Goal: Task Accomplishment & Management: Use online tool/utility

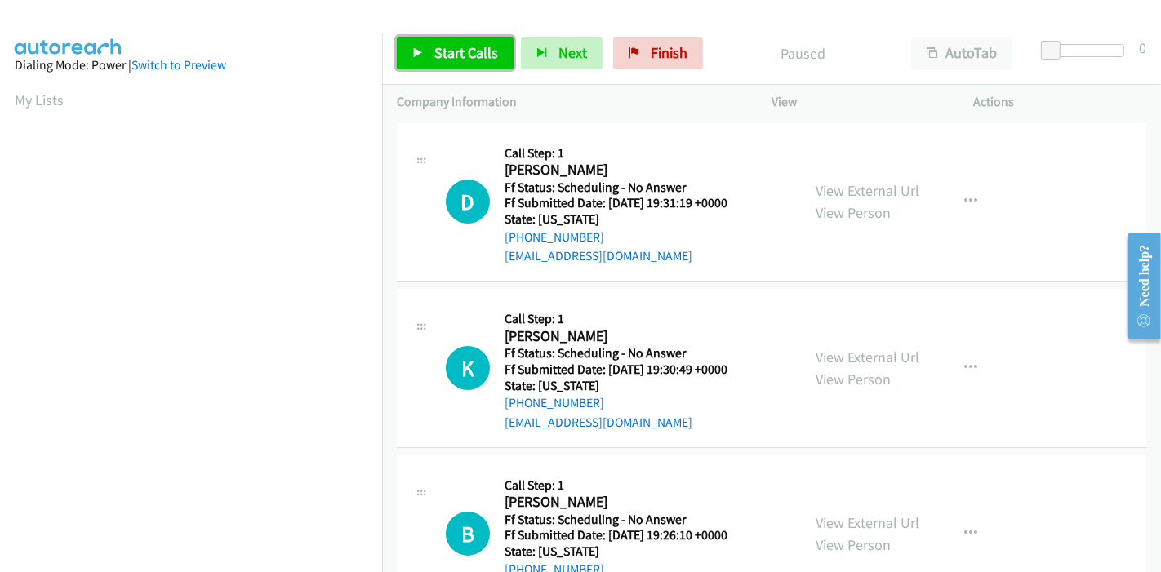
click at [456, 64] on link "Start Calls" at bounding box center [455, 53] width 117 height 33
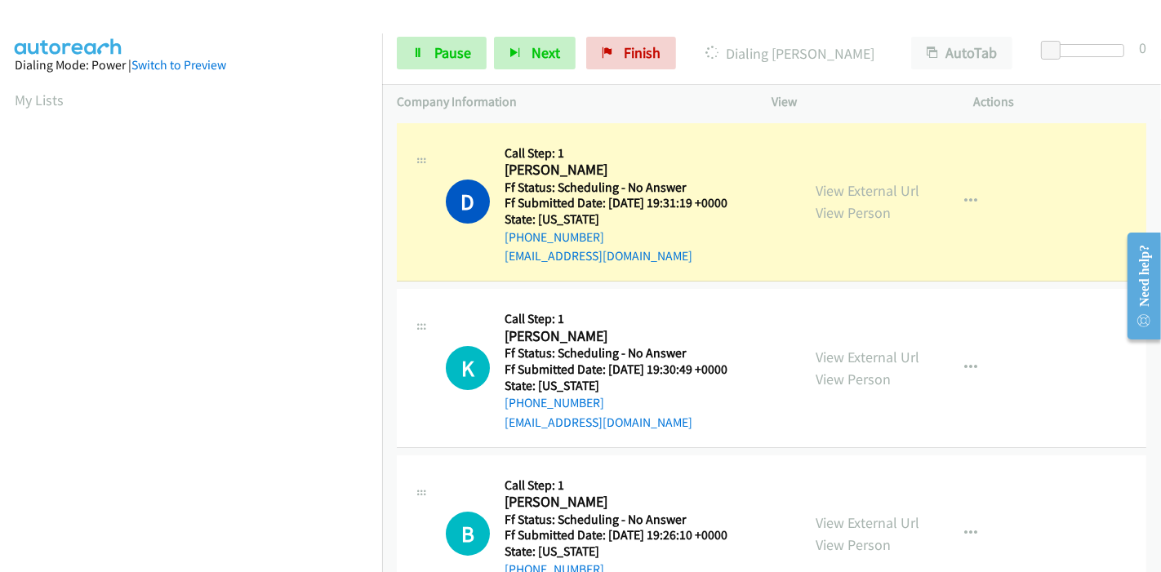
scroll to position [344, 0]
click at [846, 188] on link "View External Url" at bounding box center [867, 190] width 104 height 19
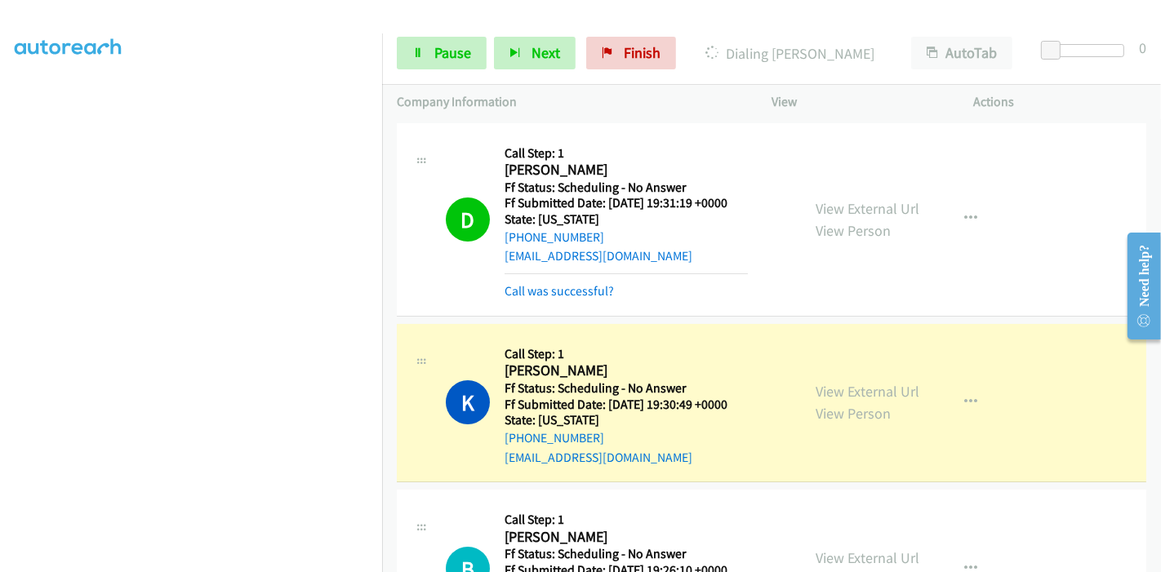
scroll to position [181, 0]
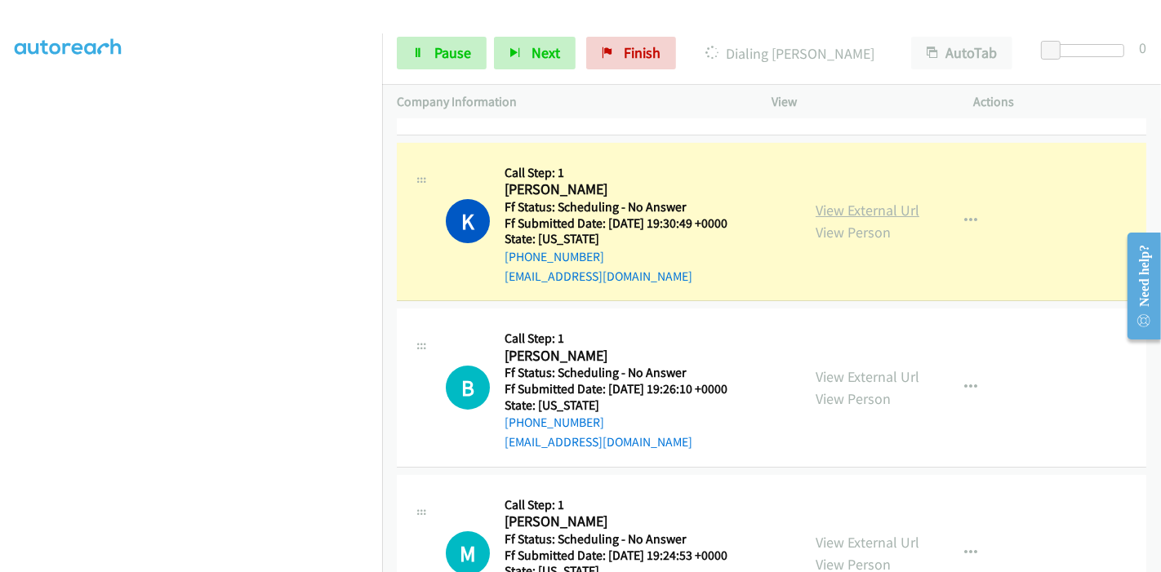
click at [854, 205] on link "View External Url" at bounding box center [867, 210] width 104 height 19
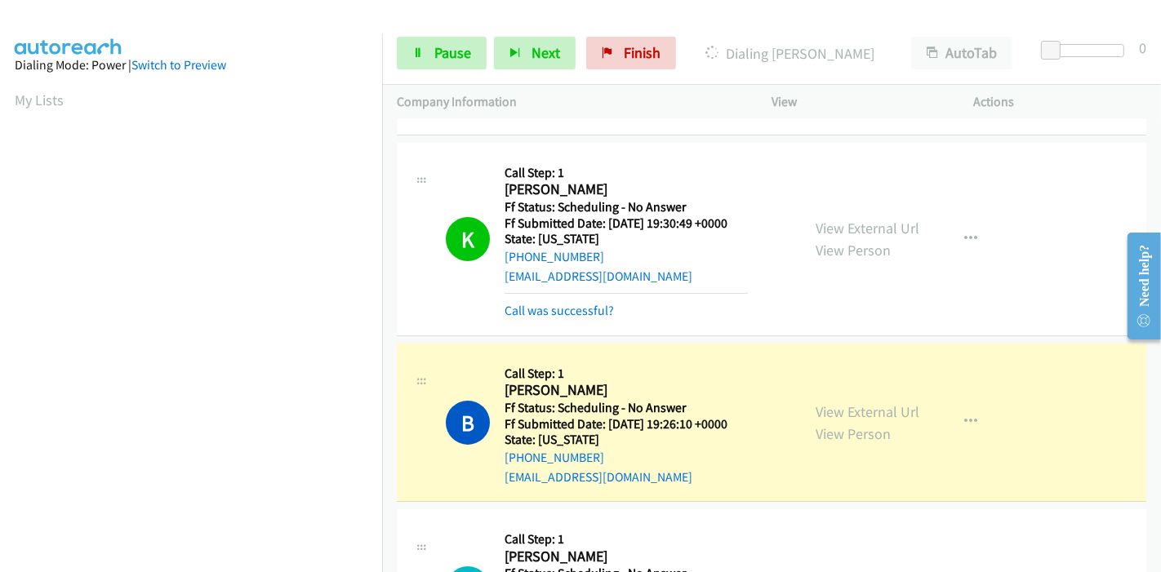
scroll to position [344, 0]
click at [870, 418] on link "View External Url" at bounding box center [867, 411] width 104 height 19
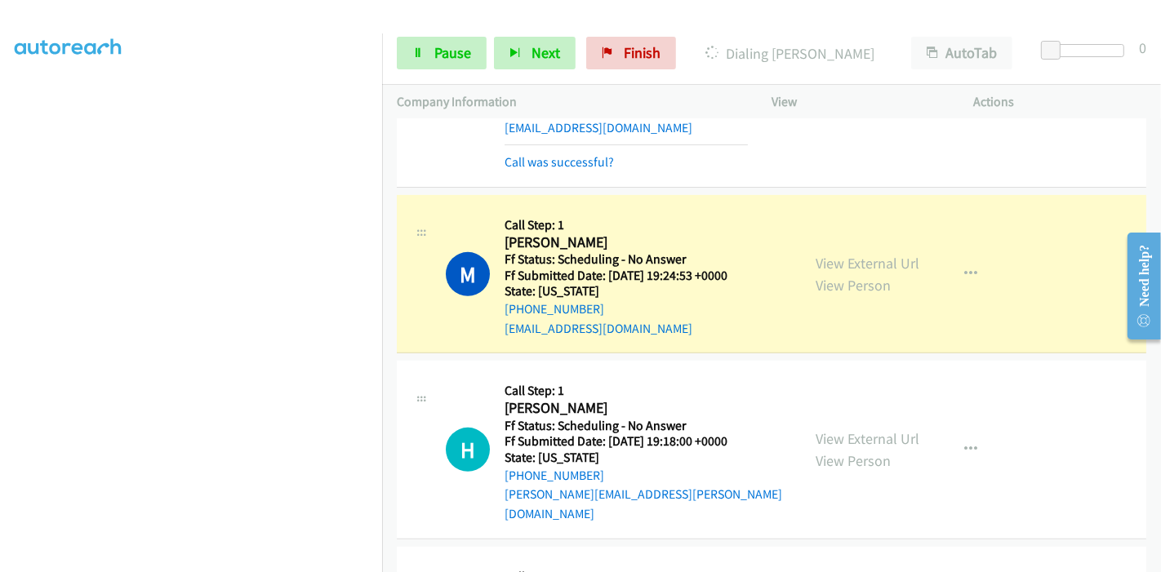
scroll to position [544, 0]
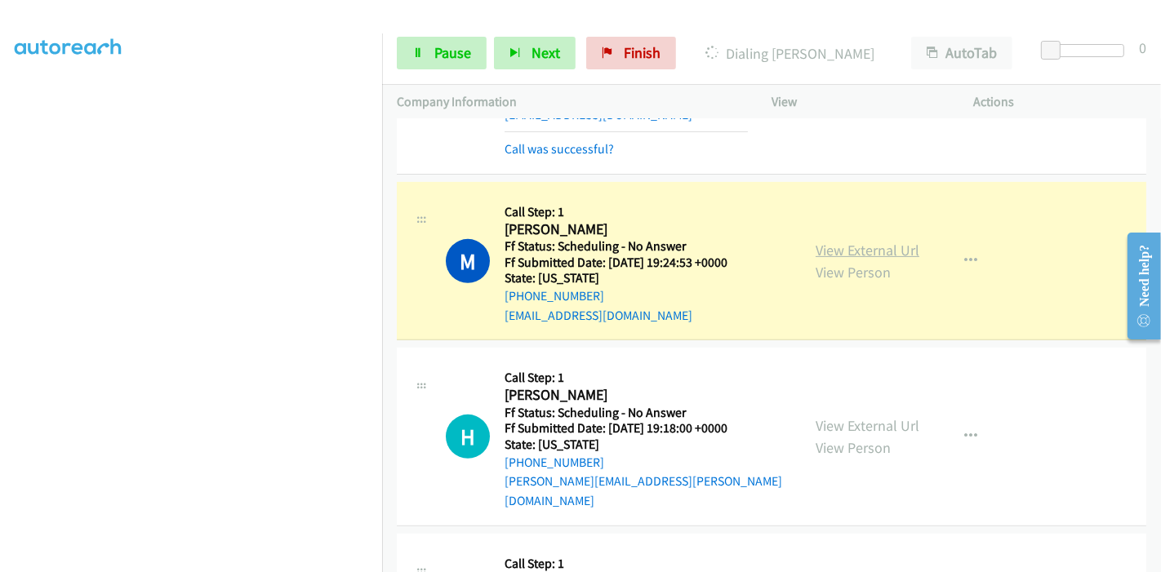
click at [890, 248] on link "View External Url" at bounding box center [867, 250] width 104 height 19
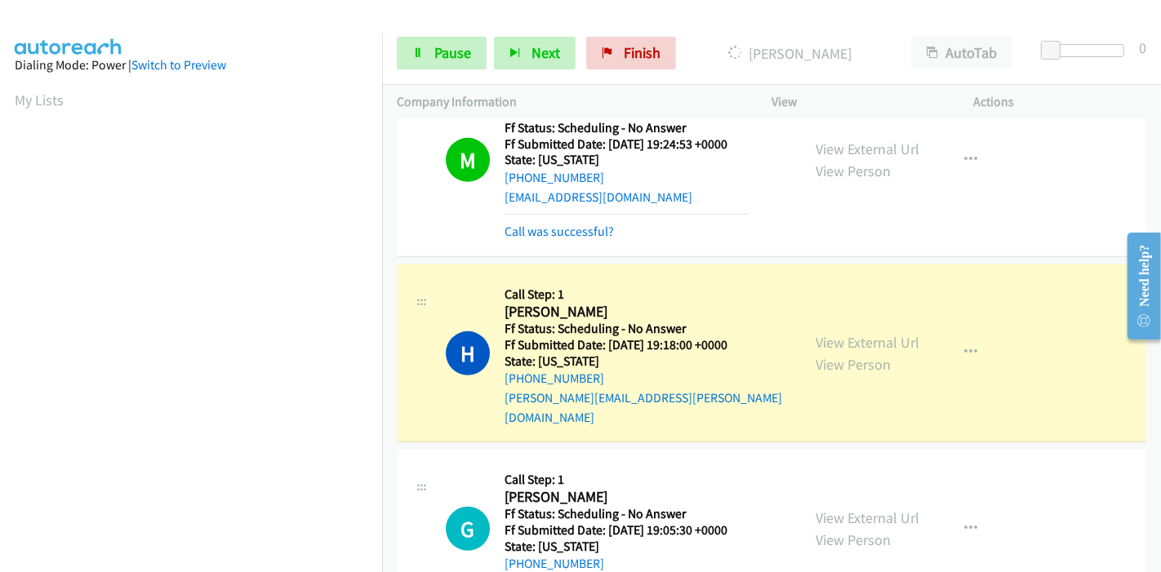
scroll to position [816, 0]
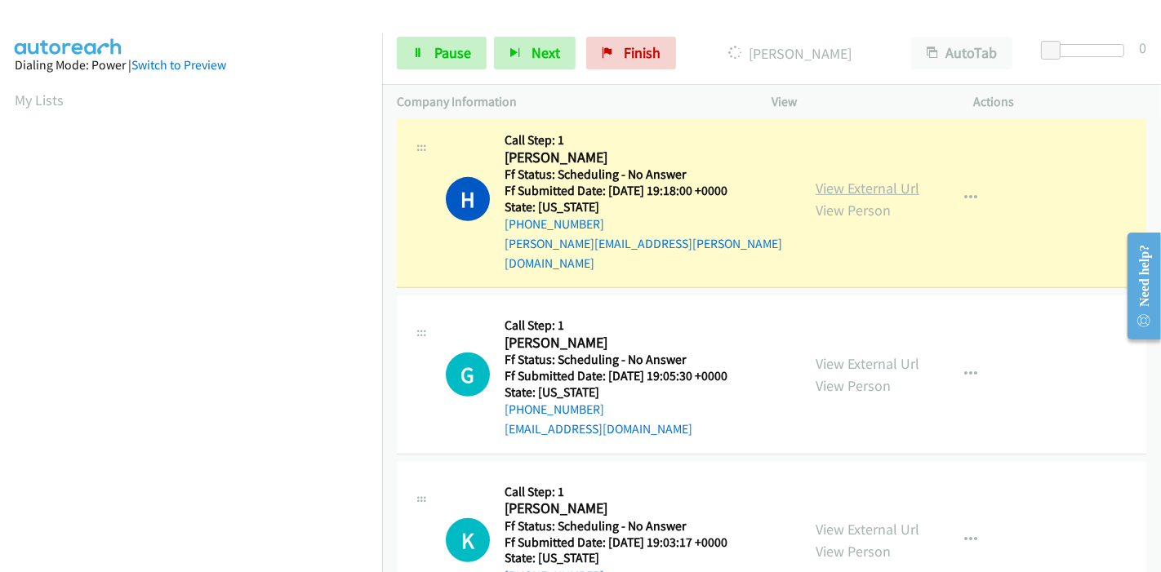
click at [890, 184] on link "View External Url" at bounding box center [867, 188] width 104 height 19
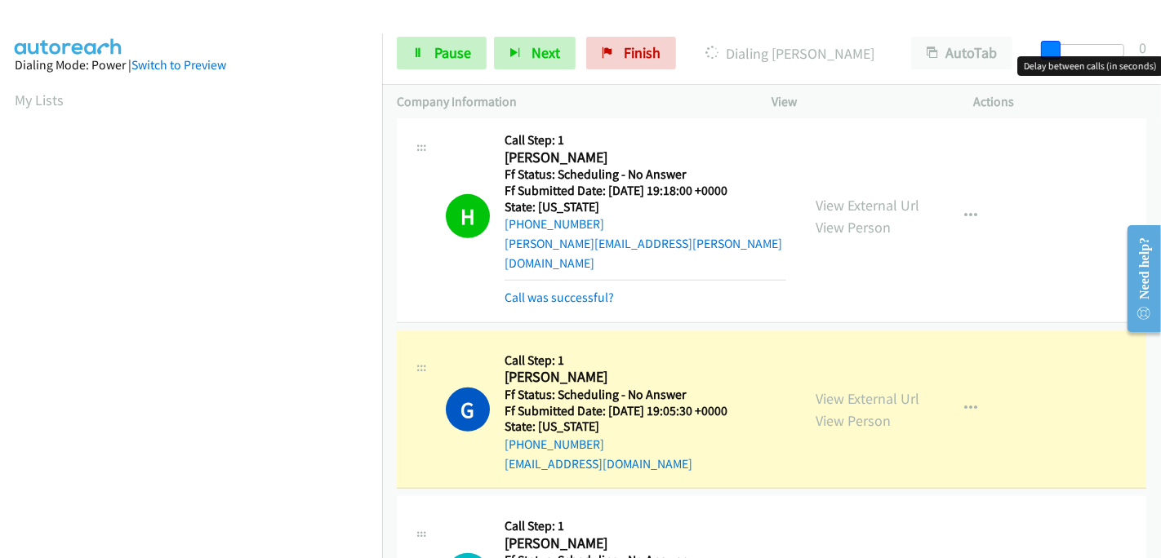
drag, startPoint x: 1050, startPoint y: 45, endPoint x: 1040, endPoint y: 54, distance: 13.9
click at [1040, 54] on div at bounding box center [1086, 56] width 104 height 25
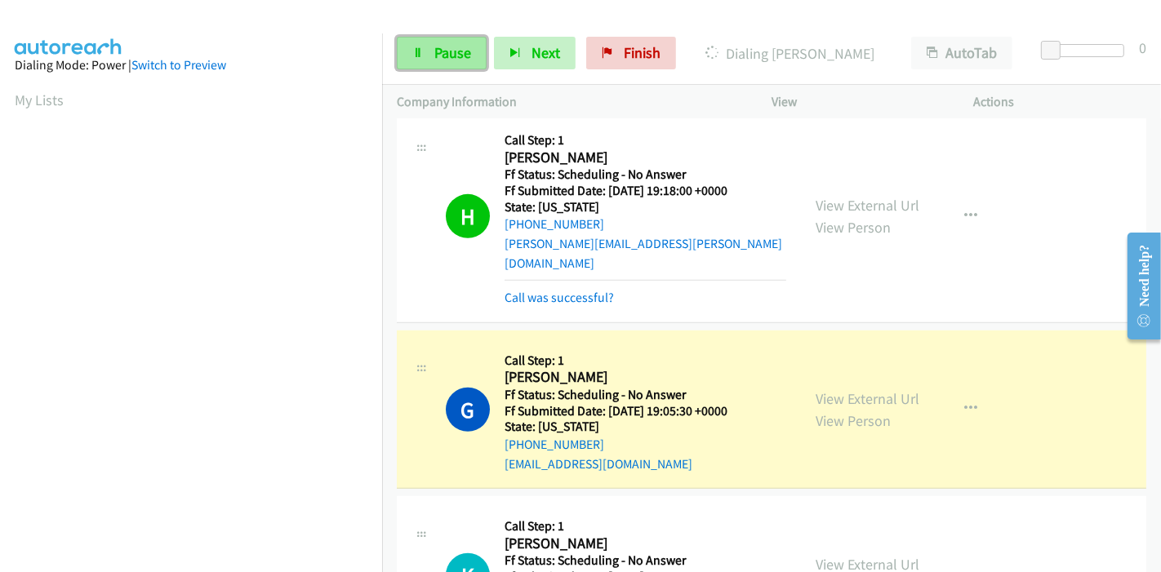
drag, startPoint x: 422, startPoint y: 57, endPoint x: 463, endPoint y: 51, distance: 41.2
click at [424, 57] on link "Pause" at bounding box center [442, 53] width 90 height 33
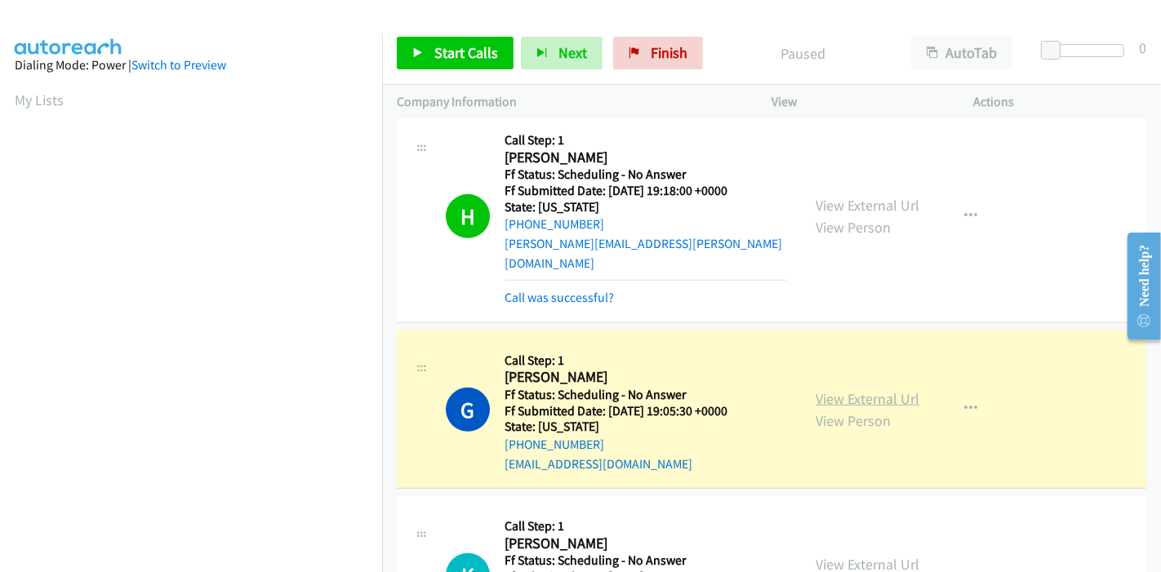
click at [842, 389] on link "View External Url" at bounding box center [867, 398] width 104 height 19
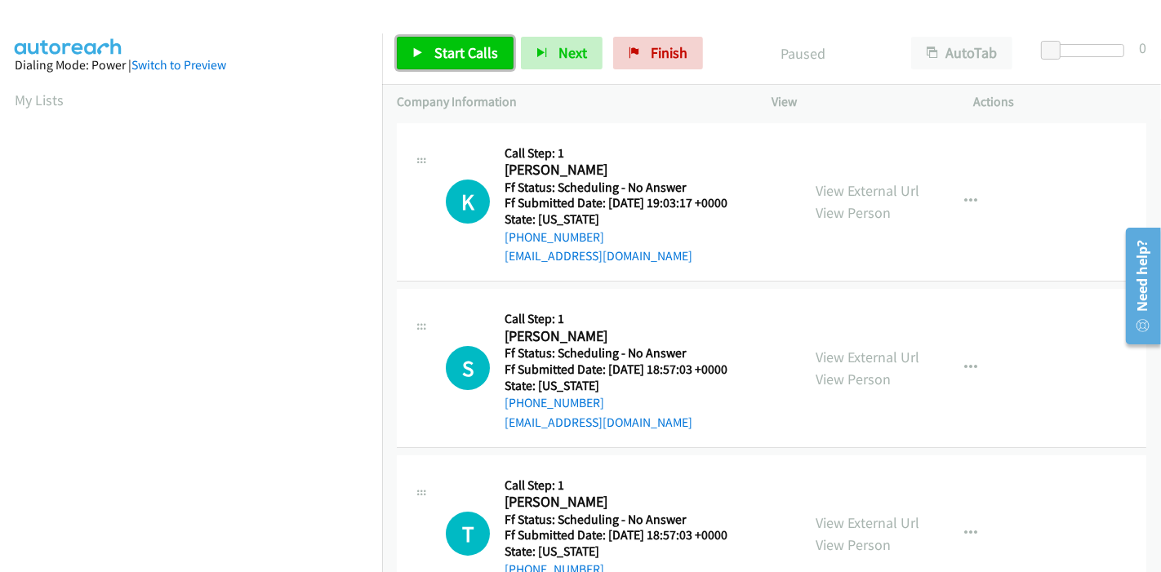
click at [447, 43] on span "Start Calls" at bounding box center [466, 52] width 64 height 19
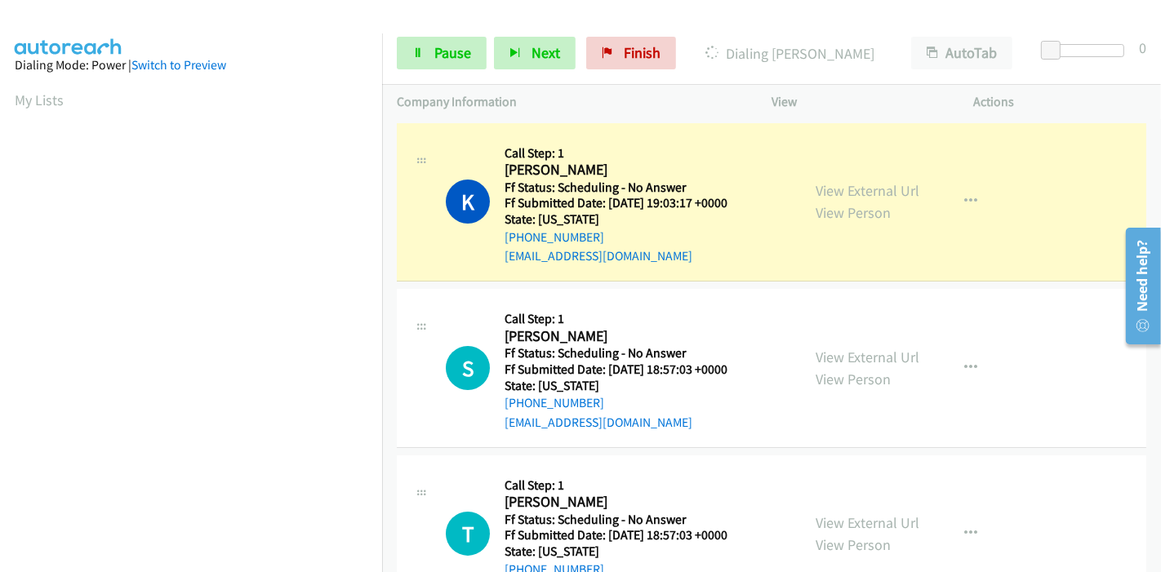
scroll to position [344, 0]
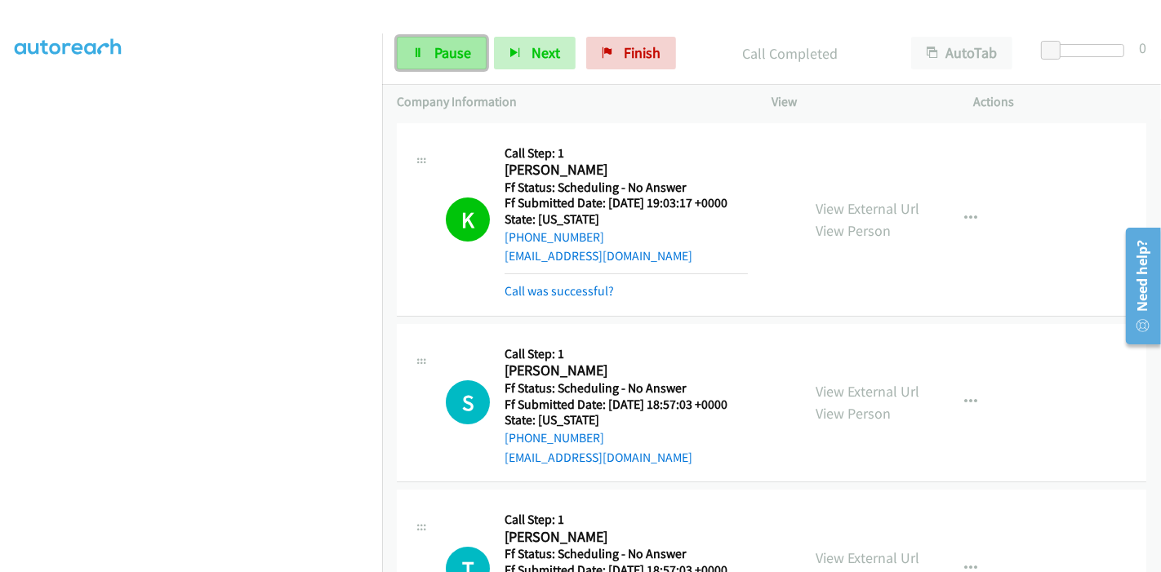
click at [462, 51] on span "Pause" at bounding box center [452, 52] width 37 height 19
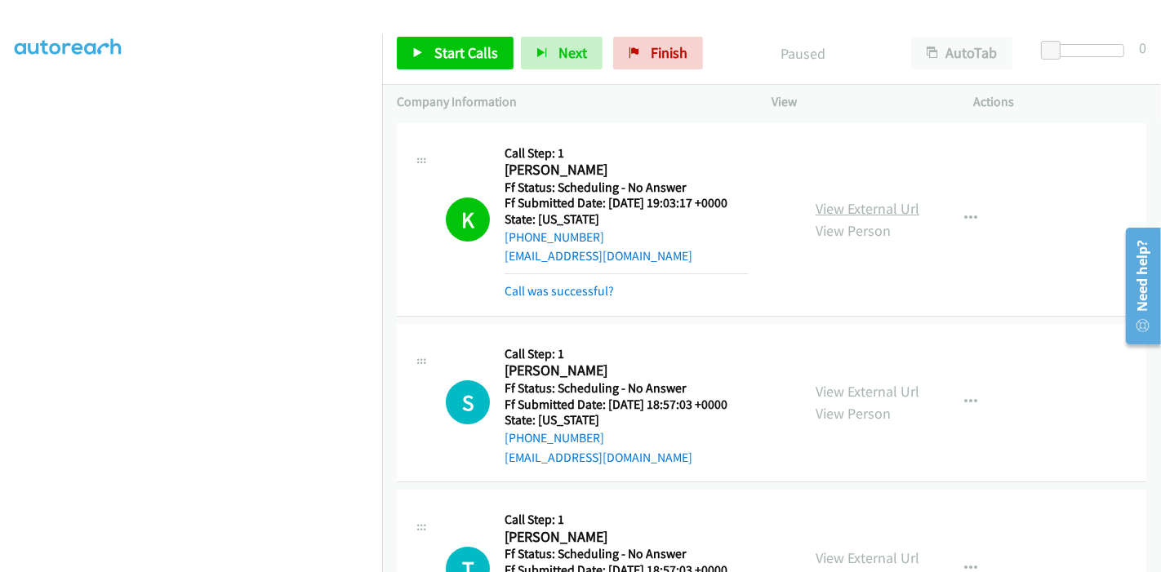
click at [815, 204] on link "View External Url" at bounding box center [867, 208] width 104 height 19
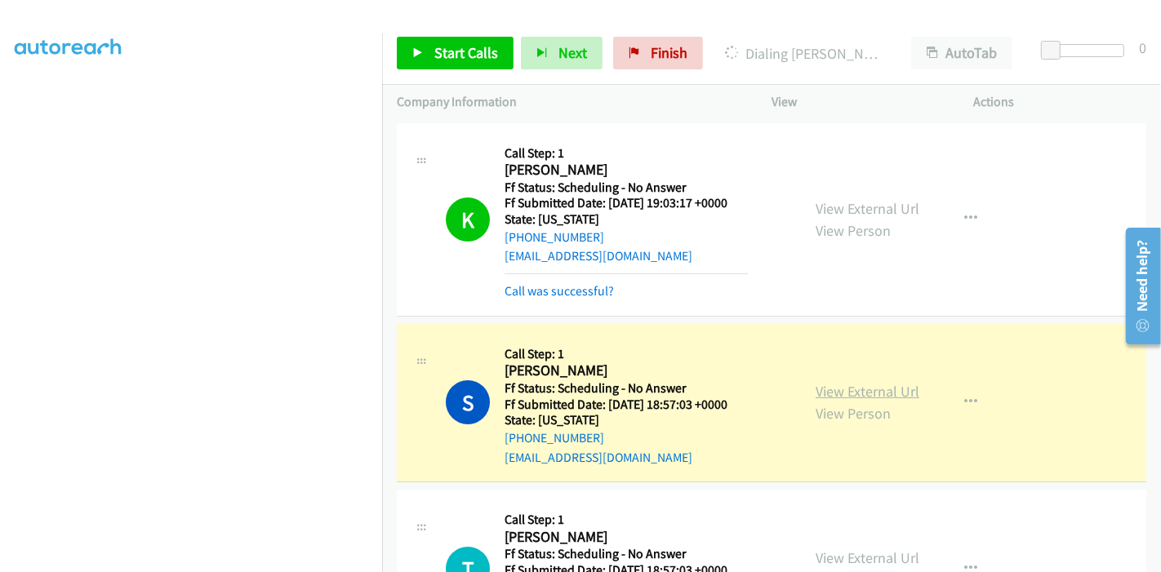
click at [863, 393] on link "View External Url" at bounding box center [867, 391] width 104 height 19
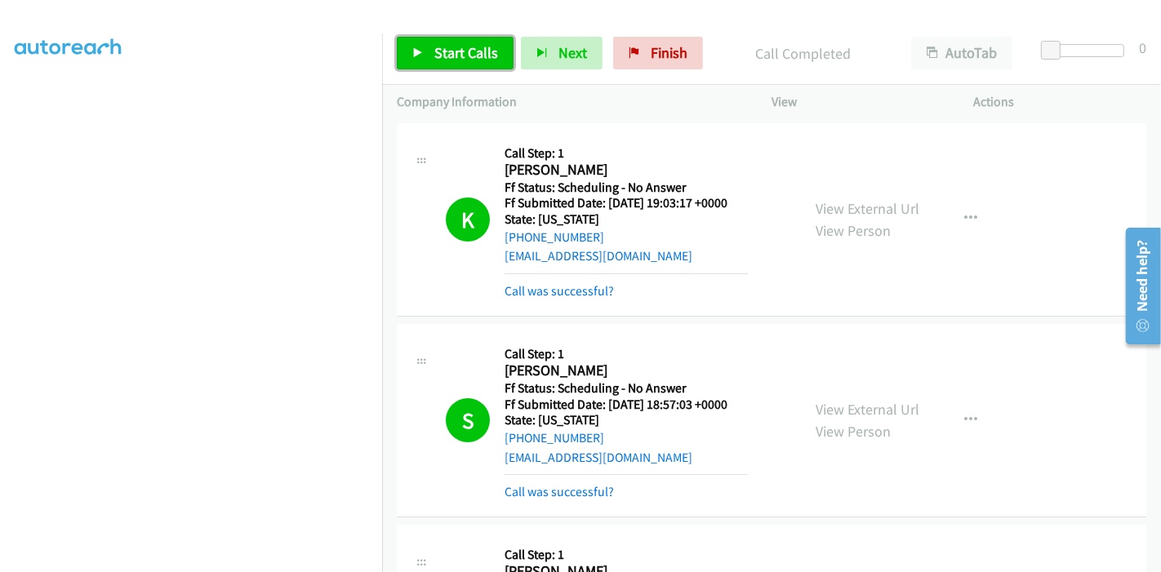
click at [470, 56] on span "Start Calls" at bounding box center [466, 52] width 64 height 19
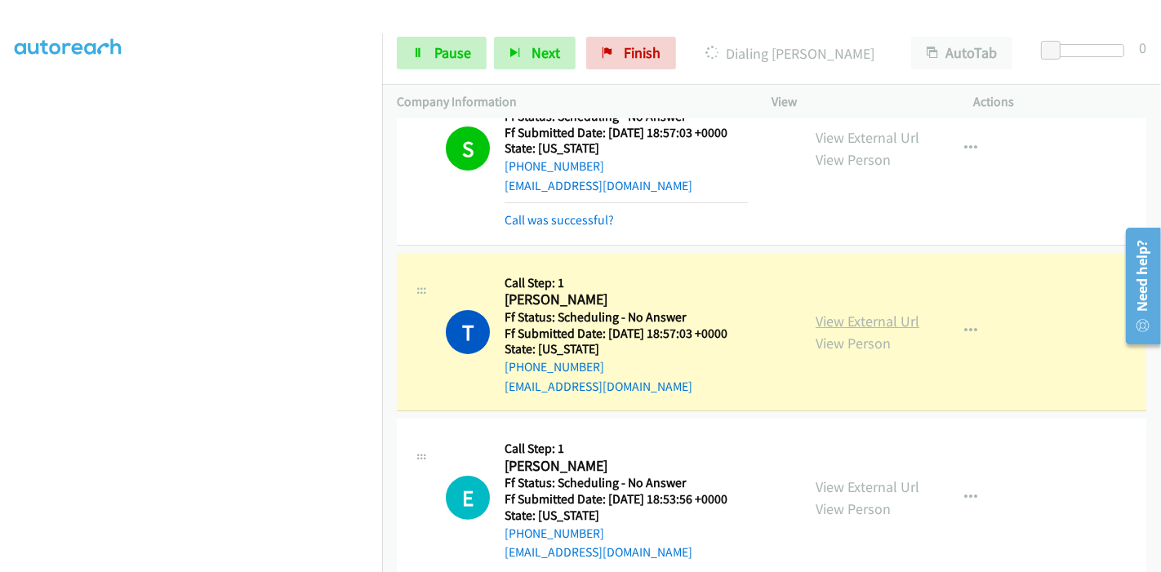
click at [892, 320] on link "View External Url" at bounding box center [867, 321] width 104 height 19
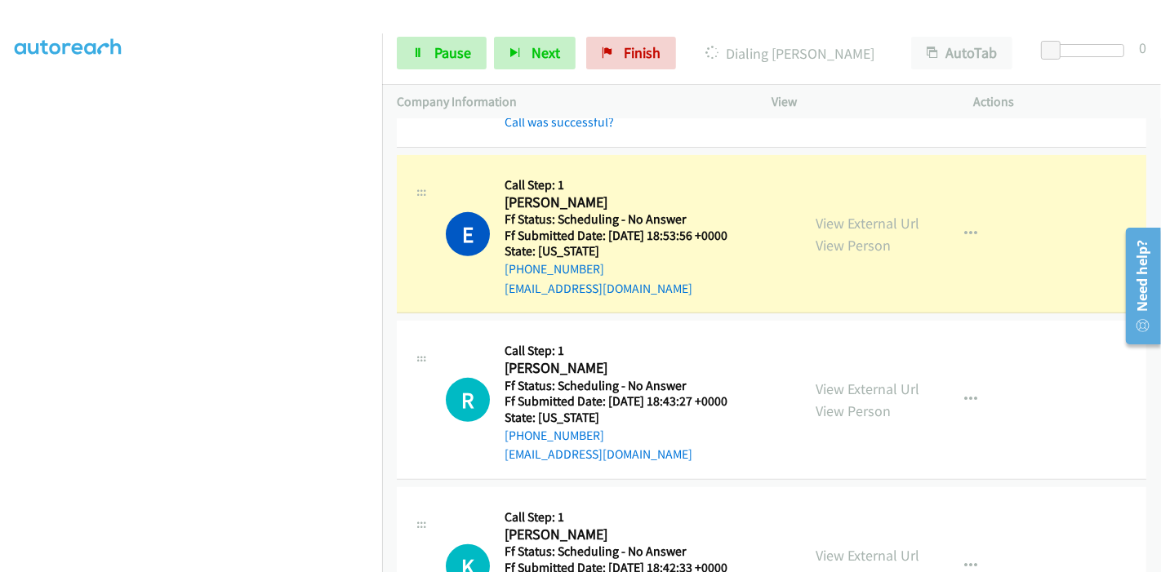
scroll to position [634, 0]
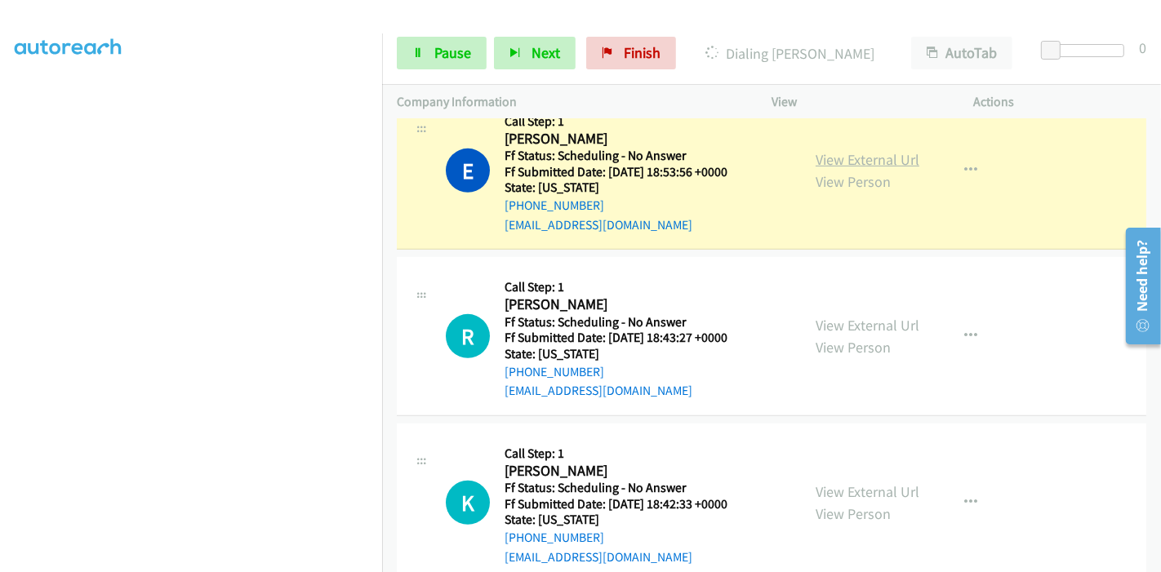
click at [873, 154] on link "View External Url" at bounding box center [867, 159] width 104 height 19
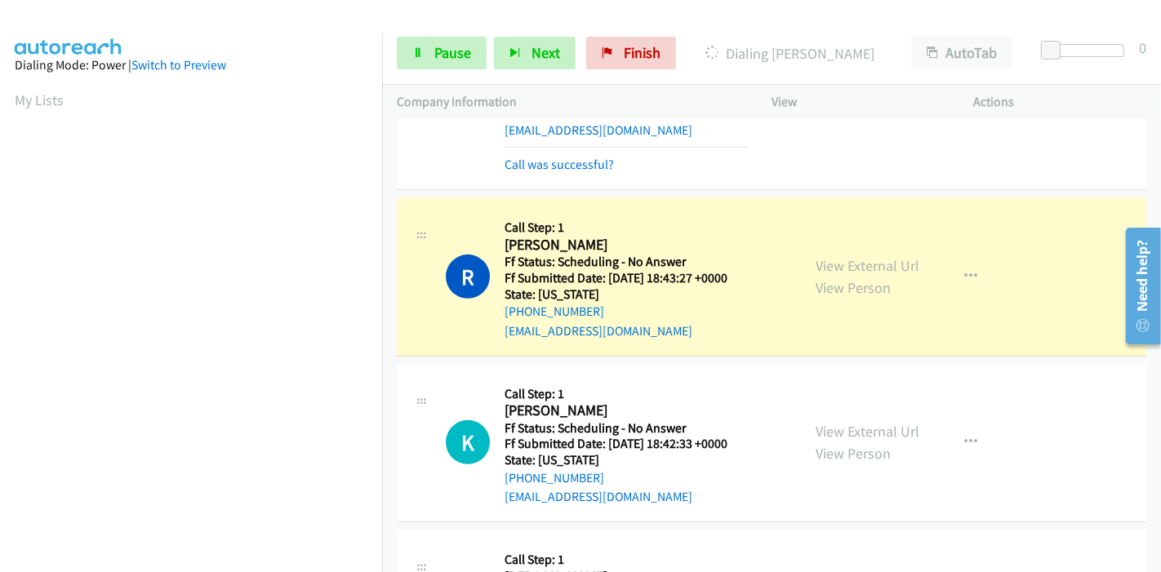
scroll to position [725, 0]
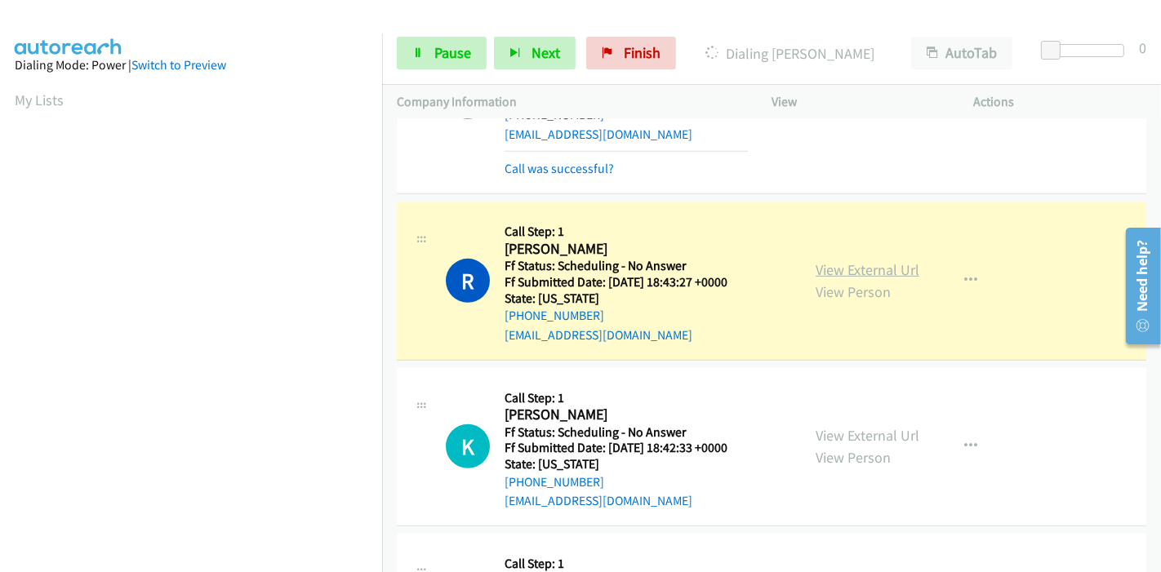
click at [847, 264] on link "View External Url" at bounding box center [867, 269] width 104 height 19
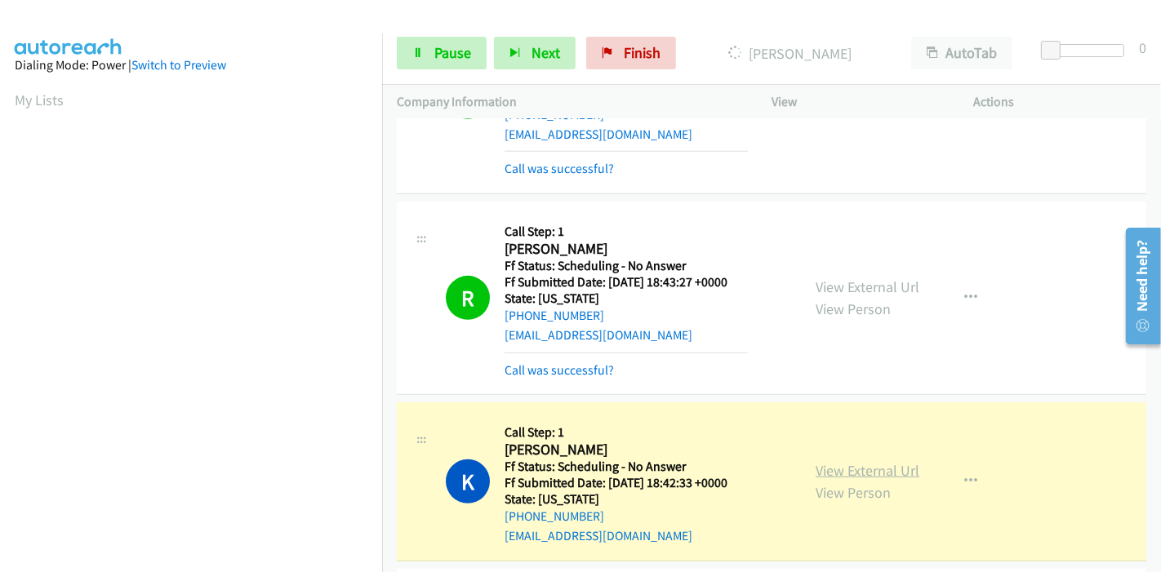
click at [855, 472] on link "View External Url" at bounding box center [867, 470] width 104 height 19
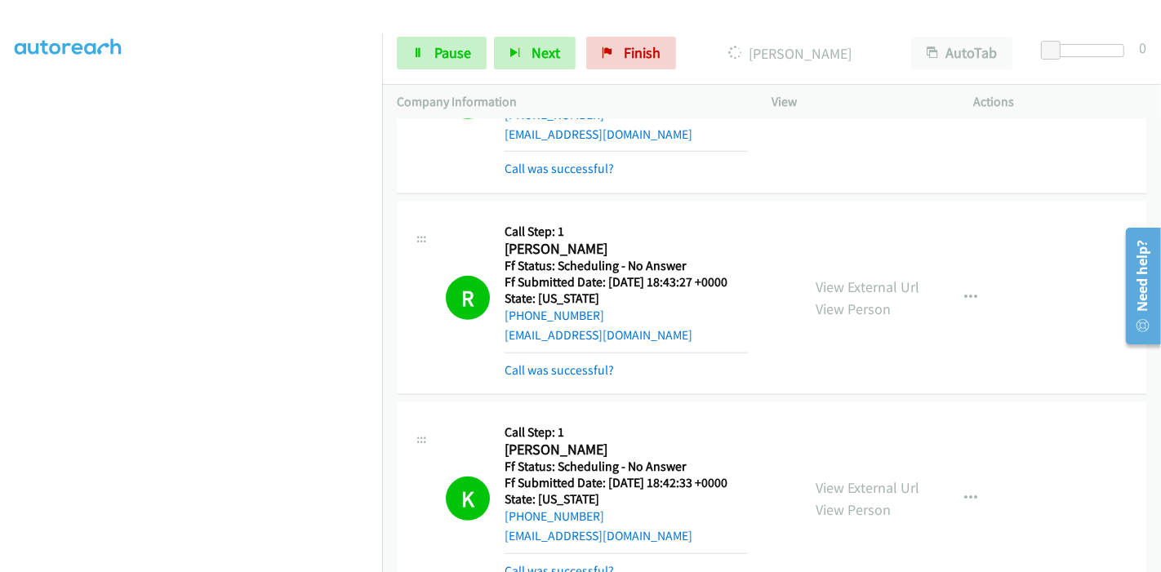
scroll to position [1088, 0]
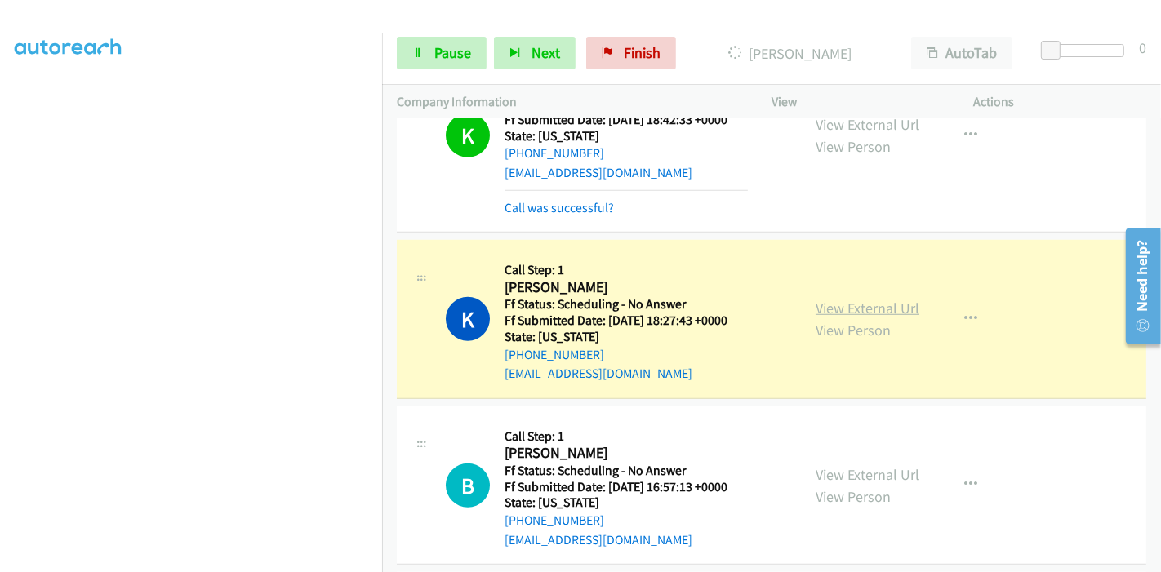
click at [880, 309] on link "View External Url" at bounding box center [867, 308] width 104 height 19
click at [432, 63] on link "Pause" at bounding box center [442, 53] width 90 height 33
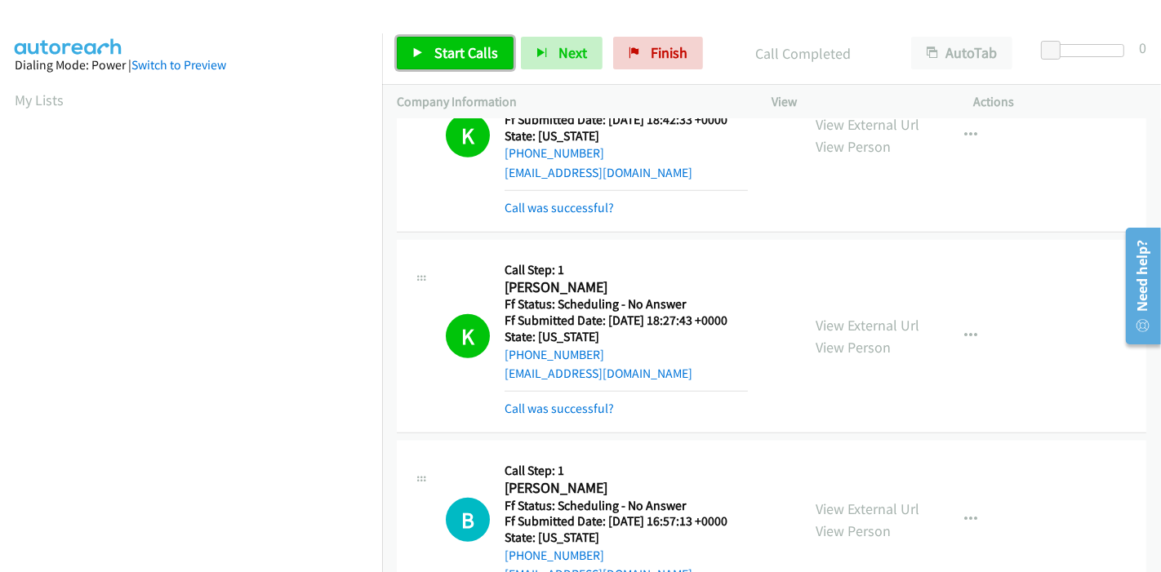
click at [436, 51] on span "Start Calls" at bounding box center [466, 52] width 64 height 19
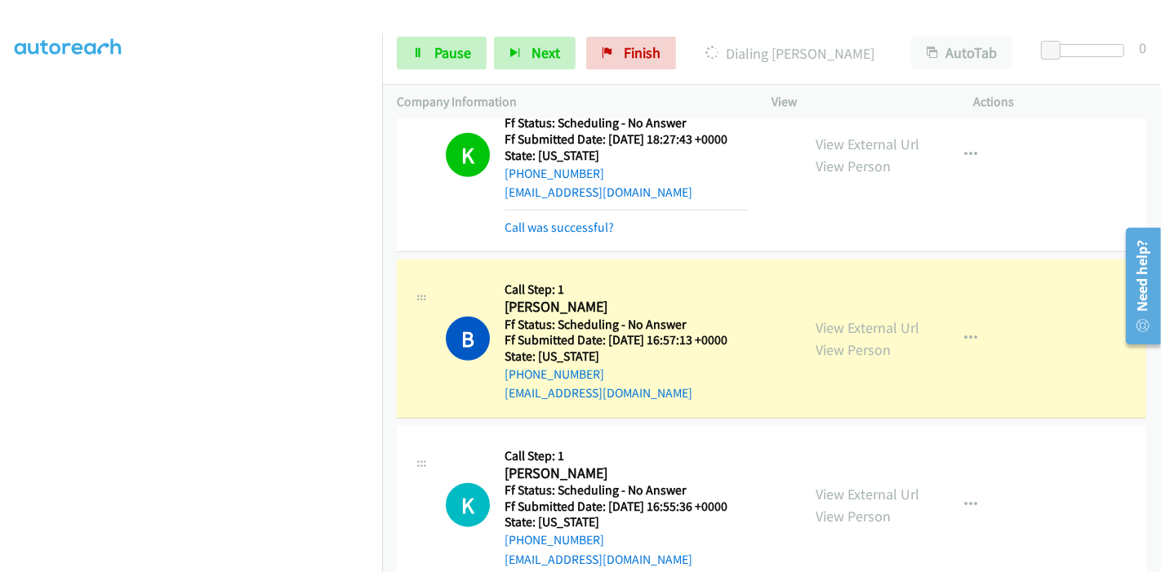
scroll to position [344, 0]
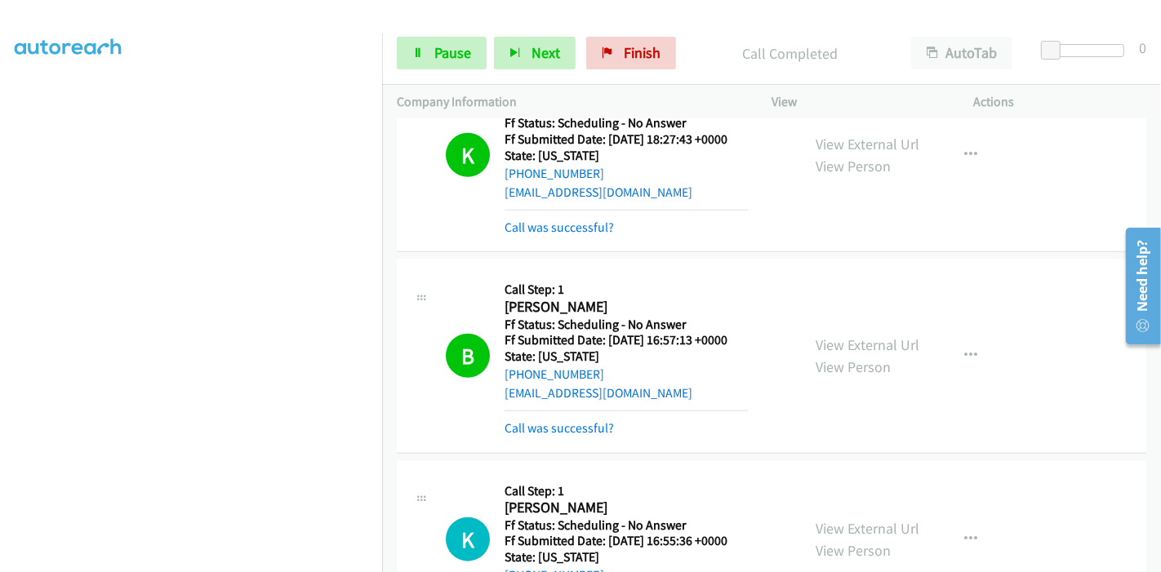
click at [434, 30] on div "Start Calls Pause Next Finish Call Completed AutoTab AutoTab 0" at bounding box center [771, 53] width 779 height 63
click at [869, 338] on link "View External Url" at bounding box center [867, 344] width 104 height 19
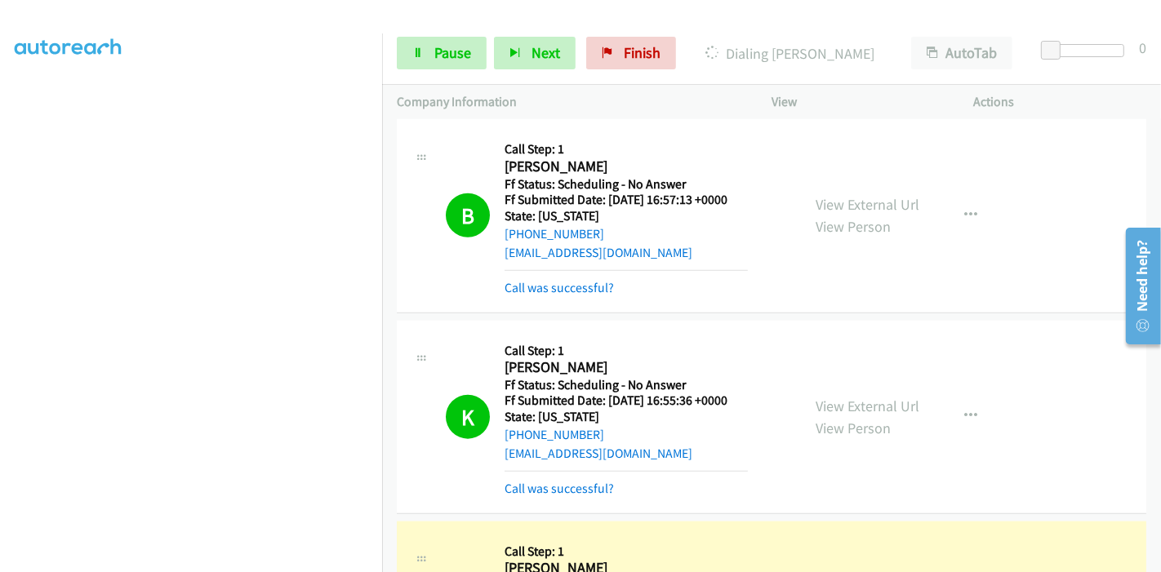
scroll to position [1541, 0]
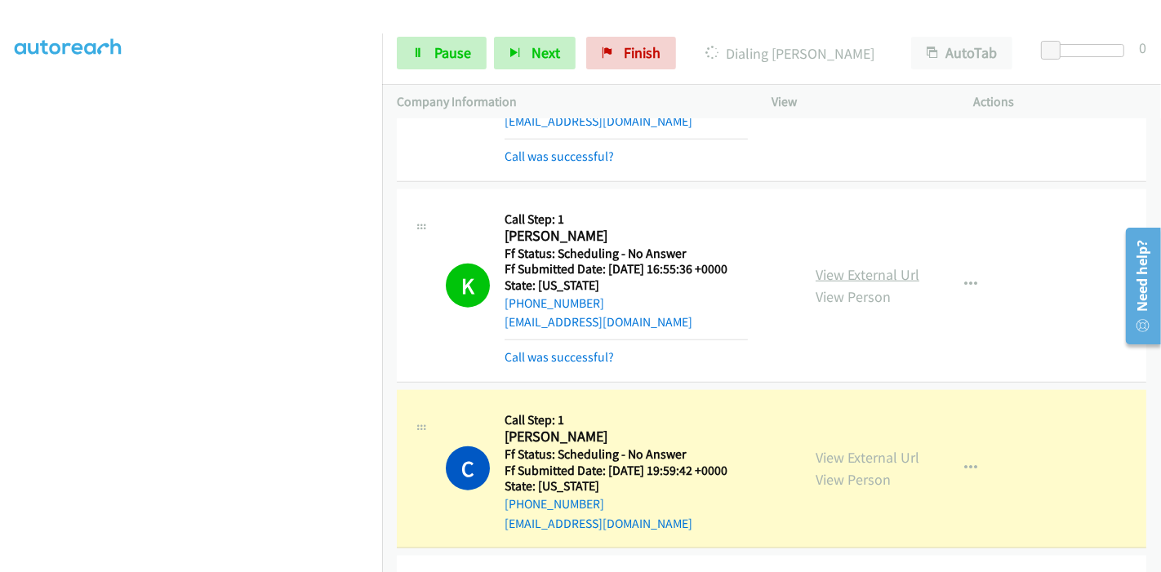
click at [877, 273] on link "View External Url" at bounding box center [867, 274] width 104 height 19
click at [825, 450] on link "View External Url" at bounding box center [867, 457] width 104 height 19
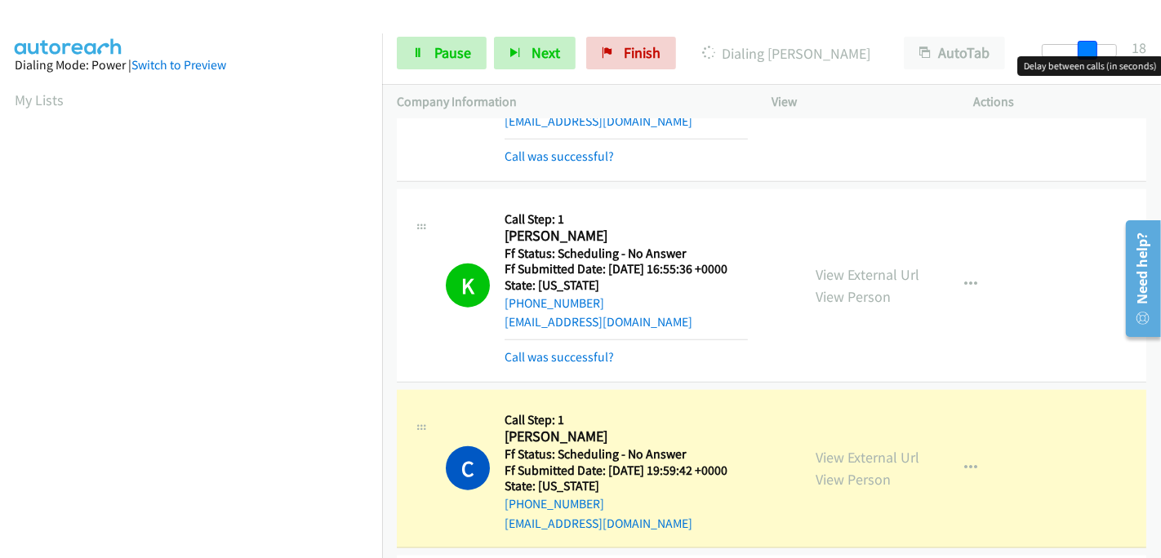
drag, startPoint x: 1046, startPoint y: 41, endPoint x: 1089, endPoint y: 43, distance: 43.3
click at [1089, 43] on span at bounding box center [1087, 51] width 20 height 20
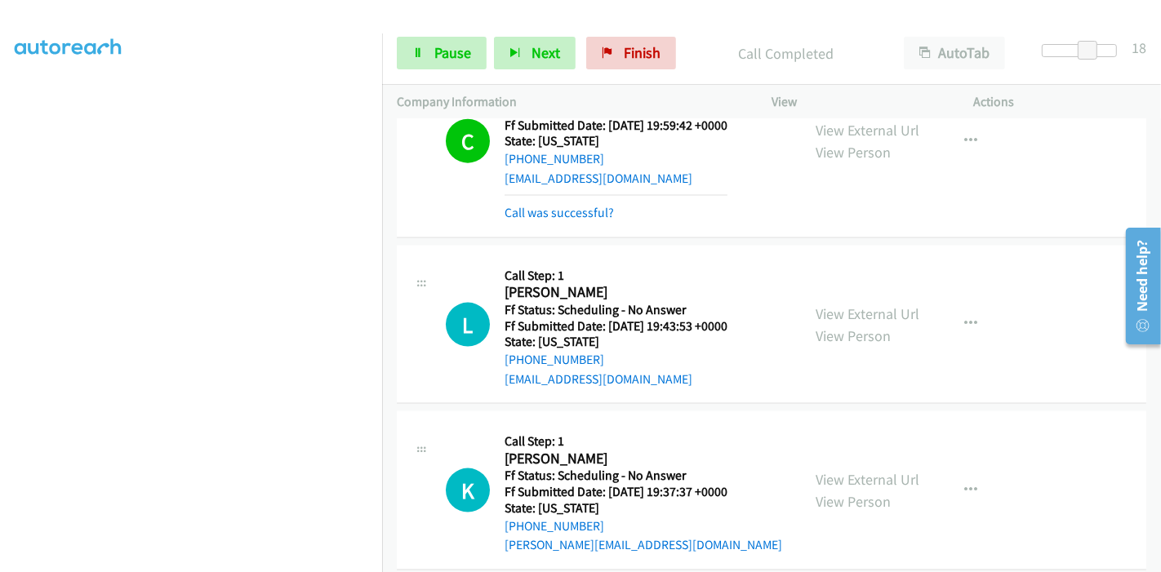
scroll to position [1995, 0]
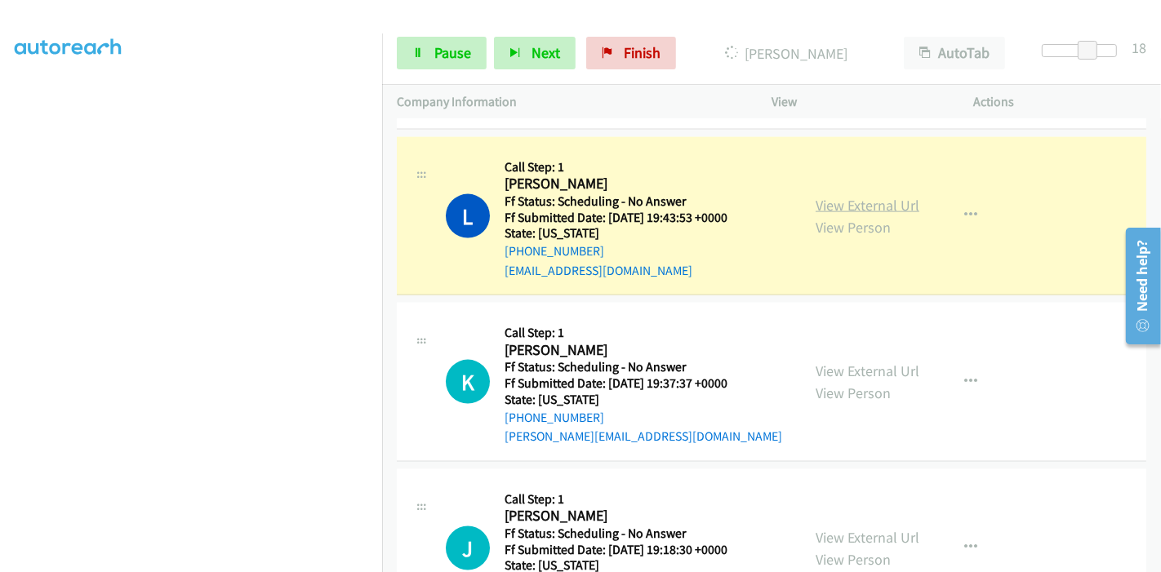
click at [868, 207] on link "View External Url" at bounding box center [867, 205] width 104 height 19
click at [432, 42] on link "Pause" at bounding box center [442, 53] width 90 height 33
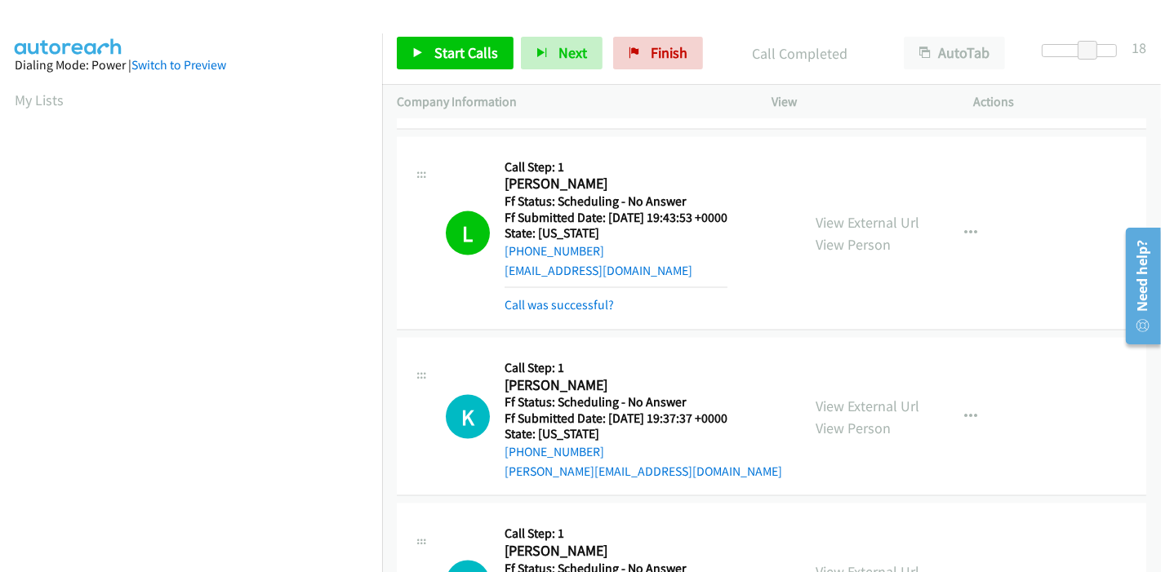
scroll to position [344, 0]
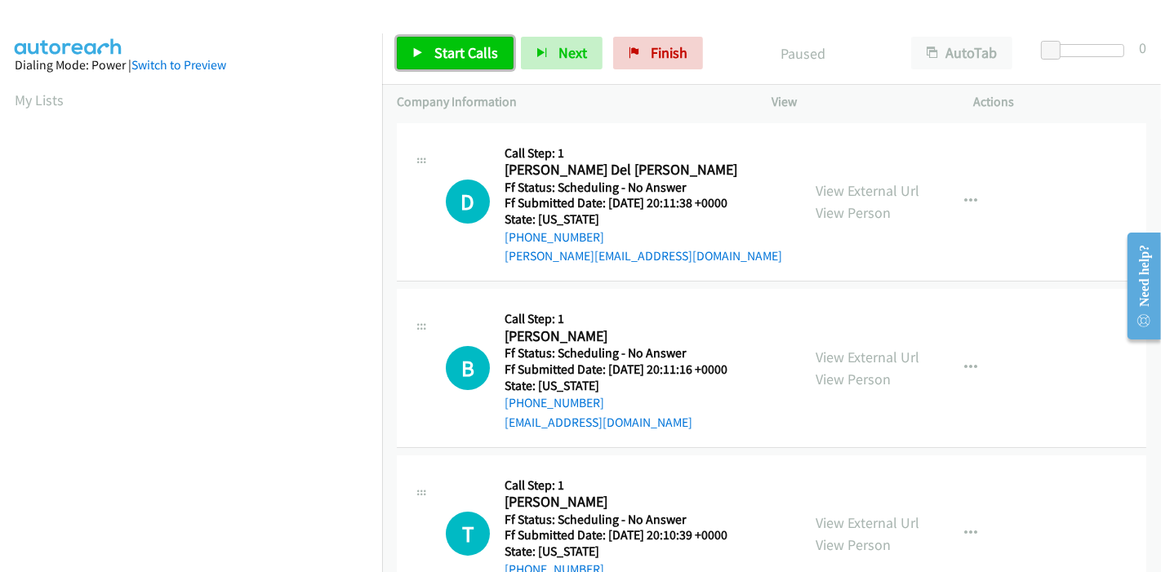
click at [470, 58] on span "Start Calls" at bounding box center [466, 52] width 64 height 19
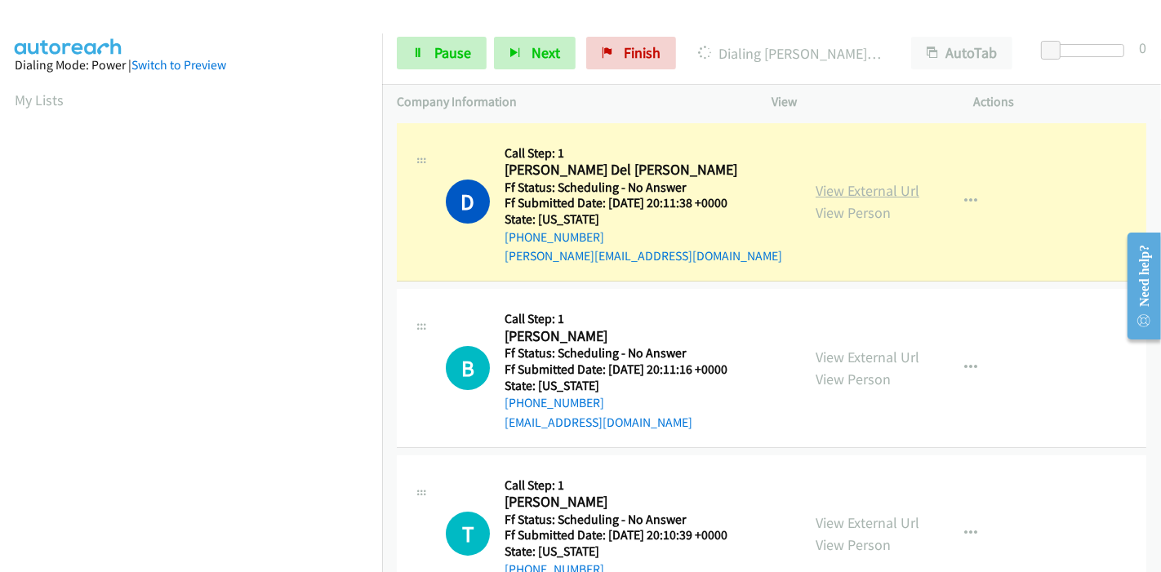
click at [873, 191] on link "View External Url" at bounding box center [867, 190] width 104 height 19
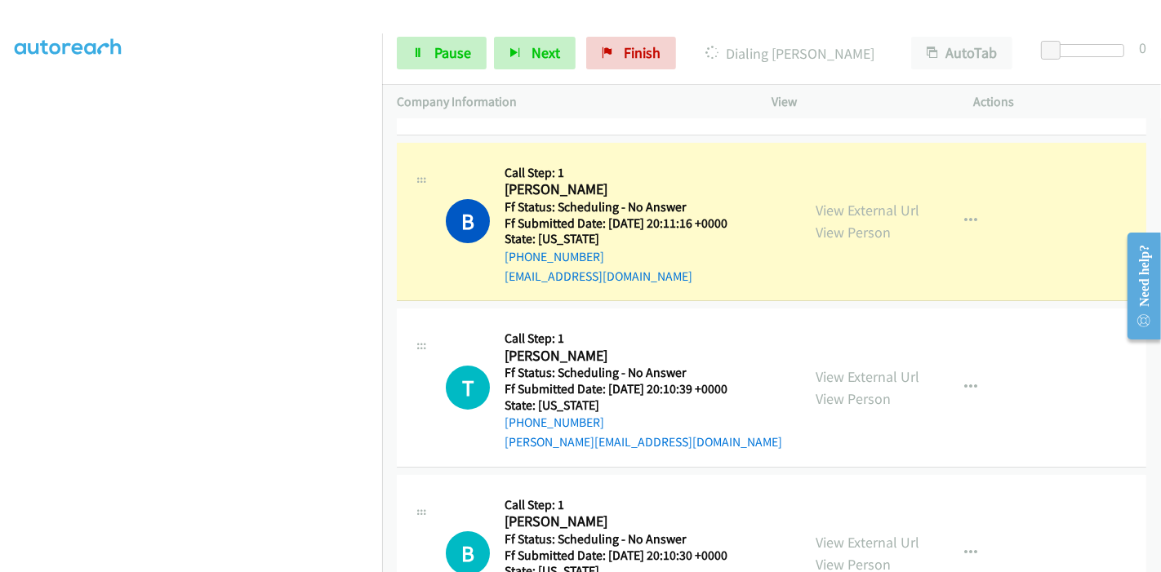
scroll to position [254, 0]
click at [877, 207] on link "View External Url" at bounding box center [867, 210] width 104 height 19
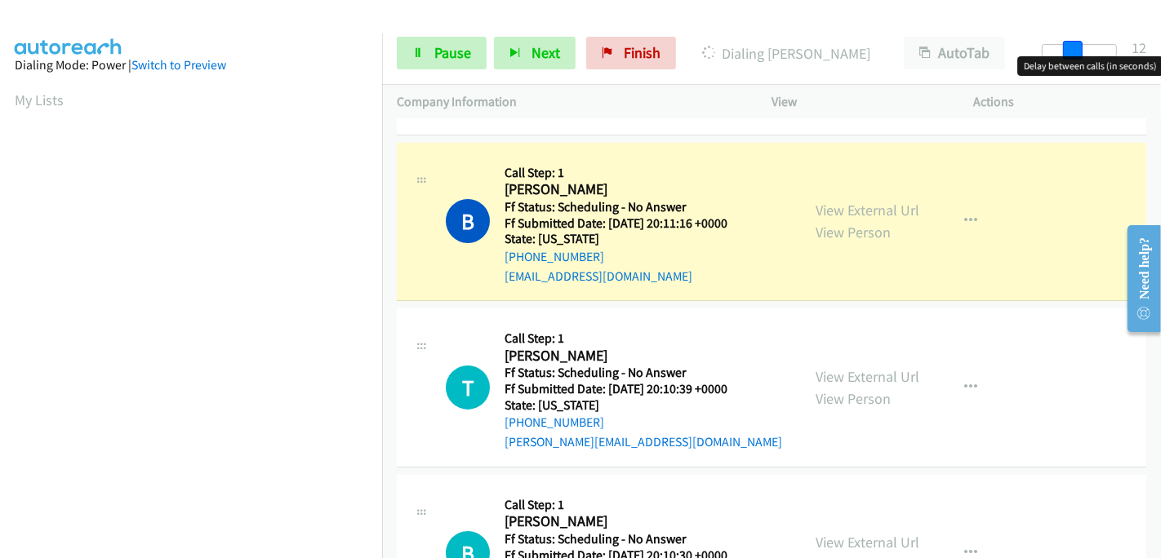
drag, startPoint x: 1051, startPoint y: 45, endPoint x: 1079, endPoint y: 47, distance: 27.8
click at [1079, 47] on span at bounding box center [1073, 51] width 20 height 20
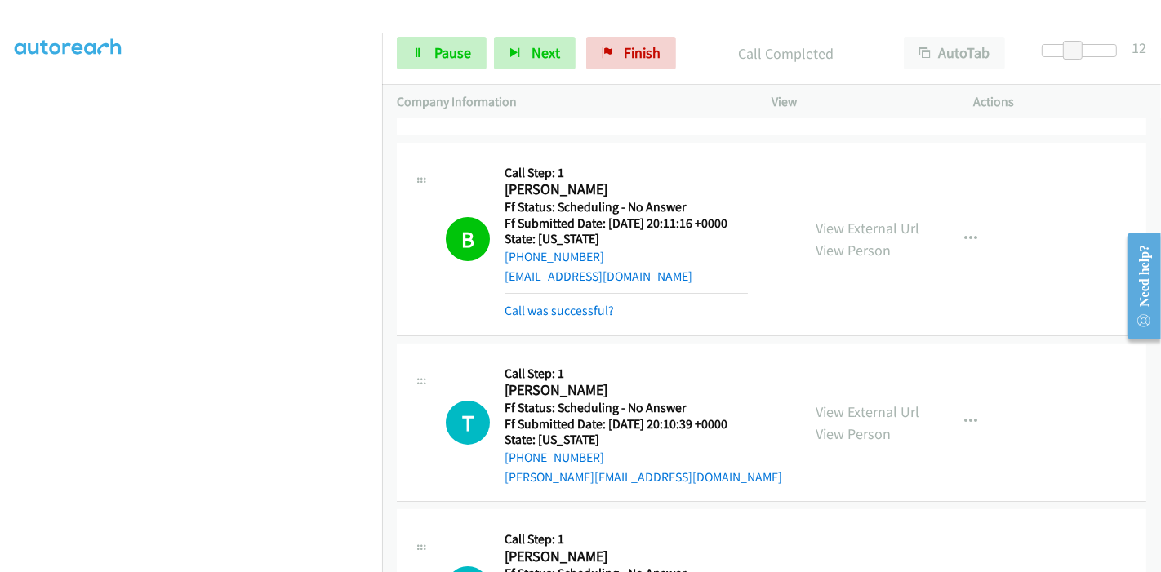
scroll to position [254, 0]
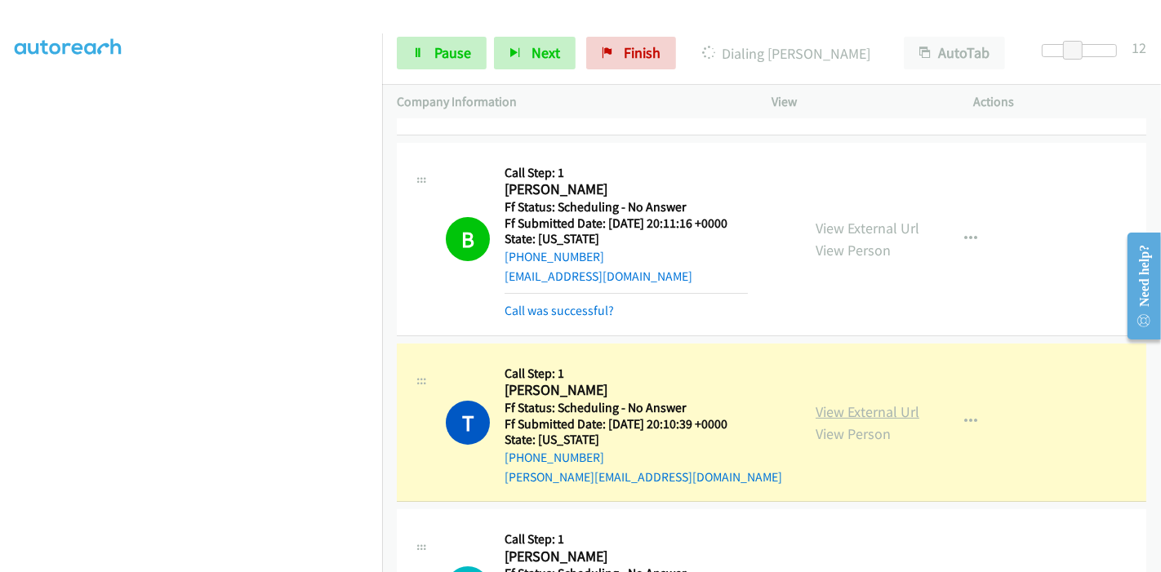
click at [891, 406] on link "View External Url" at bounding box center [867, 411] width 104 height 19
click at [436, 57] on span "Pause" at bounding box center [452, 52] width 37 height 19
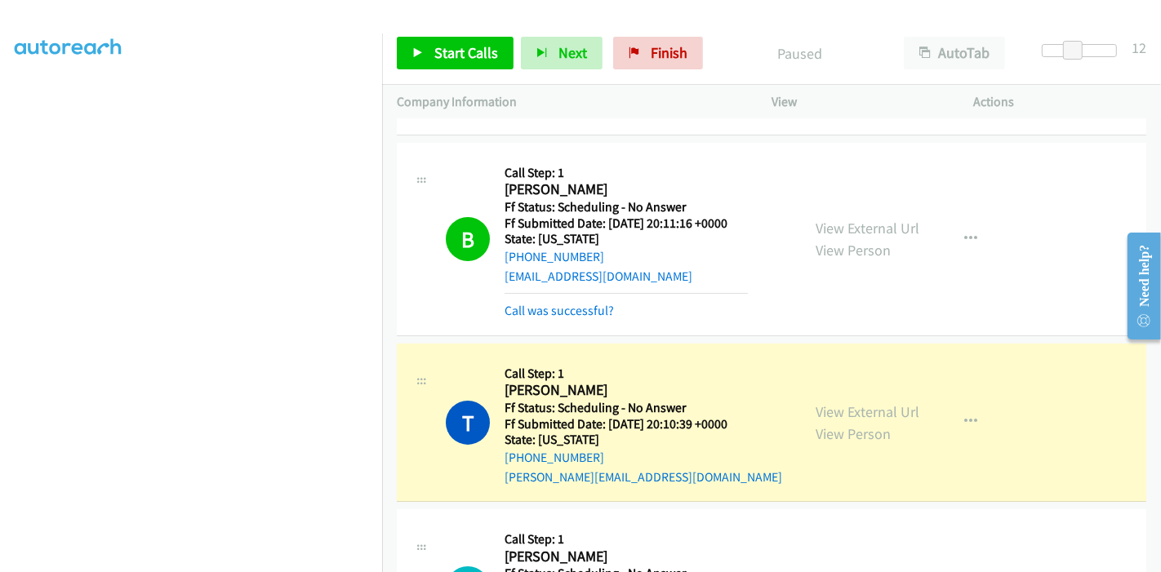
scroll to position [344, 0]
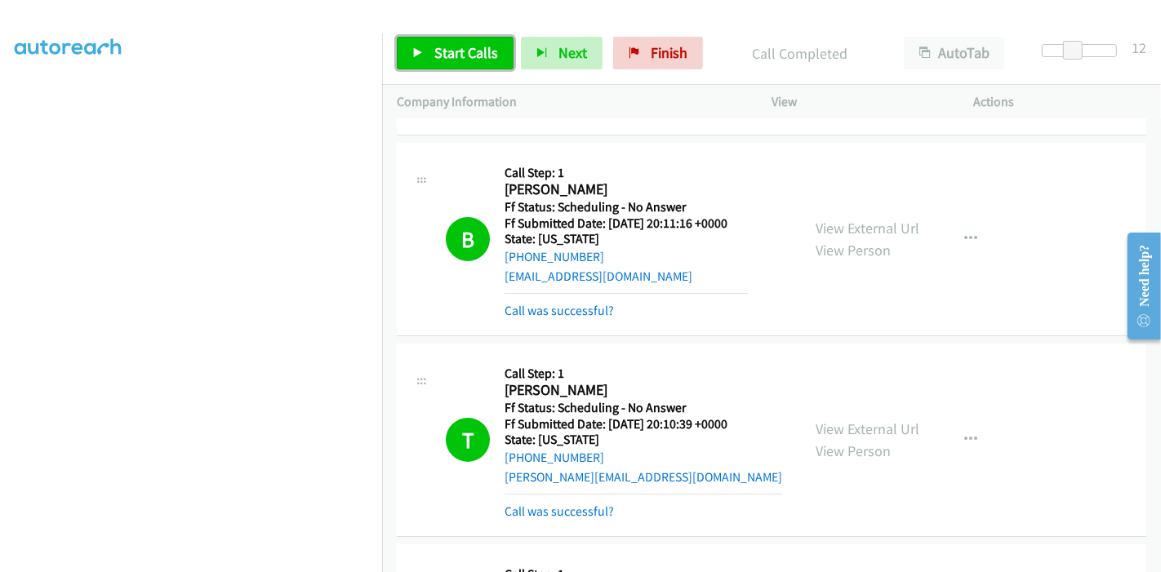
click at [462, 43] on span "Start Calls" at bounding box center [466, 52] width 64 height 19
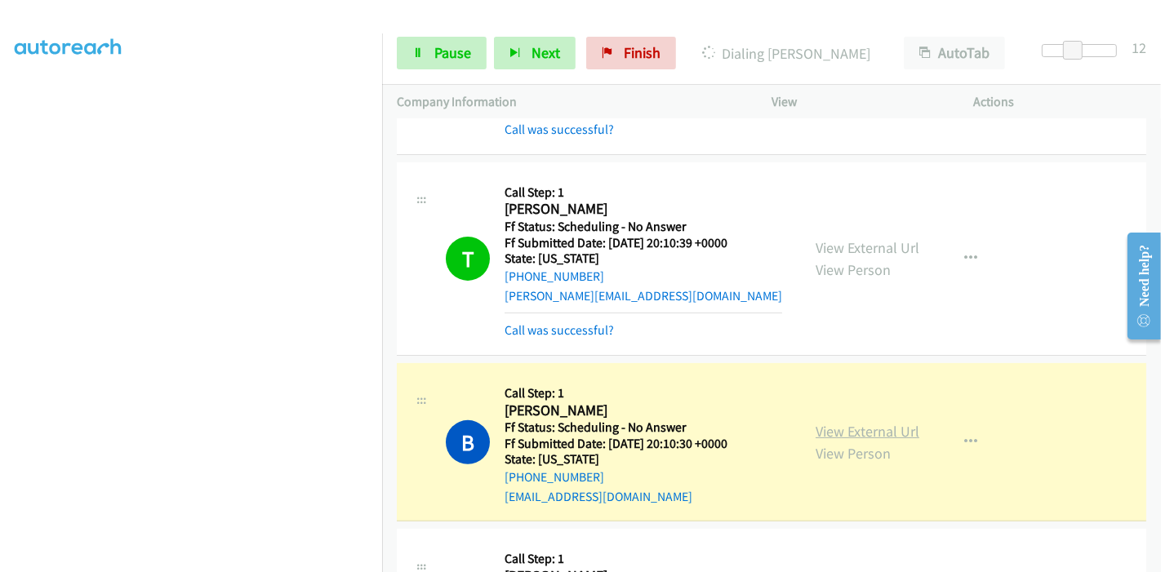
click at [869, 433] on link "View External Url" at bounding box center [867, 431] width 104 height 19
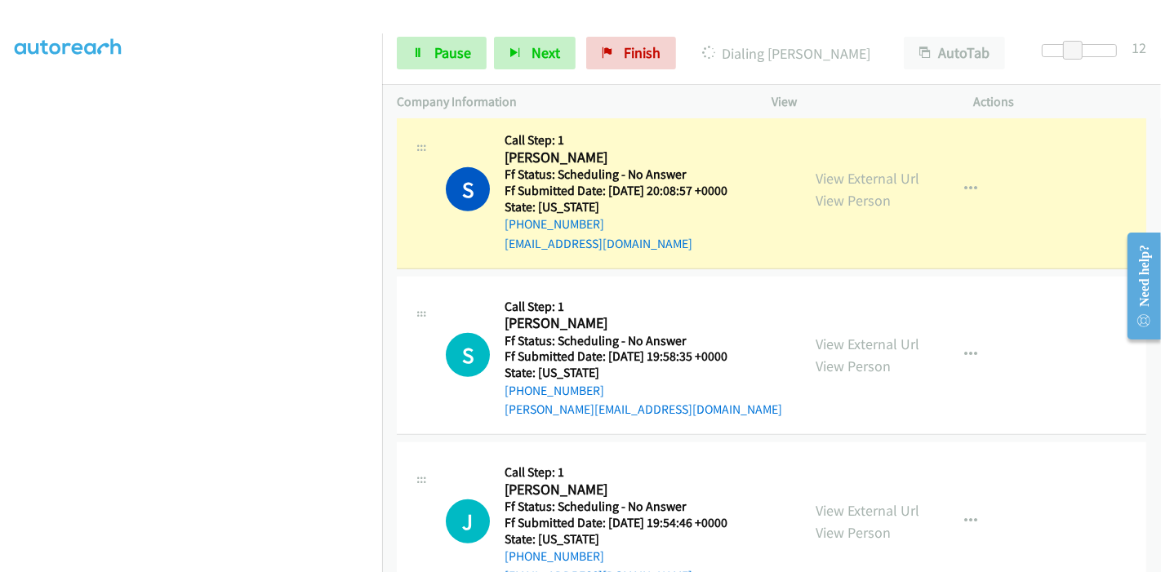
scroll to position [163, 0]
click at [906, 177] on link "View External Url" at bounding box center [867, 178] width 104 height 19
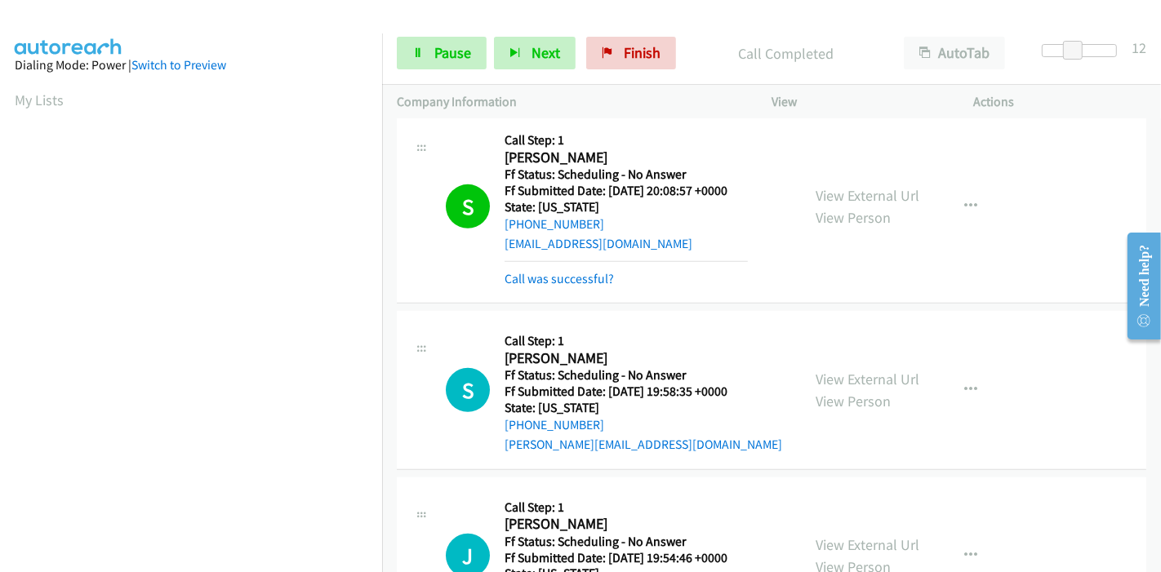
scroll to position [344, 0]
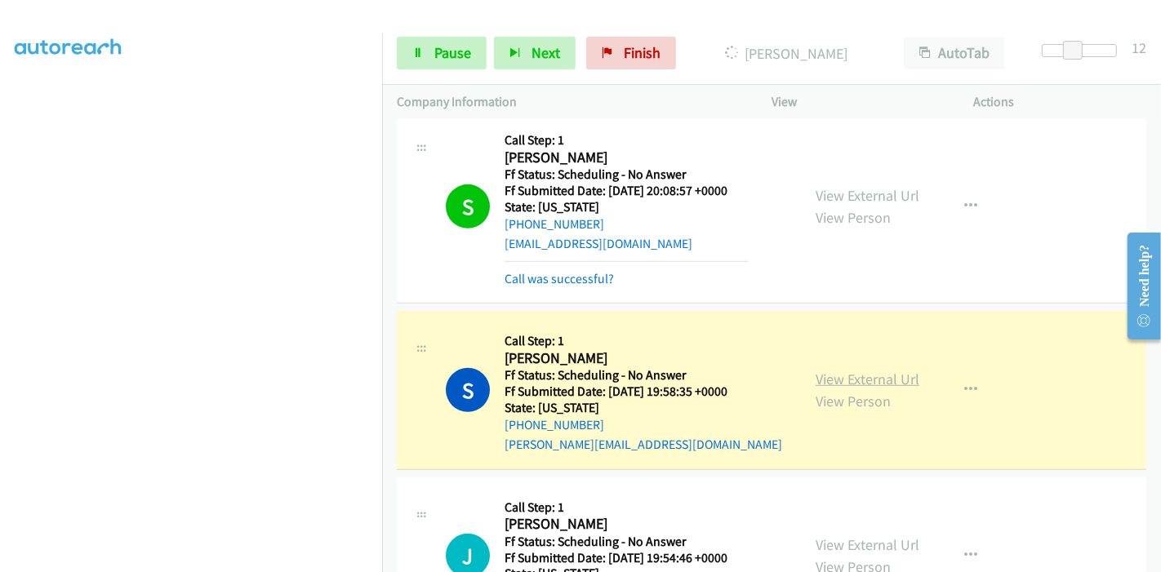
click at [882, 379] on link "View External Url" at bounding box center [867, 379] width 104 height 19
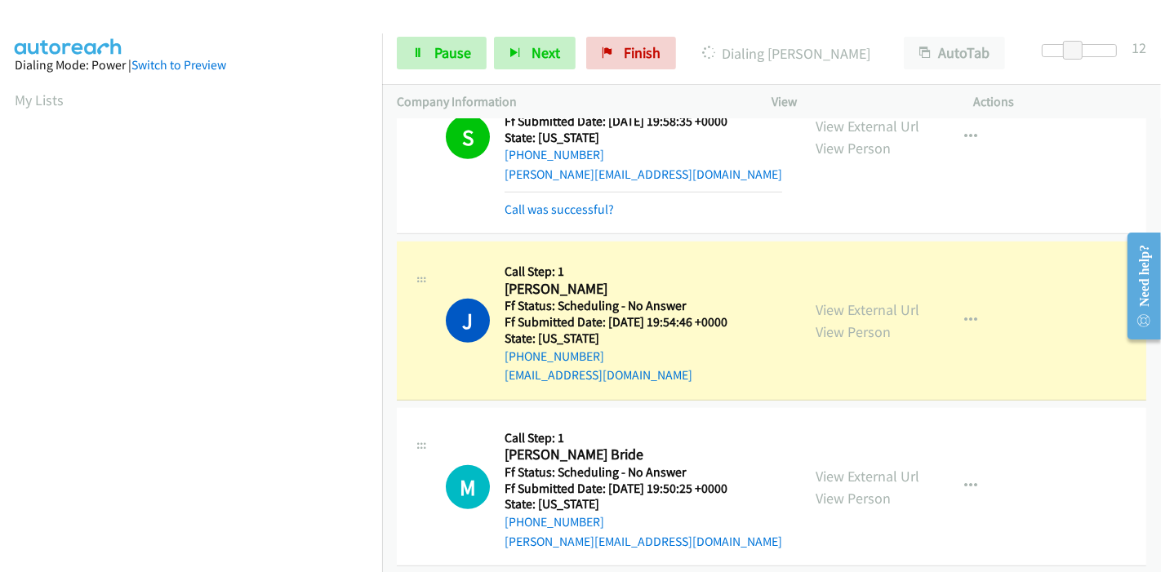
scroll to position [1088, 0]
click at [881, 306] on link "View External Url" at bounding box center [867, 308] width 104 height 19
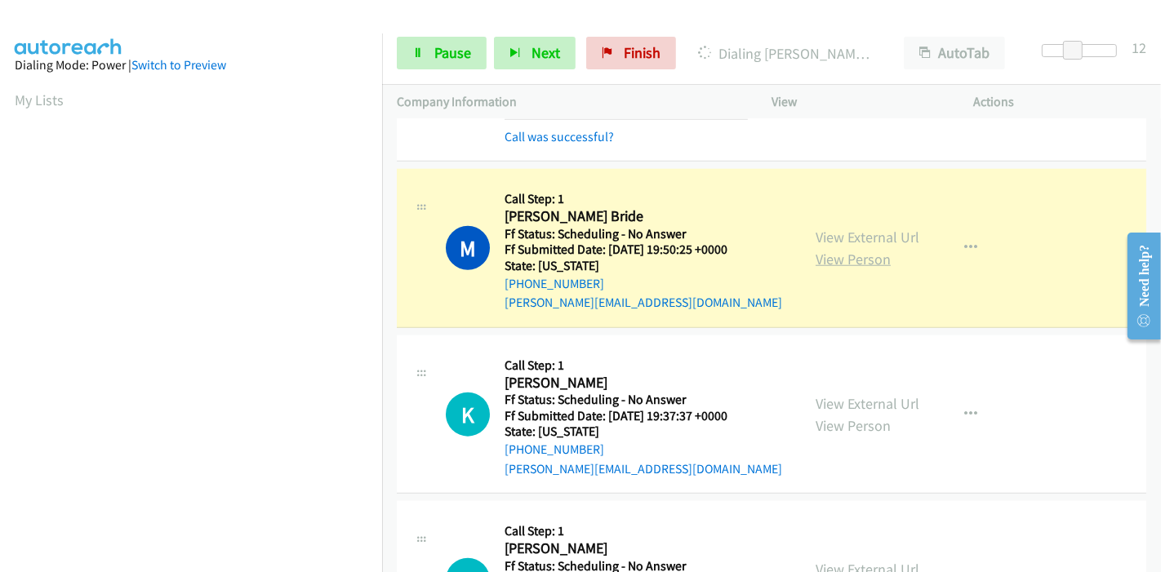
scroll to position [344, 0]
click at [848, 236] on link "View External Url" at bounding box center [867, 237] width 104 height 19
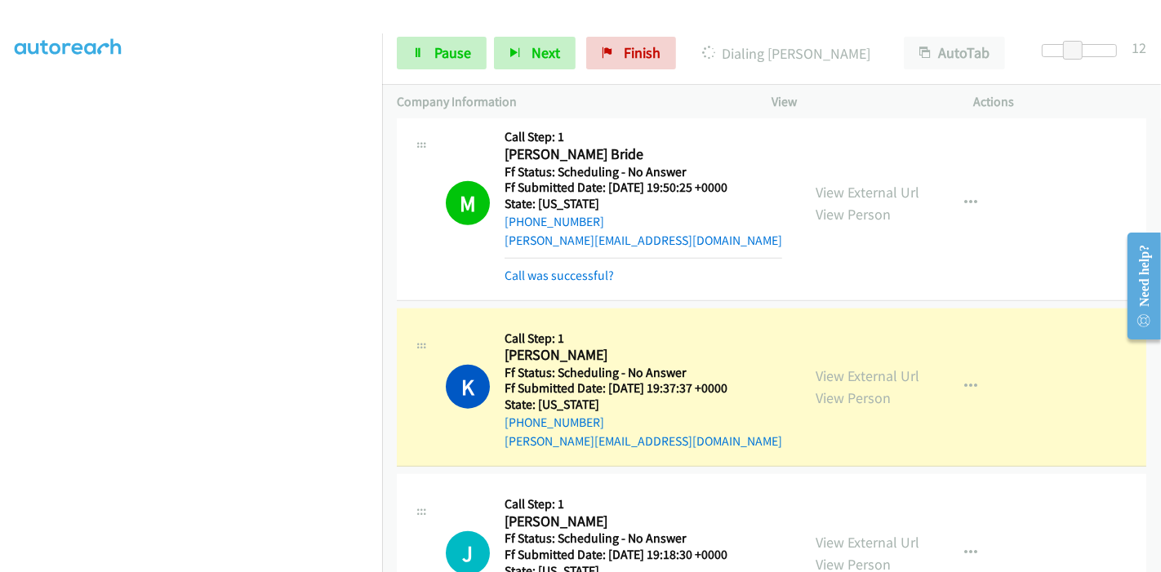
scroll to position [1450, 0]
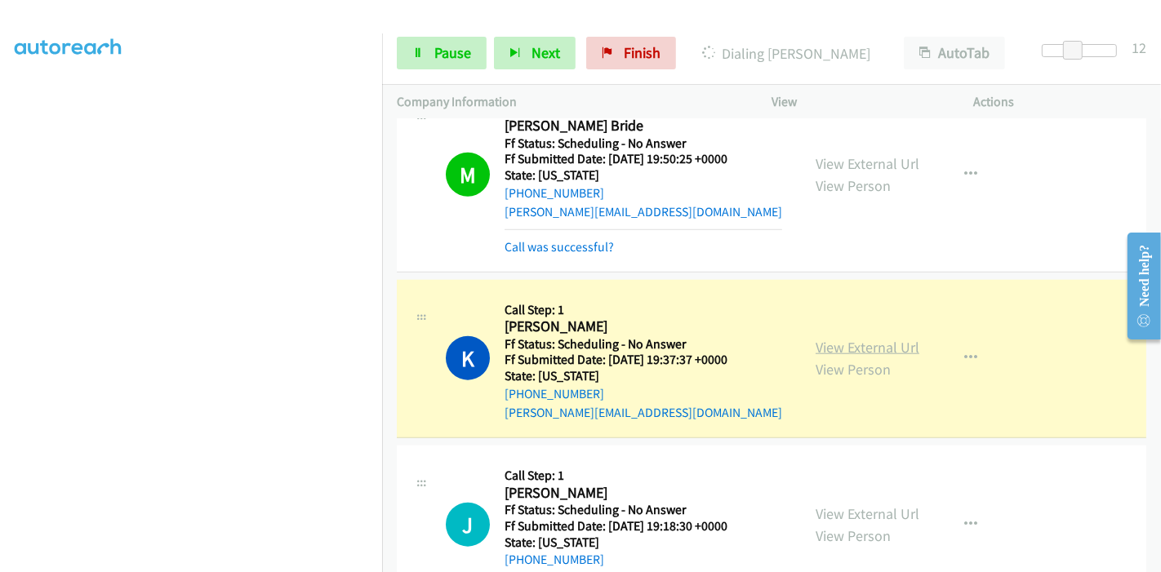
click at [883, 341] on link "View External Url" at bounding box center [867, 347] width 104 height 19
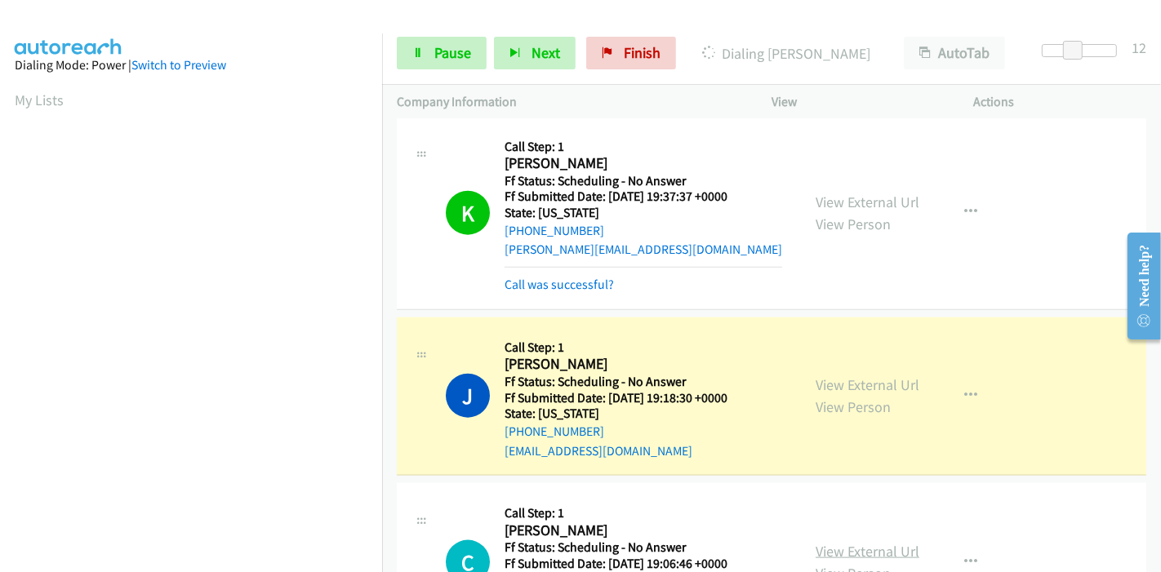
scroll to position [1814, 0]
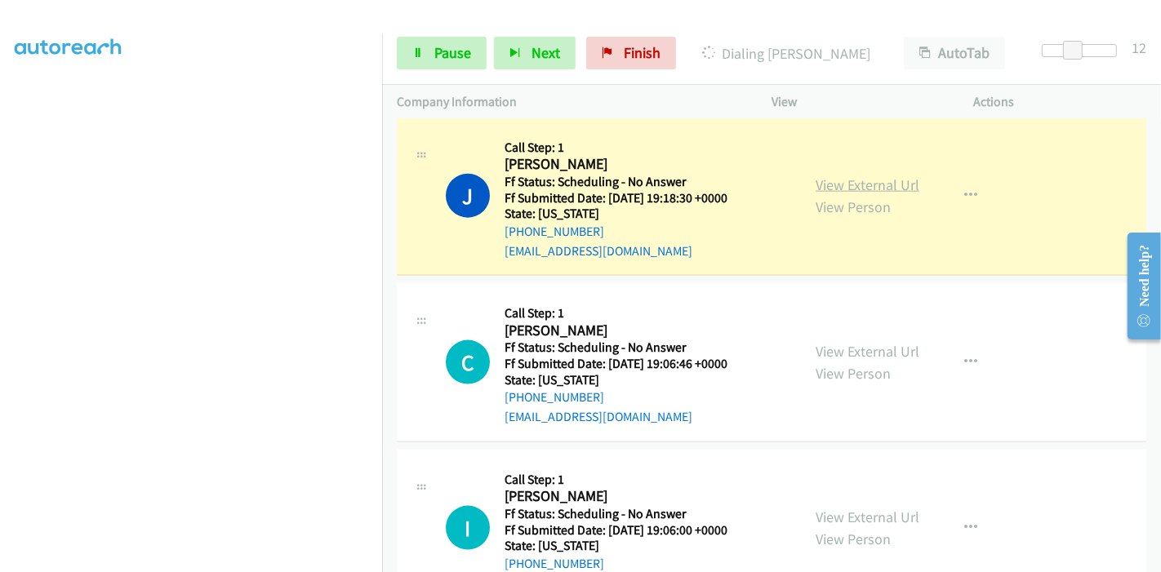
click at [878, 181] on link "View External Url" at bounding box center [867, 184] width 104 height 19
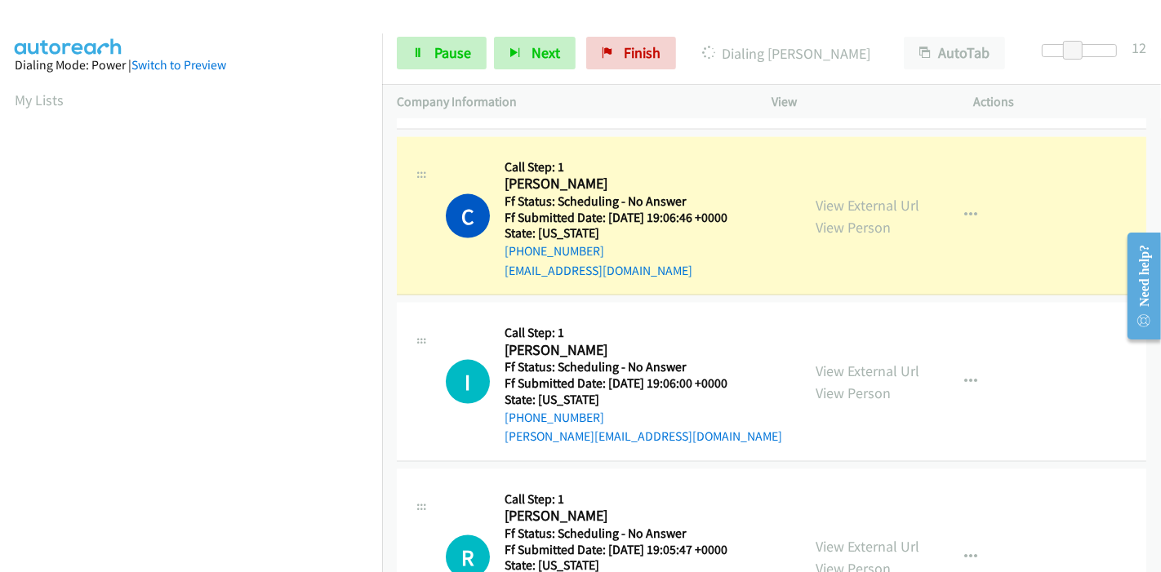
scroll to position [344, 0]
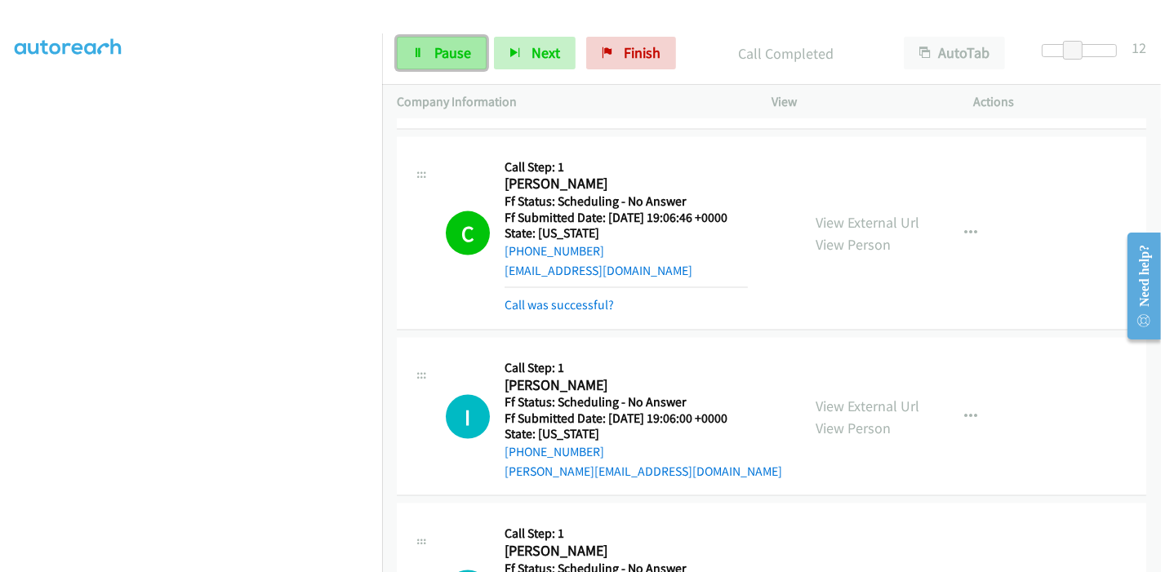
click at [468, 67] on link "Pause" at bounding box center [442, 53] width 90 height 33
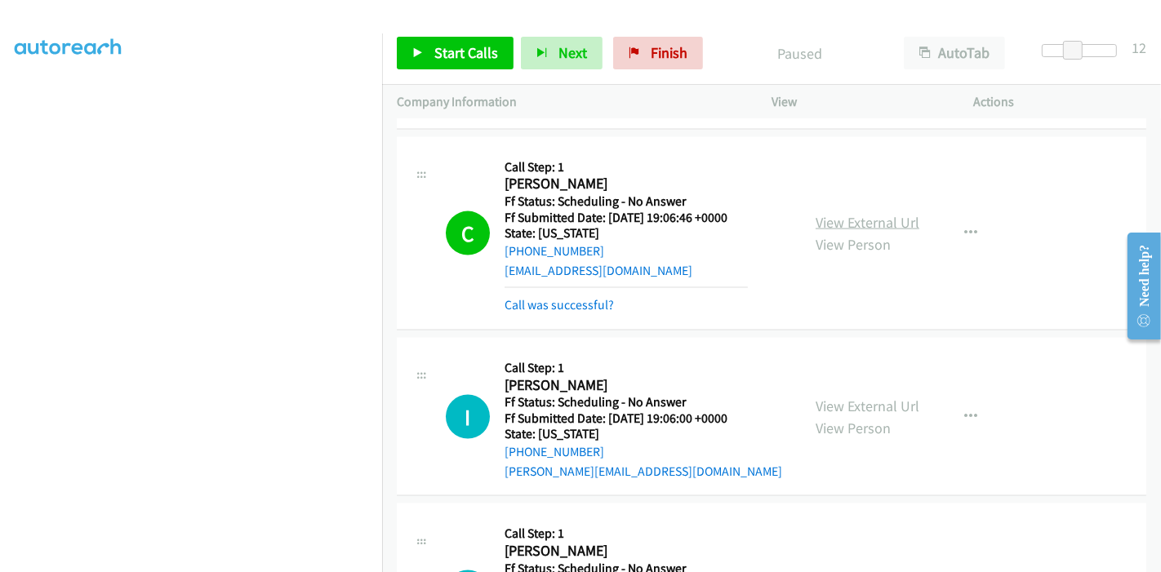
click at [858, 213] on link "View External Url" at bounding box center [867, 222] width 104 height 19
click at [482, 55] on span "Start Calls" at bounding box center [466, 52] width 64 height 19
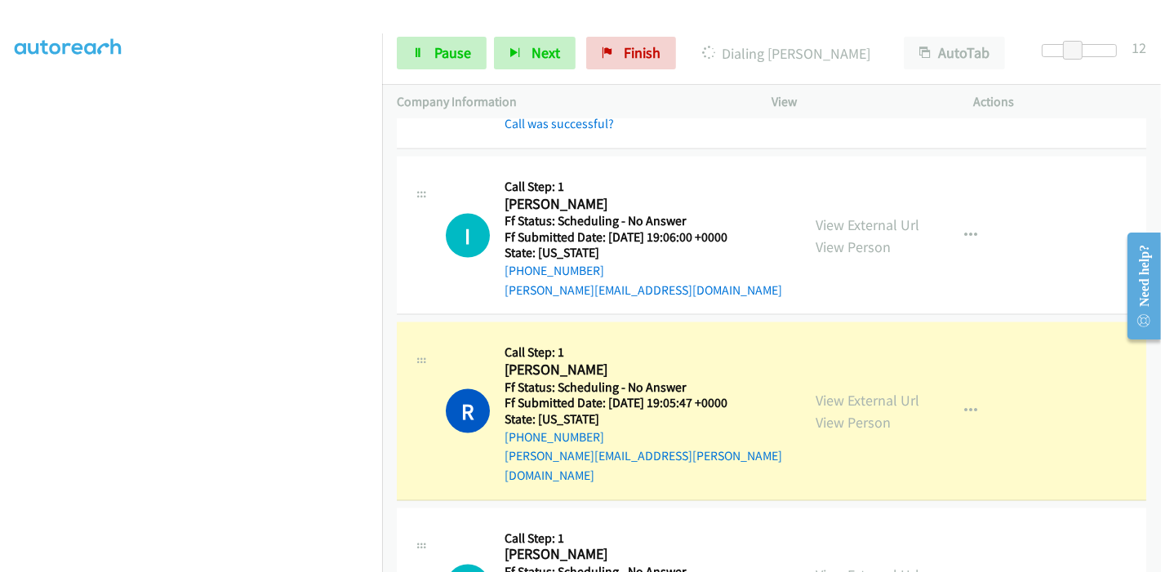
scroll to position [0, 0]
click at [434, 51] on span "Pause" at bounding box center [452, 52] width 37 height 19
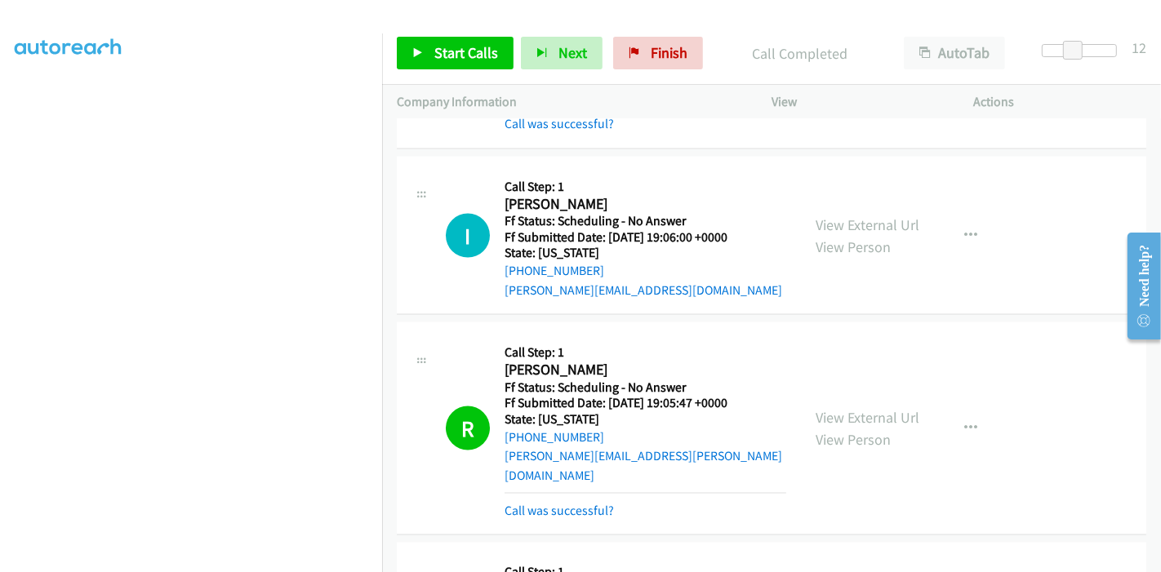
scroll to position [2267, 0]
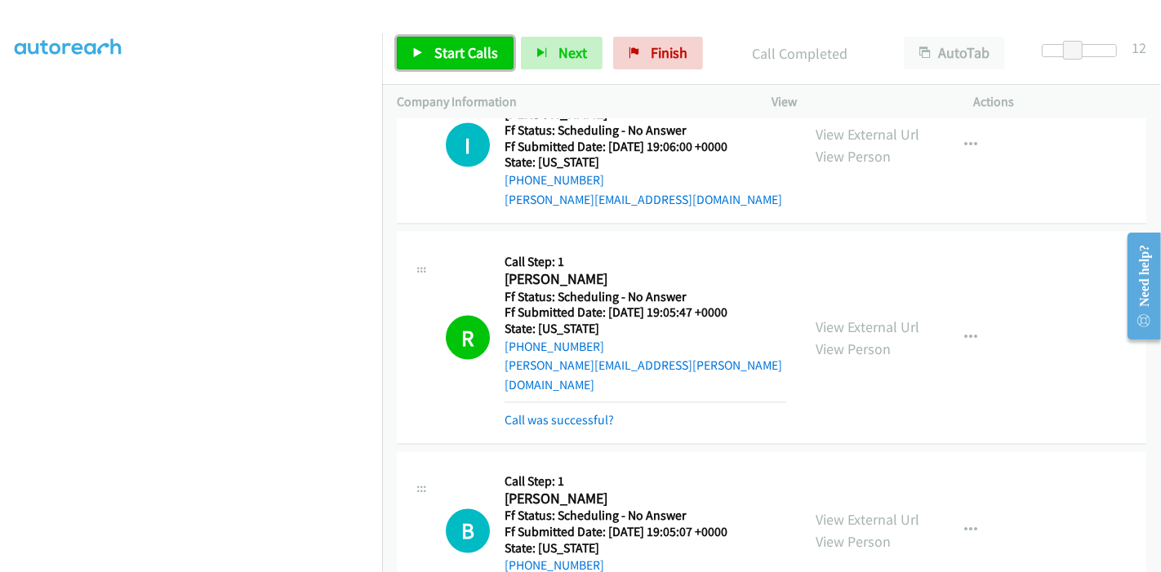
click at [426, 46] on link "Start Calls" at bounding box center [455, 53] width 117 height 33
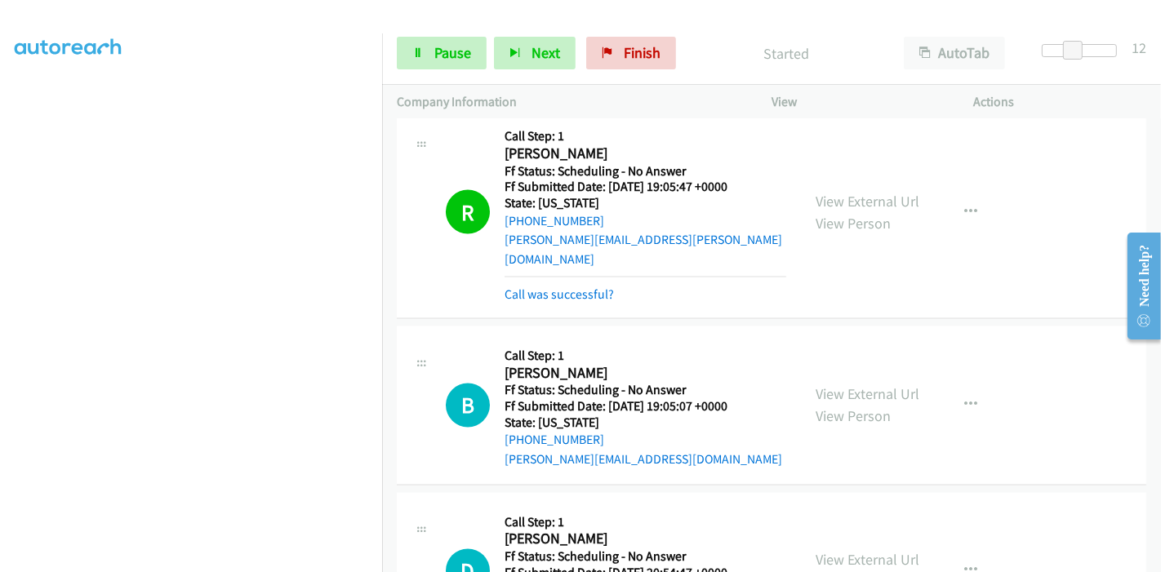
scroll to position [2449, 0]
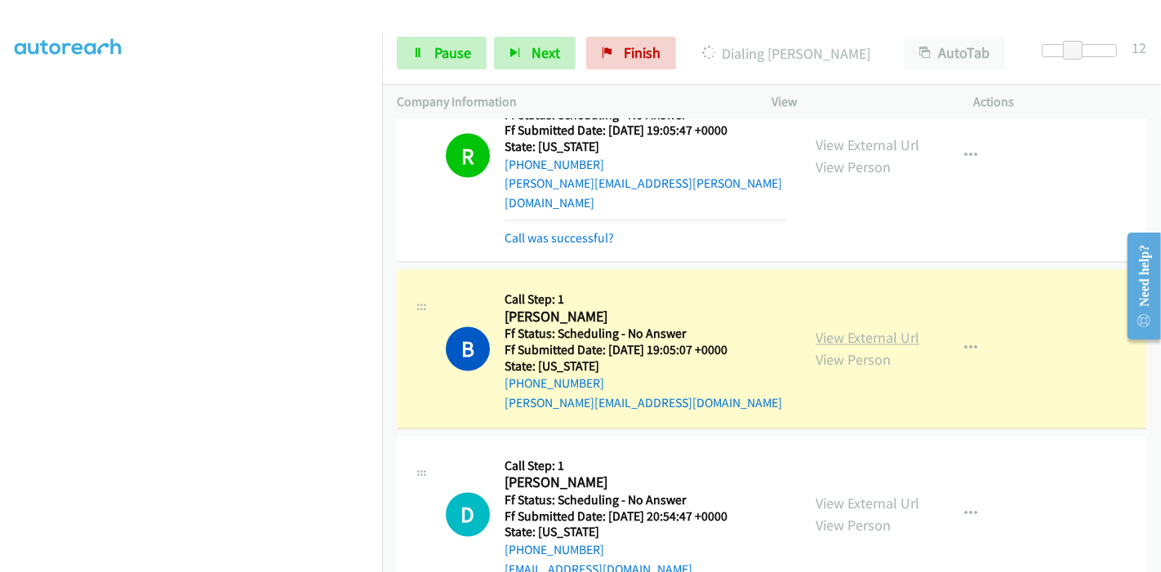
click at [849, 329] on link "View External Url" at bounding box center [867, 338] width 104 height 19
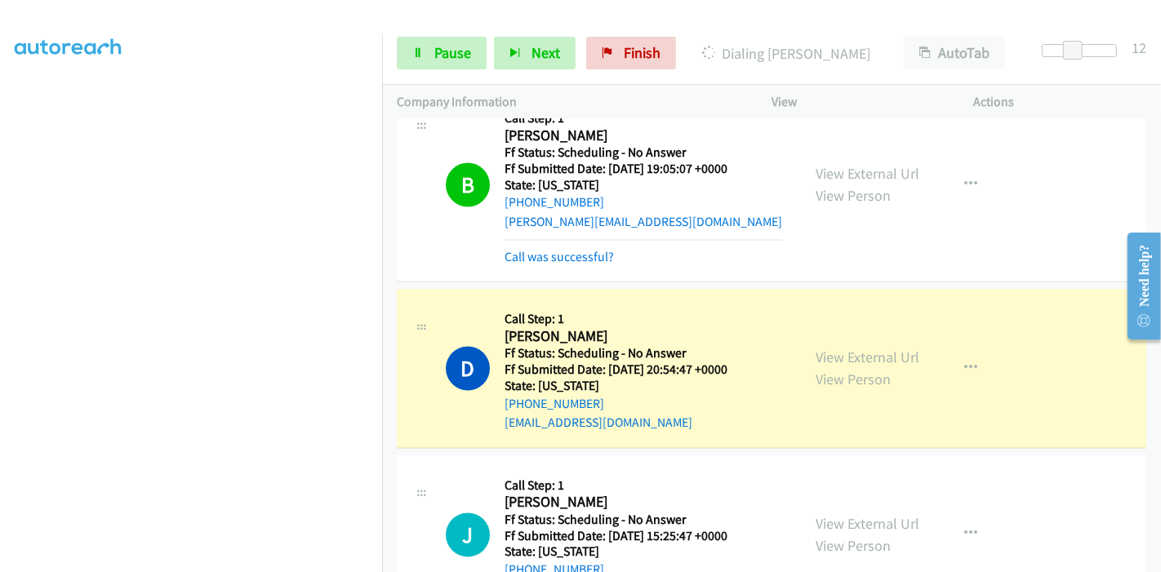
scroll to position [0, 0]
click at [455, 53] on span "Pause" at bounding box center [452, 52] width 37 height 19
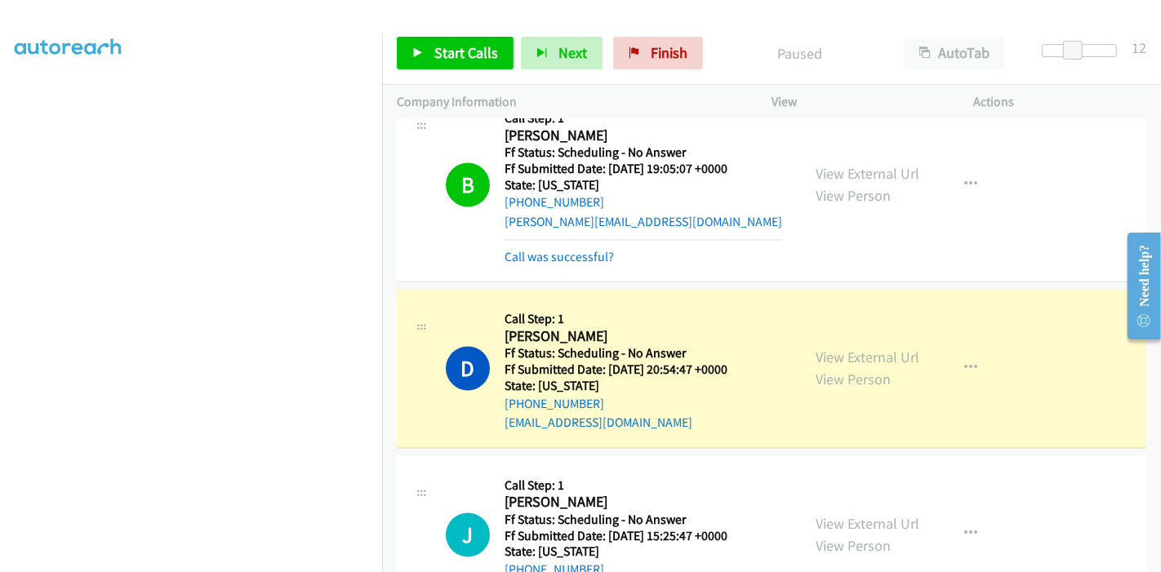
click at [899, 331] on div "View External Url View Person View External Url Email Schedule/Manage Callback …" at bounding box center [909, 368] width 217 height 129
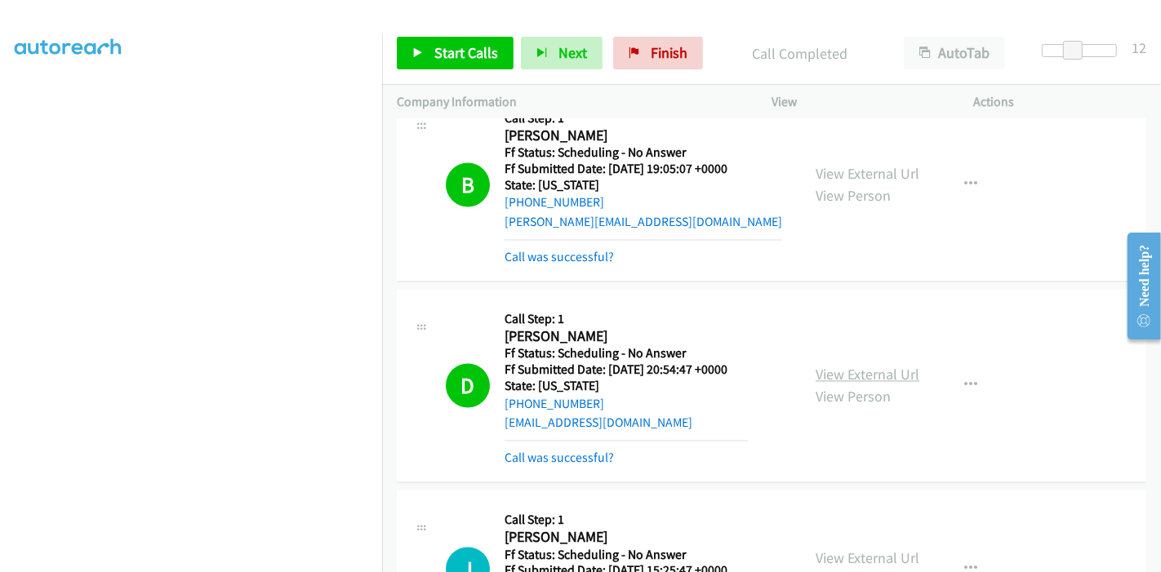
click at [890, 366] on link "View External Url" at bounding box center [867, 375] width 104 height 19
click at [428, 56] on link "Start Calls" at bounding box center [455, 53] width 117 height 33
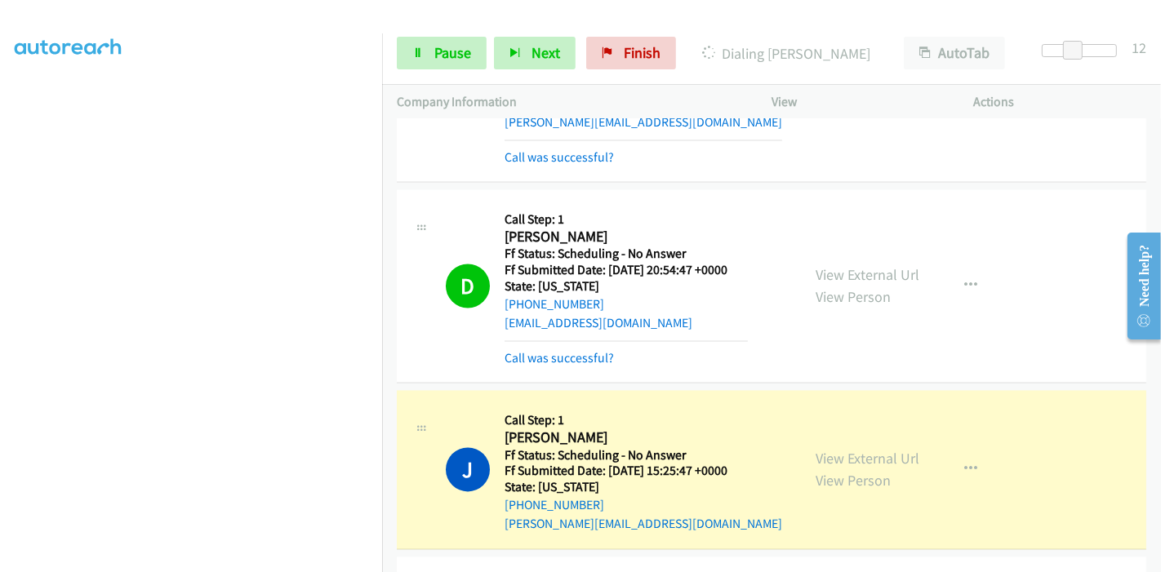
scroll to position [2811, 0]
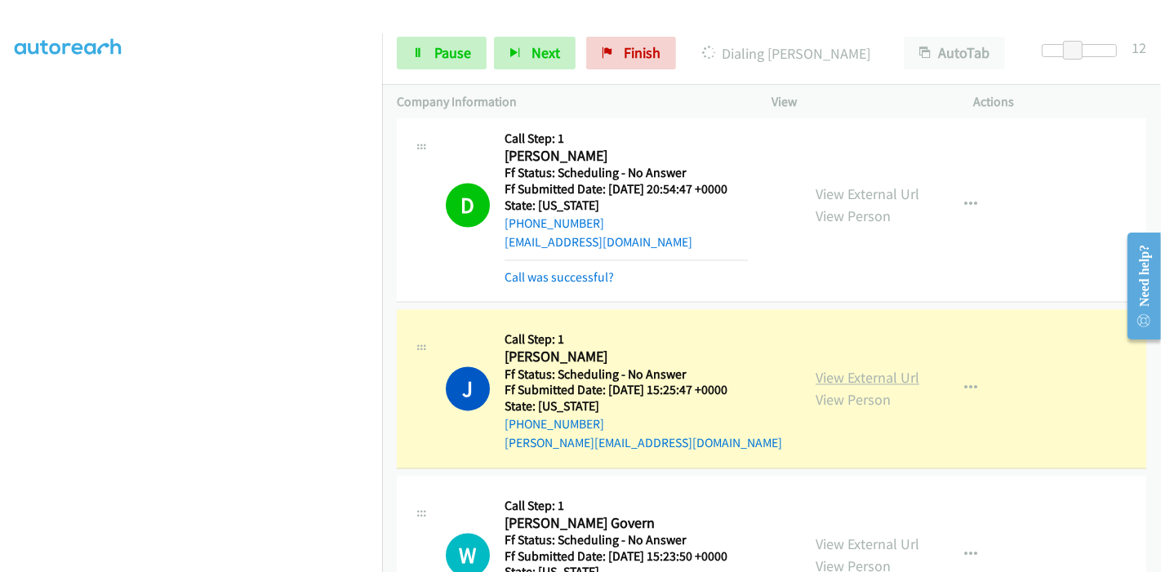
click at [816, 368] on link "View External Url" at bounding box center [867, 377] width 104 height 19
click at [450, 57] on span "Pause" at bounding box center [452, 52] width 37 height 19
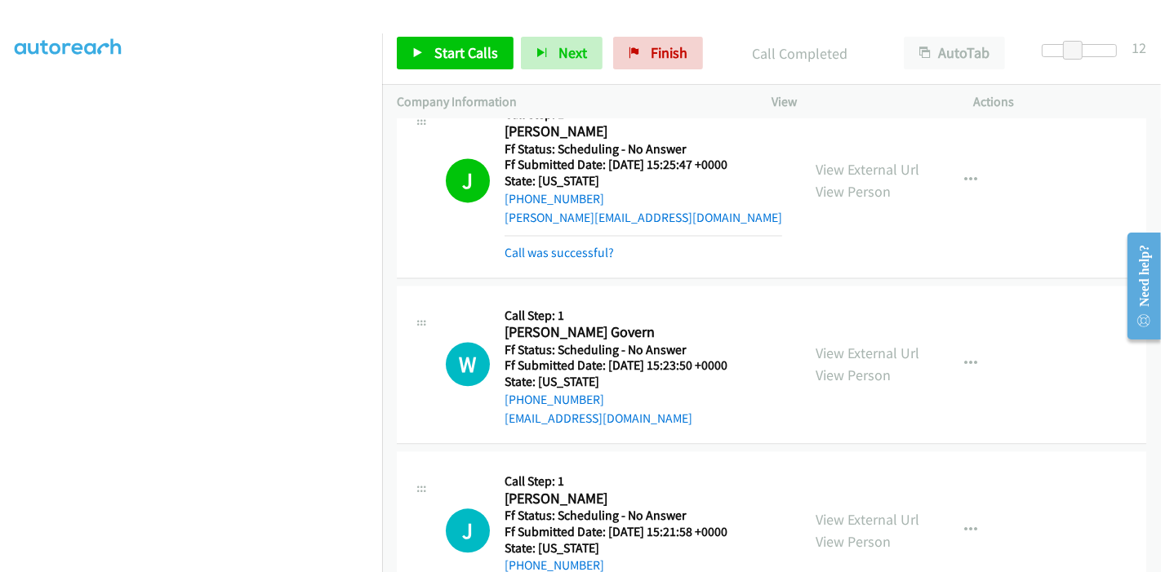
scroll to position [3083, 0]
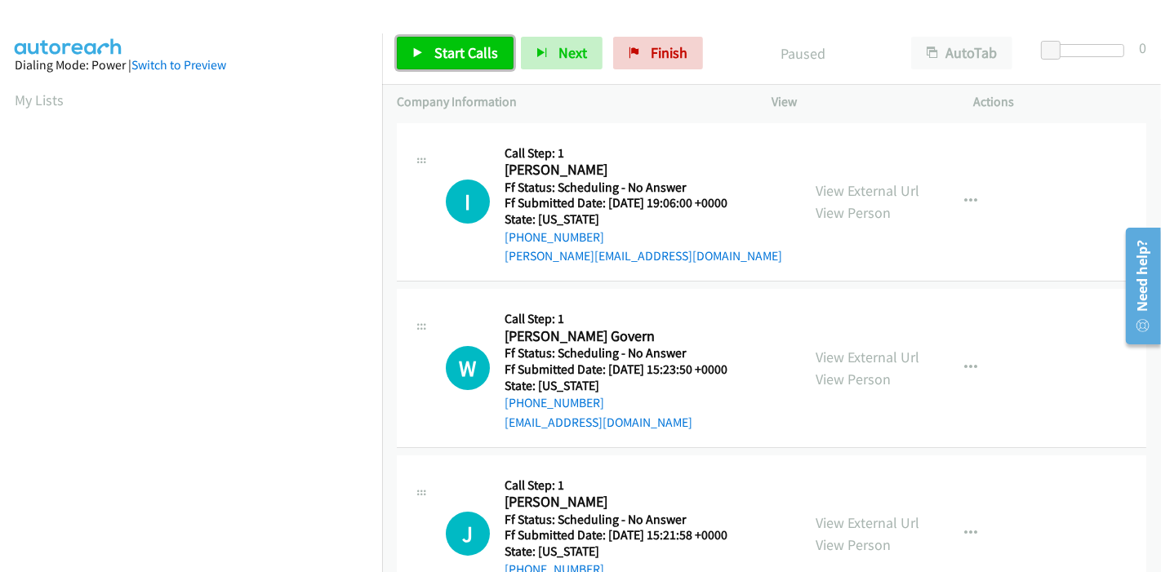
click at [451, 56] on span "Start Calls" at bounding box center [466, 52] width 64 height 19
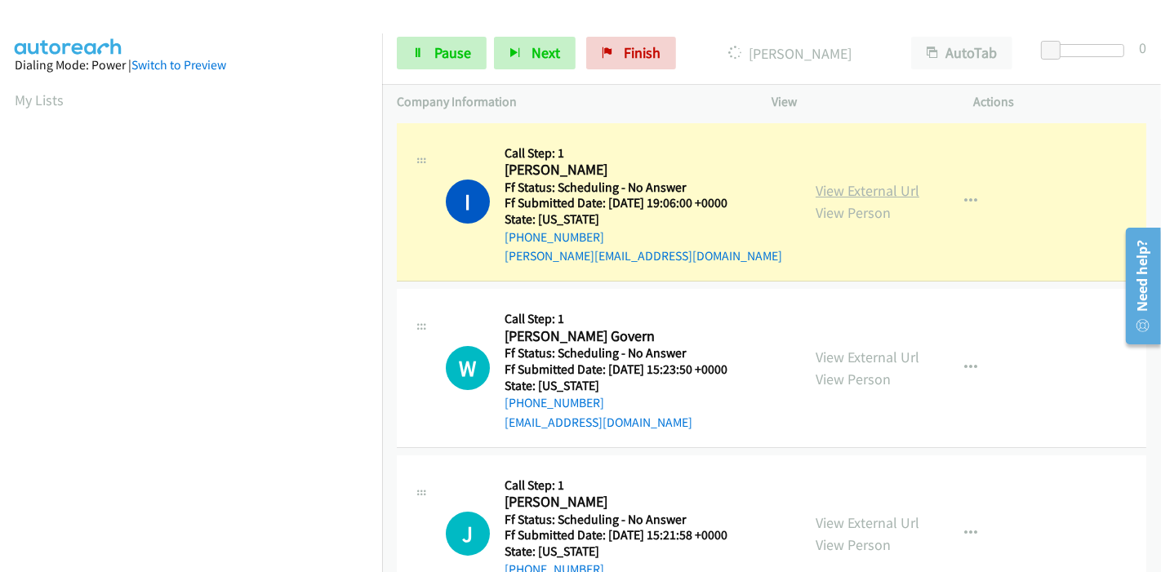
click at [829, 185] on link "View External Url" at bounding box center [867, 190] width 104 height 19
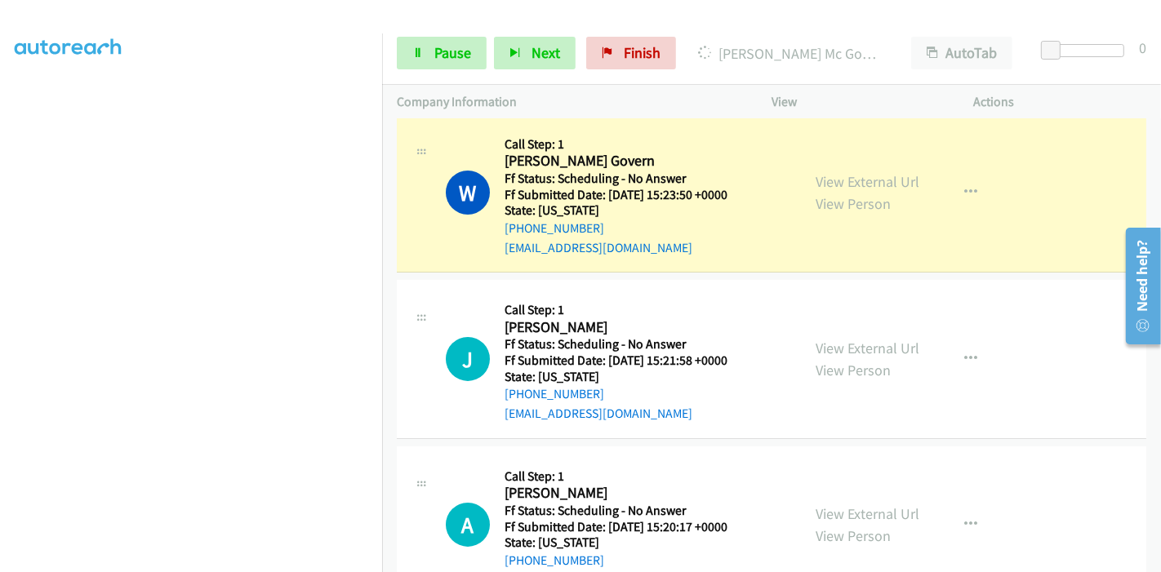
scroll to position [181, 0]
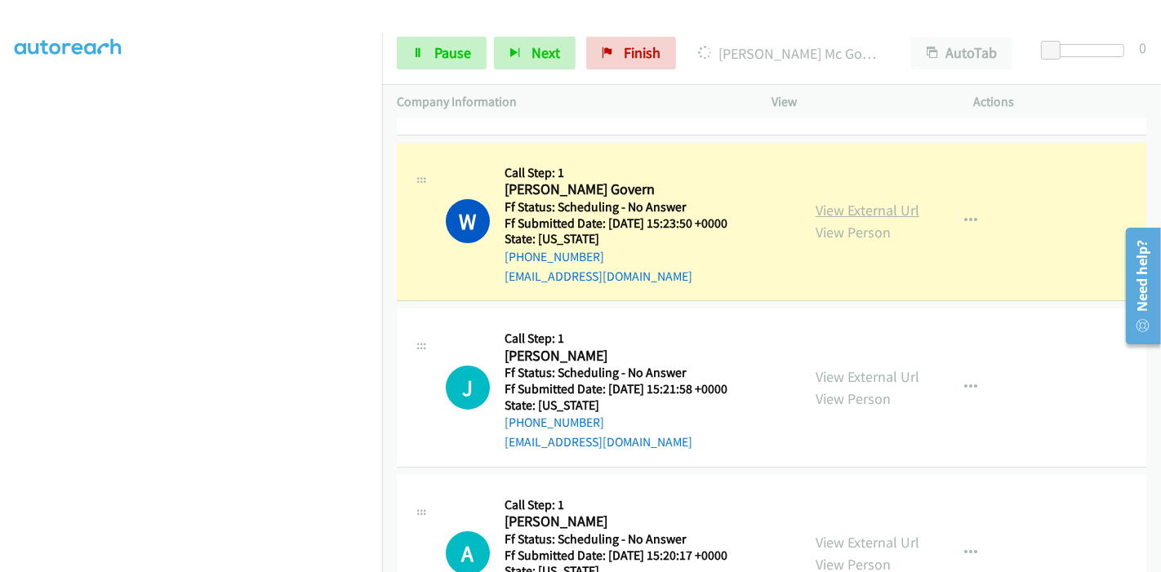
click at [887, 213] on link "View External Url" at bounding box center [867, 210] width 104 height 19
click at [447, 46] on span "Pause" at bounding box center [452, 52] width 37 height 19
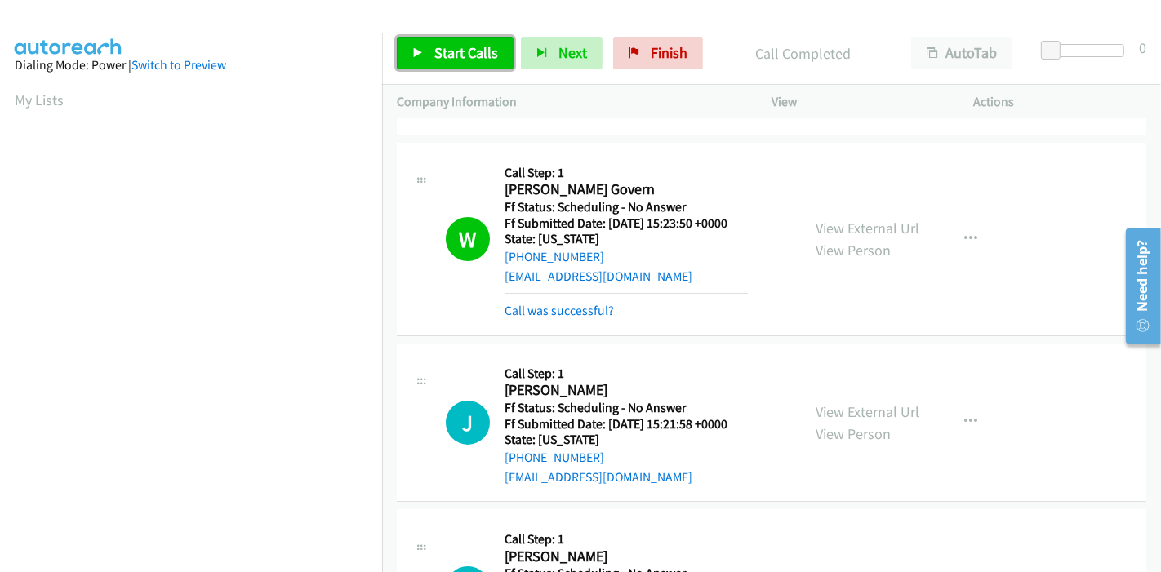
click at [431, 52] on link "Start Calls" at bounding box center [455, 53] width 117 height 33
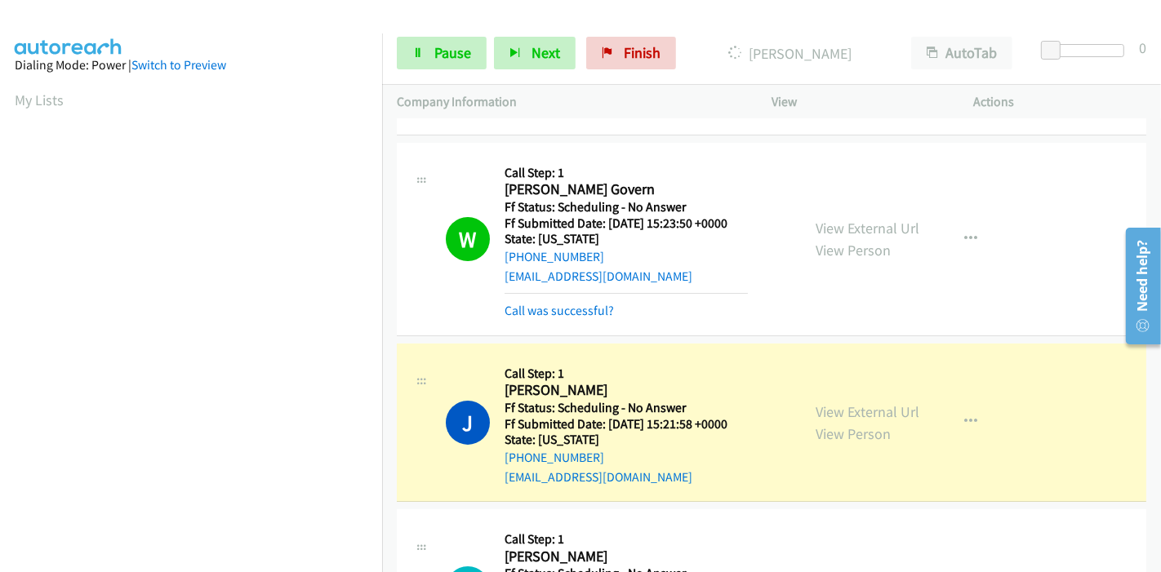
scroll to position [344, 0]
click at [863, 411] on link "View External Url" at bounding box center [867, 411] width 104 height 19
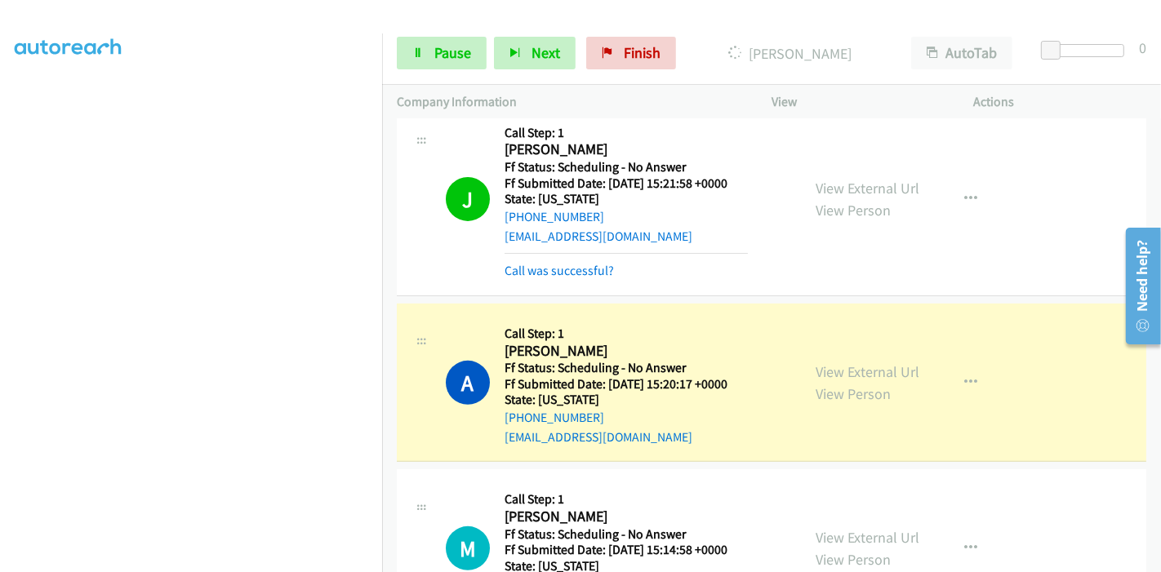
scroll to position [544, 0]
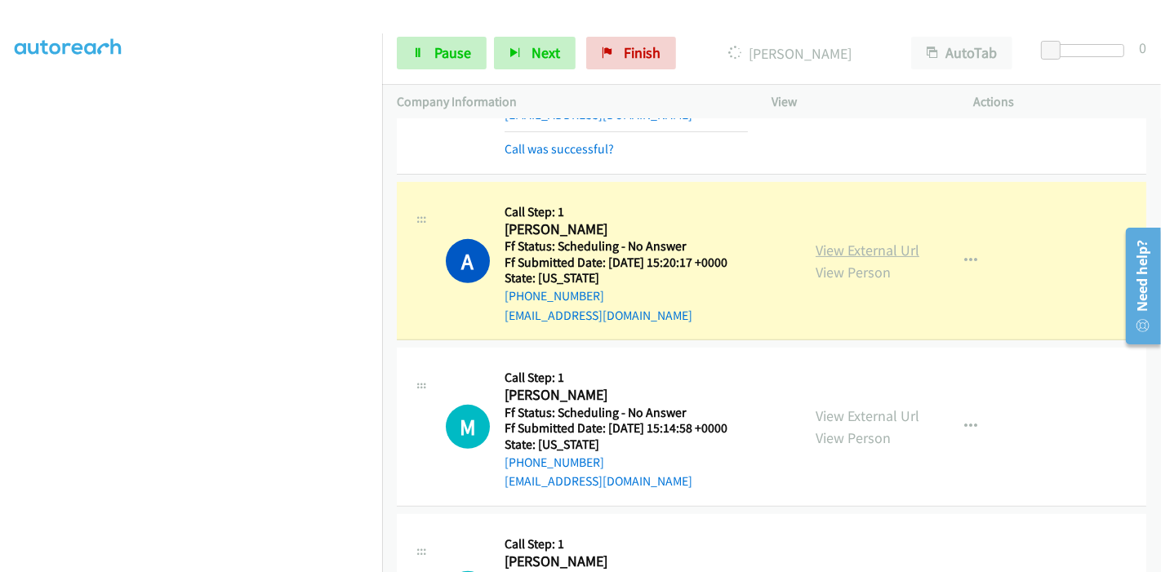
click at [877, 251] on link "View External Url" at bounding box center [867, 250] width 104 height 19
click at [429, 50] on link "Pause" at bounding box center [442, 53] width 90 height 33
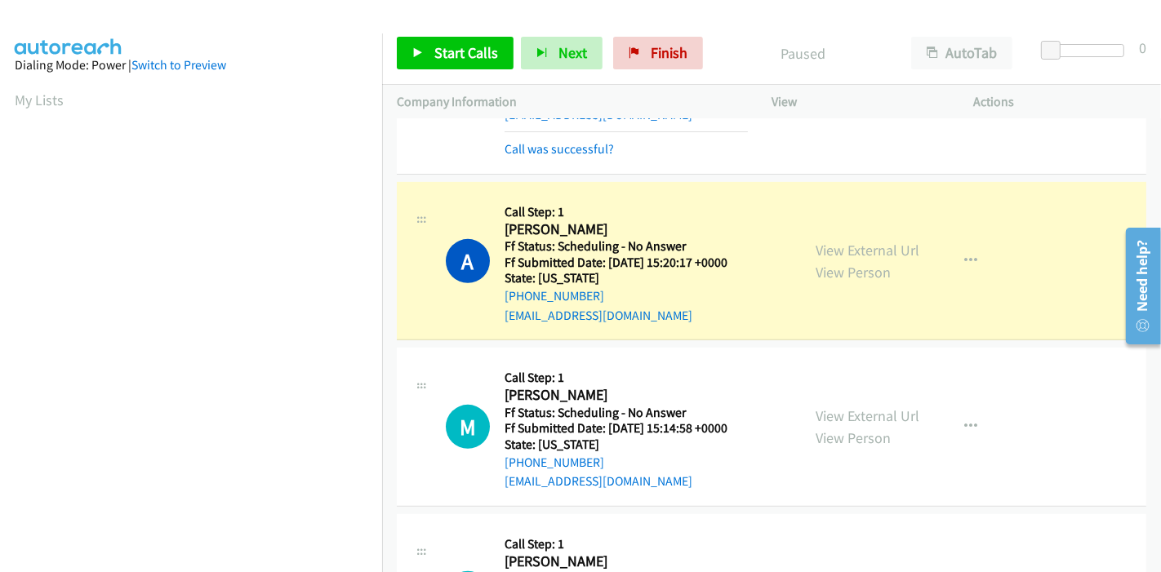
scroll to position [344, 0]
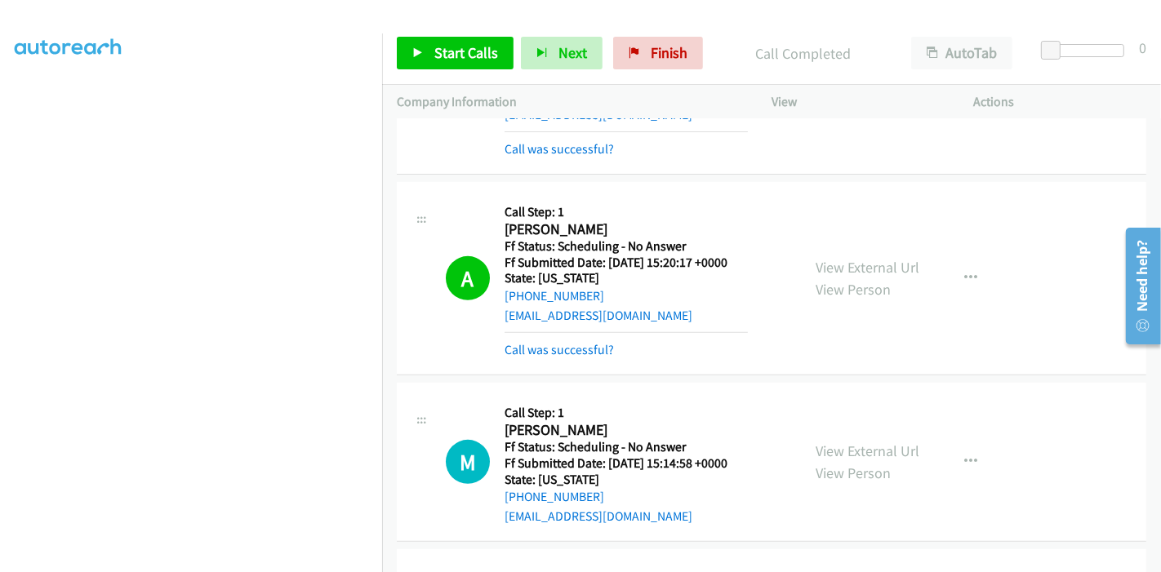
click at [455, 78] on div "Start Calls Pause Next Finish Call Completed AutoTab AutoTab 0" at bounding box center [771, 53] width 779 height 63
click at [442, 52] on span "Start Calls" at bounding box center [466, 52] width 64 height 19
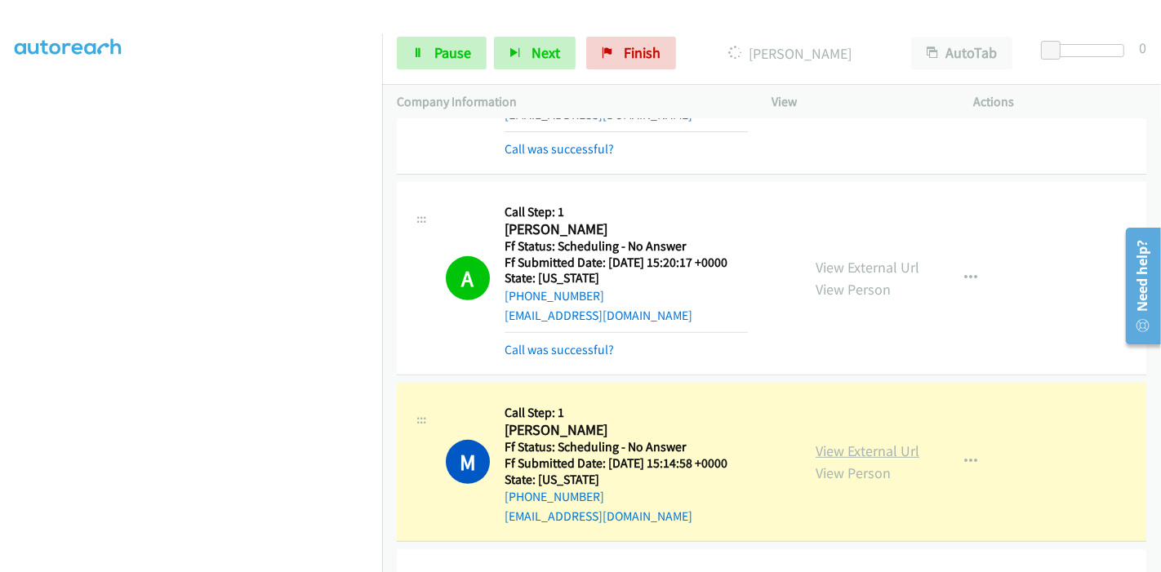
click at [872, 454] on link "View External Url" at bounding box center [867, 451] width 104 height 19
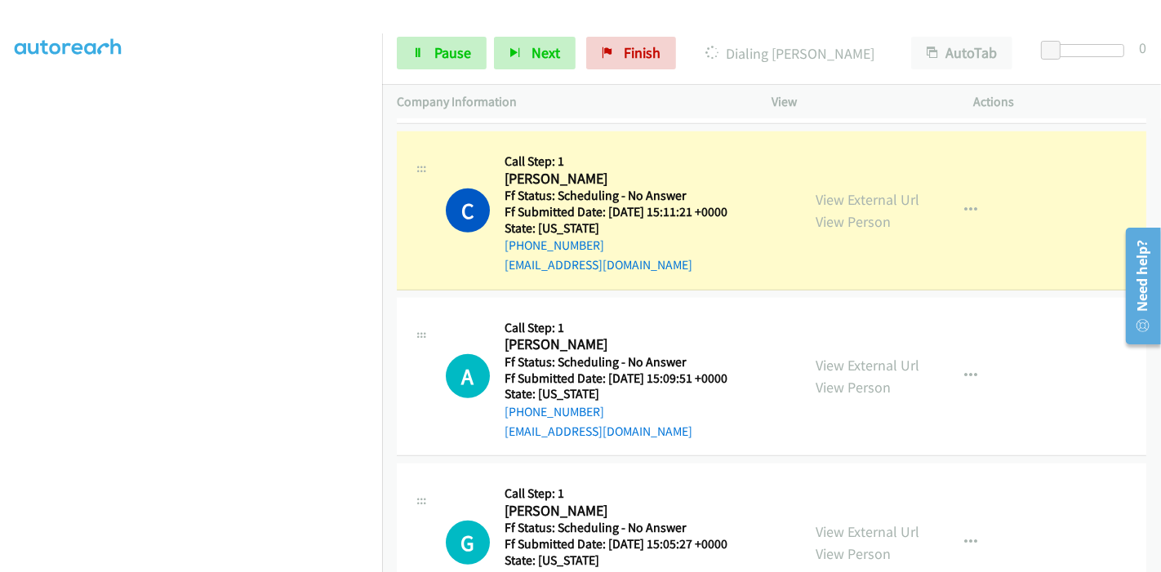
scroll to position [997, 0]
click at [886, 193] on link "View External Url" at bounding box center [867, 198] width 104 height 19
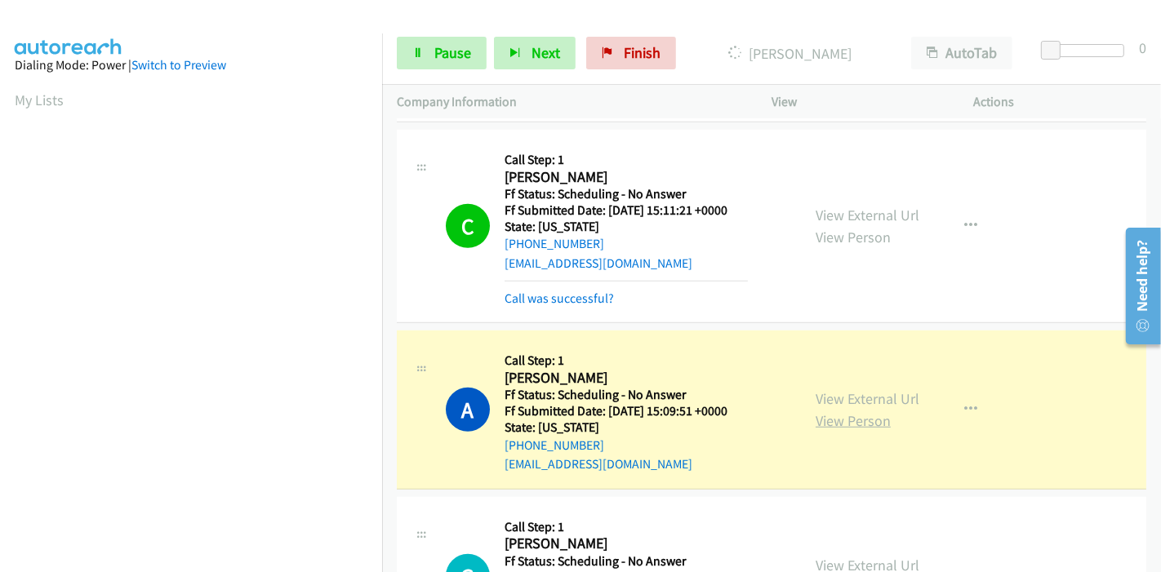
scroll to position [344, 0]
click at [827, 399] on link "View External Url" at bounding box center [867, 398] width 104 height 19
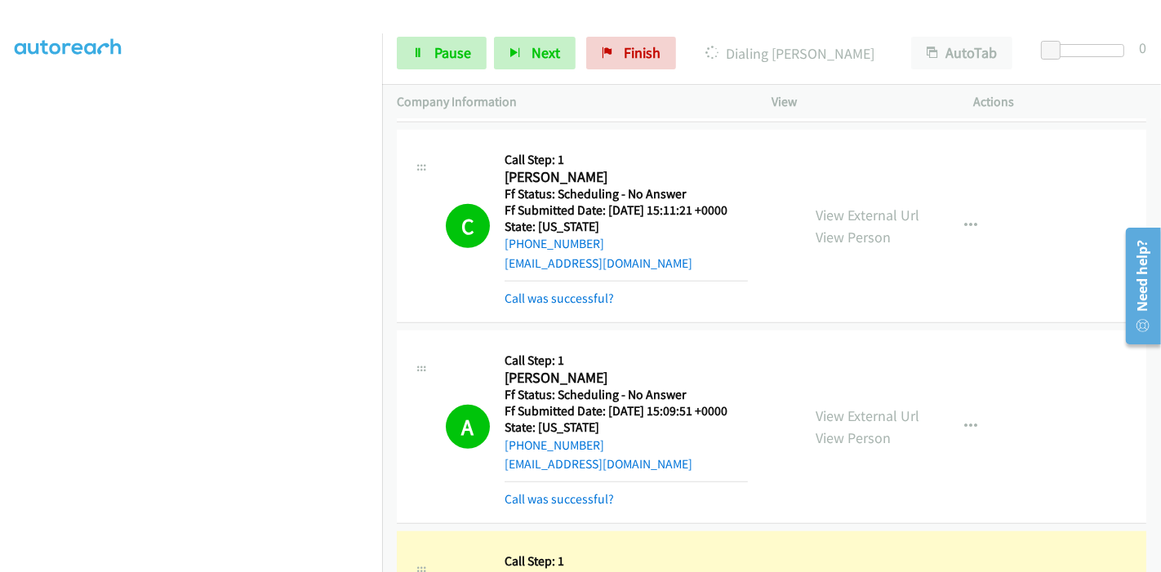
scroll to position [1179, 0]
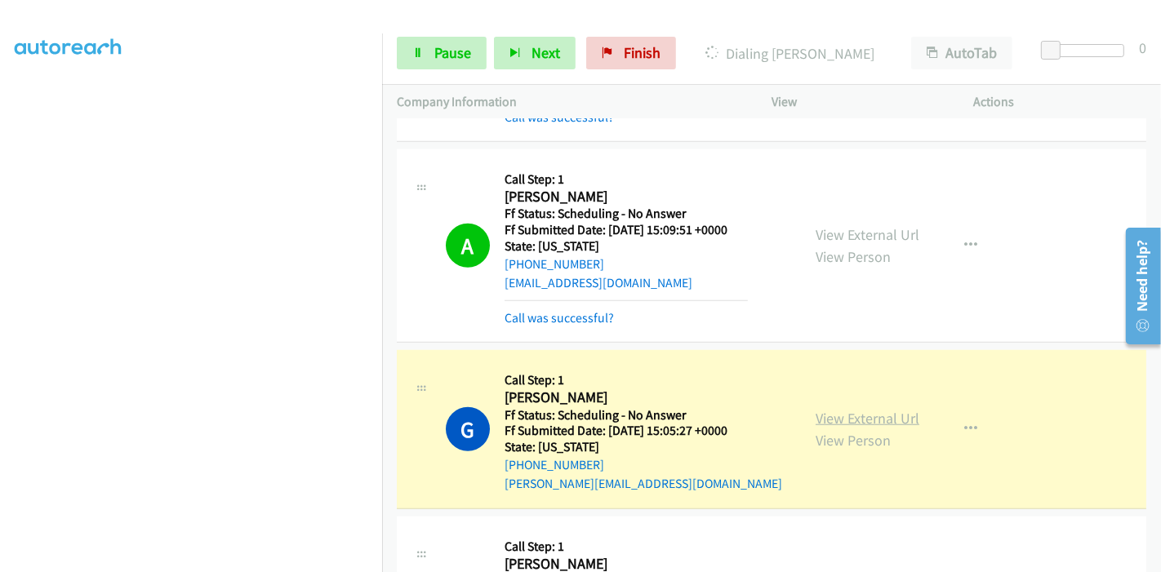
click at [844, 414] on link "View External Url" at bounding box center [867, 418] width 104 height 19
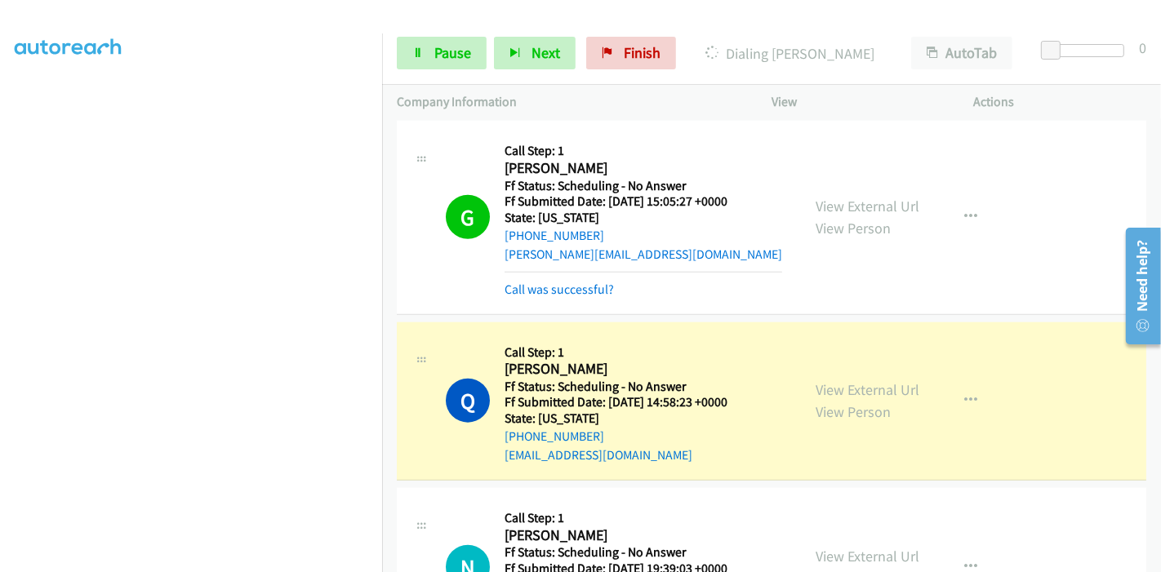
scroll to position [1541, 0]
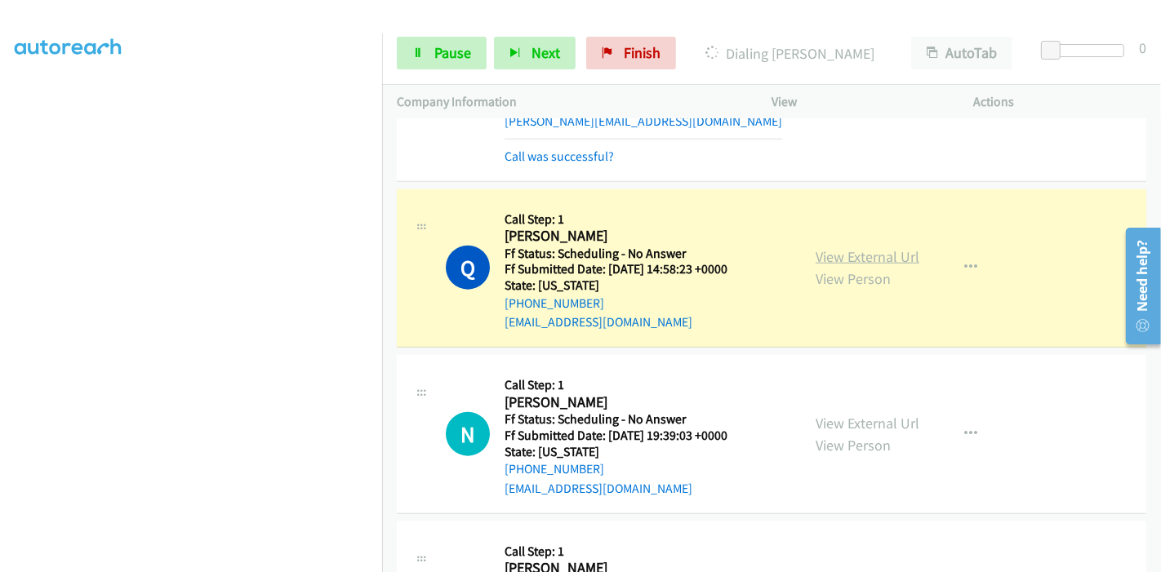
click at [863, 256] on link "View External Url" at bounding box center [867, 256] width 104 height 19
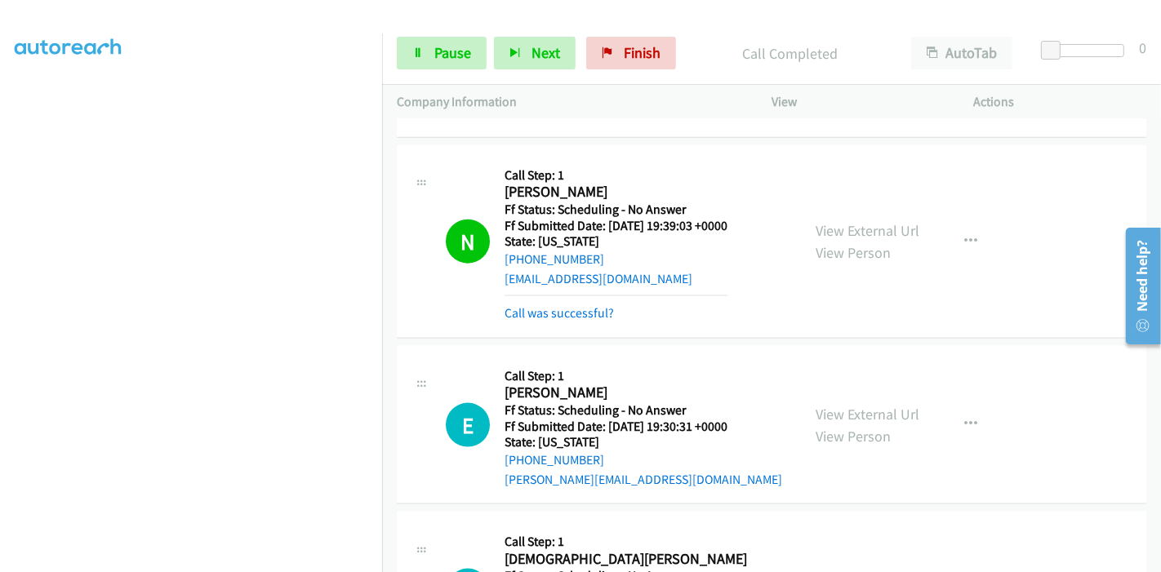
scroll to position [1723, 0]
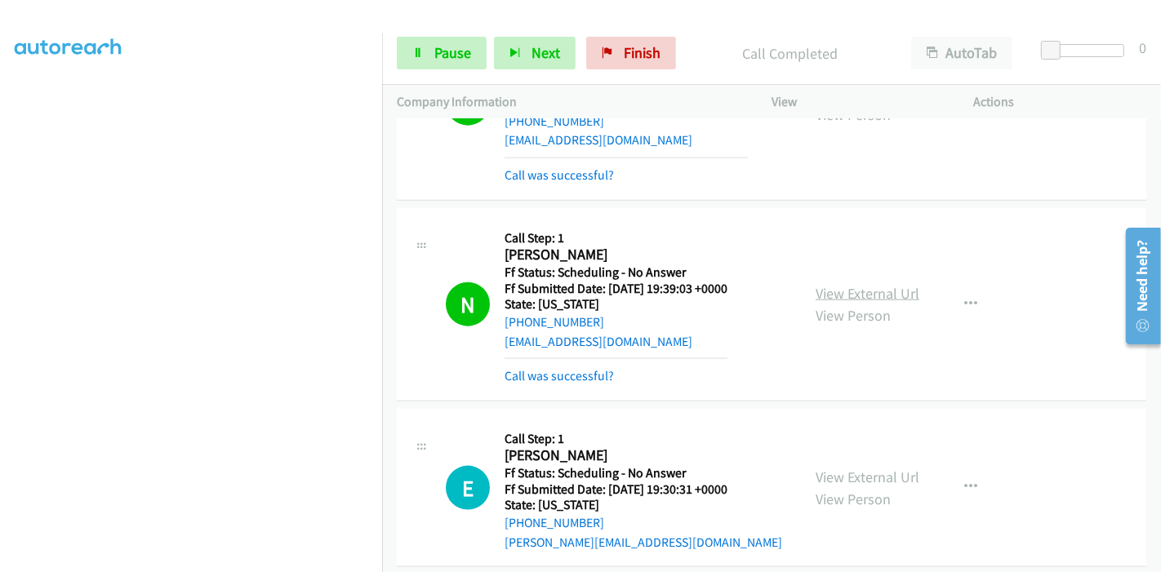
click at [890, 284] on link "View External Url" at bounding box center [867, 293] width 104 height 19
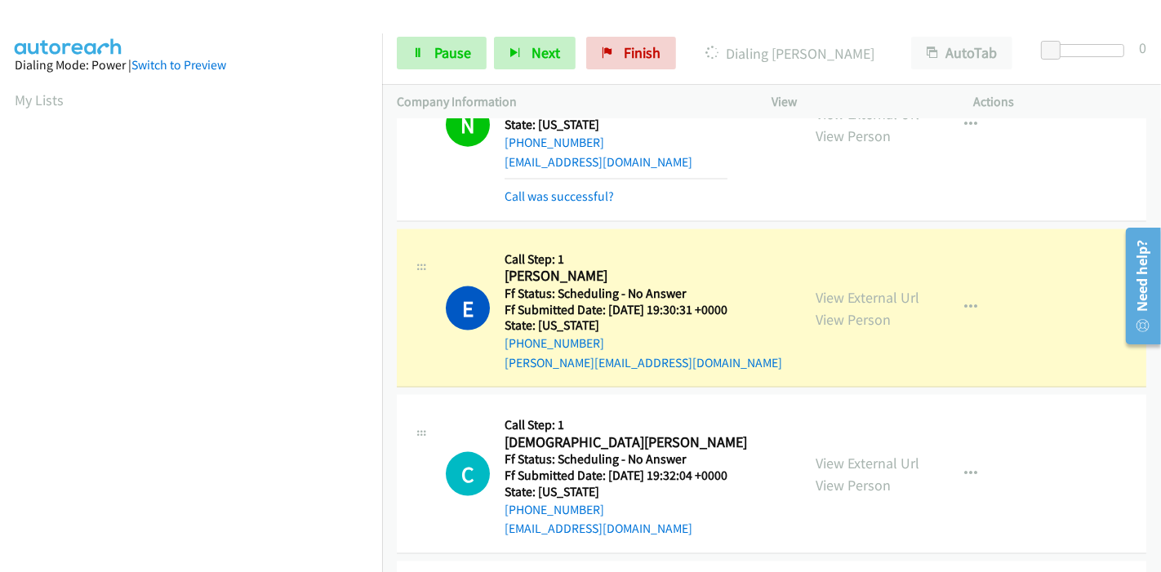
scroll to position [1904, 0]
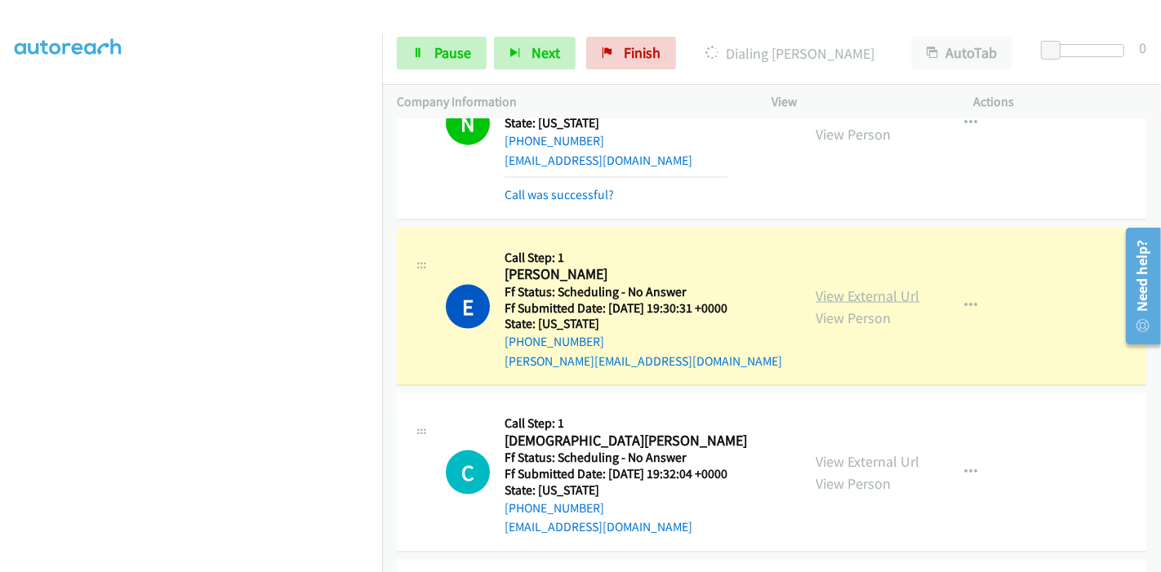
click at [823, 290] on link "View External Url" at bounding box center [867, 295] width 104 height 19
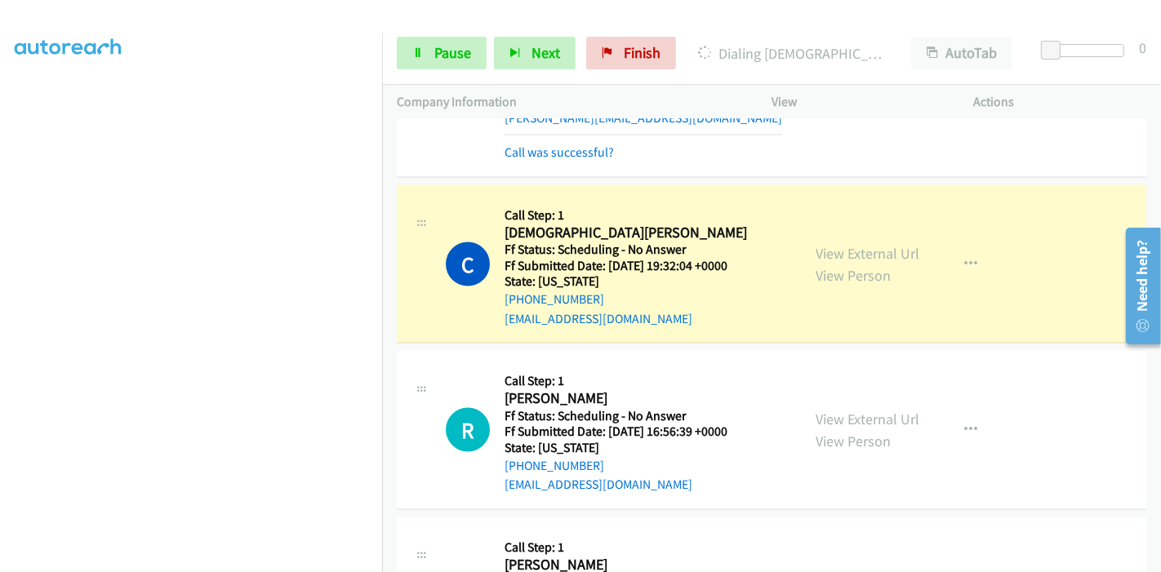
scroll to position [2176, 0]
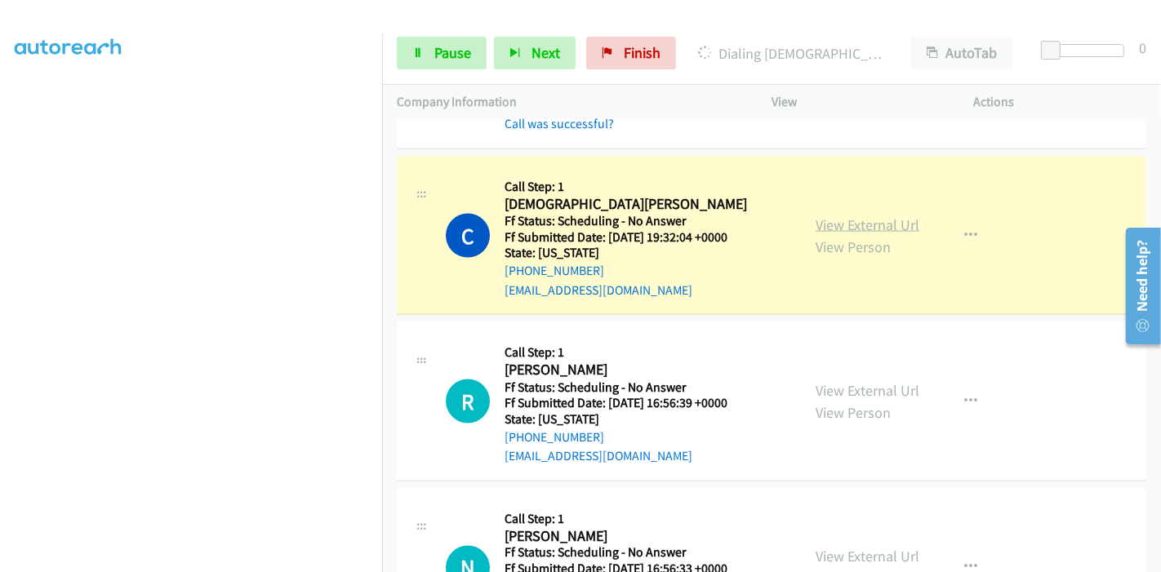
click at [884, 224] on link "View External Url" at bounding box center [867, 224] width 104 height 19
click at [449, 60] on span "Pause" at bounding box center [452, 52] width 37 height 19
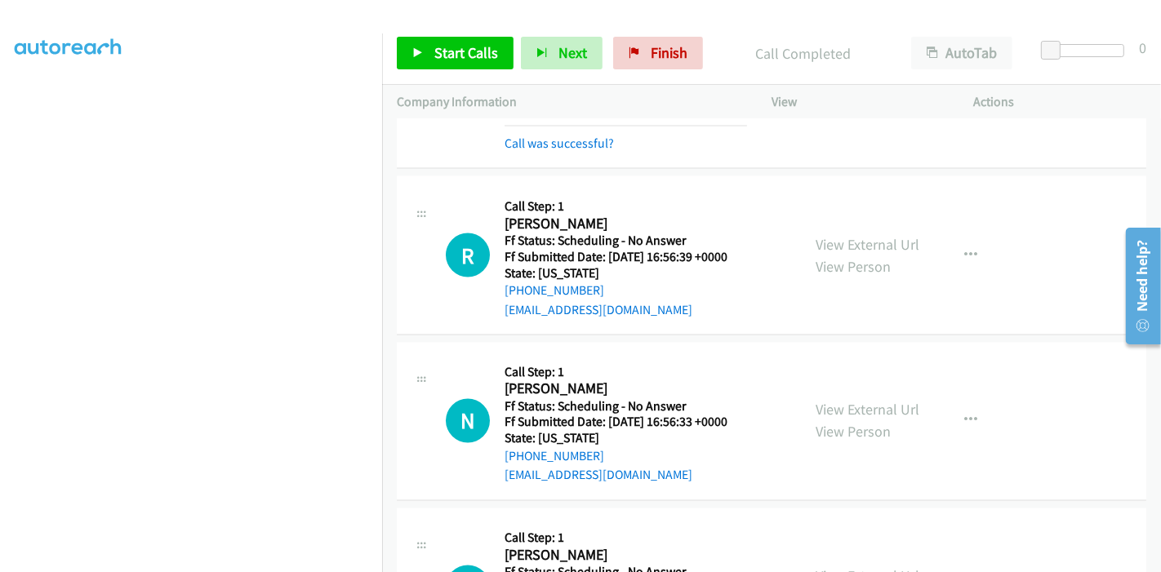
scroll to position [2449, 0]
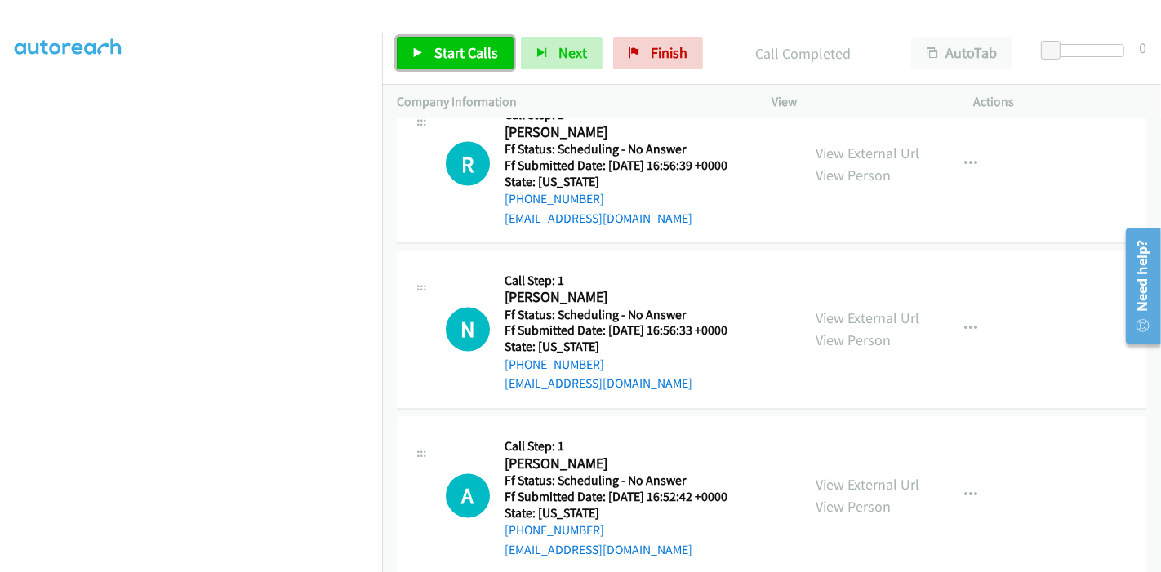
click at [436, 47] on span "Start Calls" at bounding box center [466, 52] width 64 height 19
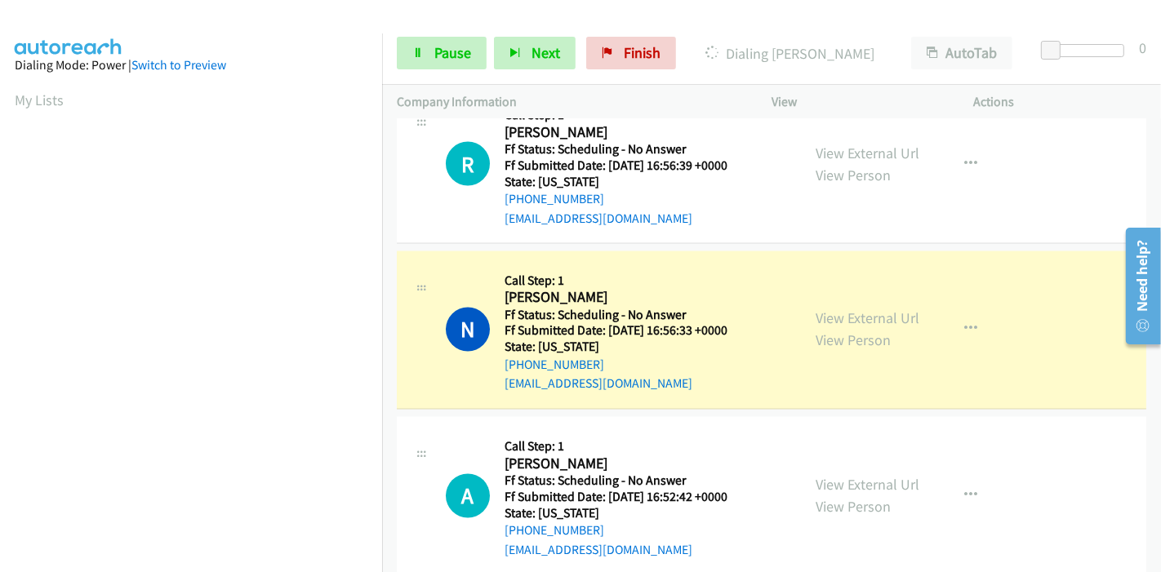
scroll to position [344, 0]
click at [824, 319] on link "View External Url" at bounding box center [867, 318] width 104 height 19
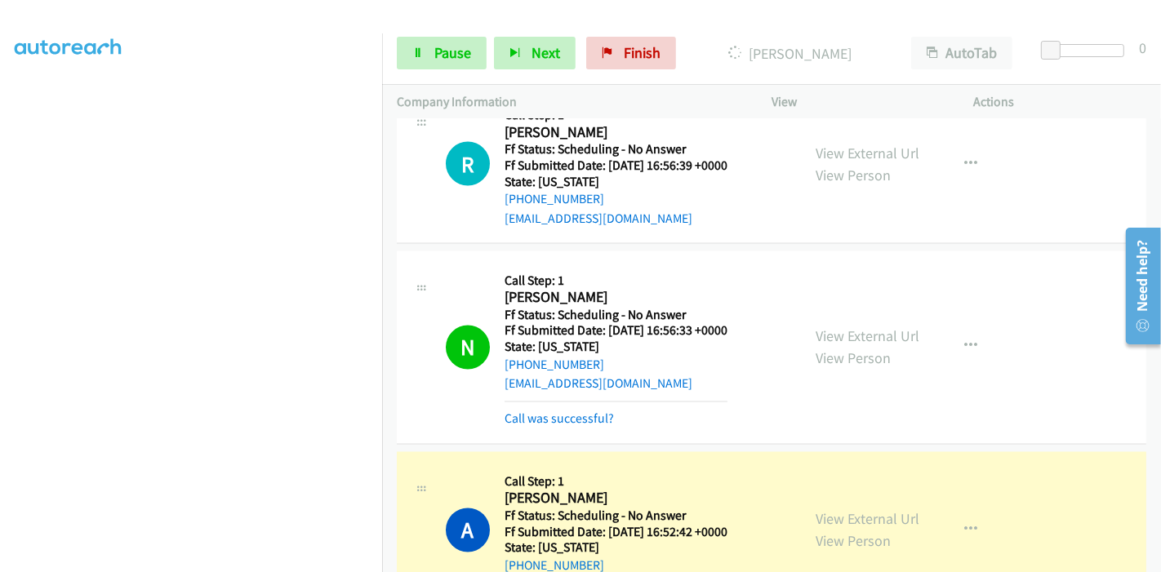
scroll to position [2720, 0]
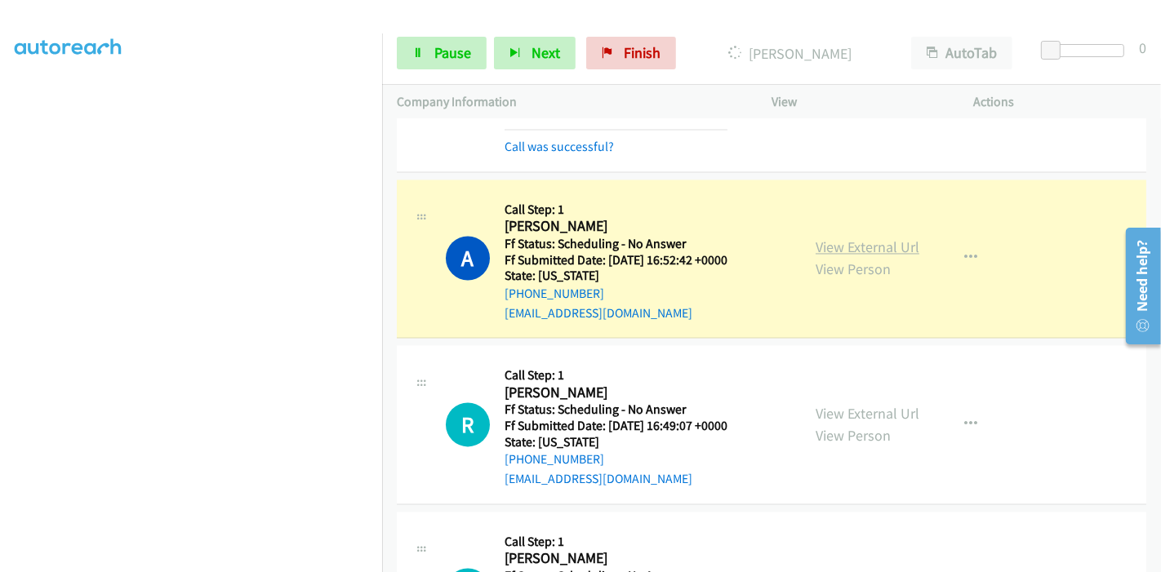
click at [883, 243] on link "View External Url" at bounding box center [867, 247] width 104 height 19
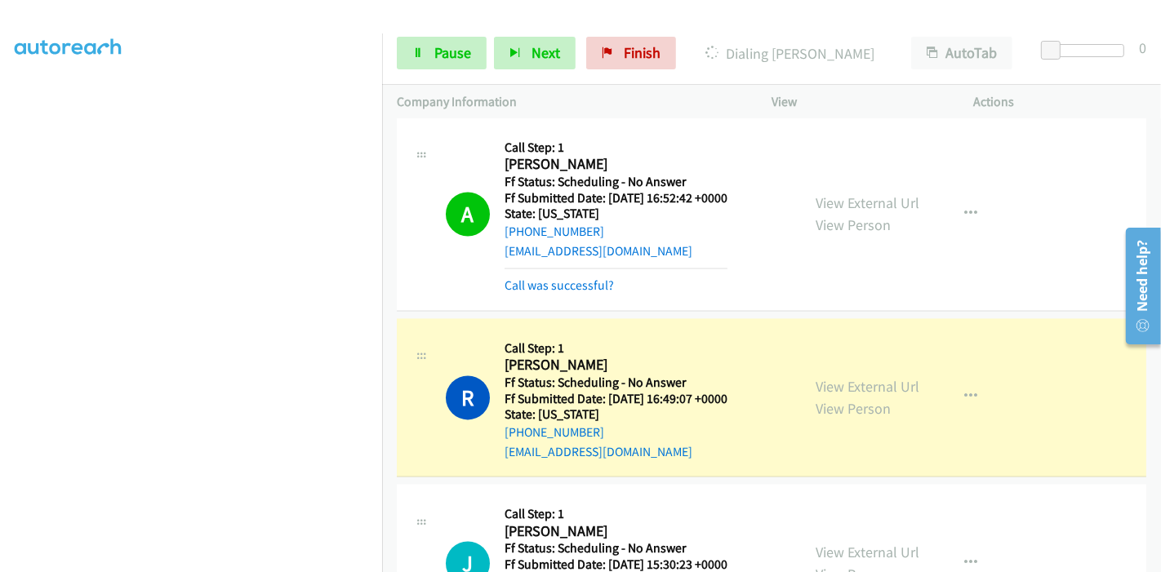
scroll to position [2811, 0]
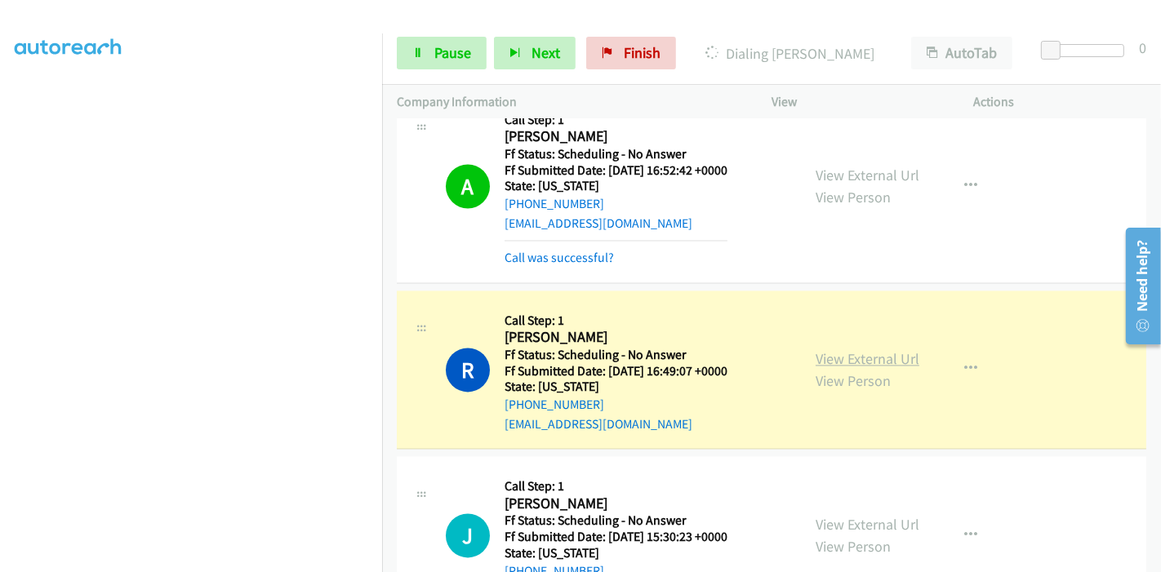
click at [837, 349] on link "View External Url" at bounding box center [867, 358] width 104 height 19
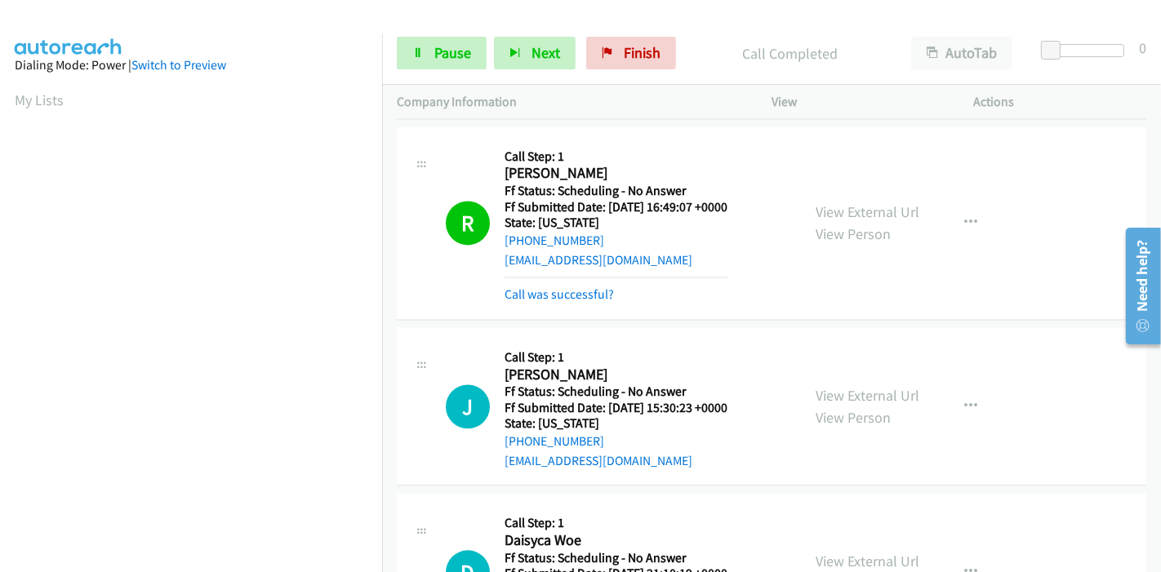
scroll to position [3083, 0]
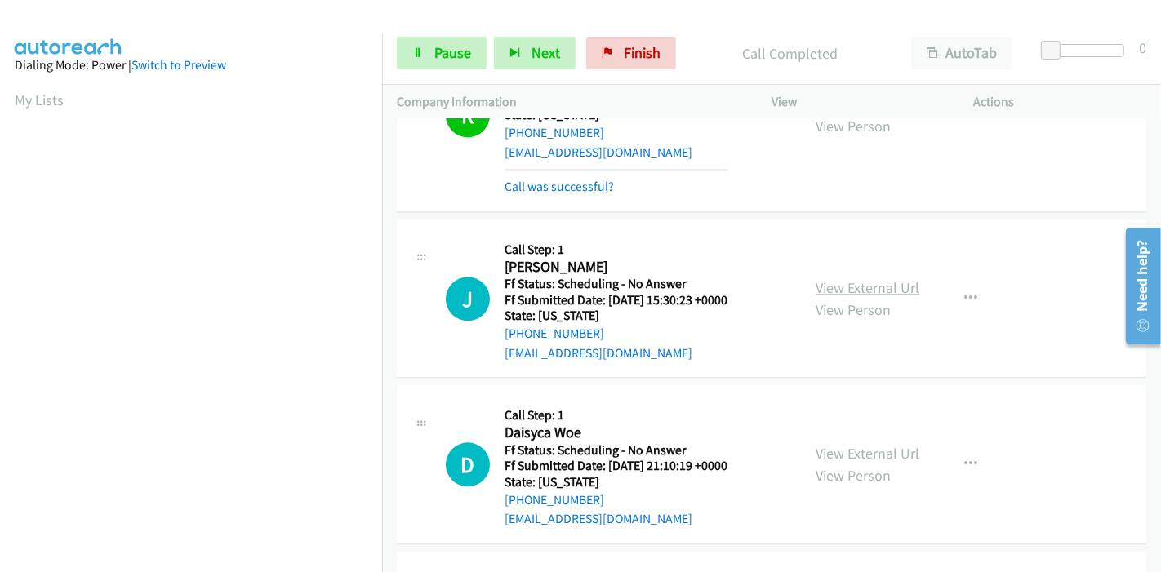
click at [842, 278] on link "View External Url" at bounding box center [867, 287] width 104 height 19
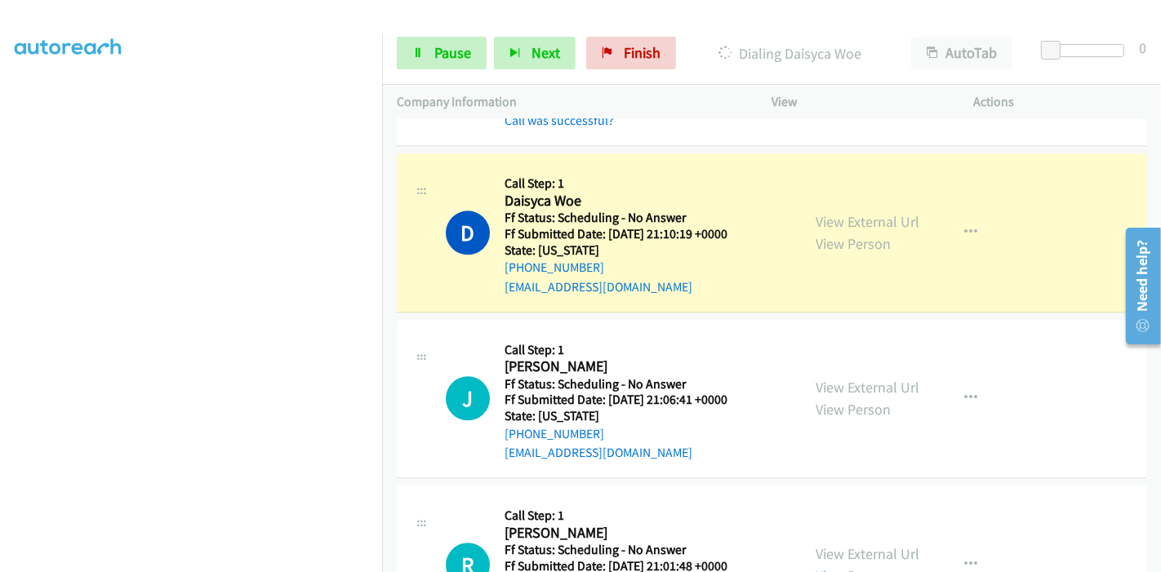
scroll to position [3355, 0]
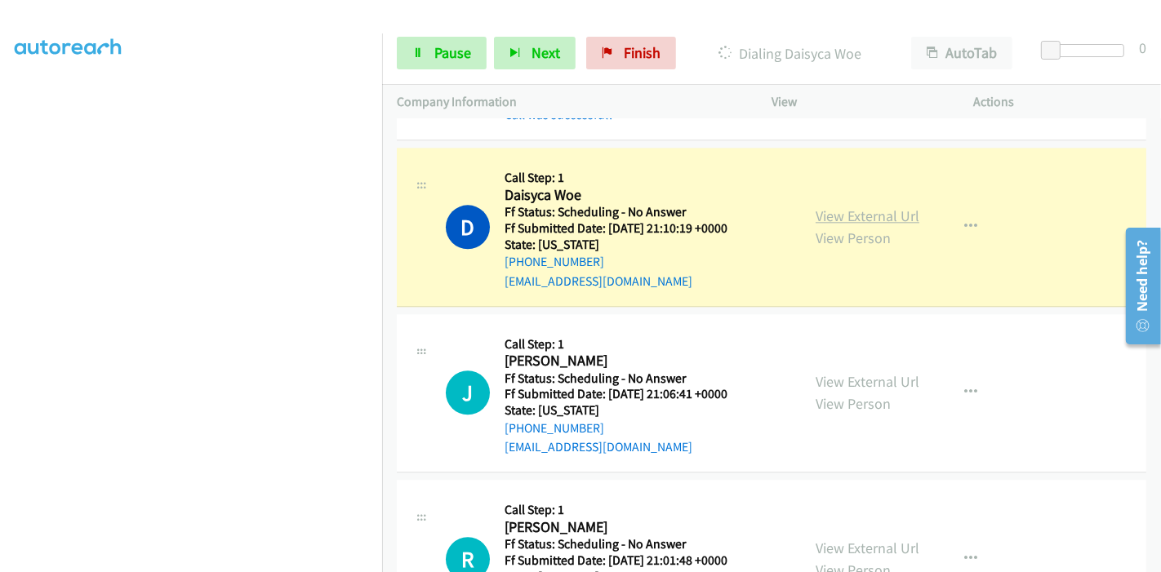
click at [868, 213] on link "View External Url" at bounding box center [867, 216] width 104 height 19
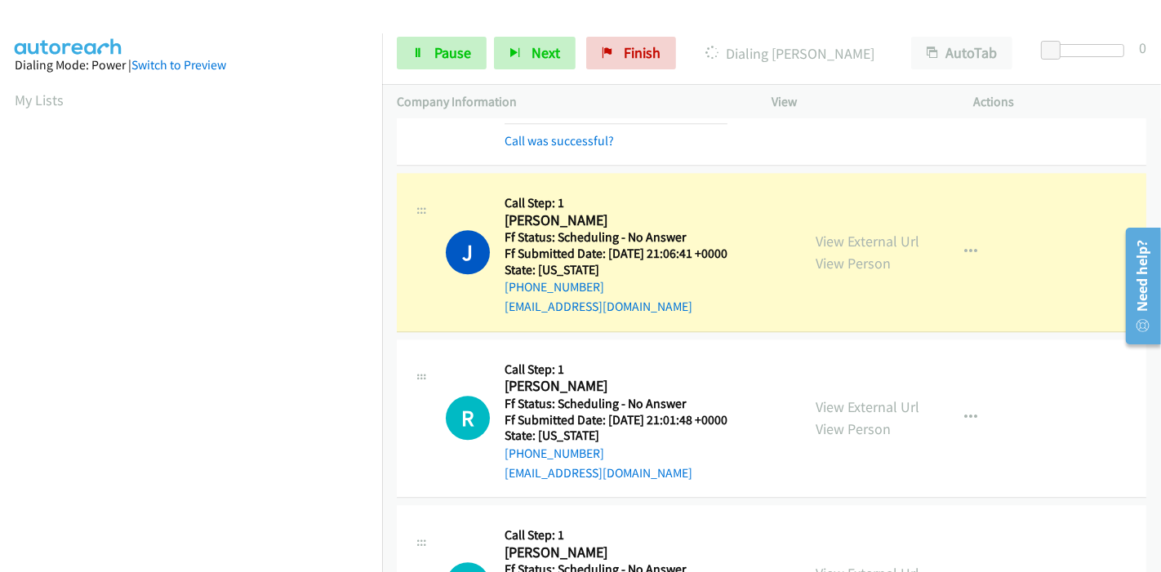
scroll to position [3627, 0]
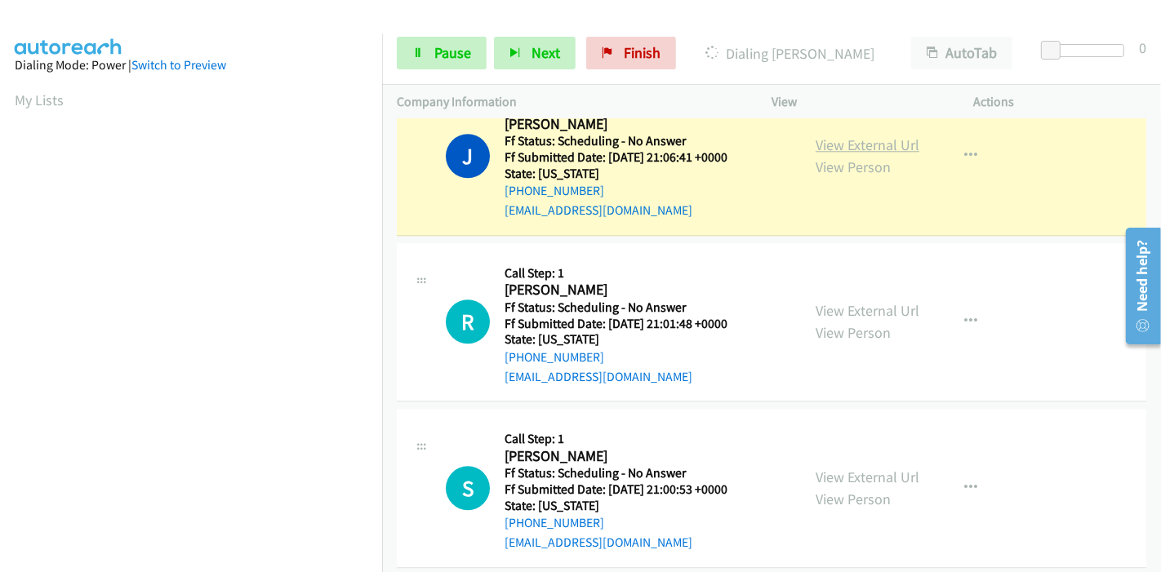
click at [889, 140] on link "View External Url" at bounding box center [867, 144] width 104 height 19
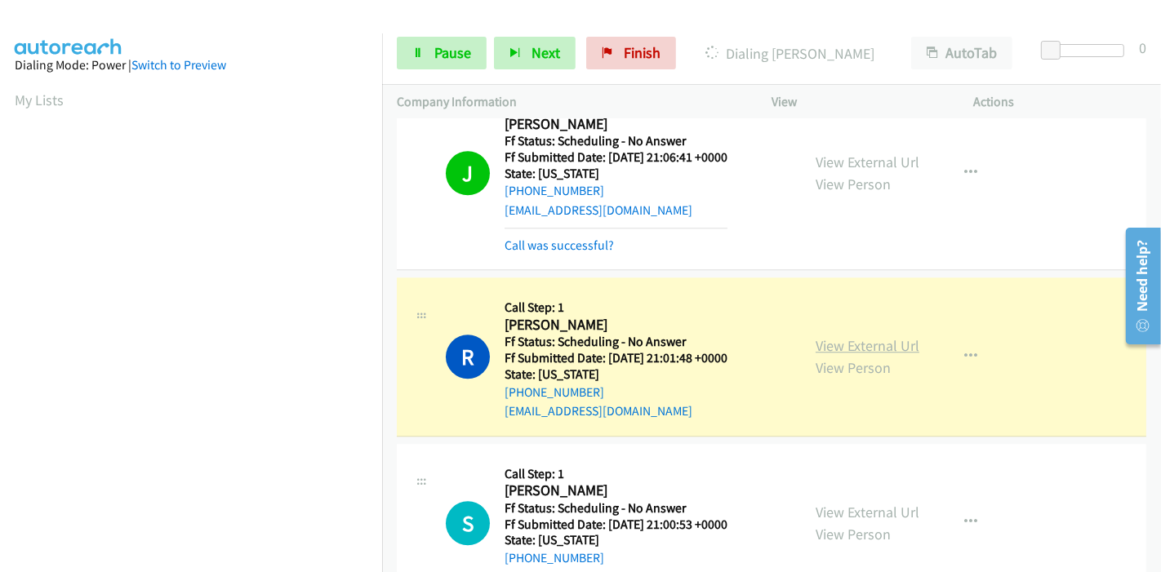
click at [895, 336] on link "View External Url" at bounding box center [867, 345] width 104 height 19
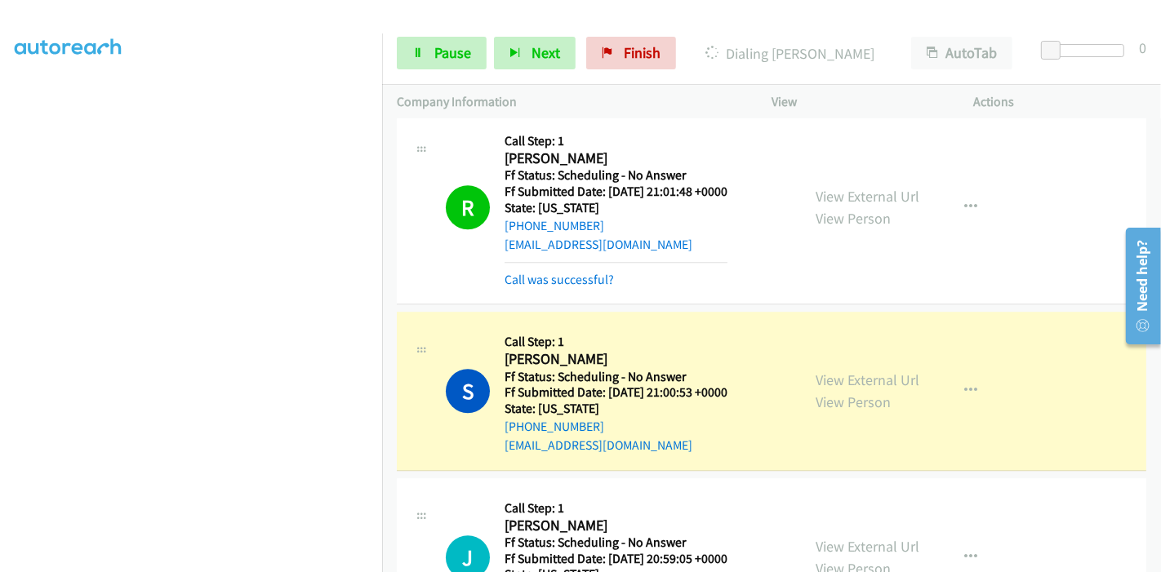
scroll to position [3808, 0]
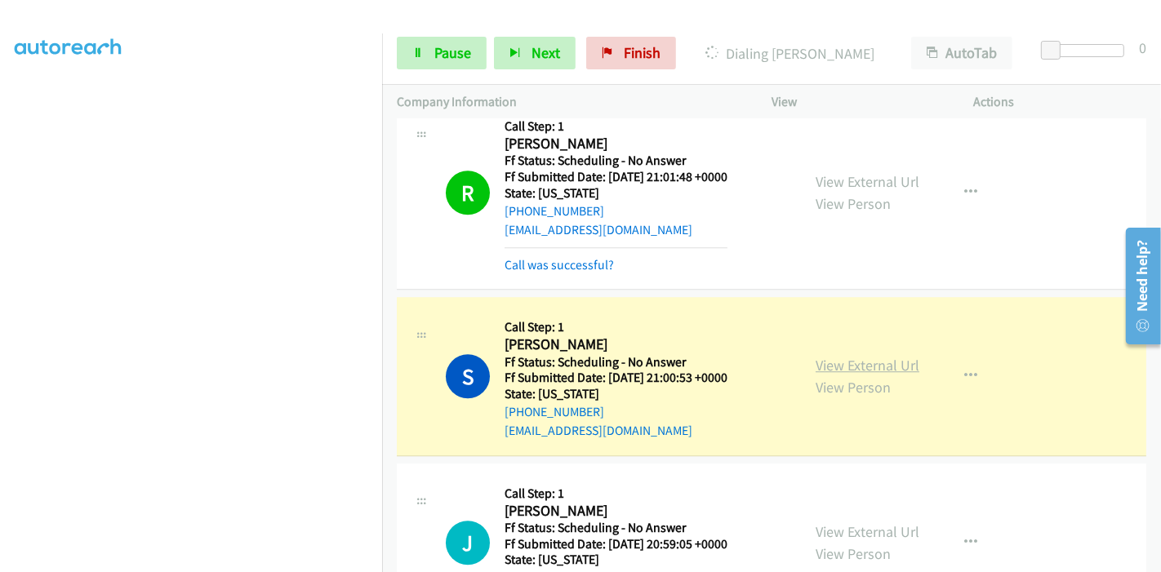
click at [899, 356] on link "View External Url" at bounding box center [867, 365] width 104 height 19
click at [430, 43] on link "Pause" at bounding box center [442, 53] width 90 height 33
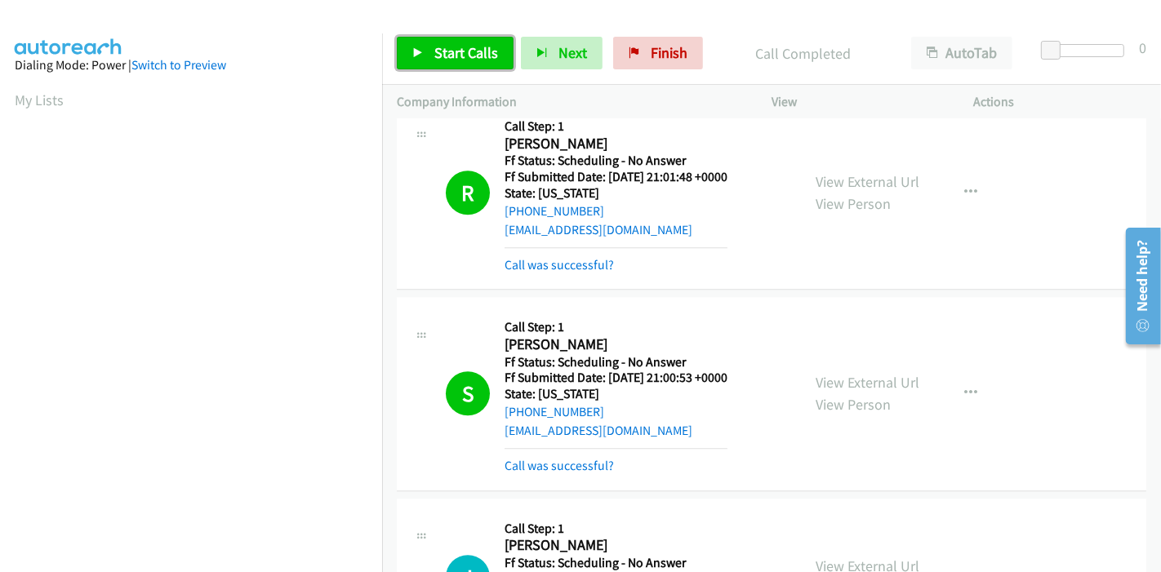
click at [487, 60] on span "Start Calls" at bounding box center [466, 52] width 64 height 19
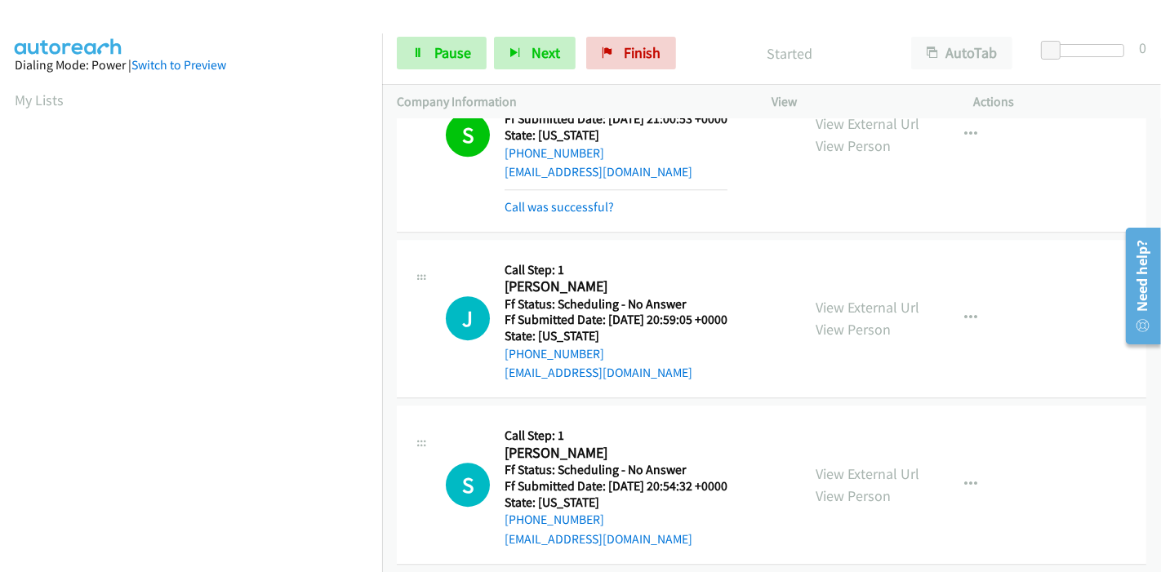
scroll to position [4081, 0]
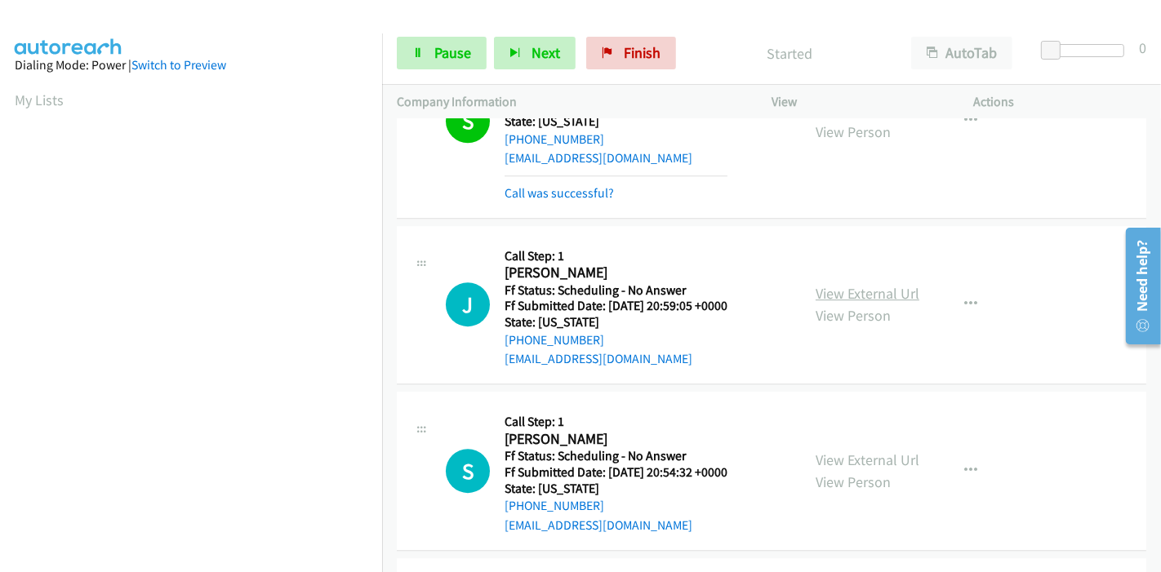
click at [901, 284] on link "View External Url" at bounding box center [867, 293] width 104 height 19
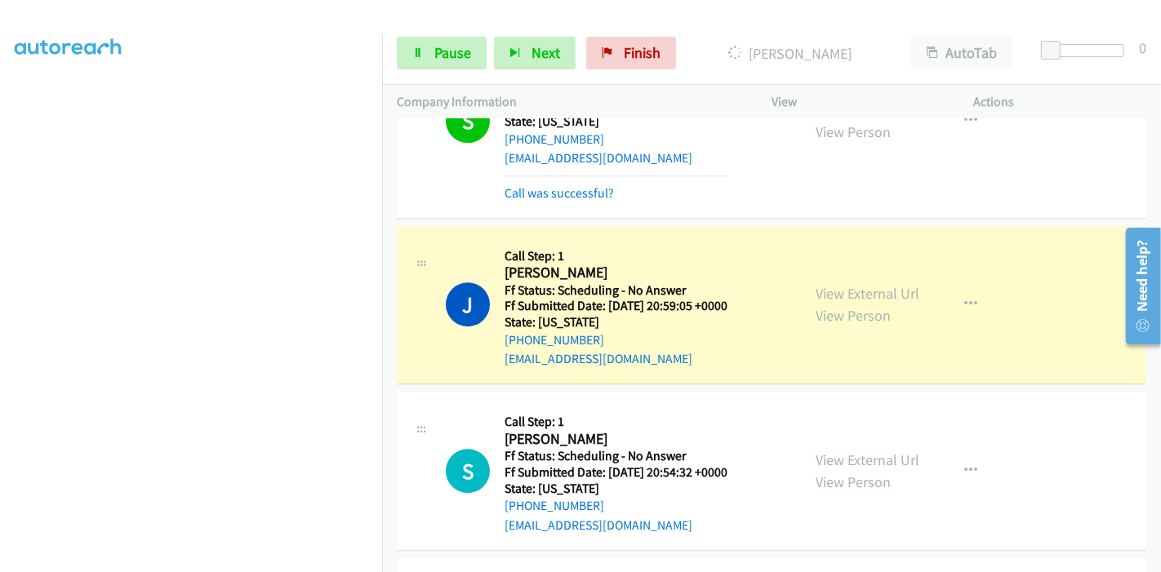
scroll to position [344, 0]
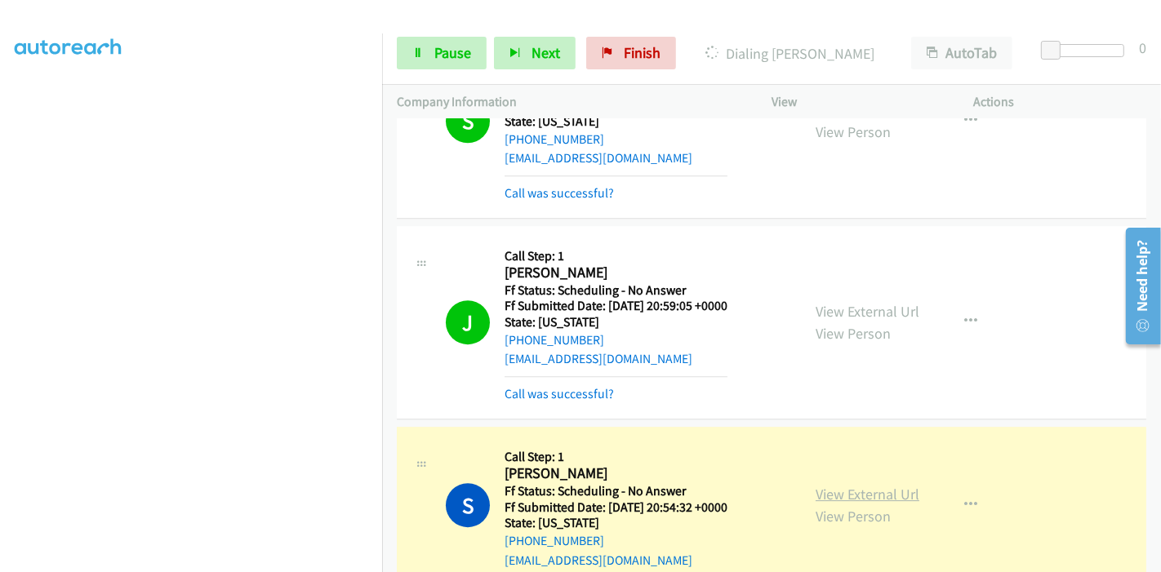
click at [875, 485] on link "View External Url" at bounding box center [867, 494] width 104 height 19
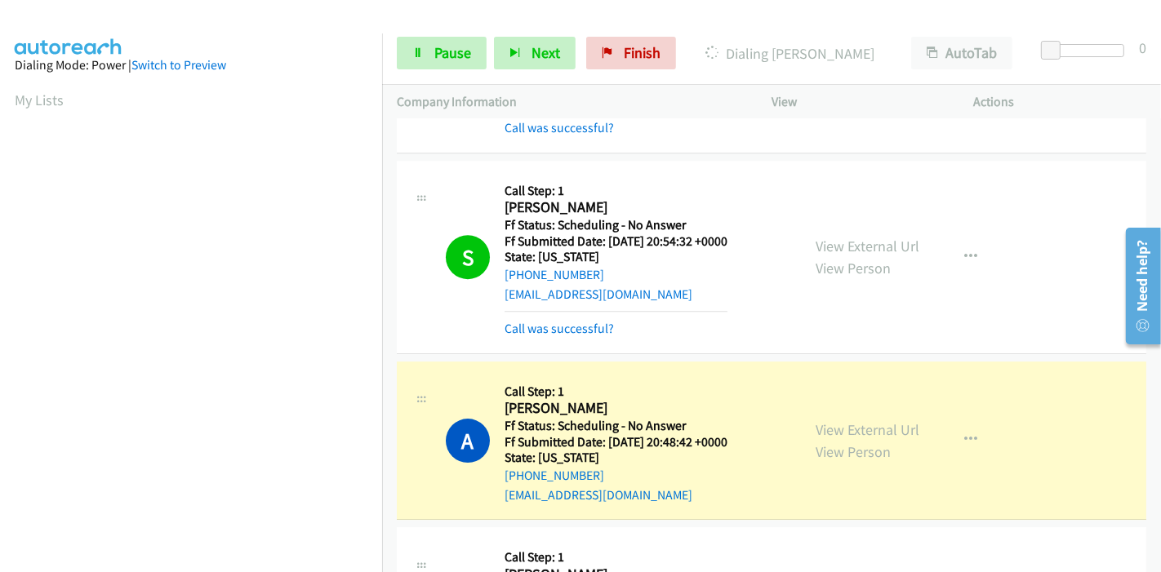
scroll to position [4353, 0]
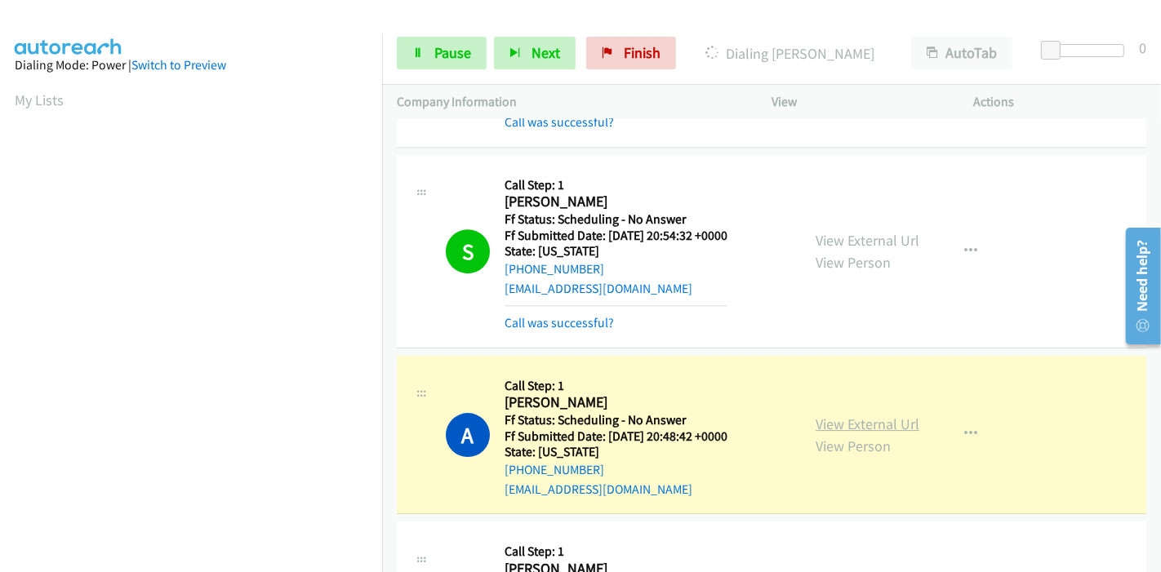
click at [895, 415] on link "View External Url" at bounding box center [867, 424] width 104 height 19
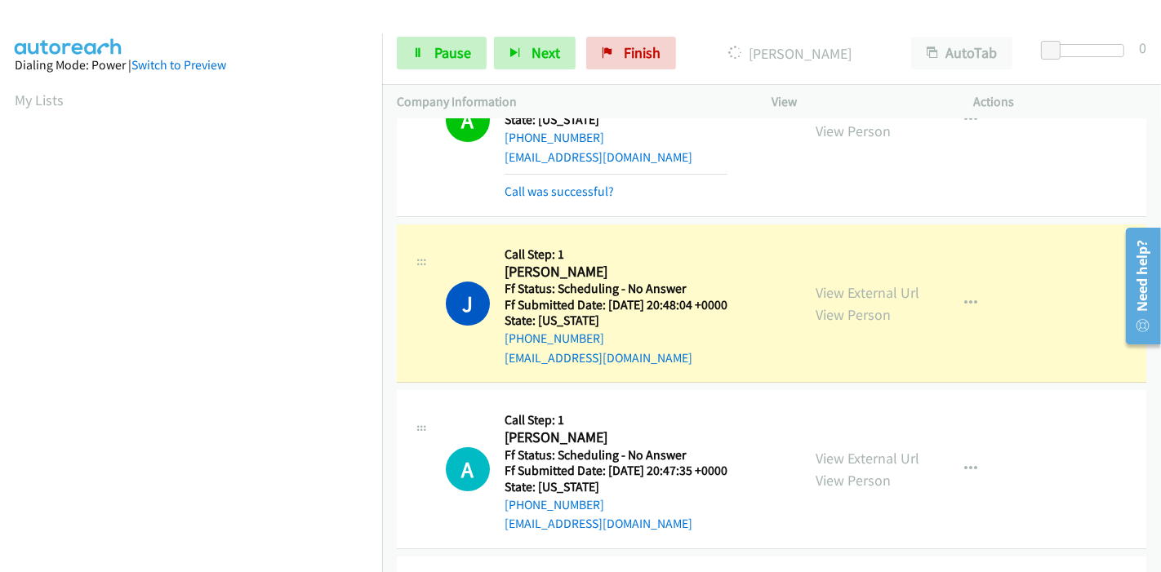
scroll to position [4715, 0]
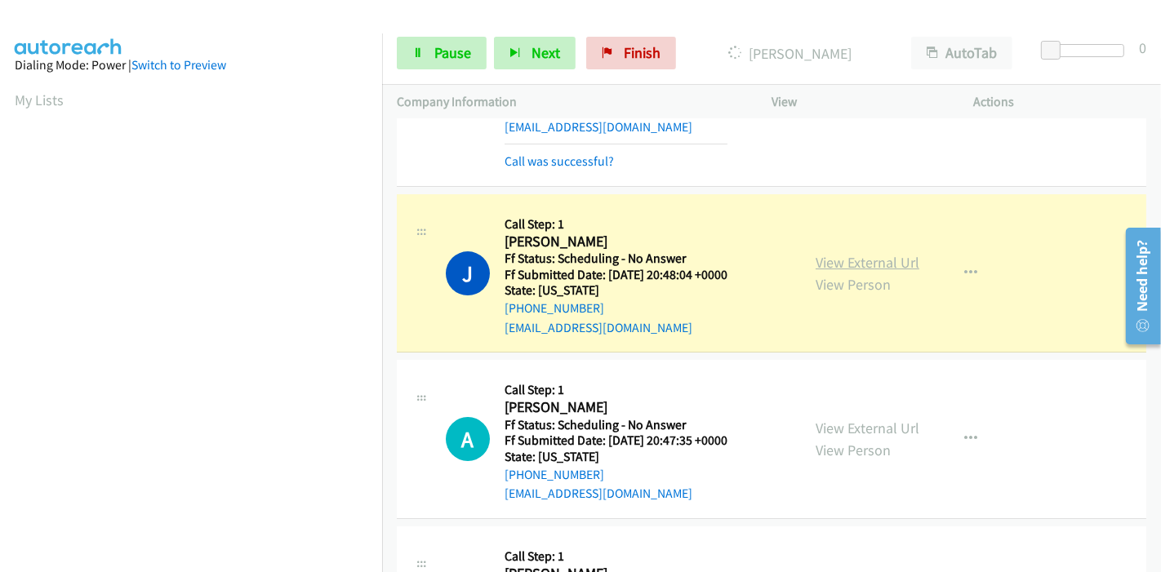
click at [859, 256] on link "View External Url" at bounding box center [867, 262] width 104 height 19
click at [412, 52] on icon at bounding box center [417, 53] width 11 height 11
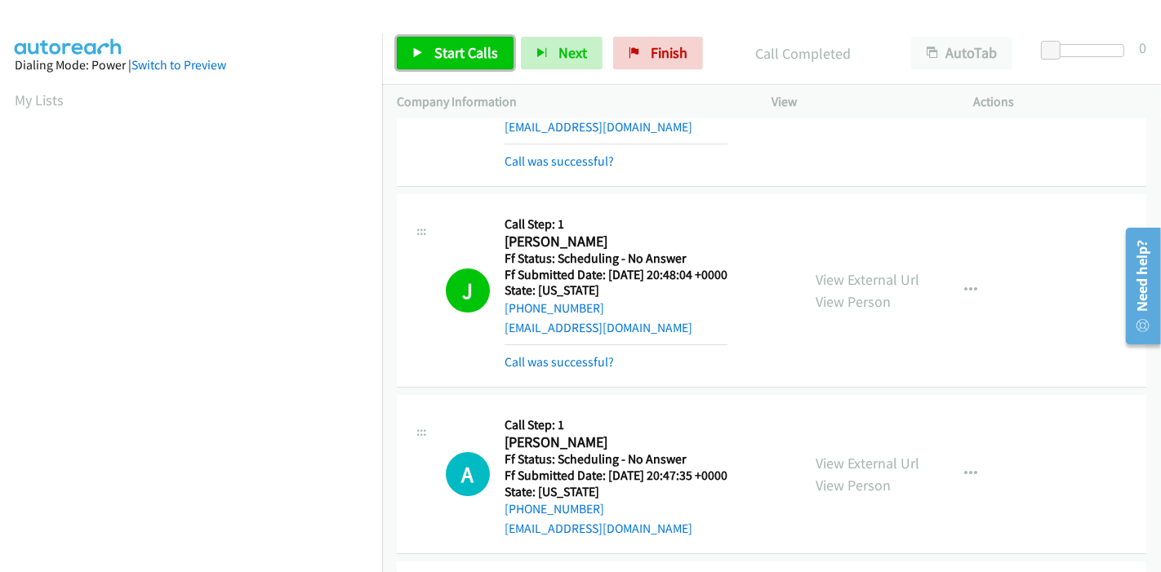
click at [460, 43] on span "Start Calls" at bounding box center [466, 52] width 64 height 19
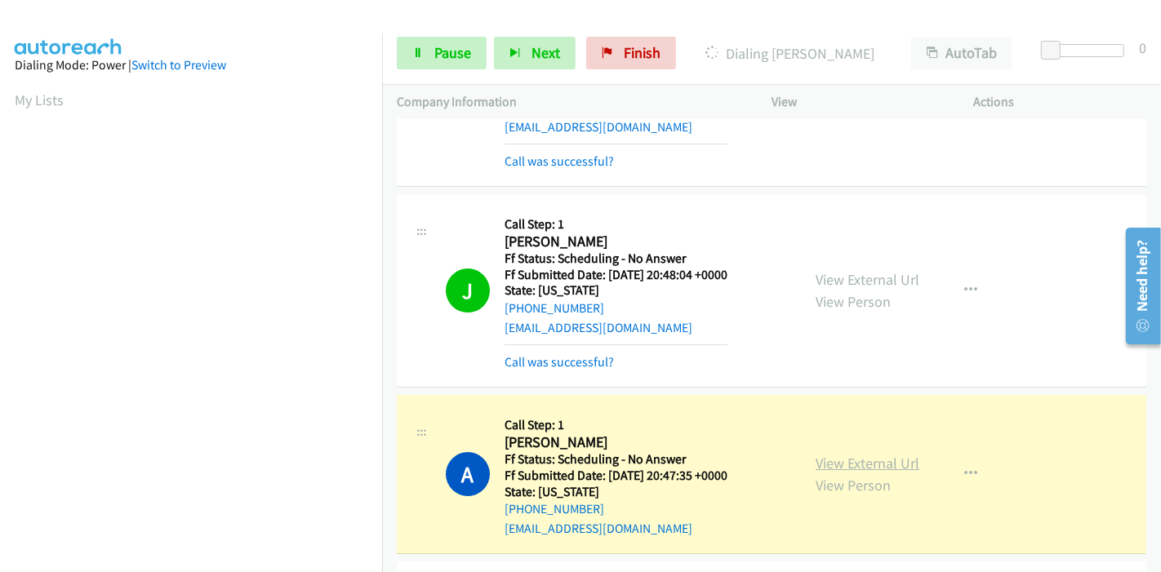
click at [894, 454] on link "View External Url" at bounding box center [867, 463] width 104 height 19
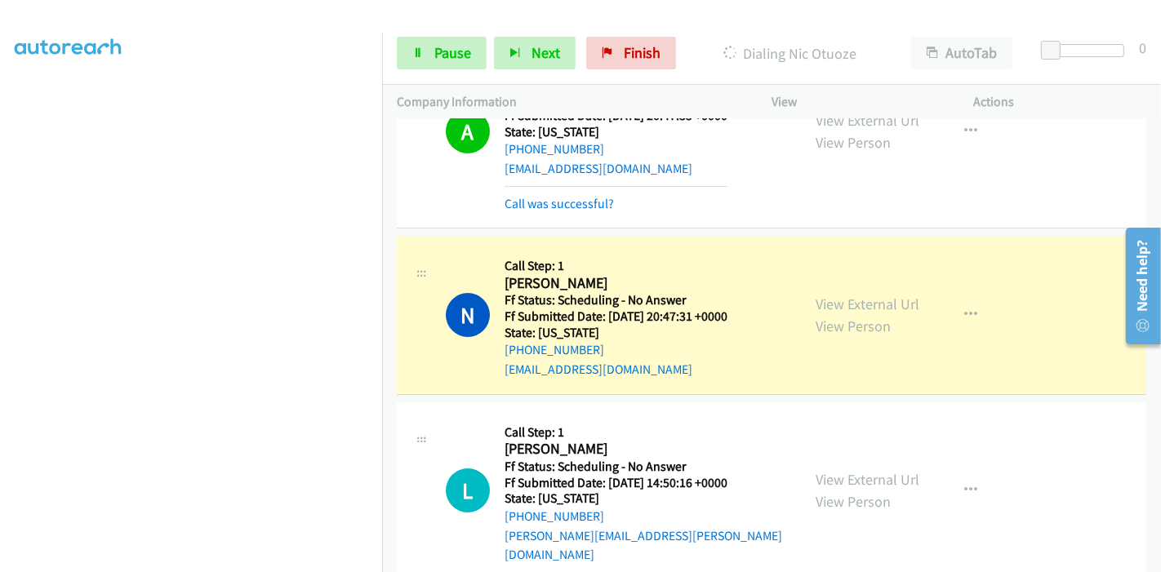
scroll to position [5078, 0]
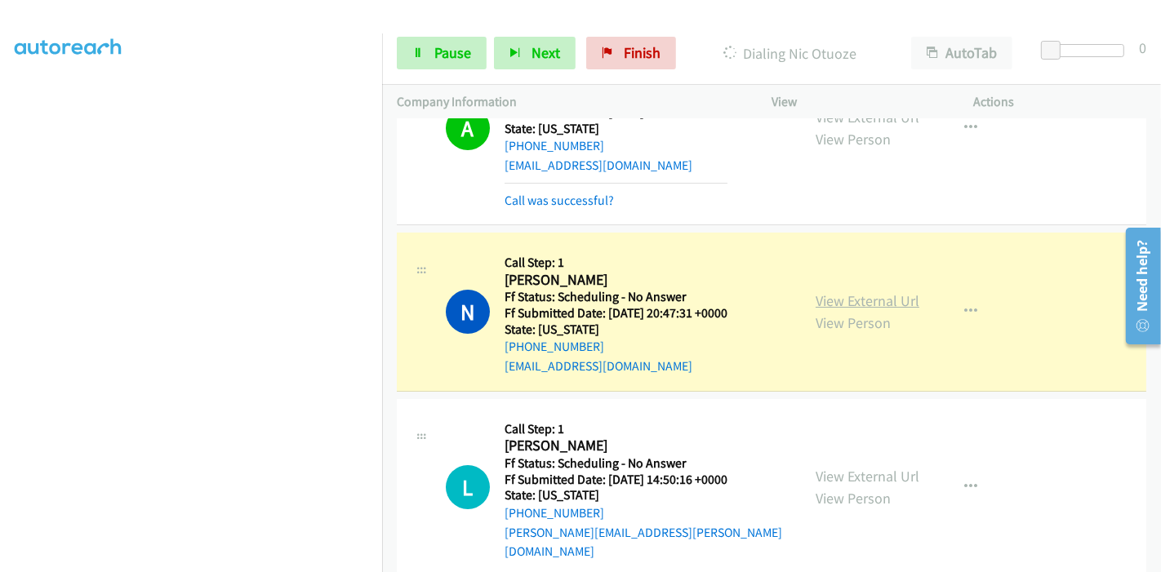
click at [864, 291] on link "View External Url" at bounding box center [867, 300] width 104 height 19
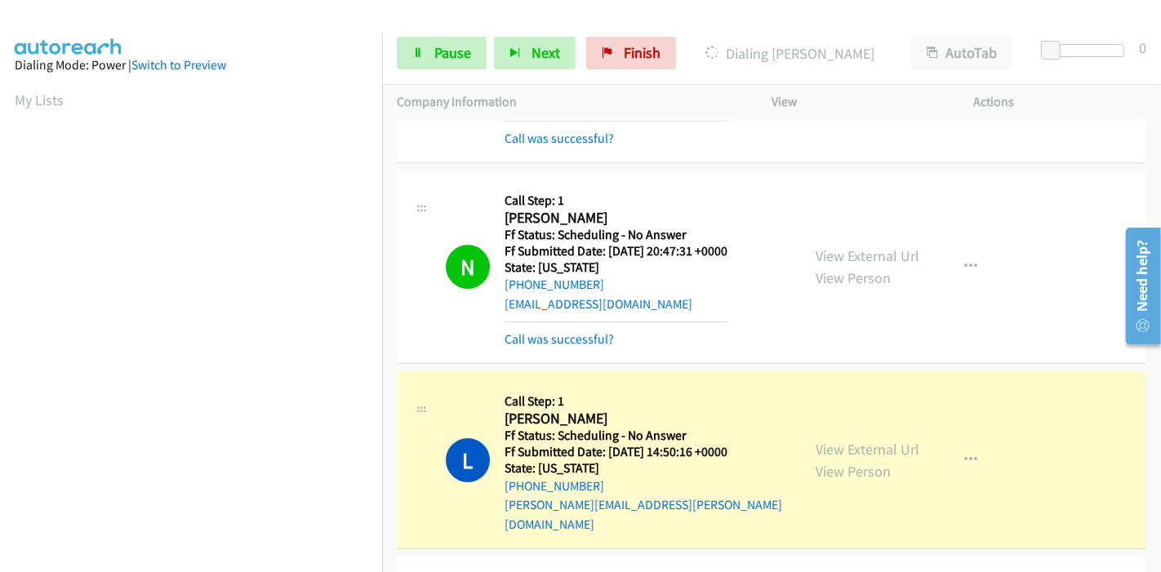
scroll to position [5169, 0]
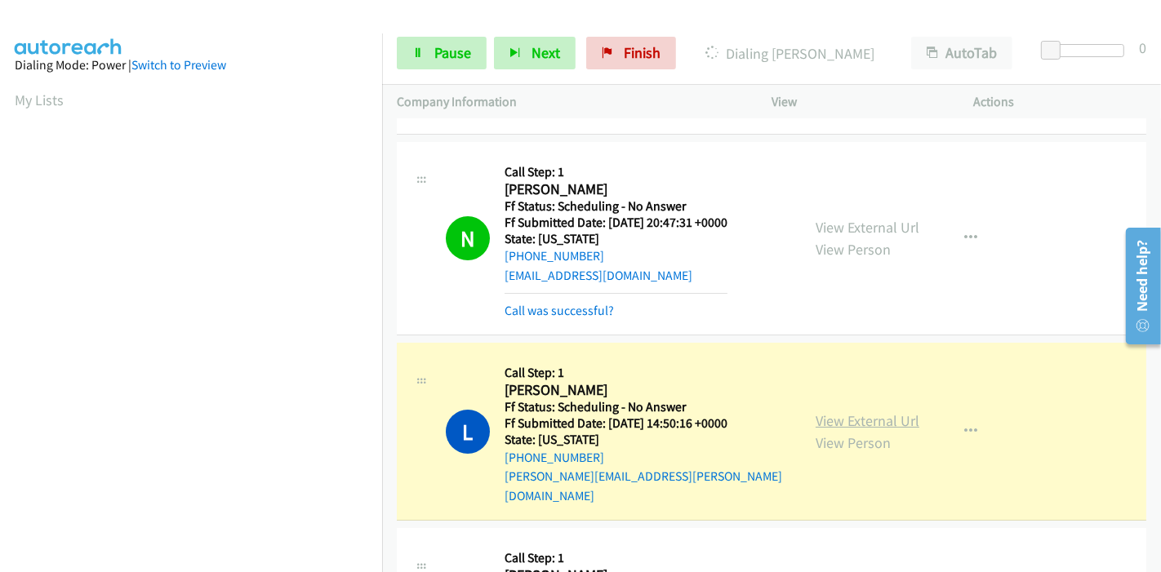
click at [827, 411] on link "View External Url" at bounding box center [867, 420] width 104 height 19
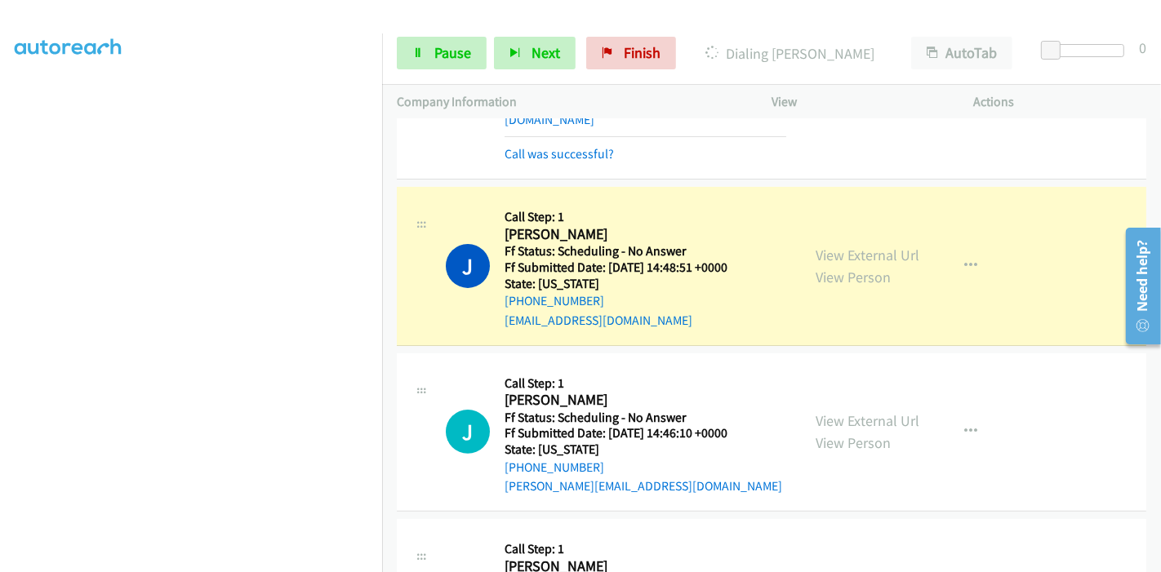
scroll to position [5622, 0]
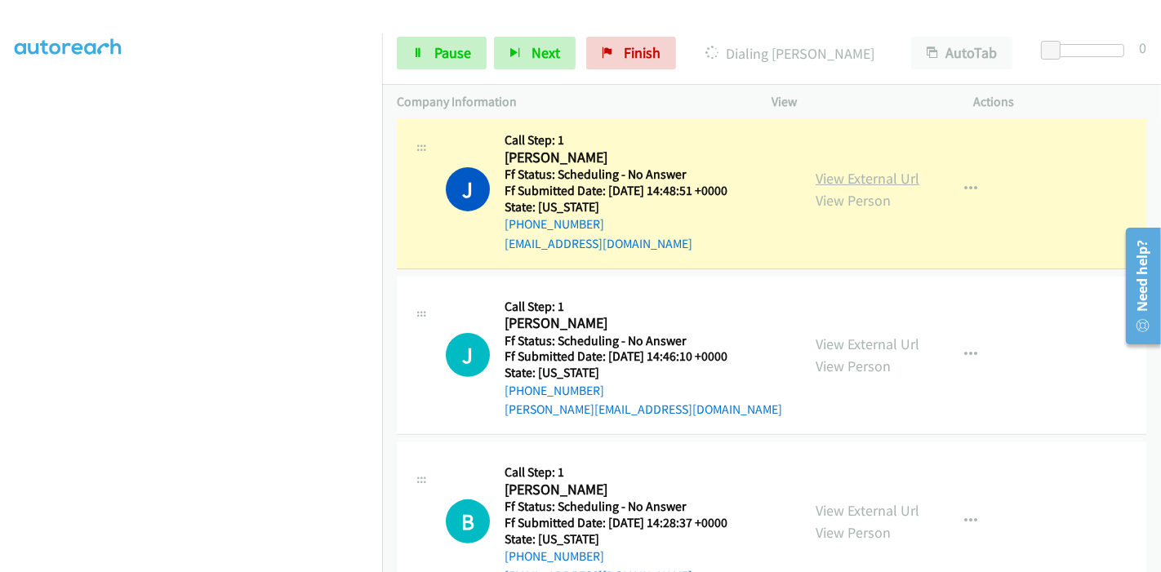
click at [853, 169] on link "View External Url" at bounding box center [867, 178] width 104 height 19
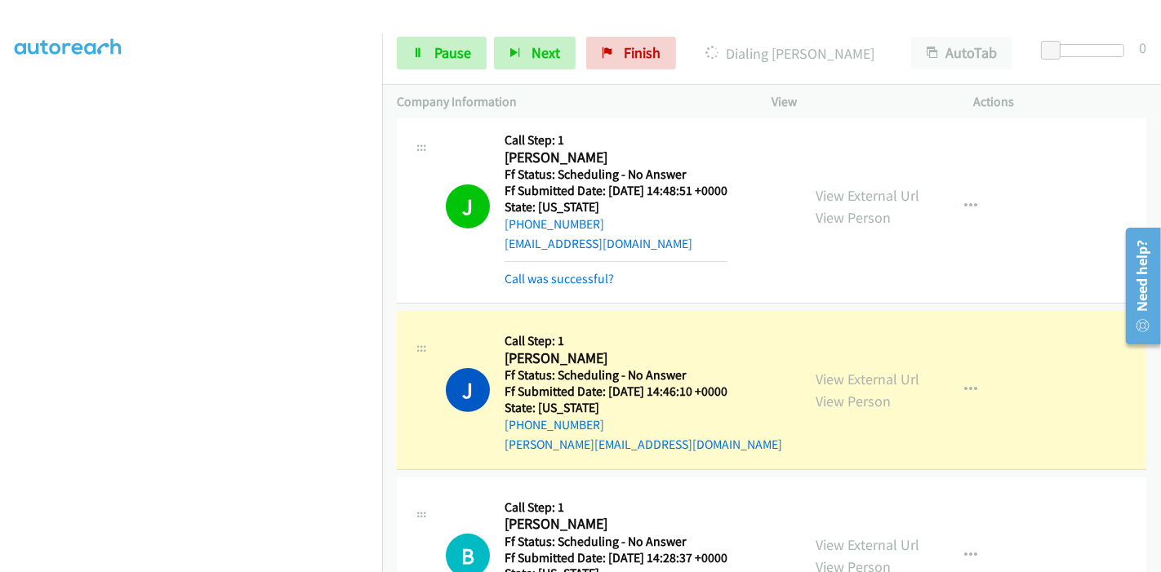
scroll to position [5804, 0]
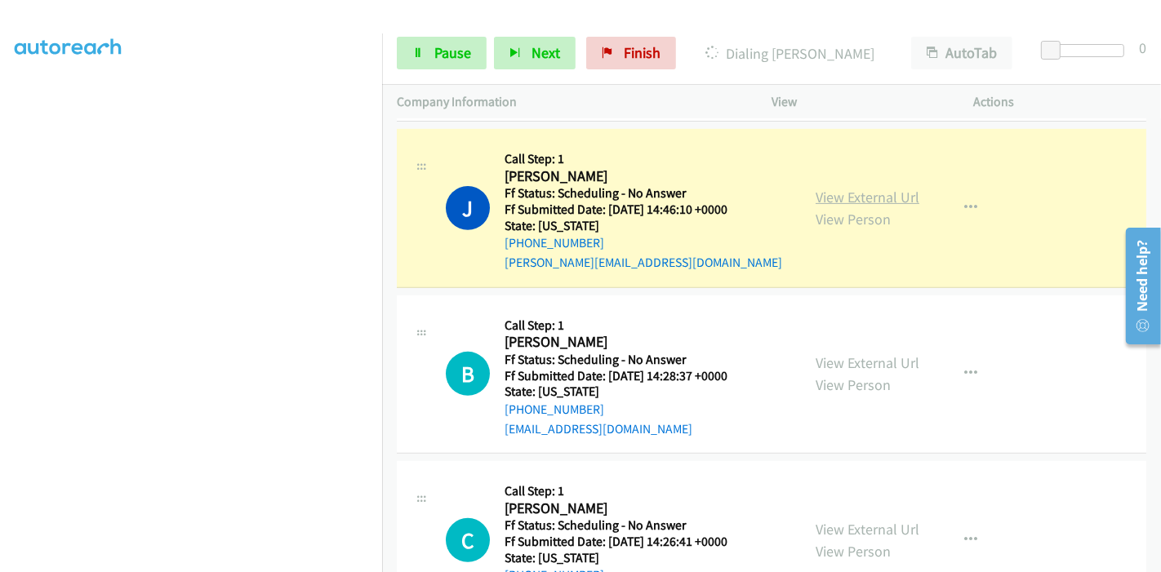
click at [886, 188] on link "View External Url" at bounding box center [867, 197] width 104 height 19
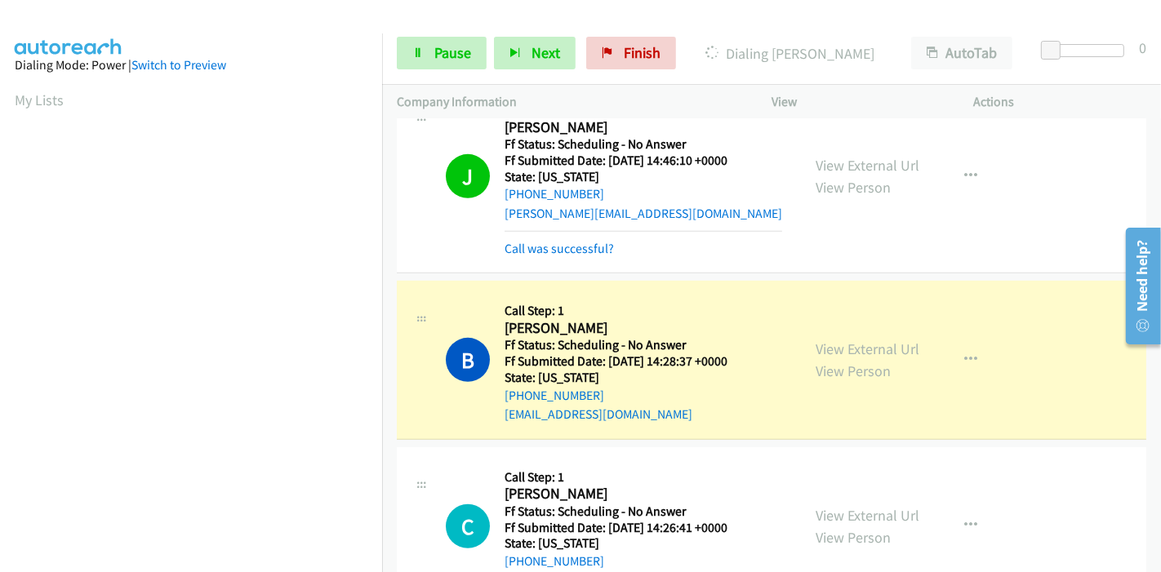
scroll to position [5895, 0]
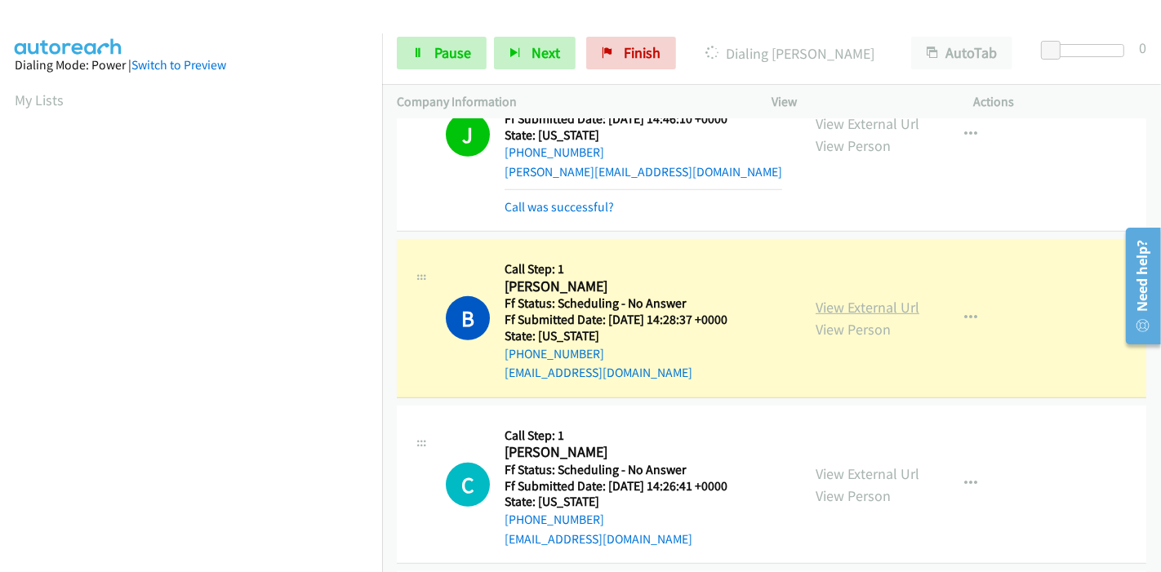
click at [879, 298] on link "View External Url" at bounding box center [867, 307] width 104 height 19
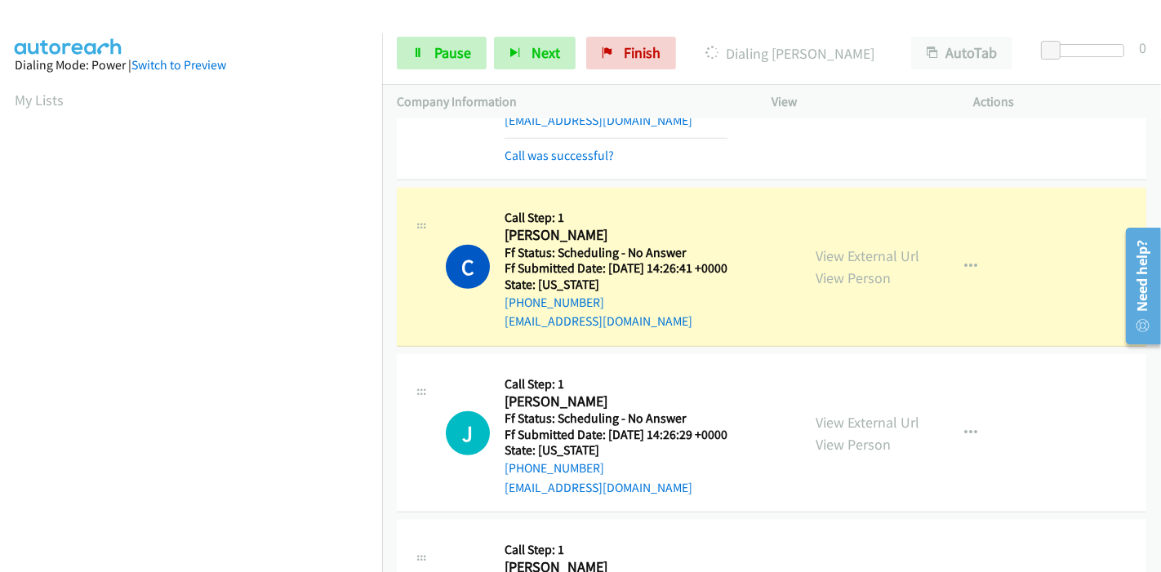
scroll to position [6167, 0]
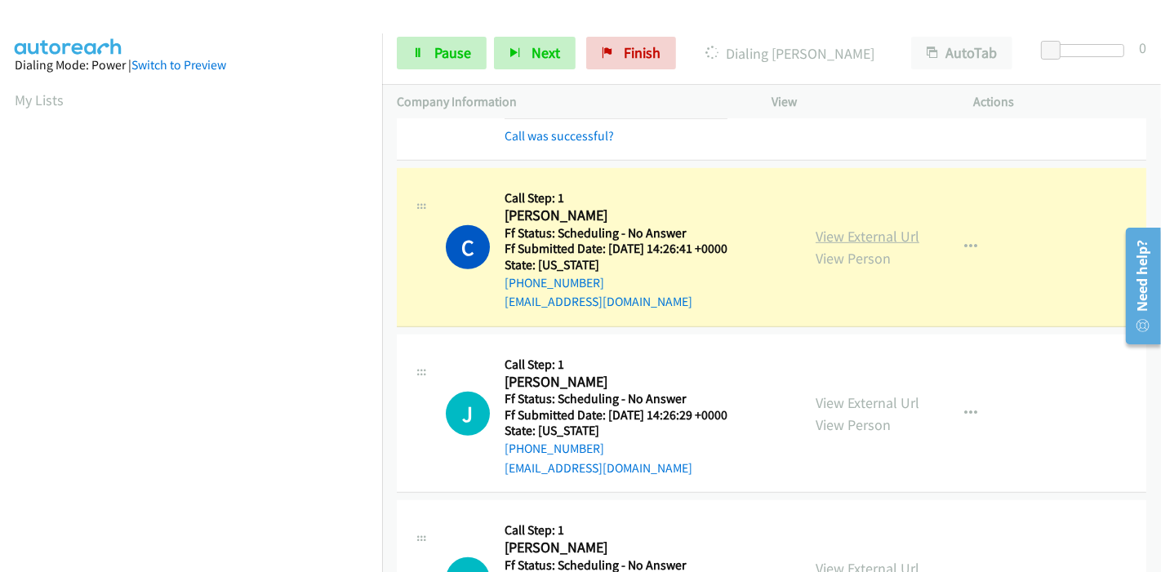
click at [876, 227] on link "View External Url" at bounding box center [867, 236] width 104 height 19
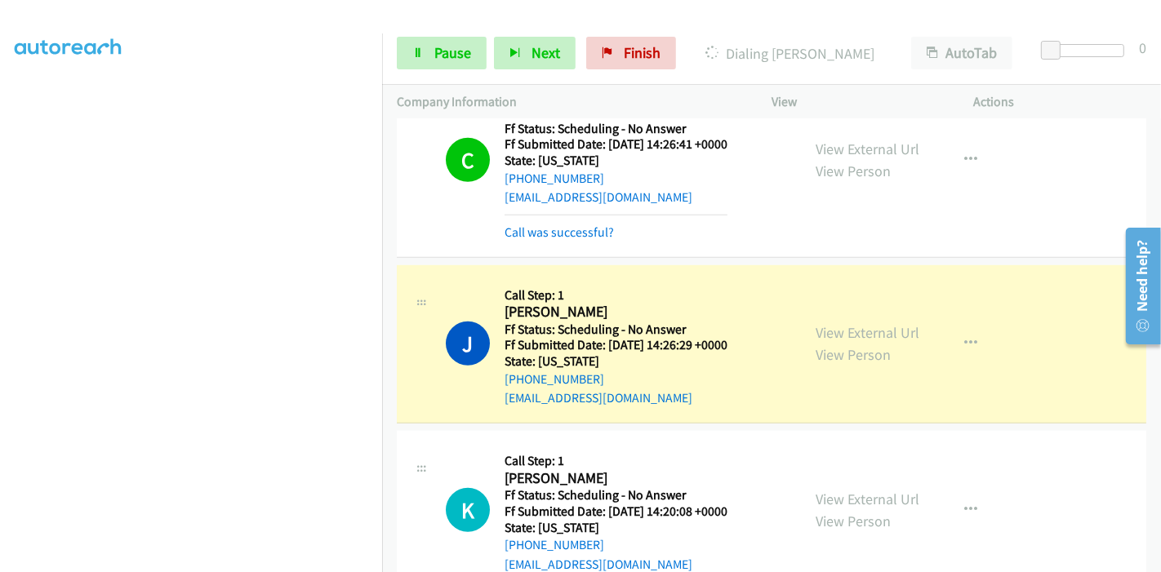
scroll to position [6348, 0]
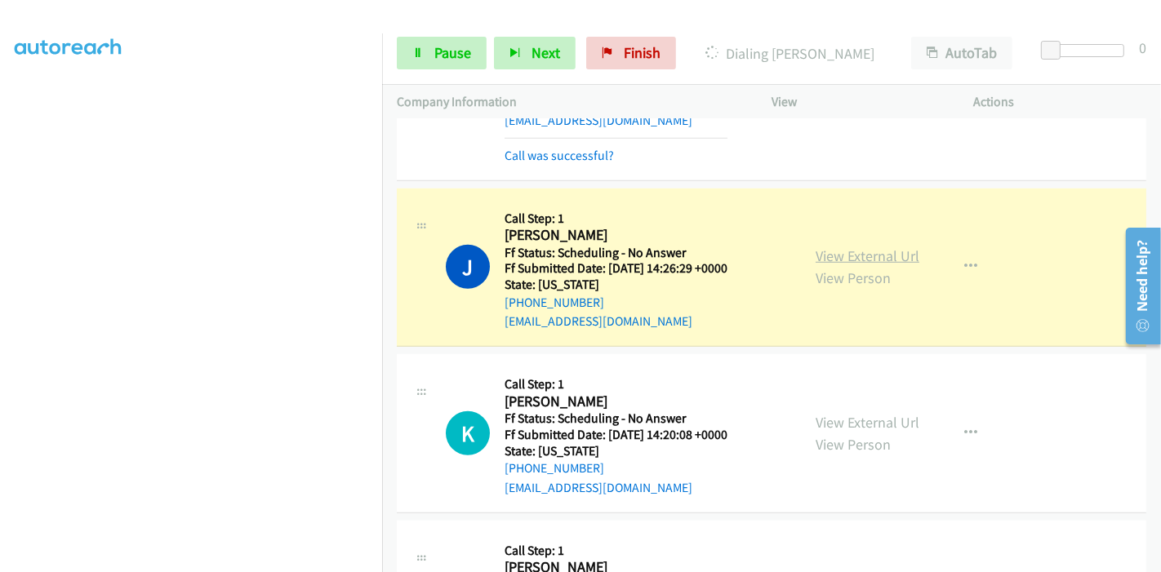
click at [888, 246] on link "View External Url" at bounding box center [867, 255] width 104 height 19
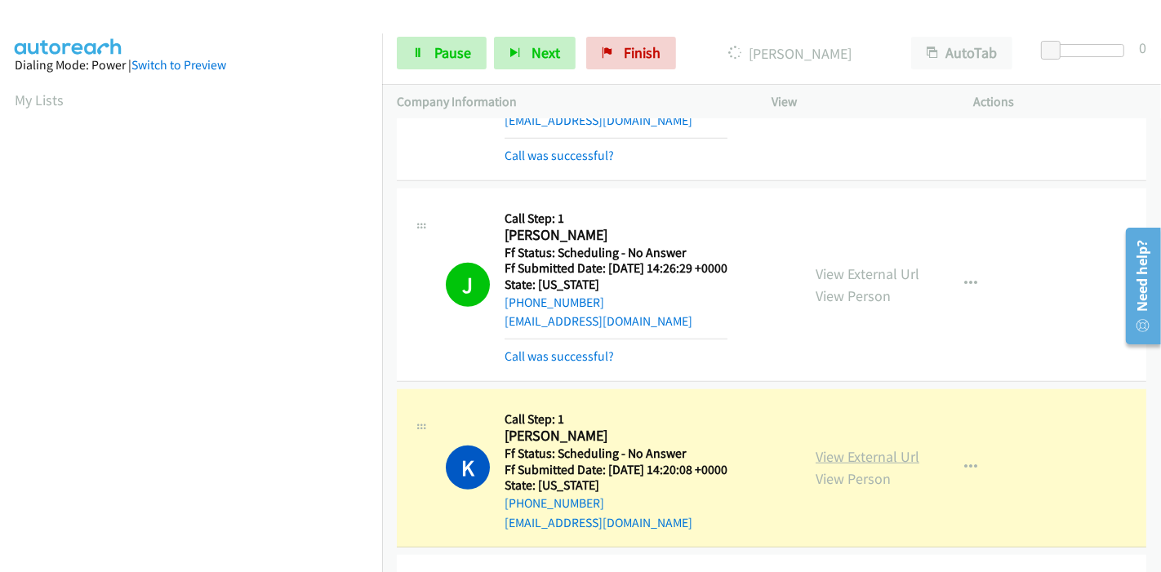
scroll to position [344, 0]
click at [819, 447] on link "View External Url" at bounding box center [867, 456] width 104 height 19
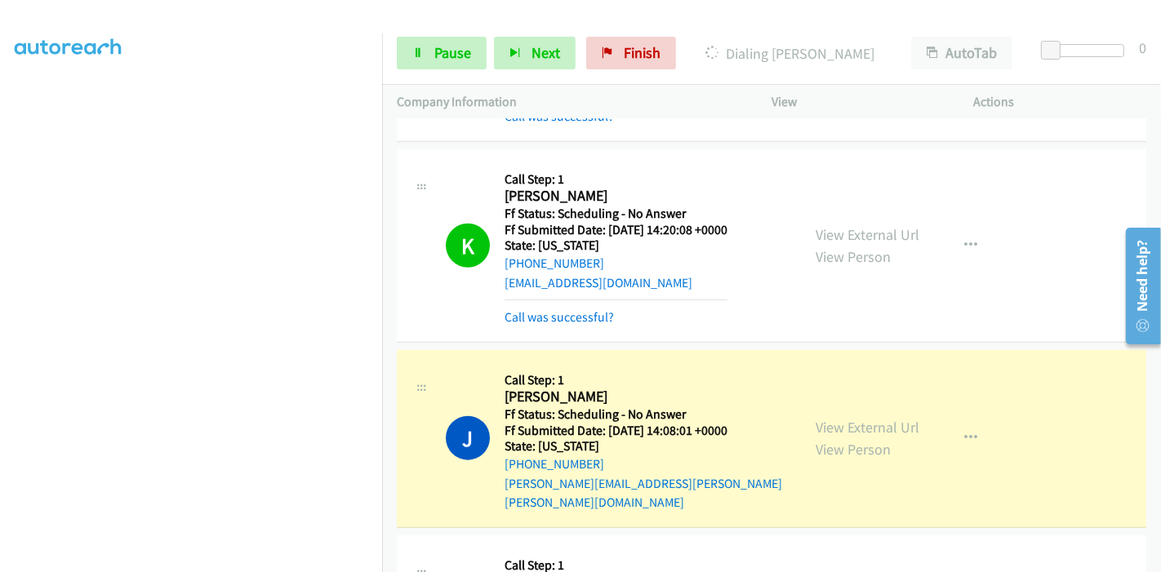
scroll to position [6620, 0]
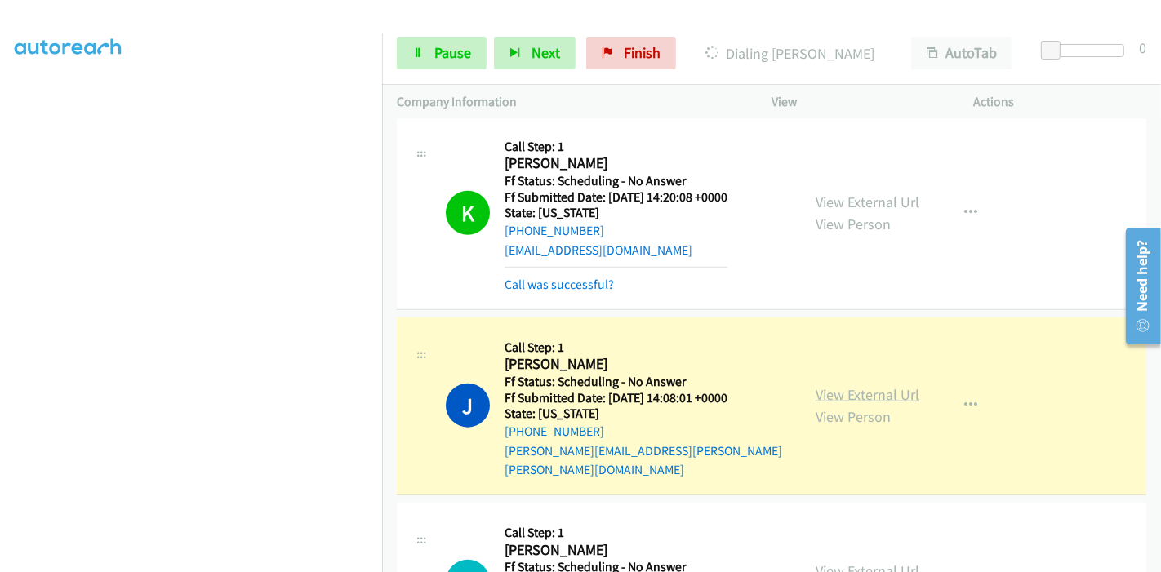
click at [846, 385] on link "View External Url" at bounding box center [867, 394] width 104 height 19
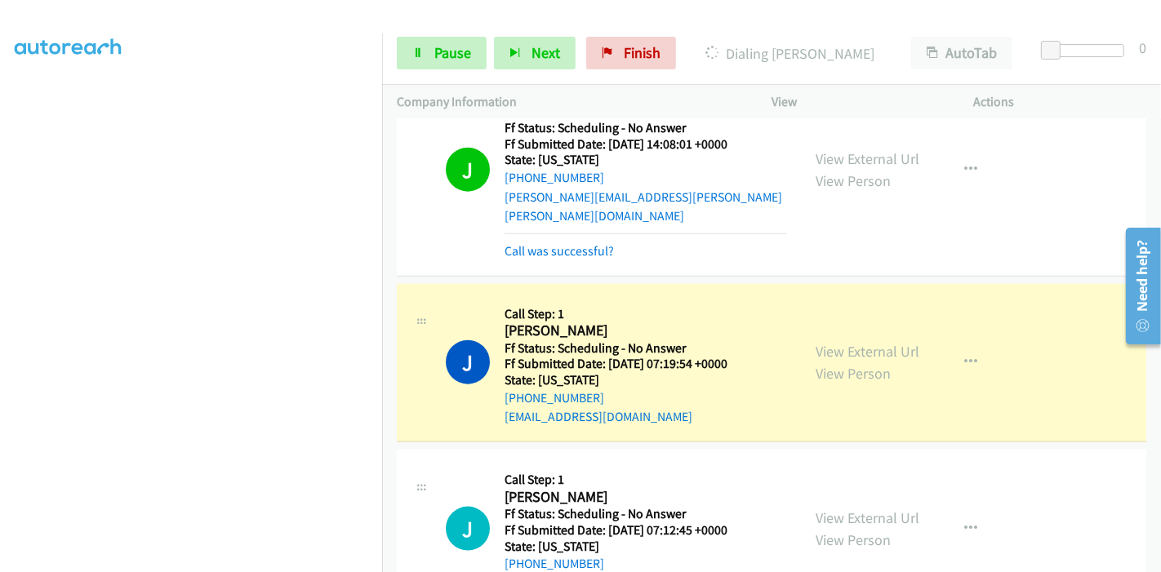
scroll to position [6983, 0]
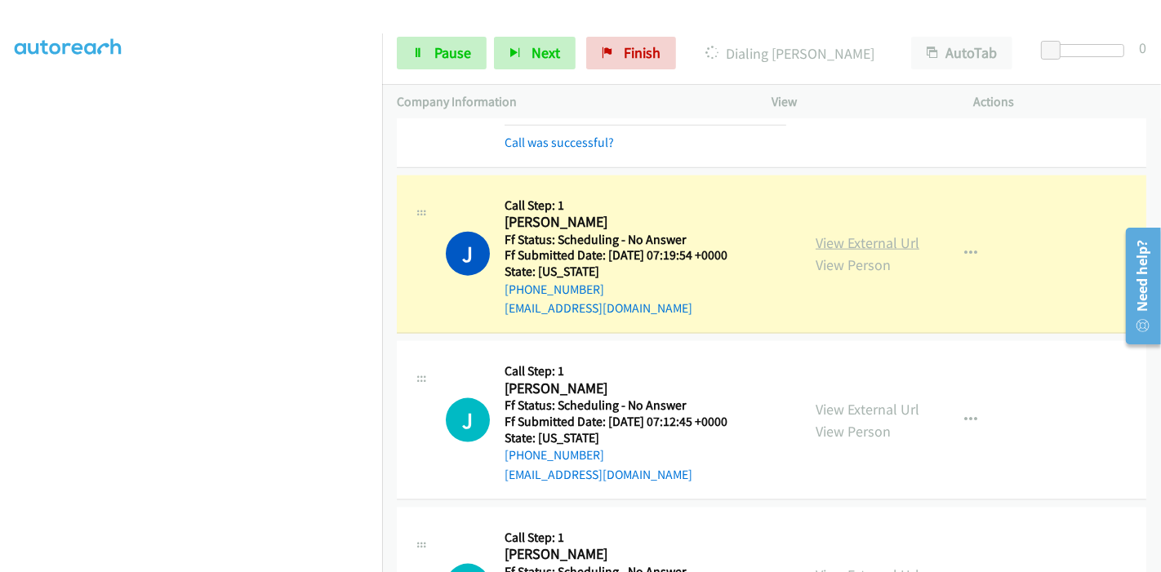
click at [850, 233] on link "View External Url" at bounding box center [867, 242] width 104 height 19
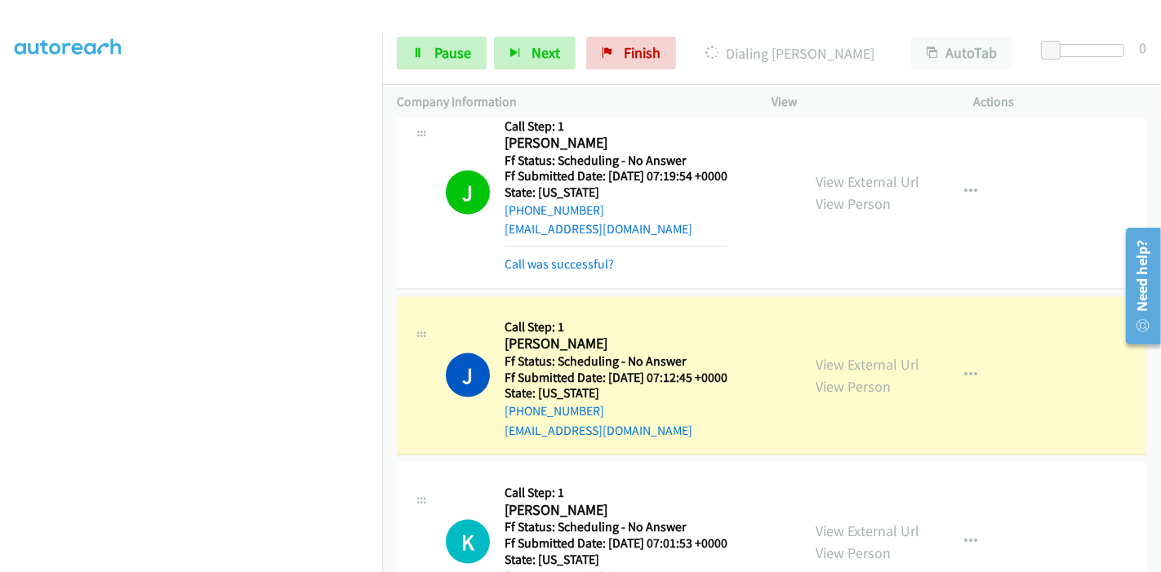
scroll to position [7164, 0]
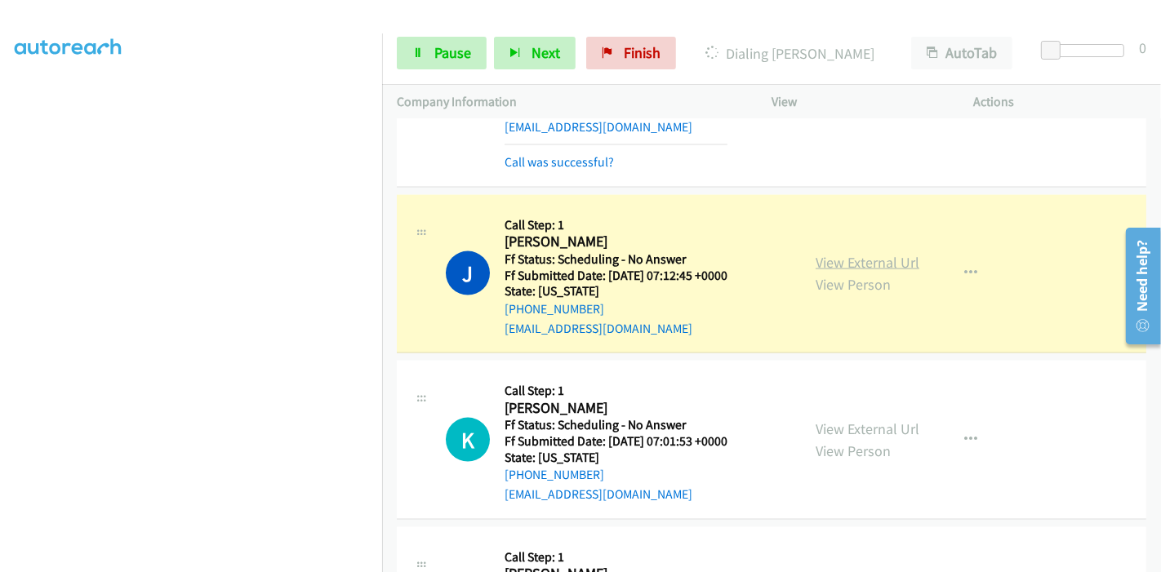
click at [885, 253] on link "View External Url" at bounding box center [867, 262] width 104 height 19
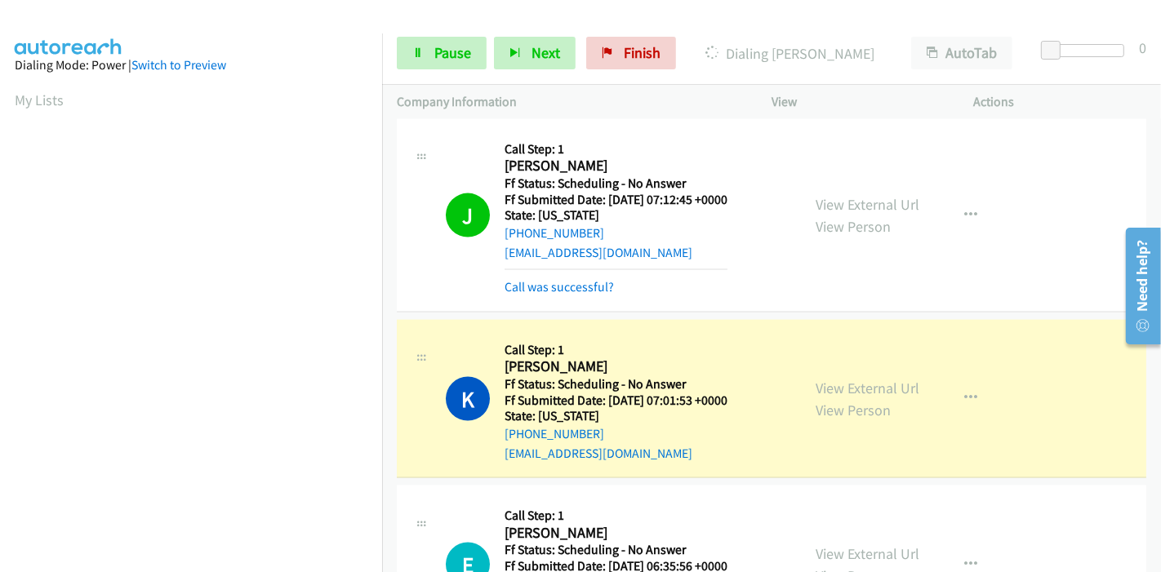
scroll to position [7346, 0]
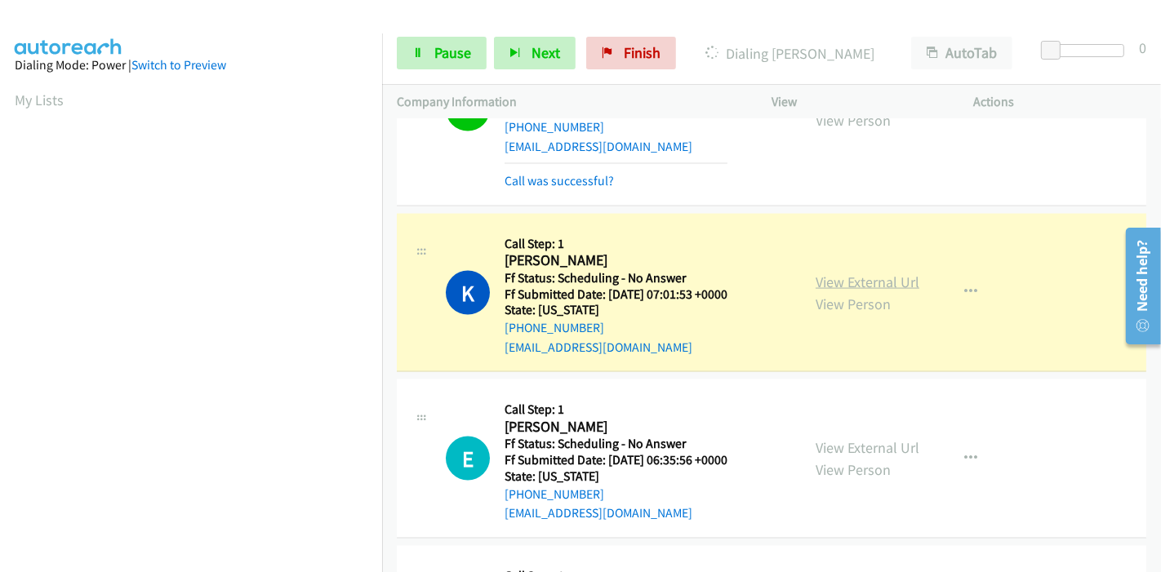
click at [872, 273] on link "View External Url" at bounding box center [867, 282] width 104 height 19
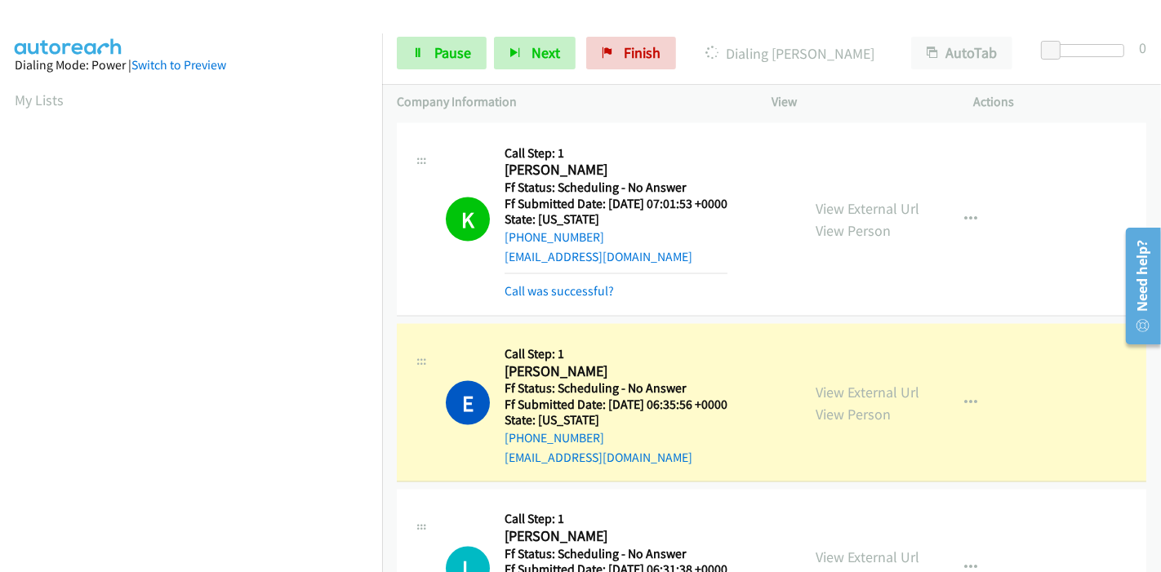
scroll to position [7618, 0]
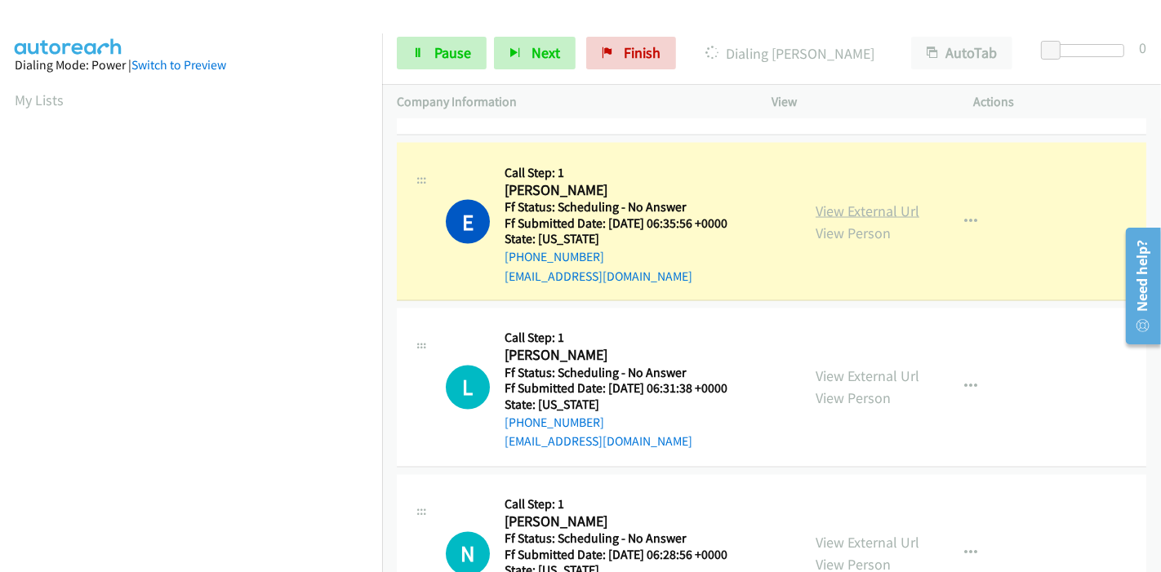
click at [883, 202] on link "View External Url" at bounding box center [867, 211] width 104 height 19
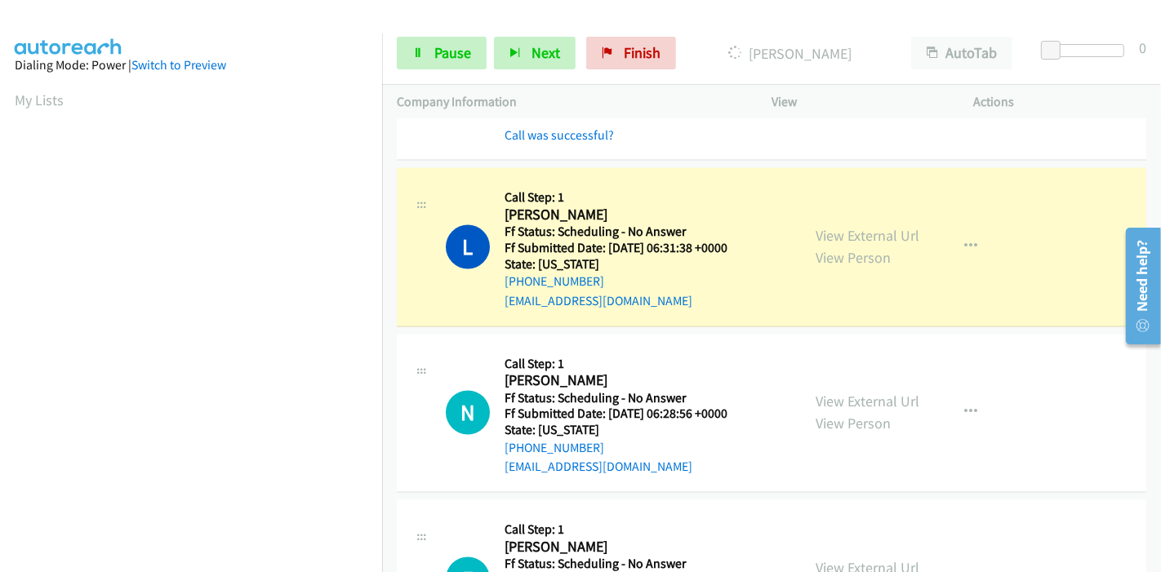
scroll to position [7799, 0]
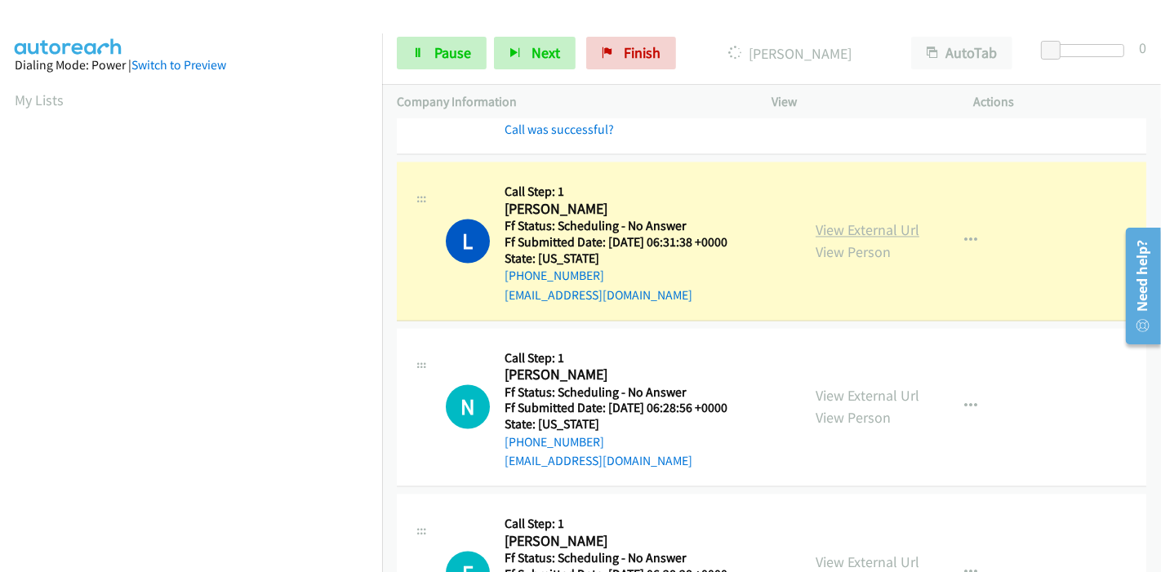
click at [865, 221] on link "View External Url" at bounding box center [867, 230] width 104 height 19
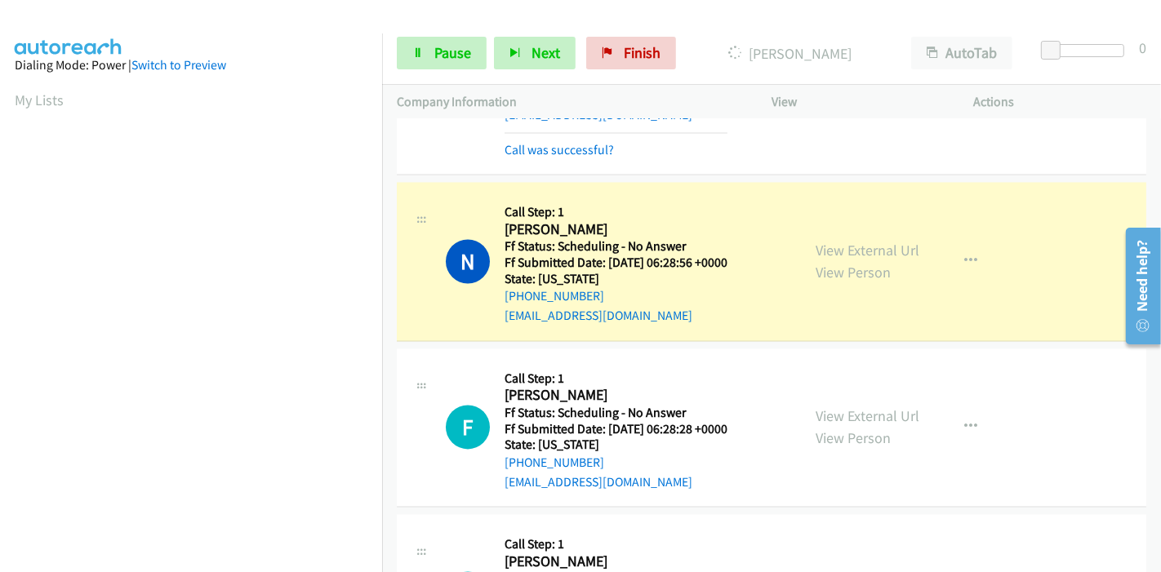
scroll to position [7980, 0]
click at [867, 241] on link "View External Url" at bounding box center [867, 250] width 104 height 19
click at [434, 54] on span "Pause" at bounding box center [452, 52] width 37 height 19
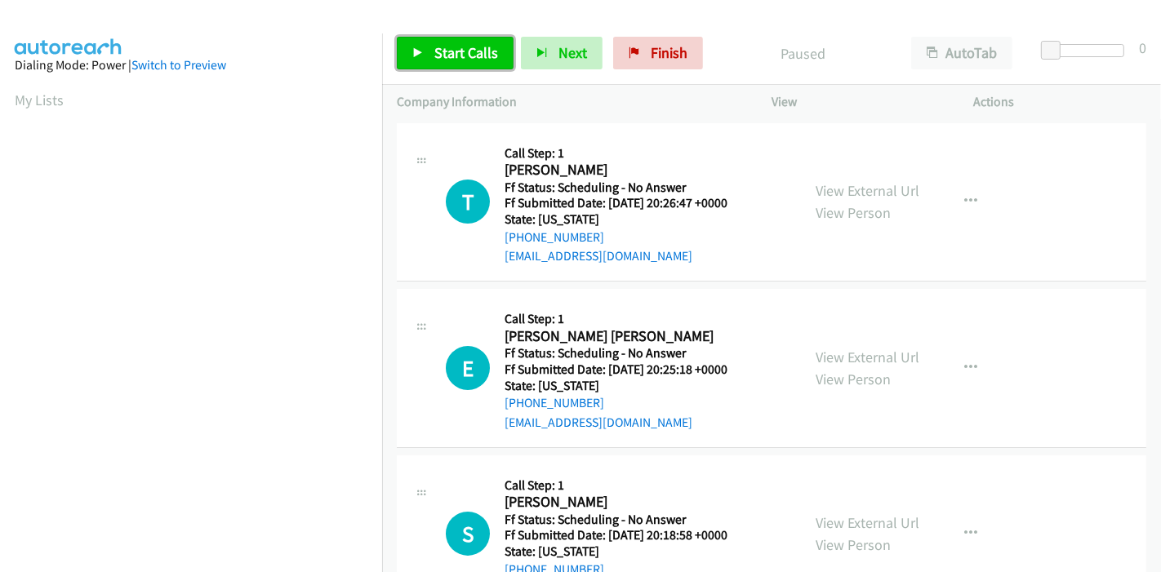
click at [447, 58] on span "Start Calls" at bounding box center [466, 52] width 64 height 19
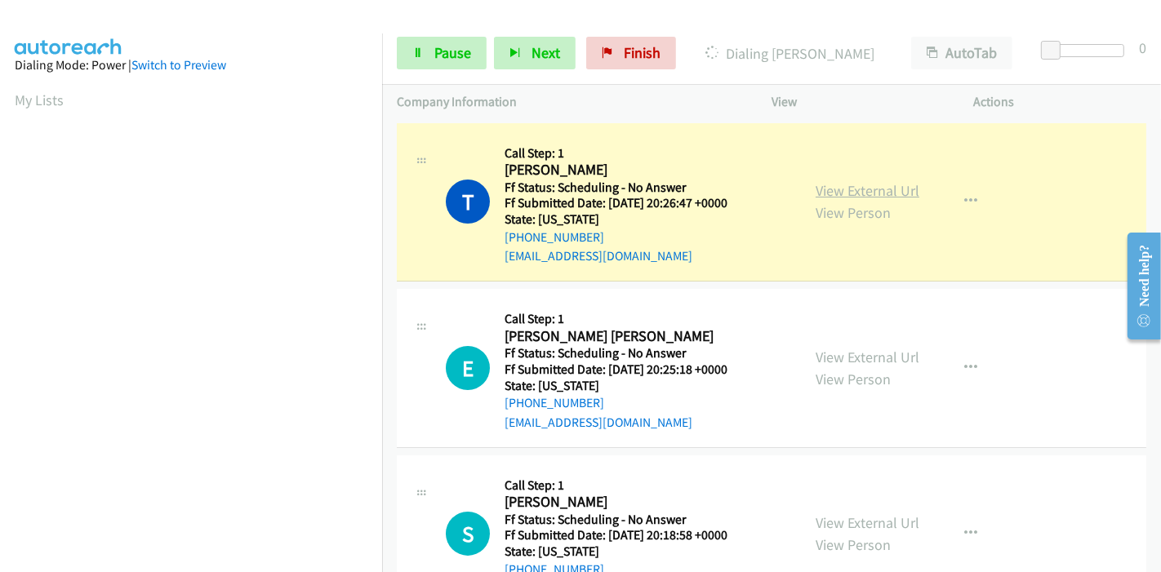
click at [896, 189] on link "View External Url" at bounding box center [867, 190] width 104 height 19
click at [439, 45] on span "Pause" at bounding box center [452, 52] width 37 height 19
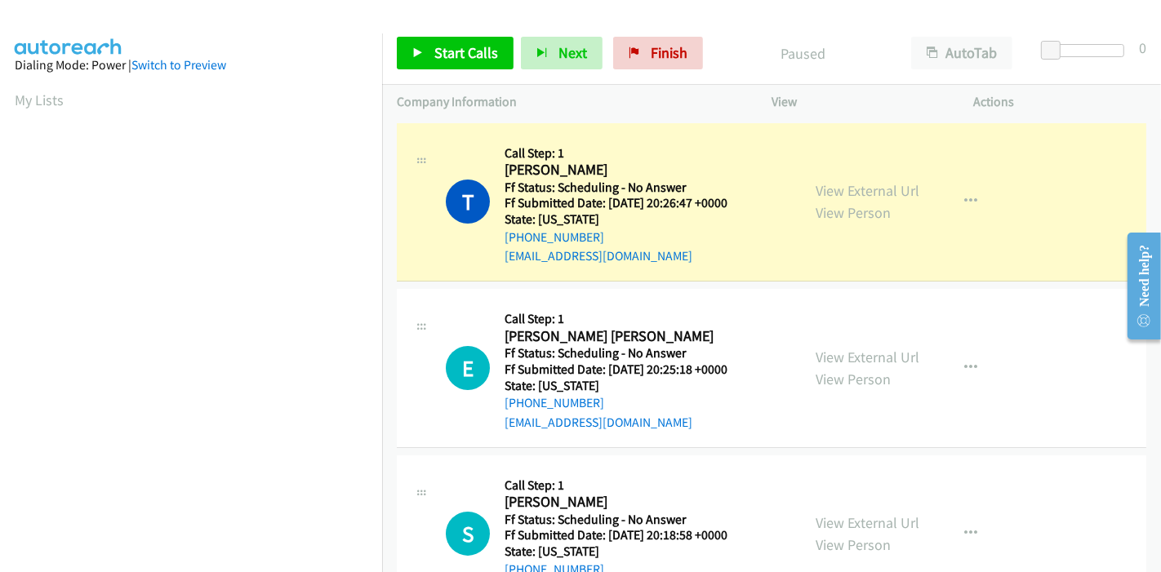
scroll to position [344, 0]
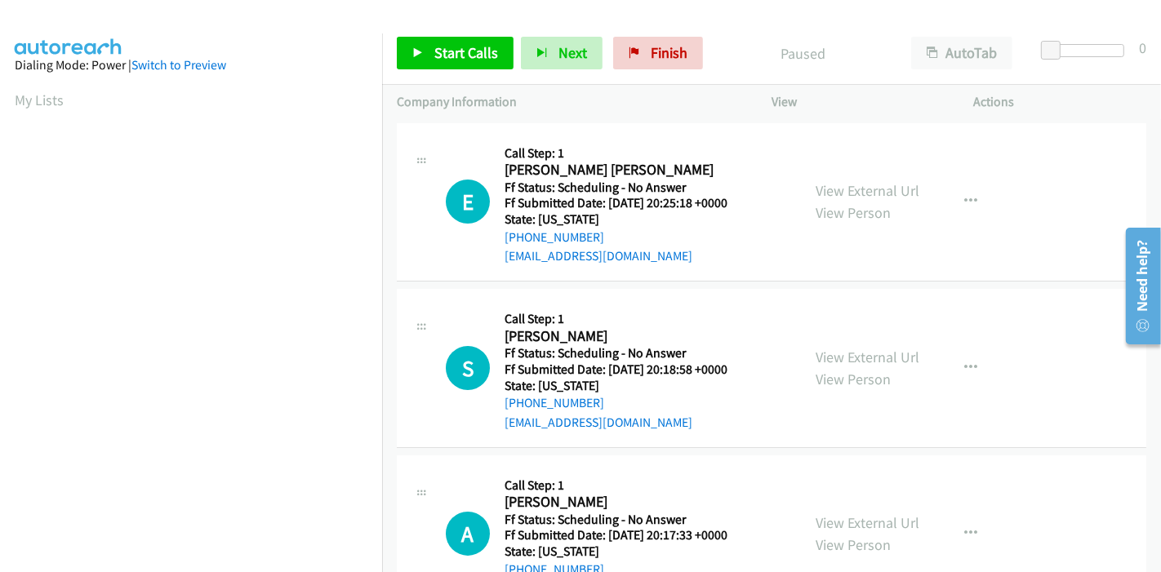
click at [437, 71] on div "Start Calls Pause Next Finish Paused AutoTab AutoTab 0" at bounding box center [771, 53] width 779 height 63
click at [433, 39] on link "Start Calls" at bounding box center [455, 53] width 117 height 33
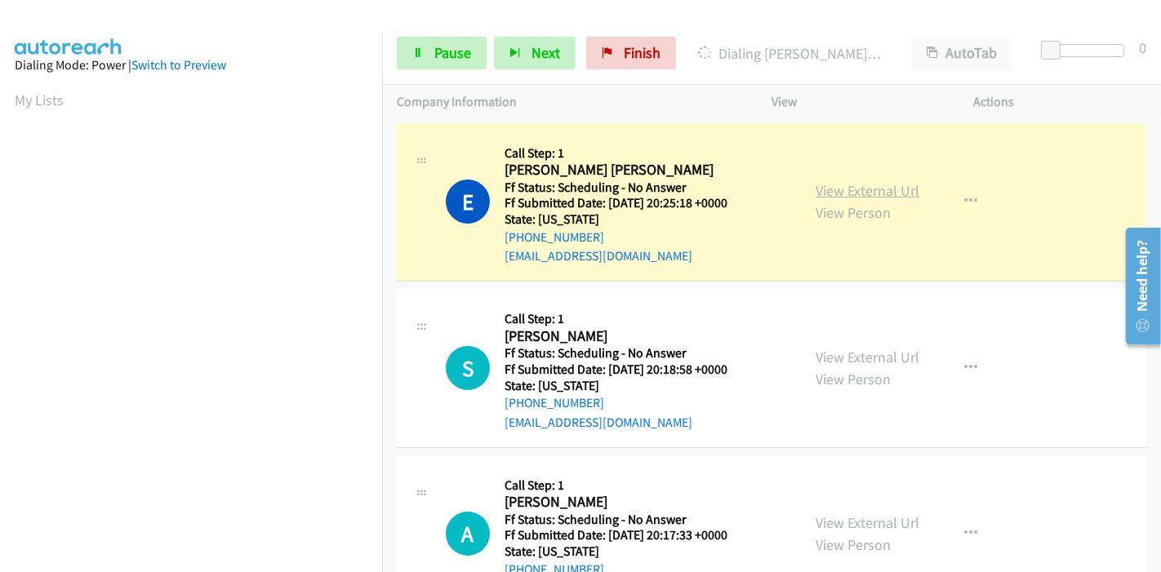
scroll to position [344, 0]
click at [837, 189] on link "View External Url" at bounding box center [867, 190] width 104 height 19
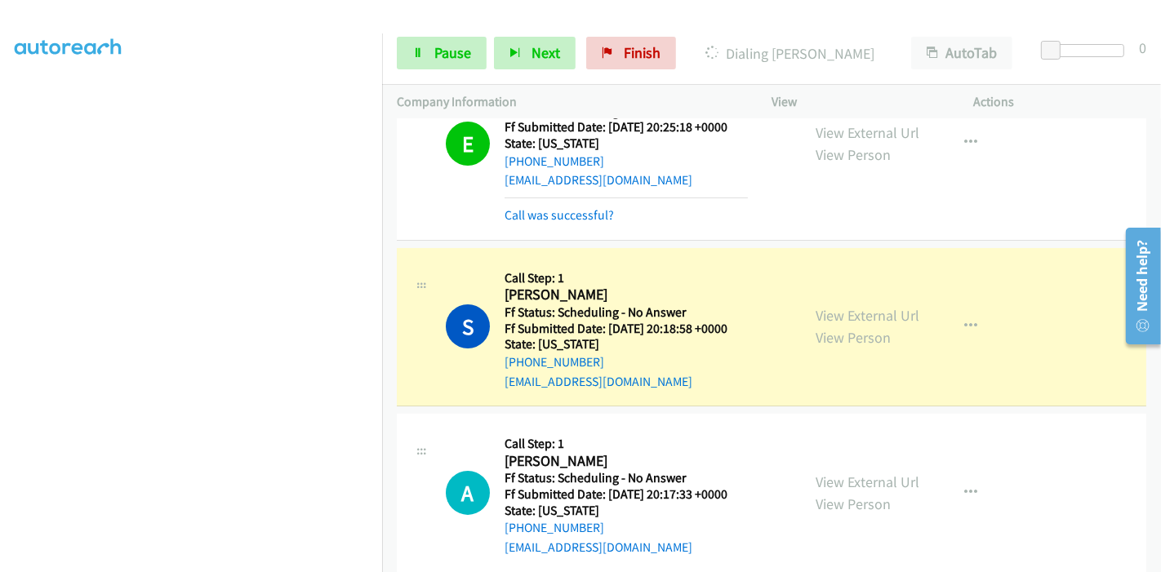
scroll to position [181, 0]
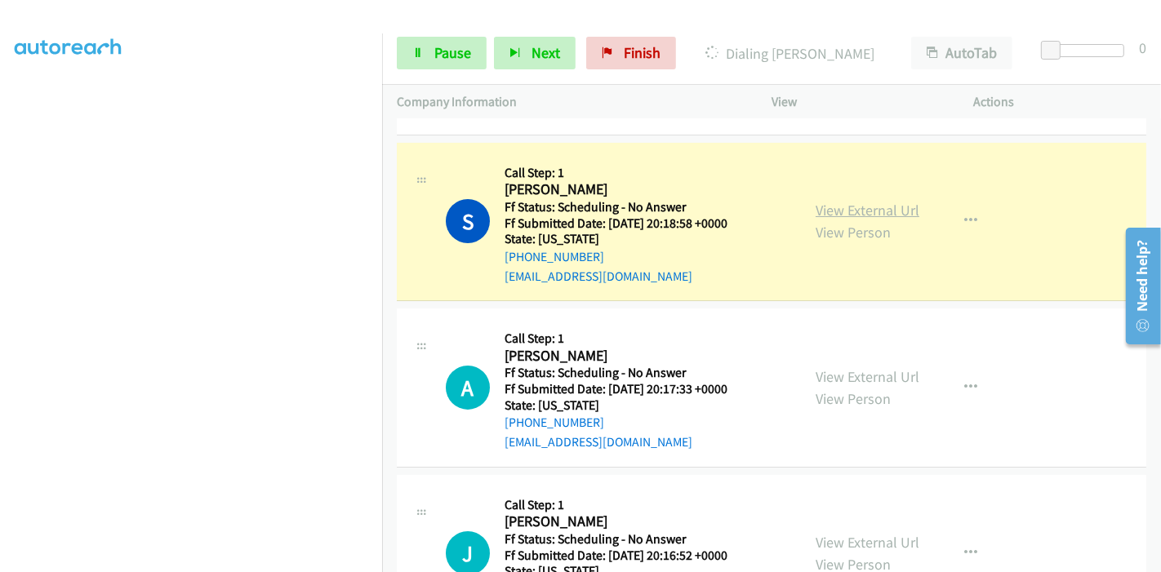
click at [868, 206] on link "View External Url" at bounding box center [867, 210] width 104 height 19
click at [434, 46] on span "Pause" at bounding box center [452, 52] width 37 height 19
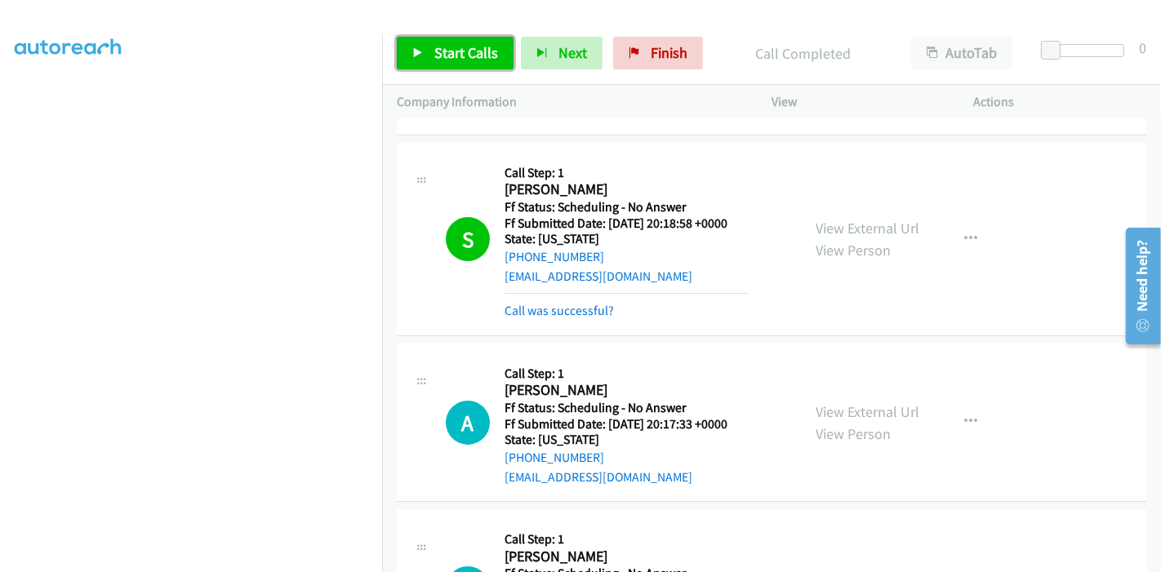
click at [428, 47] on link "Start Calls" at bounding box center [455, 53] width 117 height 33
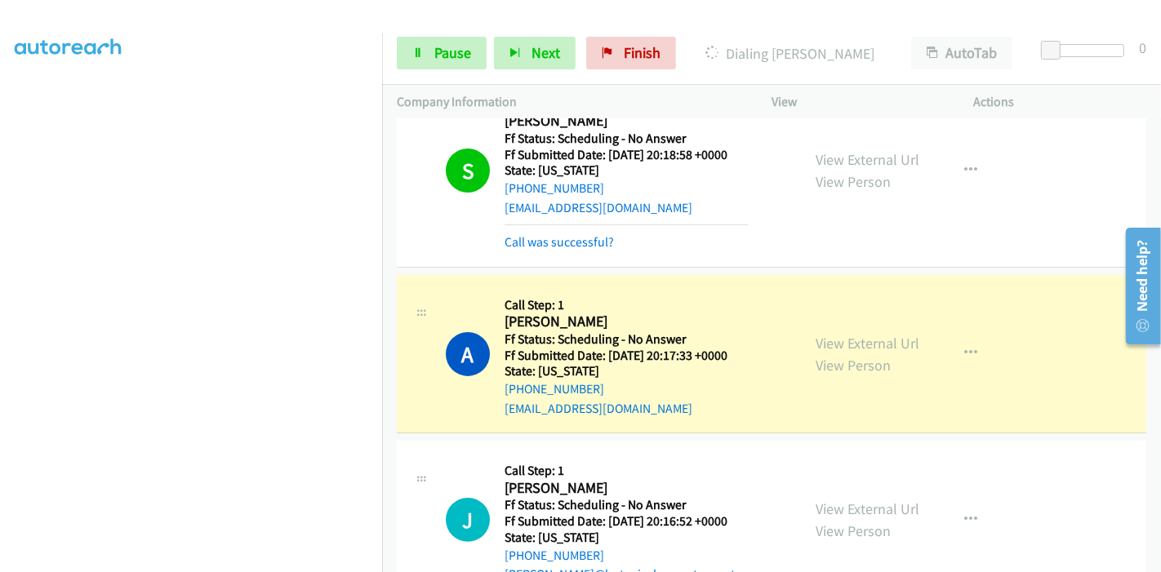
scroll to position [362, 0]
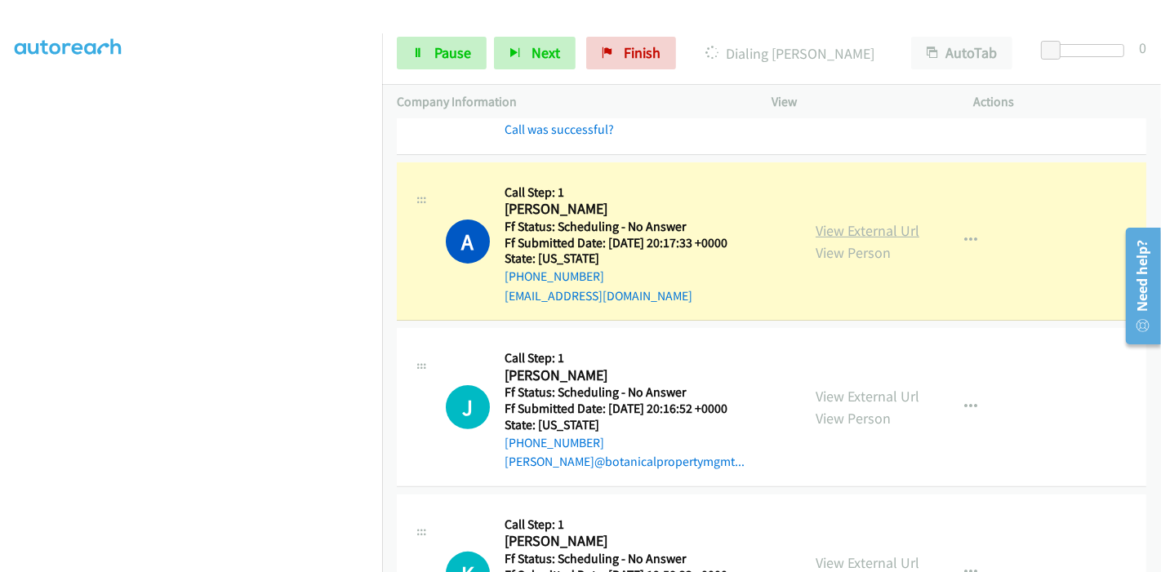
click at [830, 228] on link "View External Url" at bounding box center [867, 230] width 104 height 19
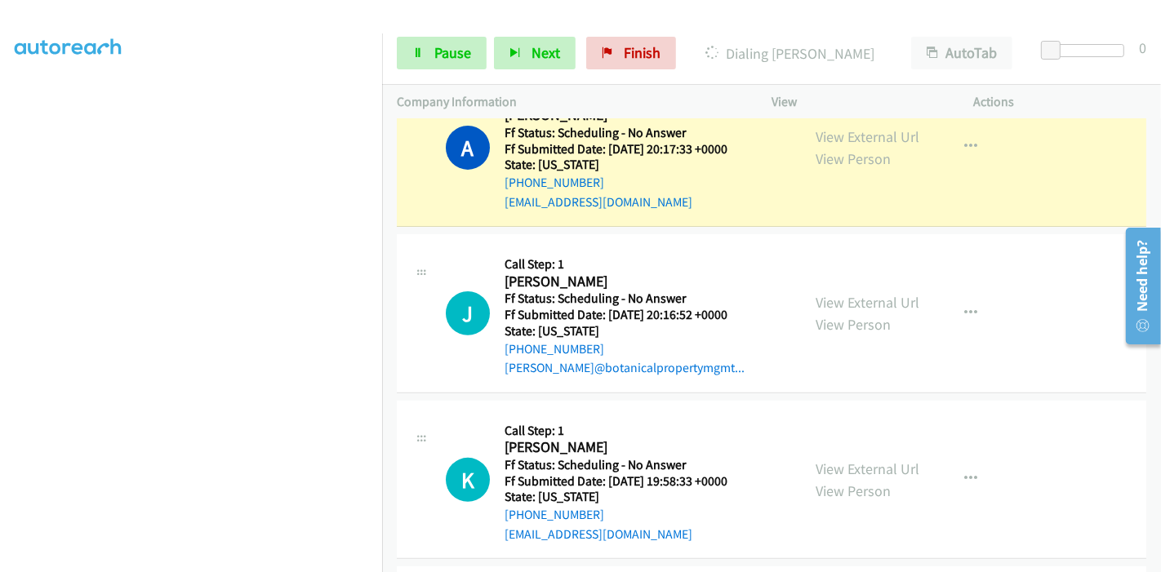
scroll to position [544, 0]
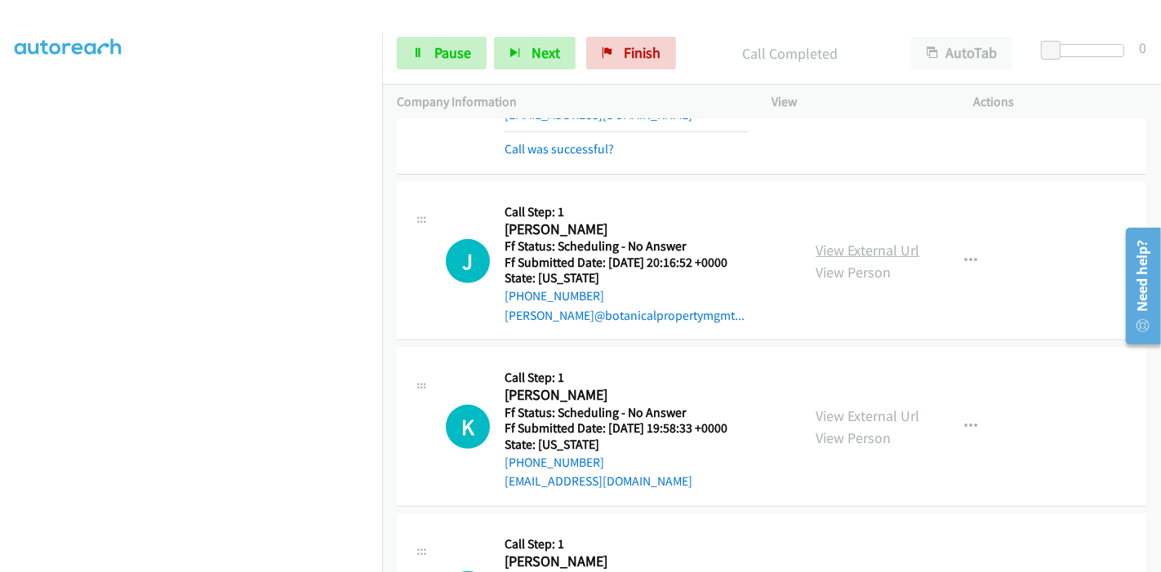
click at [863, 251] on link "View External Url" at bounding box center [867, 250] width 104 height 19
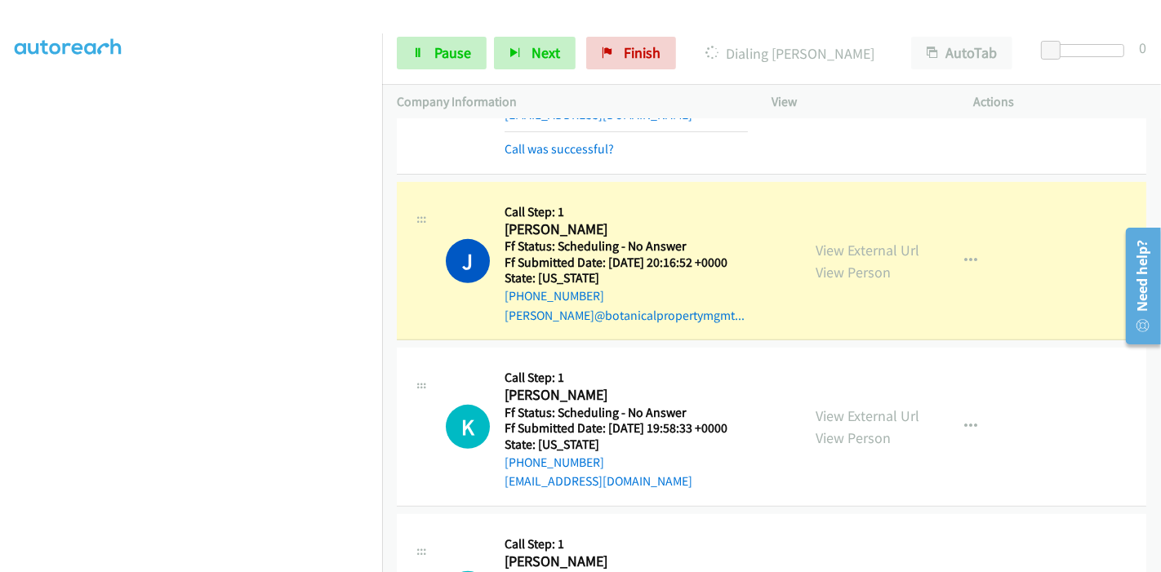
scroll to position [0, 0]
click at [429, 47] on link "Pause" at bounding box center [442, 53] width 90 height 33
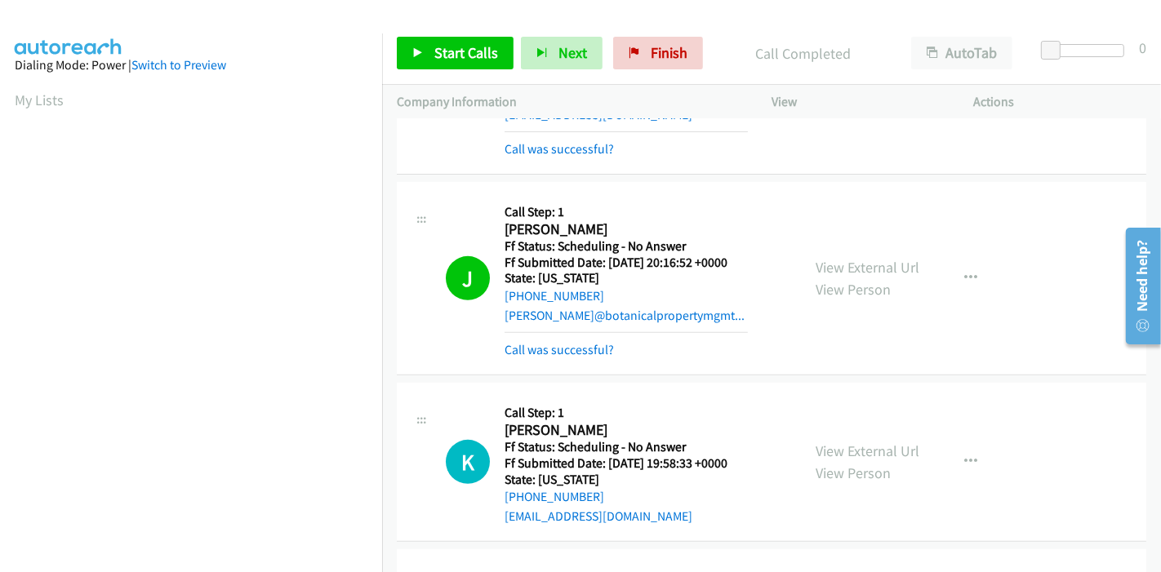
scroll to position [344, 0]
click at [456, 40] on link "Start Calls" at bounding box center [455, 53] width 117 height 33
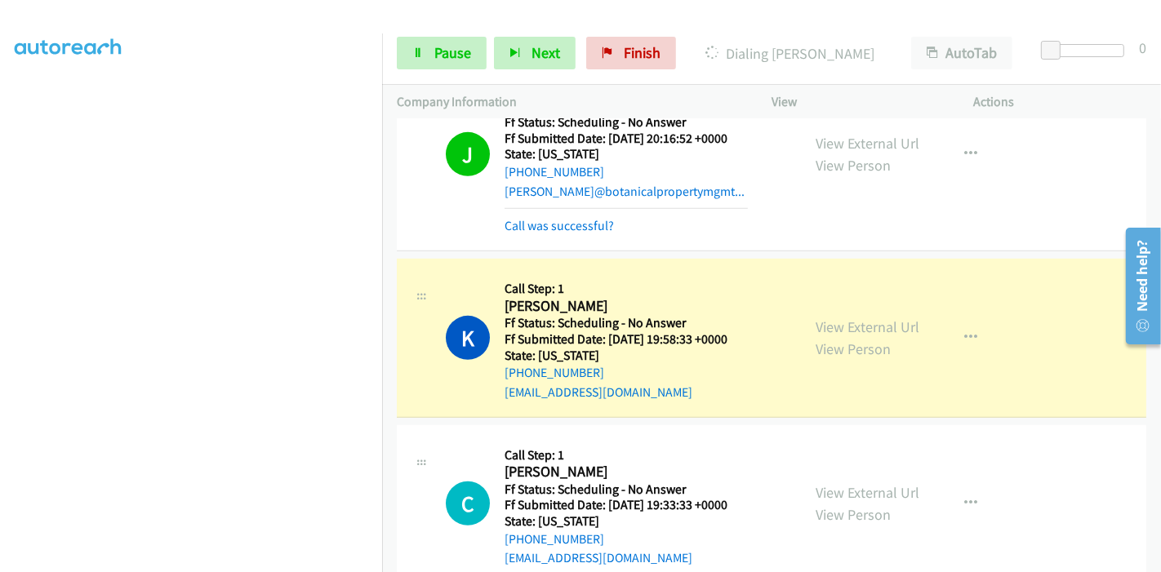
scroll to position [816, 0]
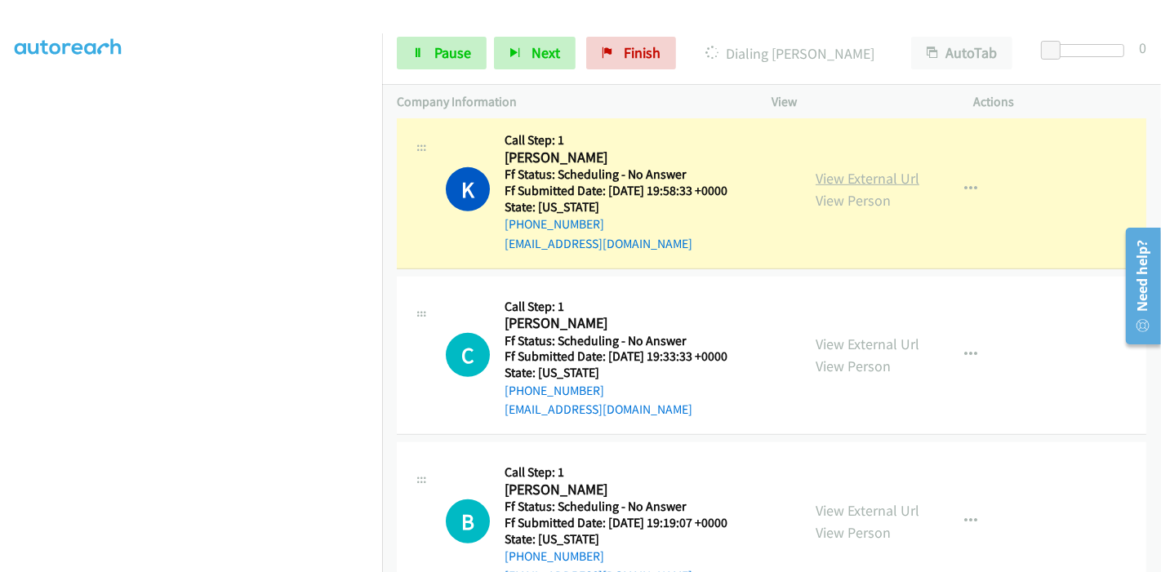
click at [858, 171] on link "View External Url" at bounding box center [867, 178] width 104 height 19
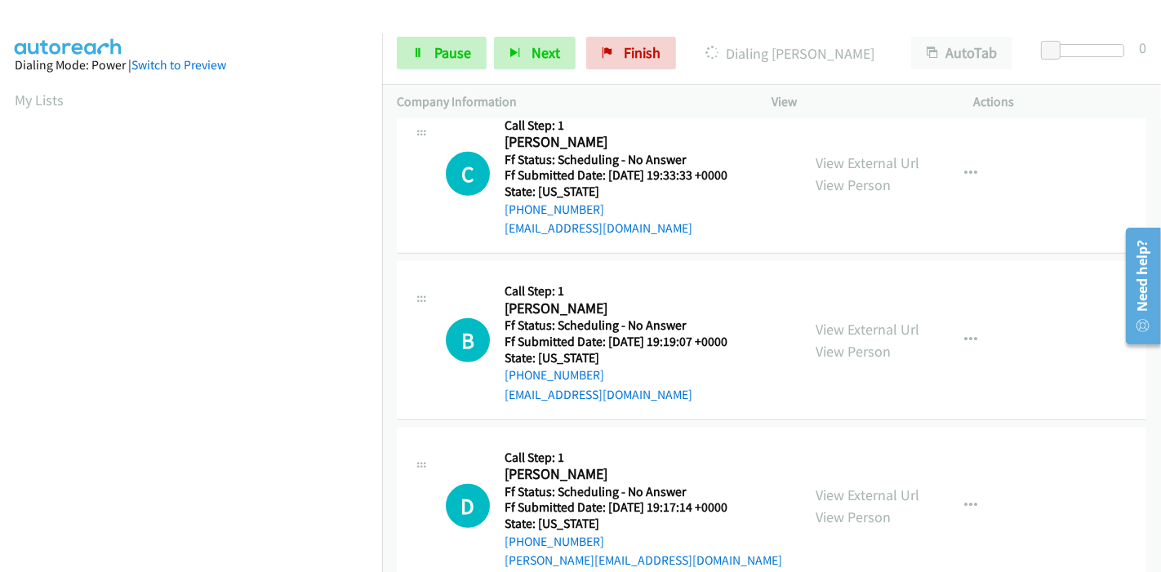
scroll to position [1032, 0]
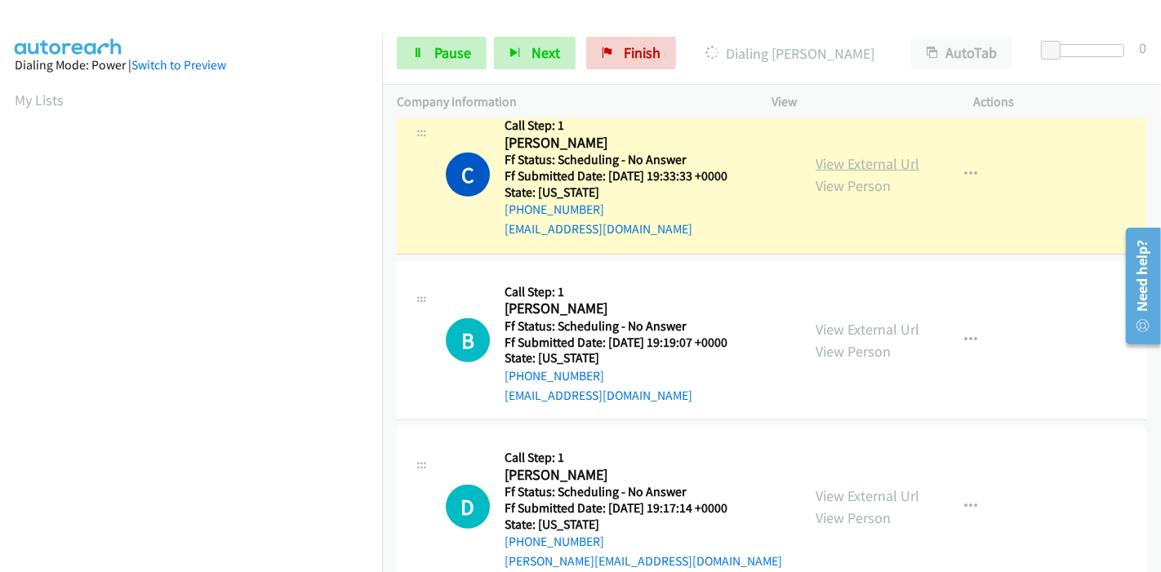
click at [855, 157] on link "View External Url" at bounding box center [867, 163] width 104 height 19
click at [842, 157] on link "View External Url" at bounding box center [867, 163] width 104 height 19
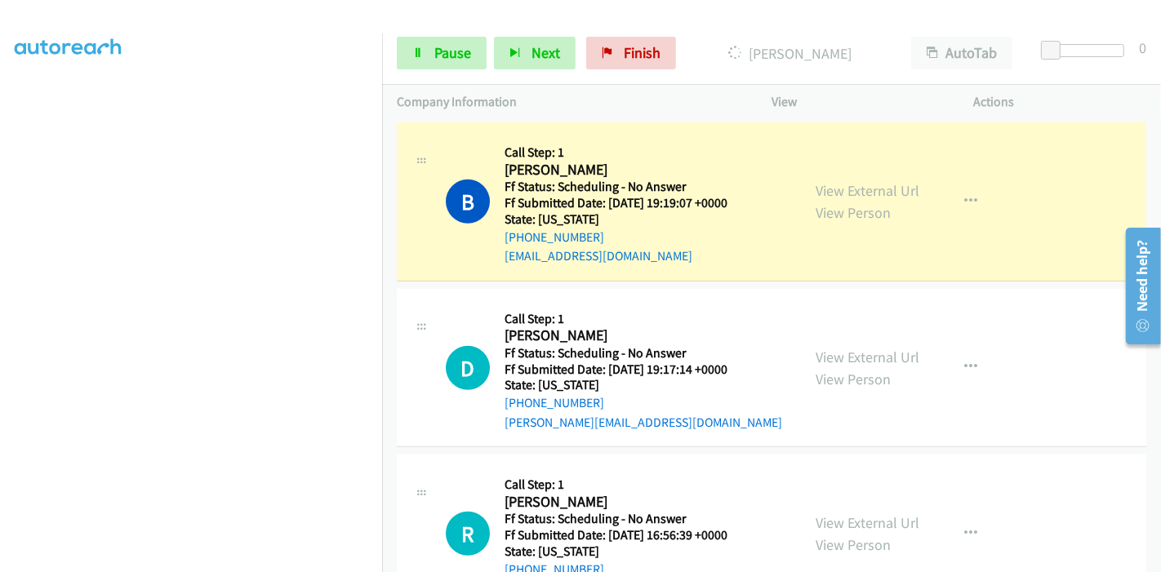
scroll to position [1213, 0]
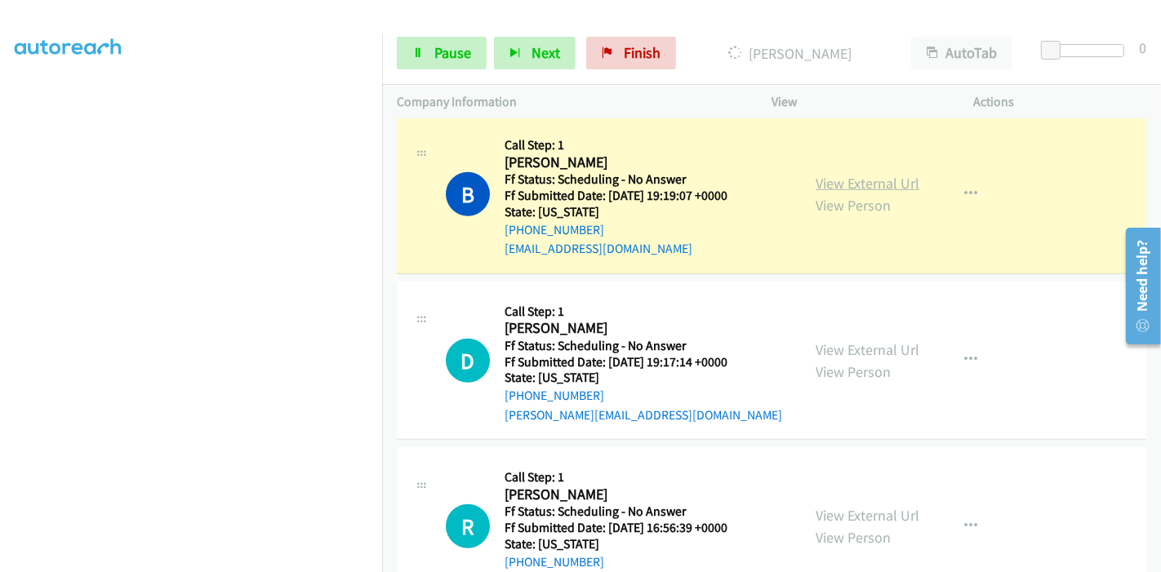
click at [899, 181] on link "View External Url" at bounding box center [867, 183] width 104 height 19
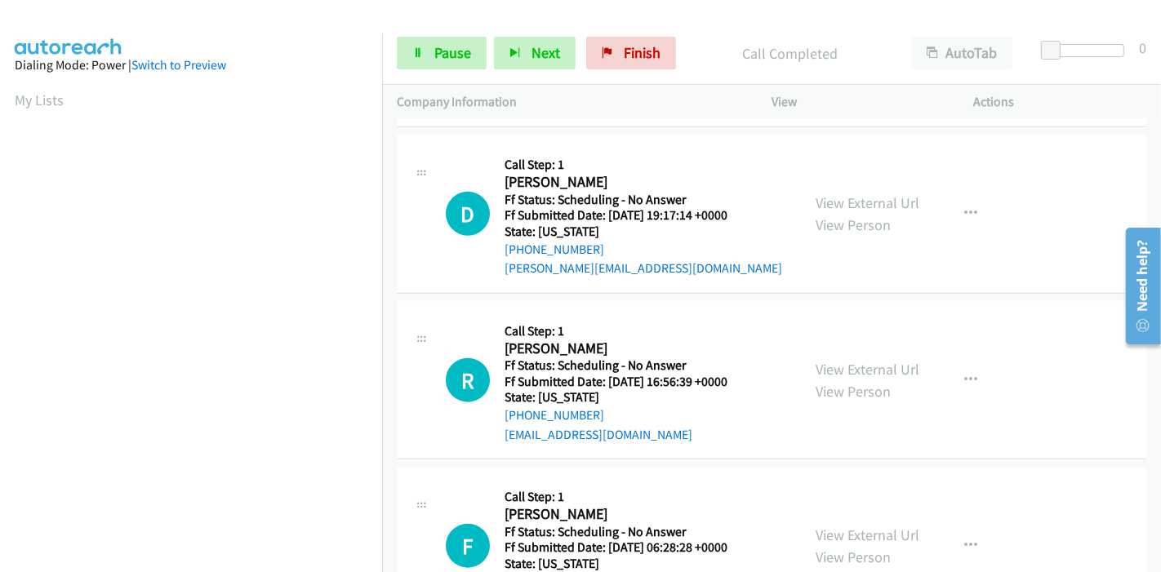
scroll to position [1429, 0]
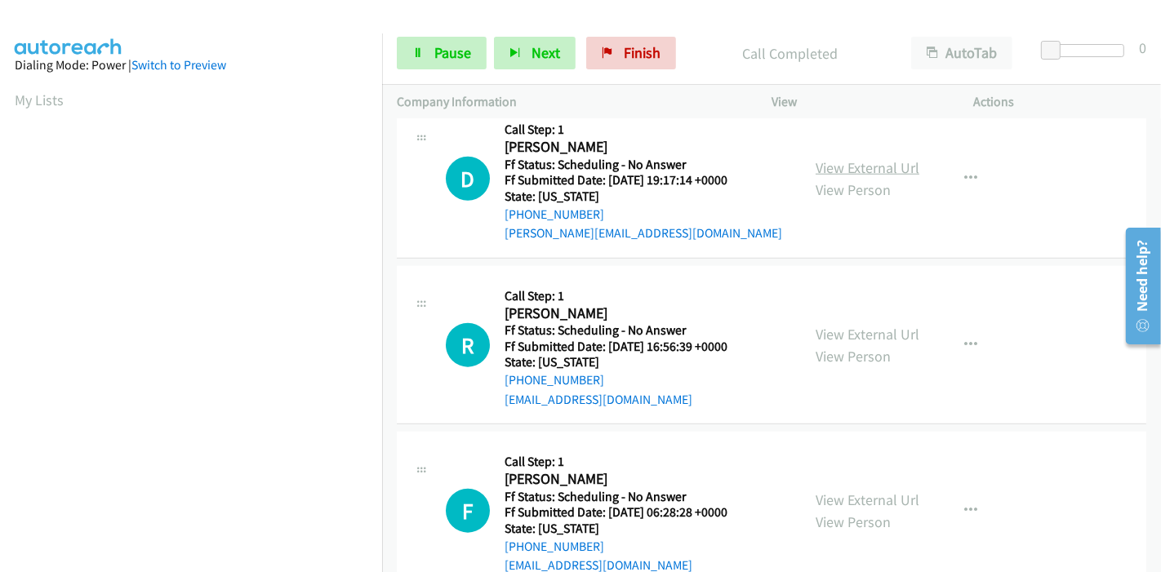
click at [849, 169] on link "View External Url" at bounding box center [867, 167] width 104 height 19
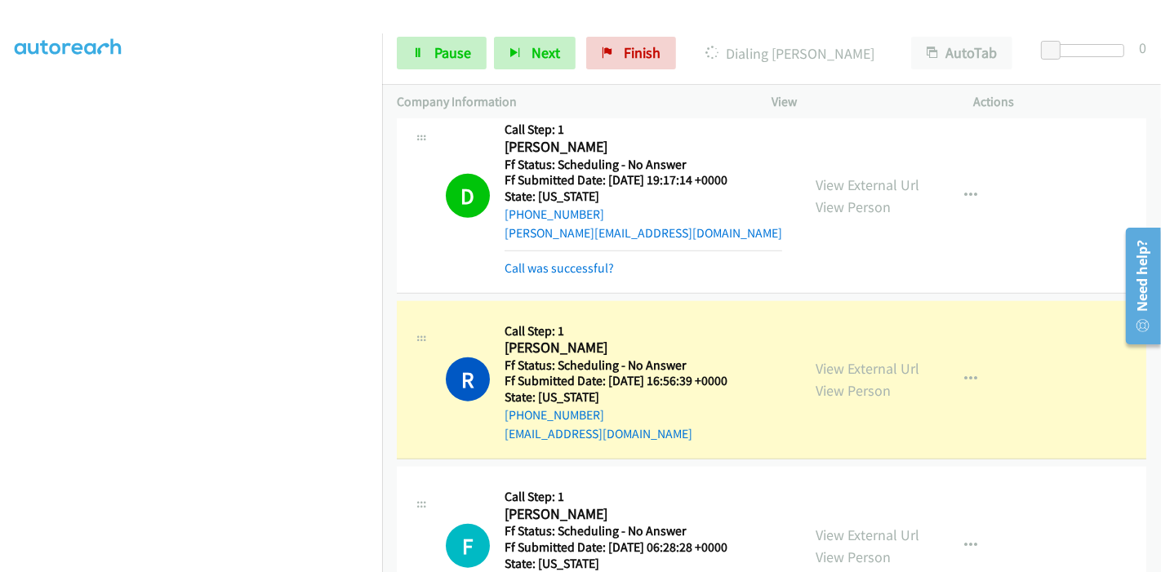
scroll to position [1610, 0]
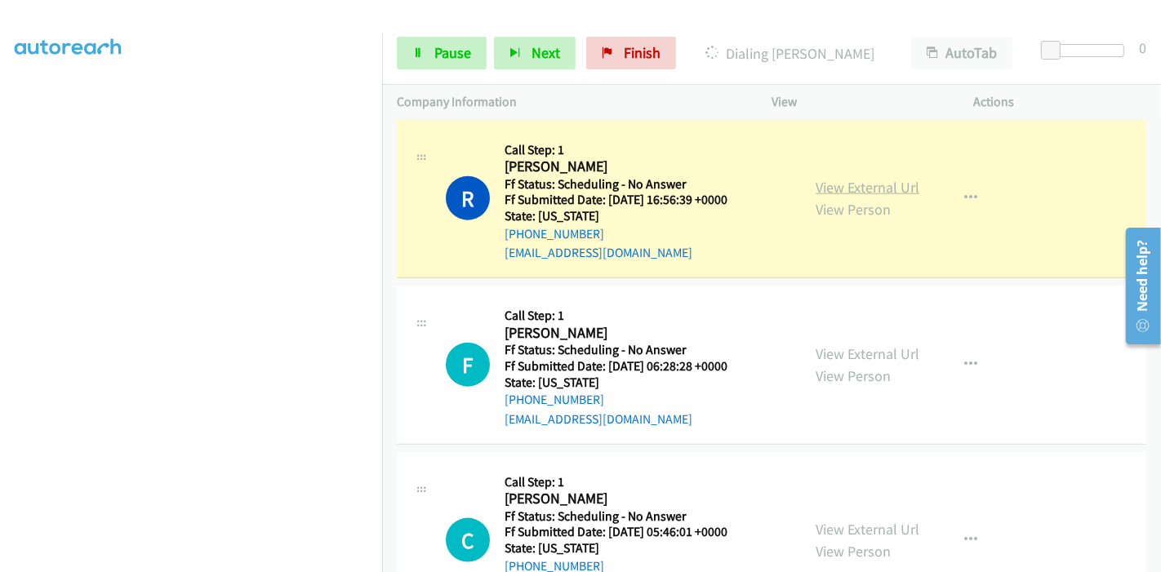
click at [886, 185] on link "View External Url" at bounding box center [867, 187] width 104 height 19
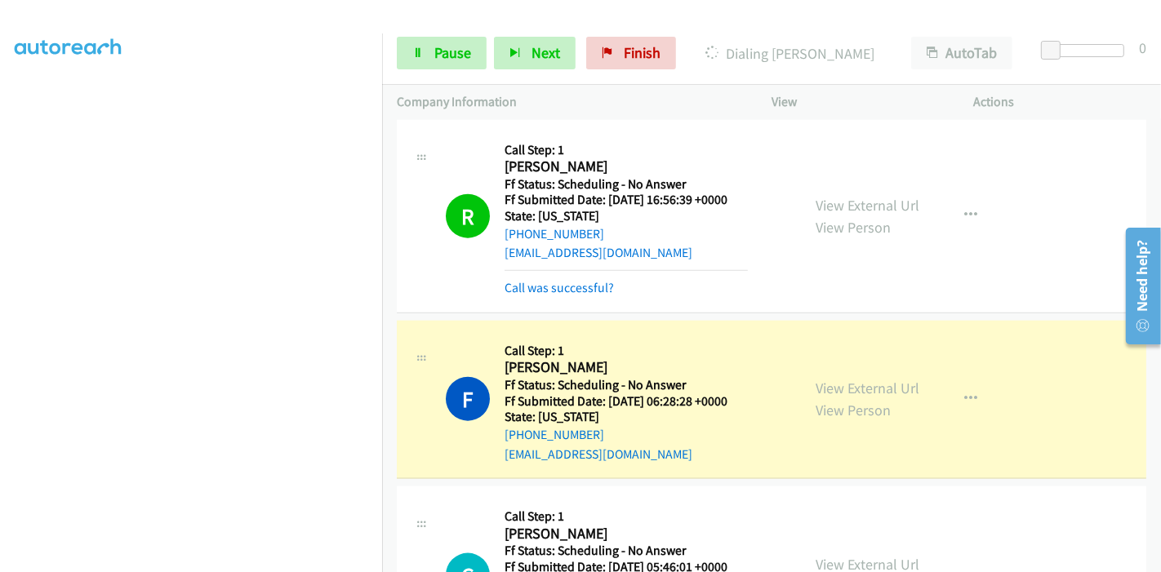
scroll to position [1792, 0]
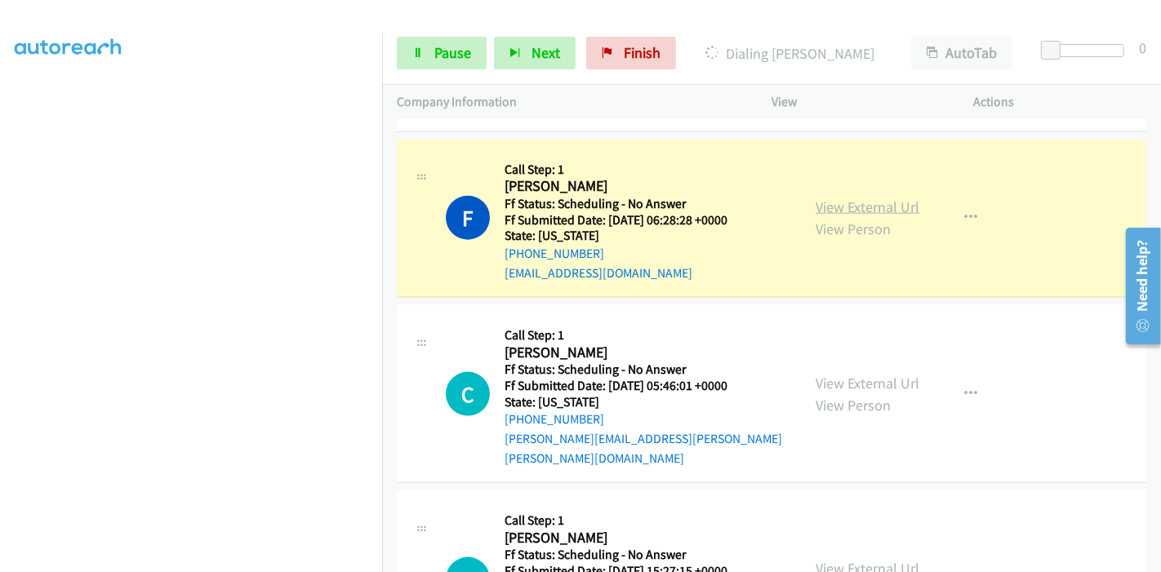
click at [846, 200] on link "View External Url" at bounding box center [867, 207] width 104 height 19
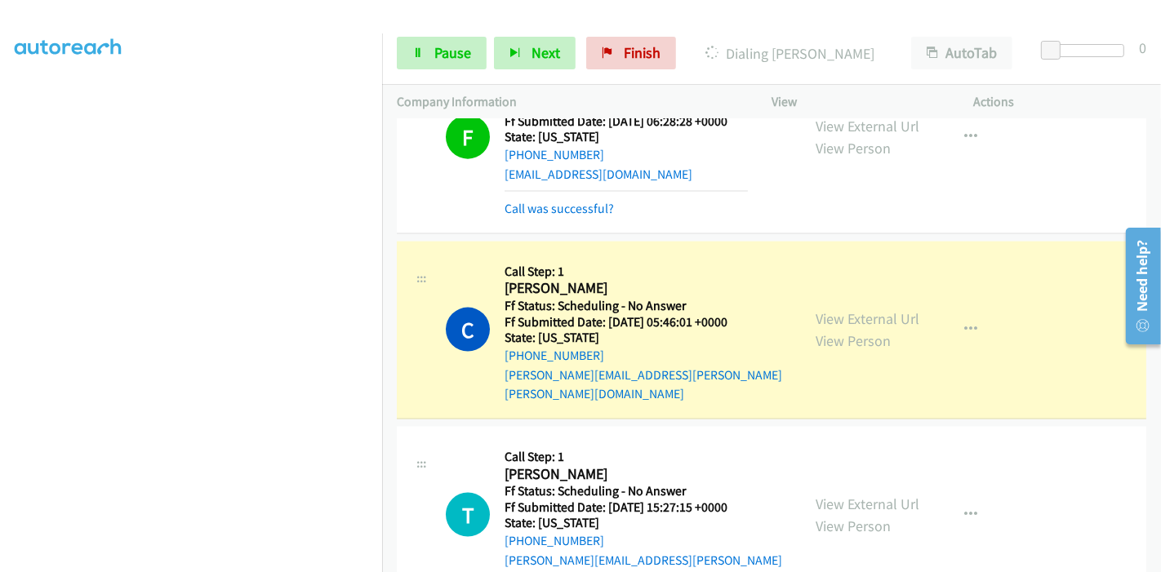
scroll to position [1973, 0]
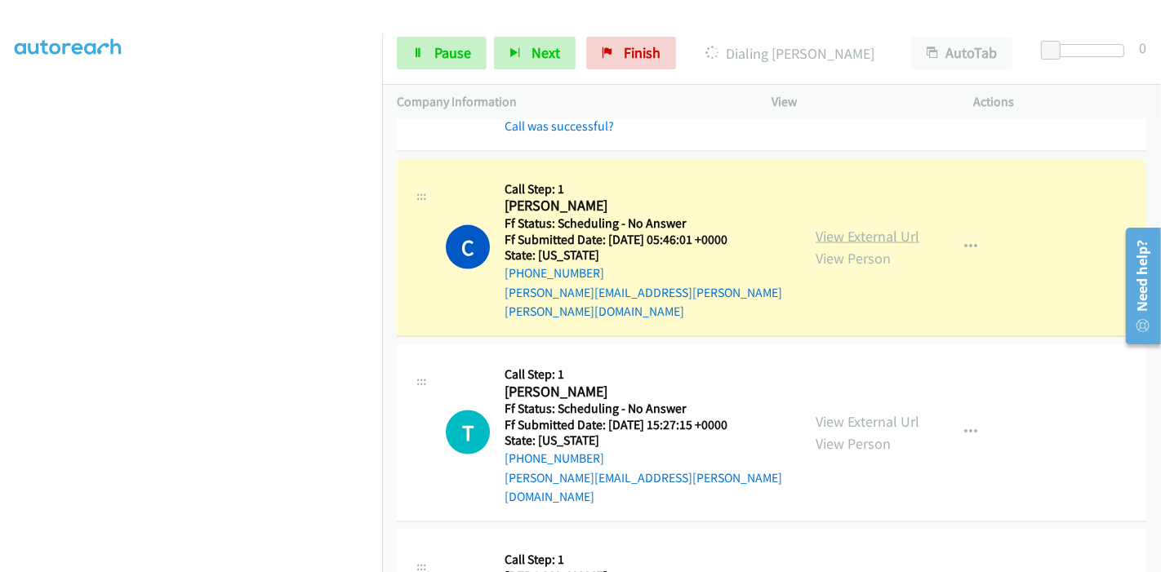
click at [879, 227] on link "View External Url" at bounding box center [867, 236] width 104 height 19
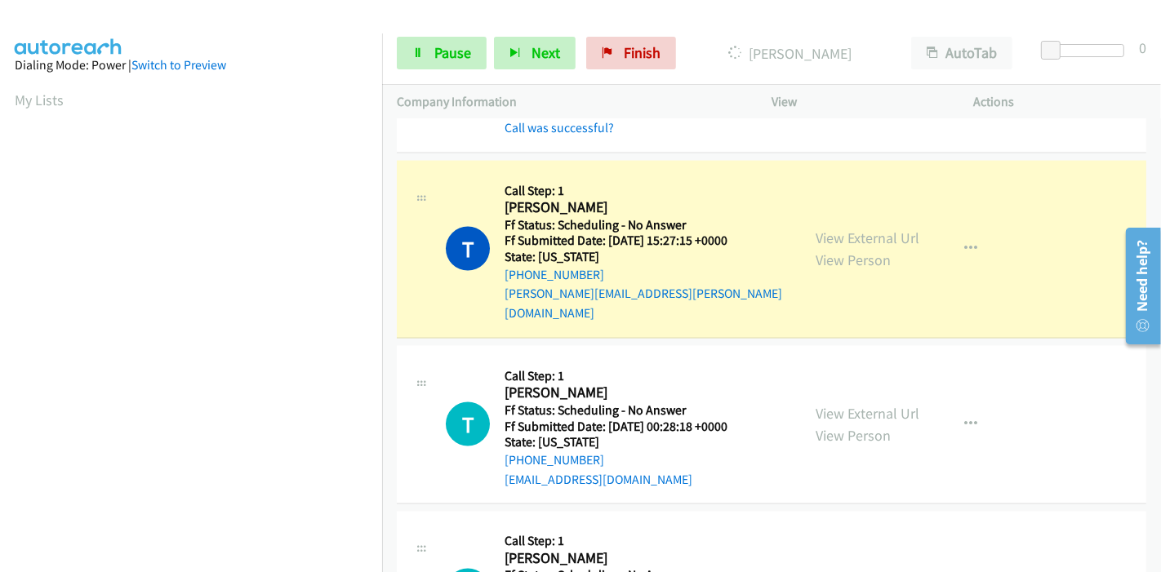
scroll to position [2245, 0]
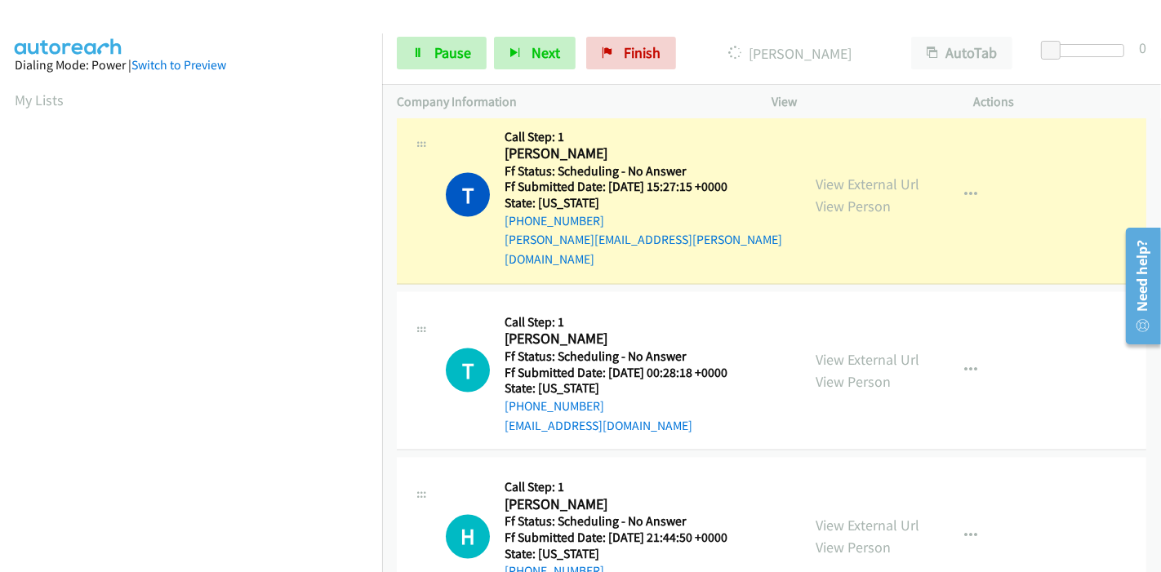
click at [901, 173] on div "View External Url View Person" at bounding box center [867, 195] width 104 height 44
click at [897, 175] on link "View External Url" at bounding box center [867, 184] width 104 height 19
click at [447, 45] on span "Pause" at bounding box center [452, 52] width 37 height 19
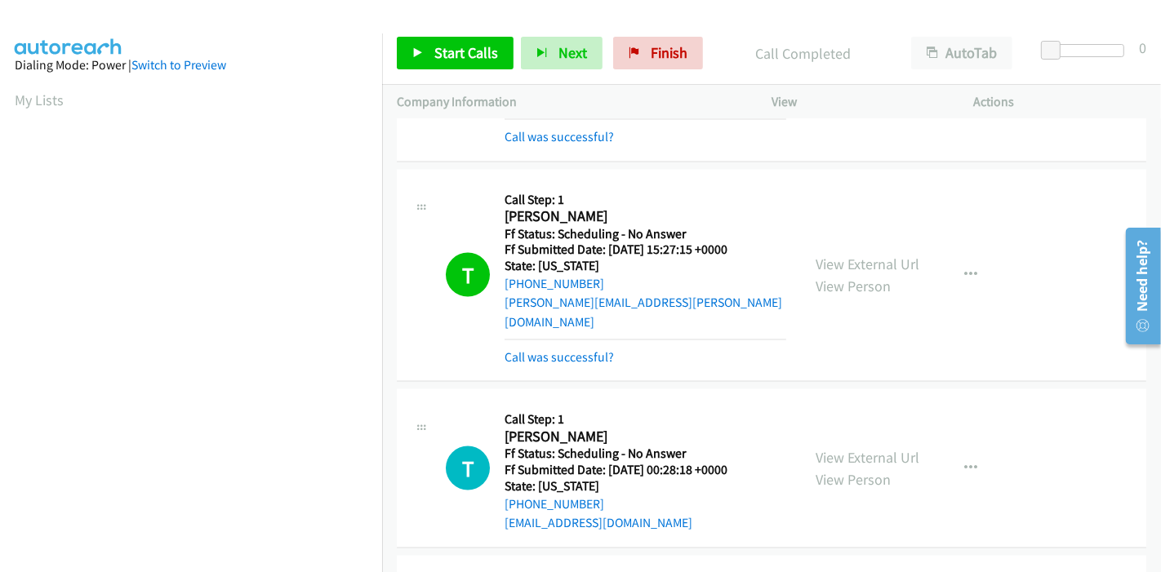
scroll to position [2155, 0]
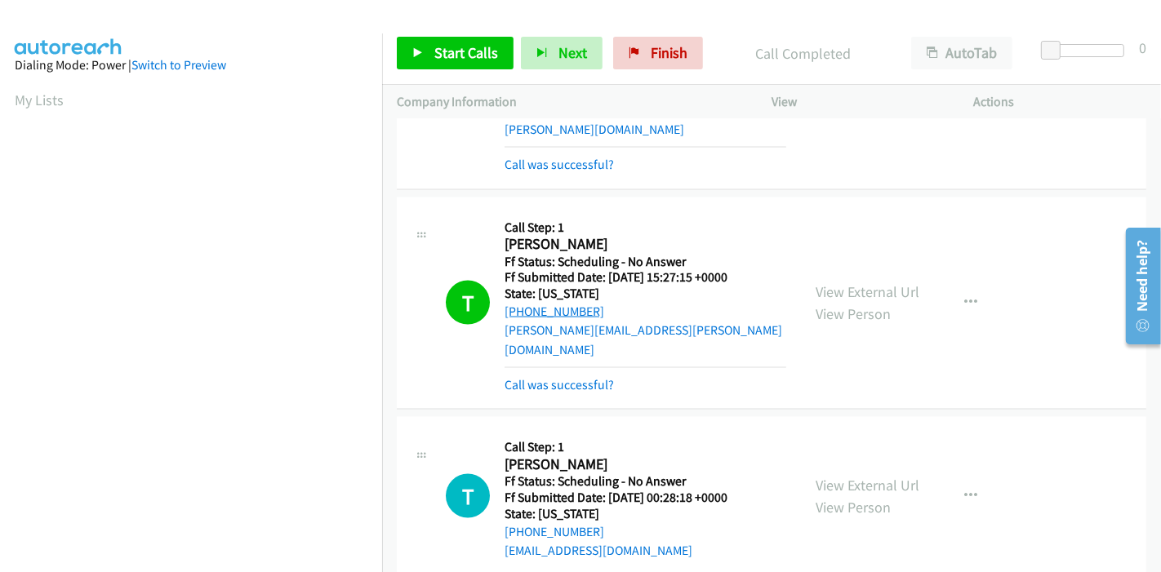
drag, startPoint x: 608, startPoint y: 288, endPoint x: 525, endPoint y: 290, distance: 83.3
click at [525, 302] on div "+1 804-317-8087" at bounding box center [645, 312] width 282 height 20
click at [466, 61] on span "Start Calls" at bounding box center [466, 52] width 64 height 19
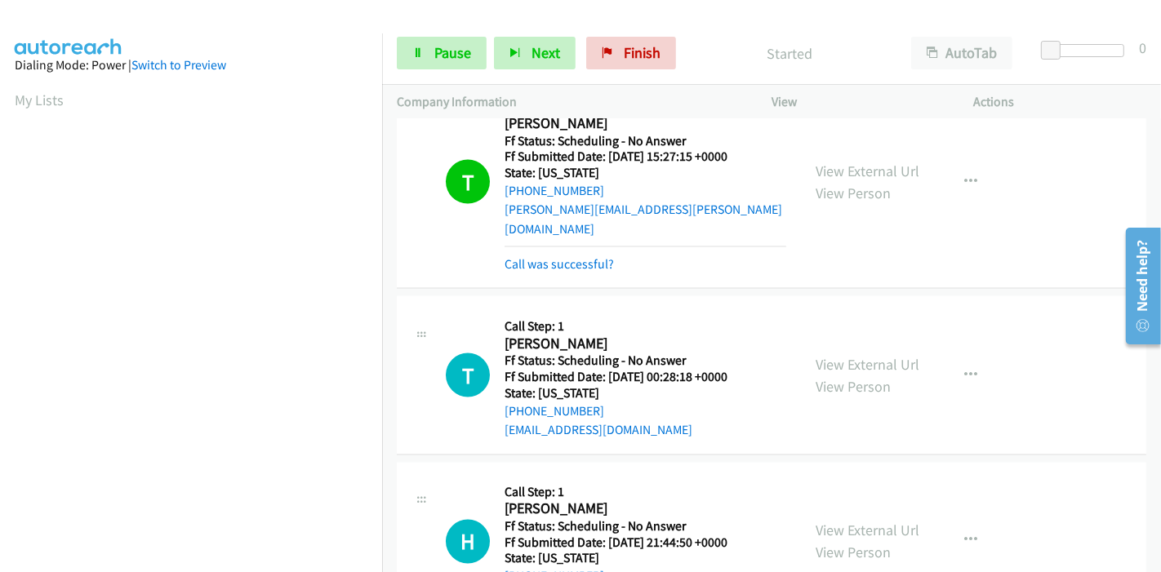
scroll to position [2336, 0]
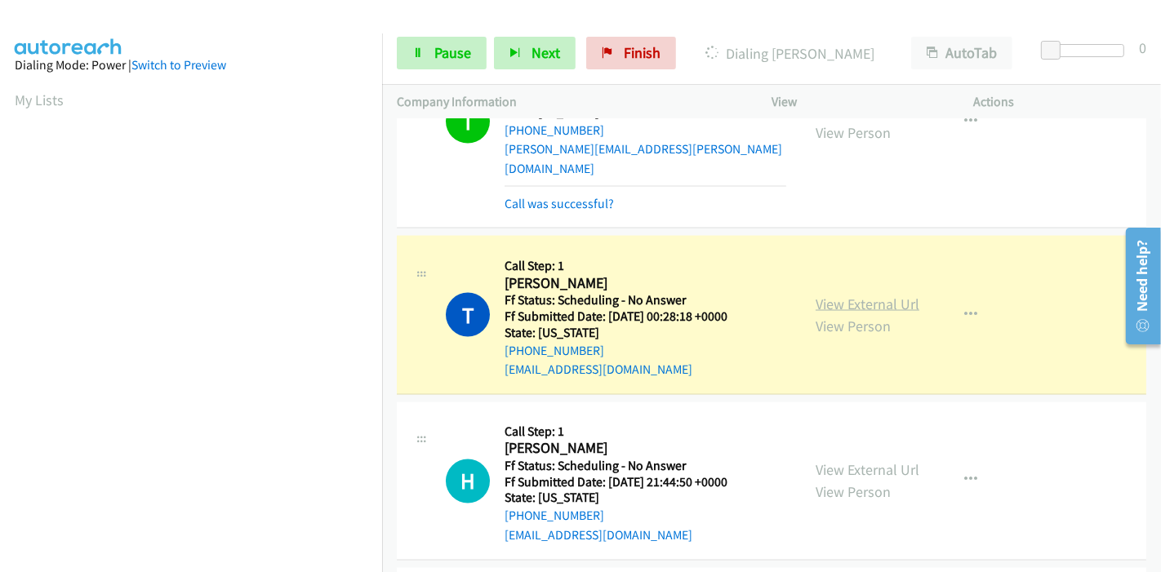
click at [839, 295] on link "View External Url" at bounding box center [867, 304] width 104 height 19
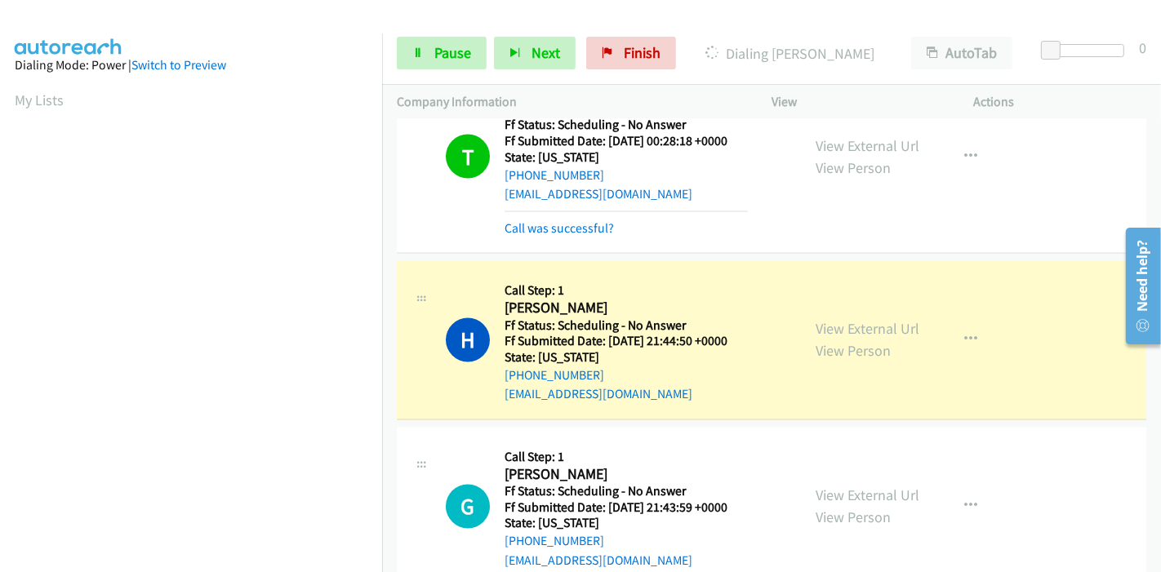
scroll to position [2517, 0]
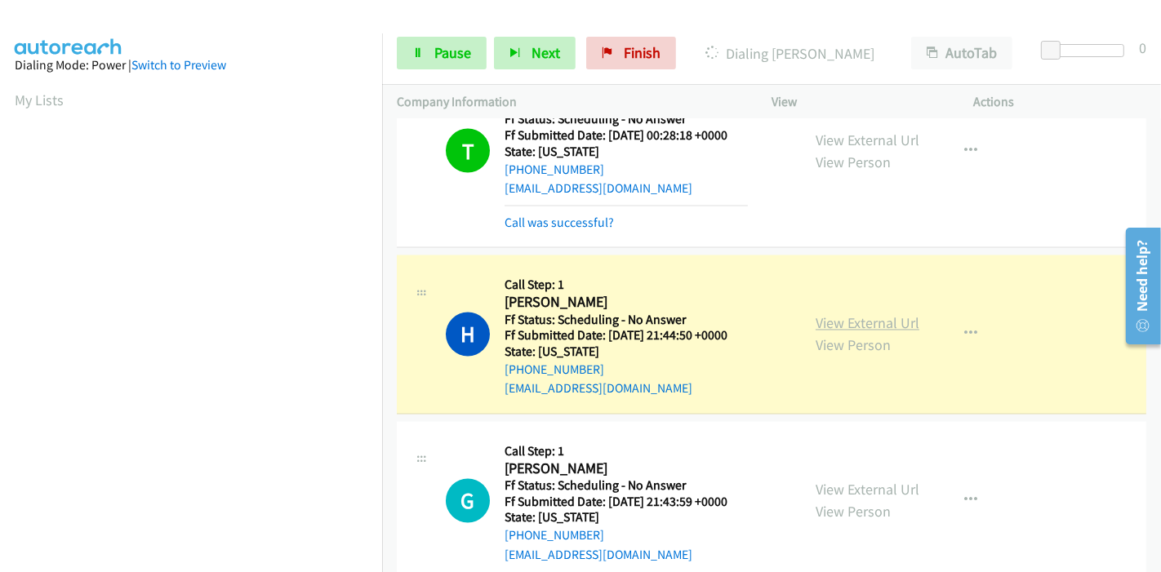
click at [837, 314] on link "View External Url" at bounding box center [867, 323] width 104 height 19
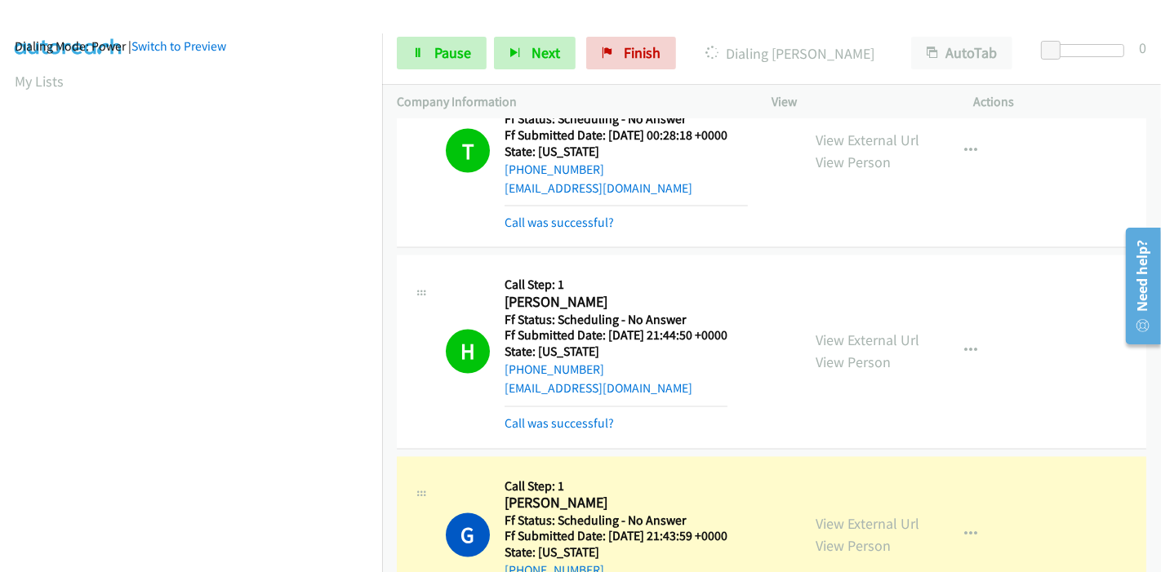
scroll to position [344, 0]
click at [877, 515] on link "View External Url" at bounding box center [867, 524] width 104 height 19
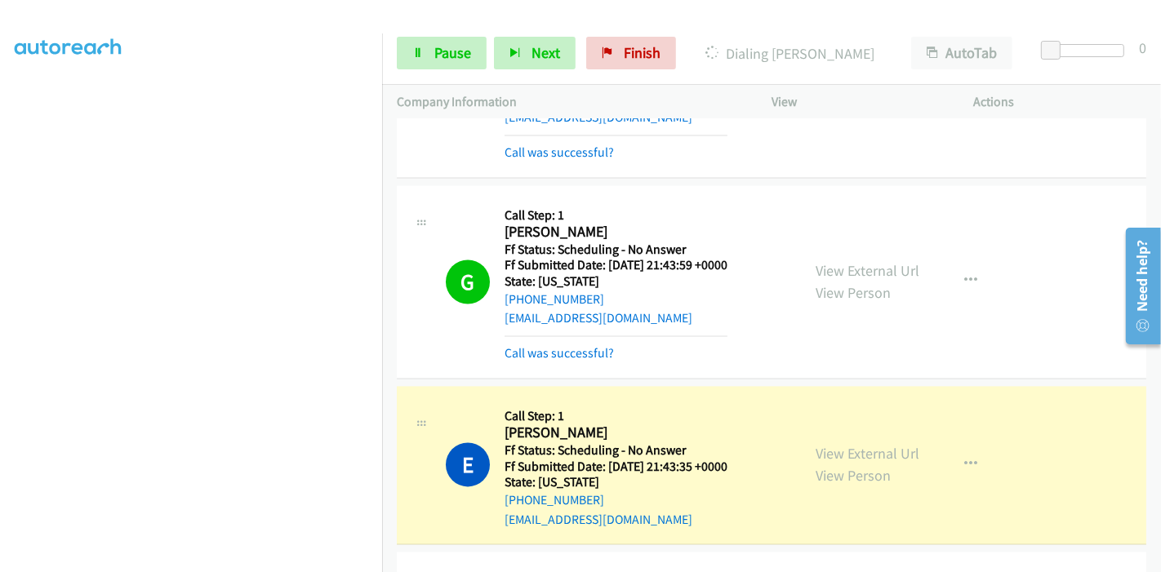
scroll to position [2971, 0]
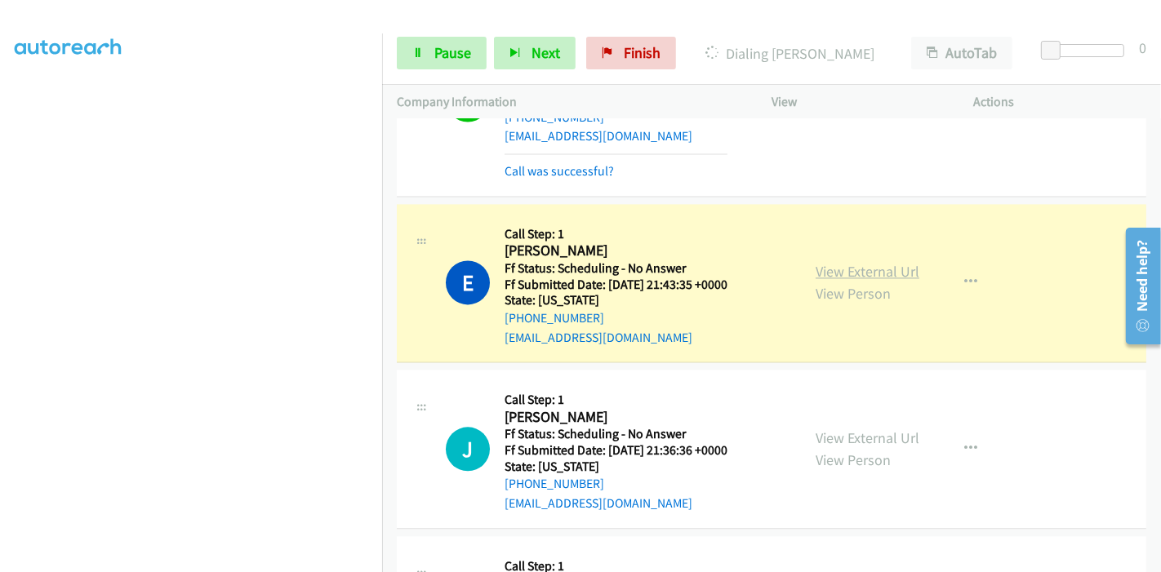
click at [890, 262] on link "View External Url" at bounding box center [867, 271] width 104 height 19
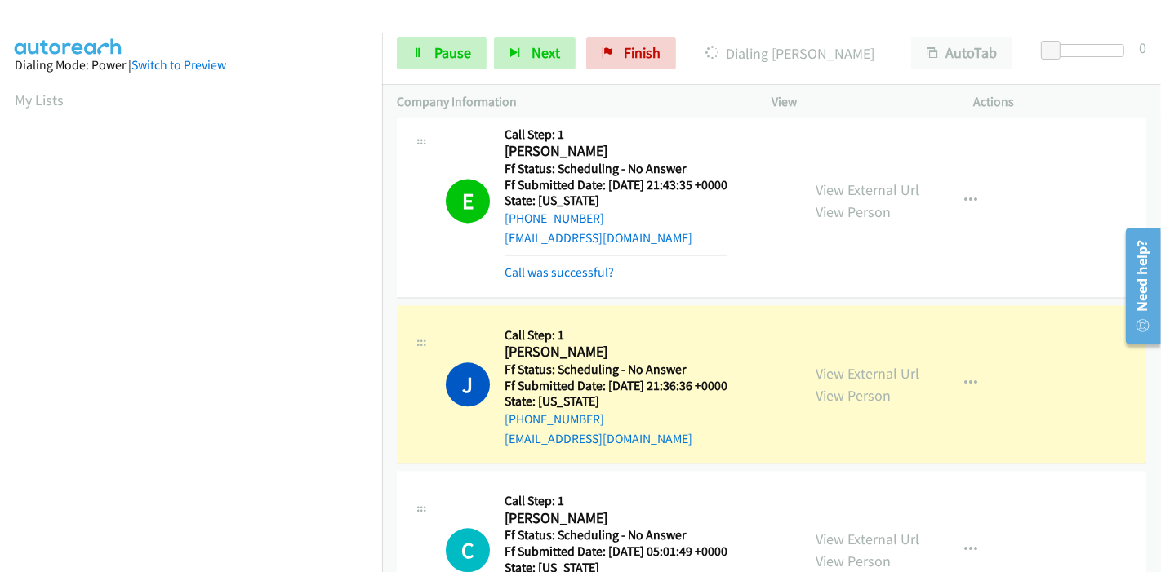
scroll to position [3243, 0]
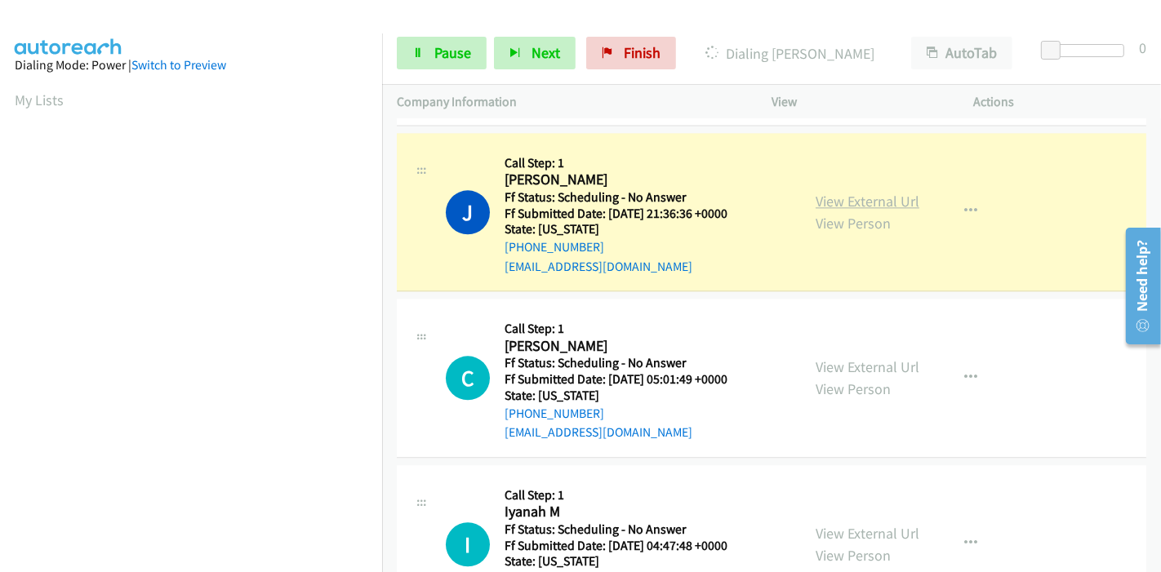
click at [875, 192] on link "View External Url" at bounding box center [867, 201] width 104 height 19
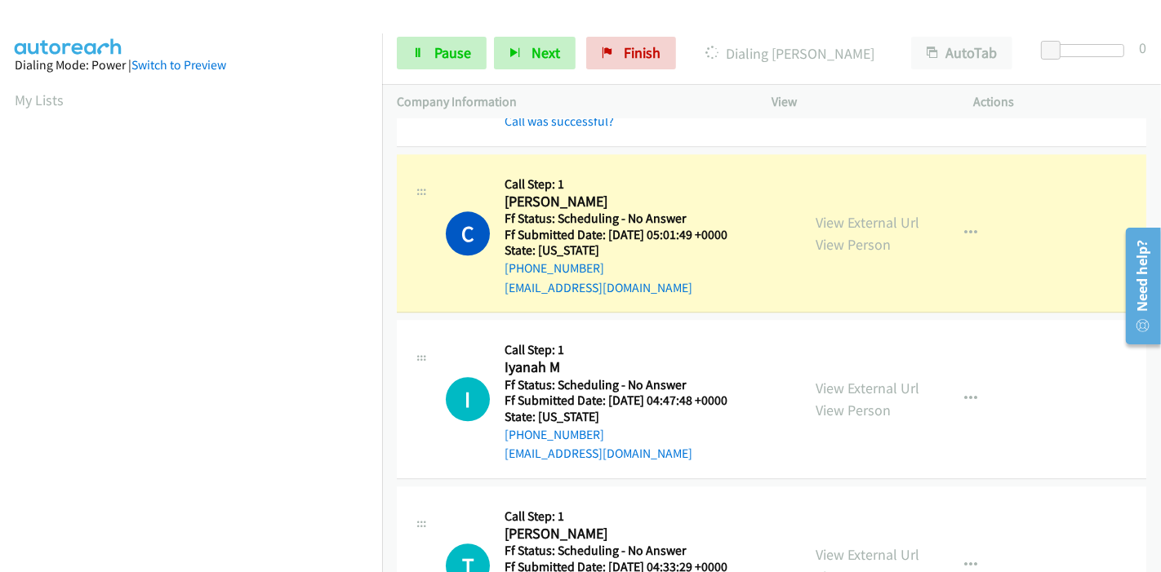
scroll to position [3424, 0]
click at [907, 211] on link "View External Url" at bounding box center [867, 220] width 104 height 19
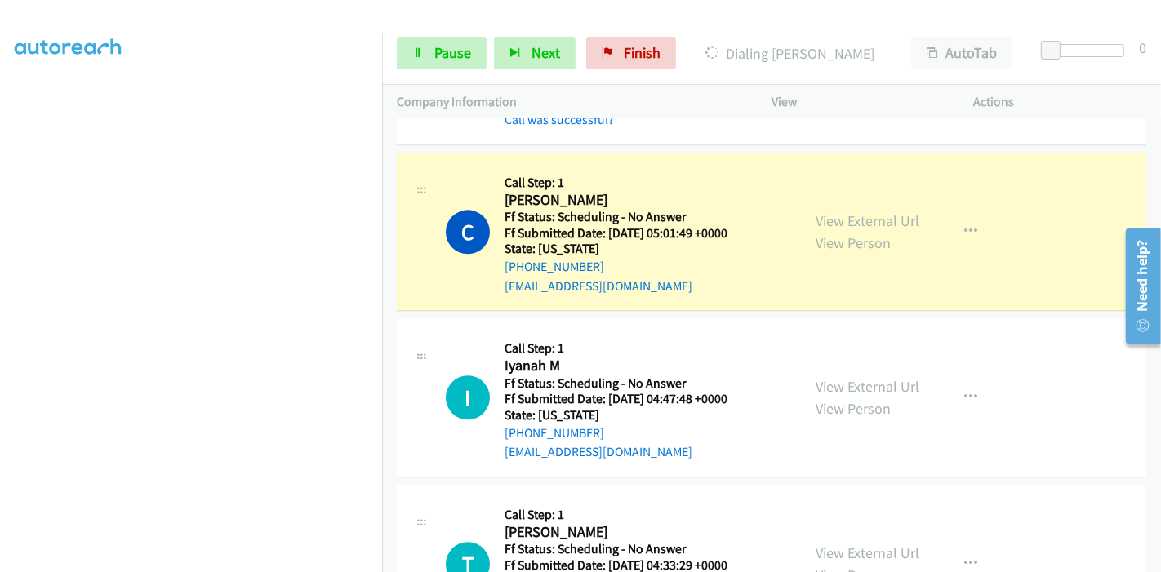
scroll to position [0, 0]
click at [444, 49] on span "Pause" at bounding box center [452, 52] width 37 height 19
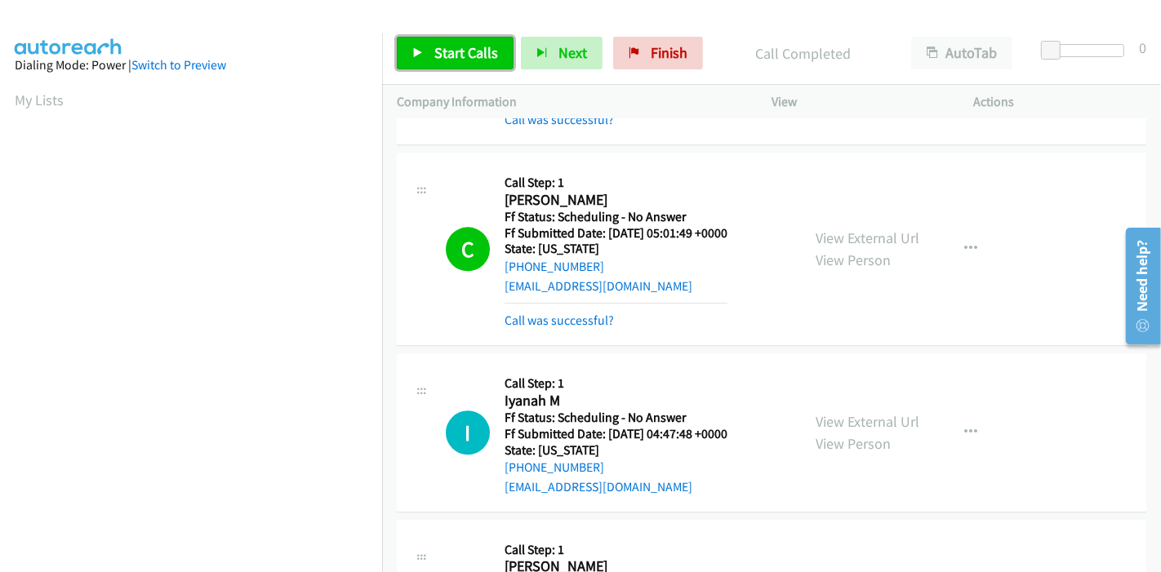
click at [441, 61] on span "Start Calls" at bounding box center [466, 52] width 64 height 19
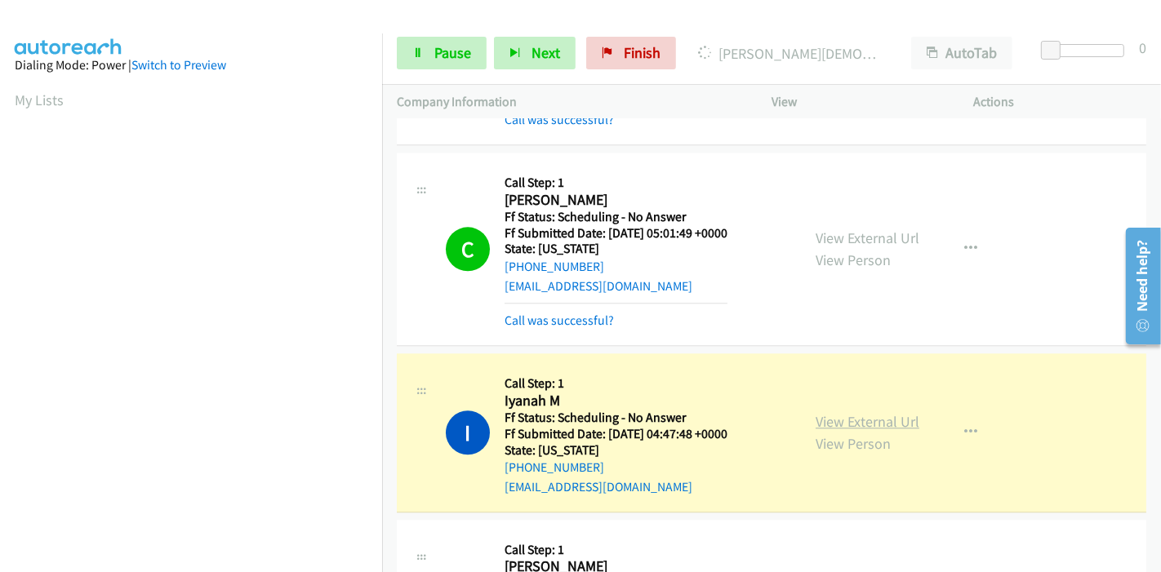
click at [872, 412] on link "View External Url" at bounding box center [867, 421] width 104 height 19
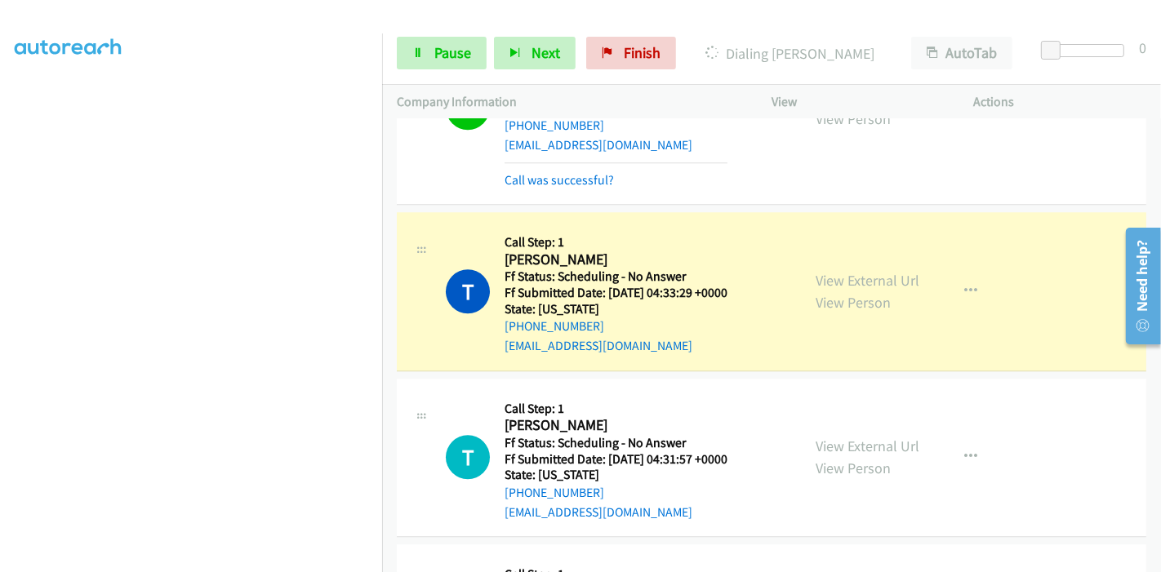
scroll to position [3787, 0]
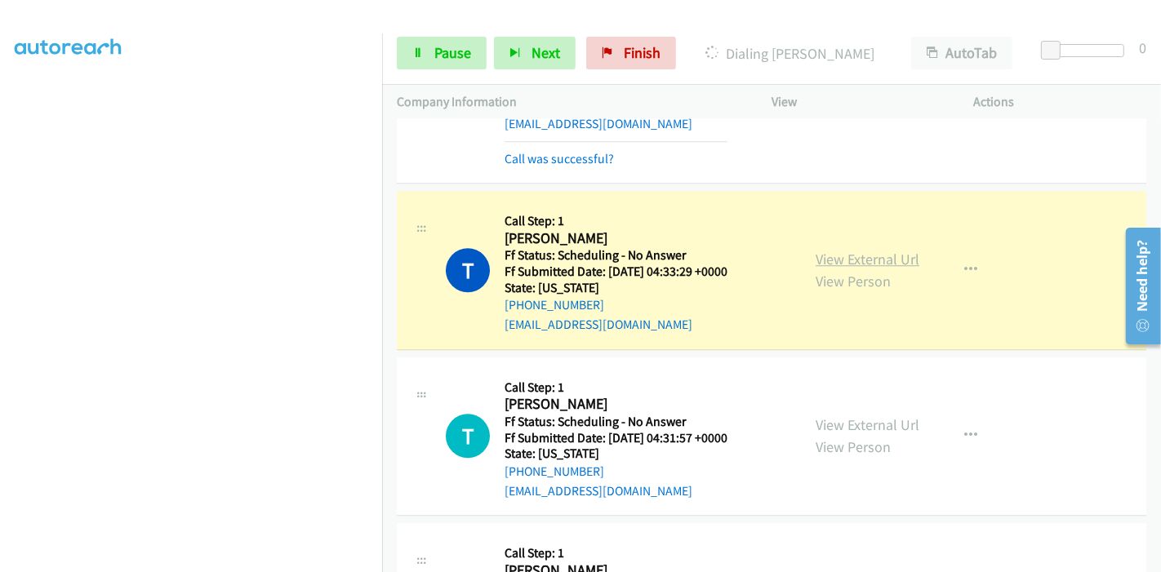
click at [895, 250] on link "View External Url" at bounding box center [867, 259] width 104 height 19
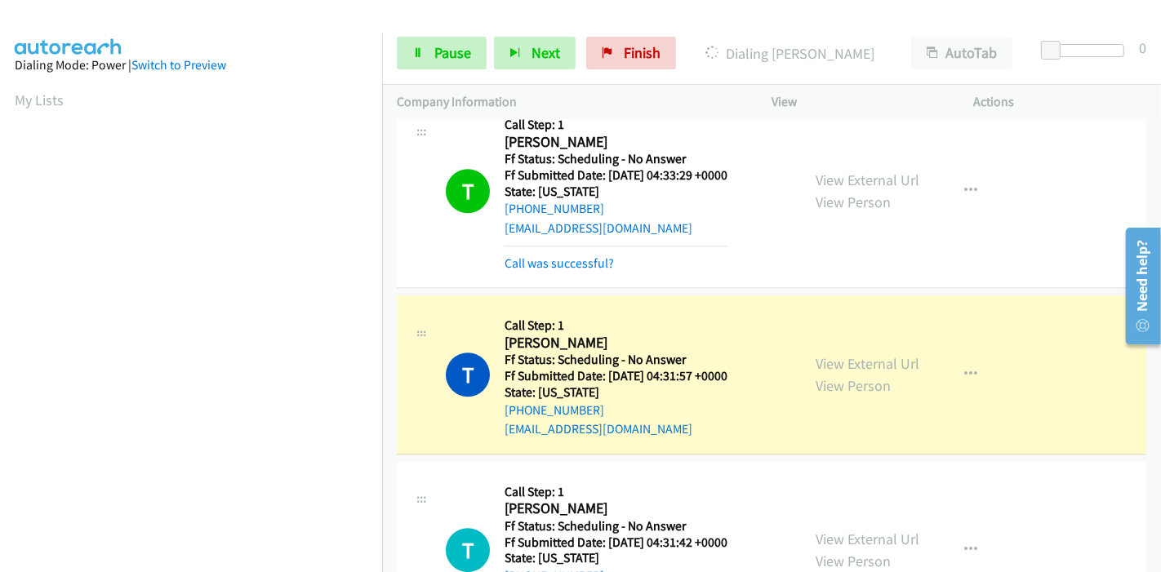
scroll to position [3968, 0]
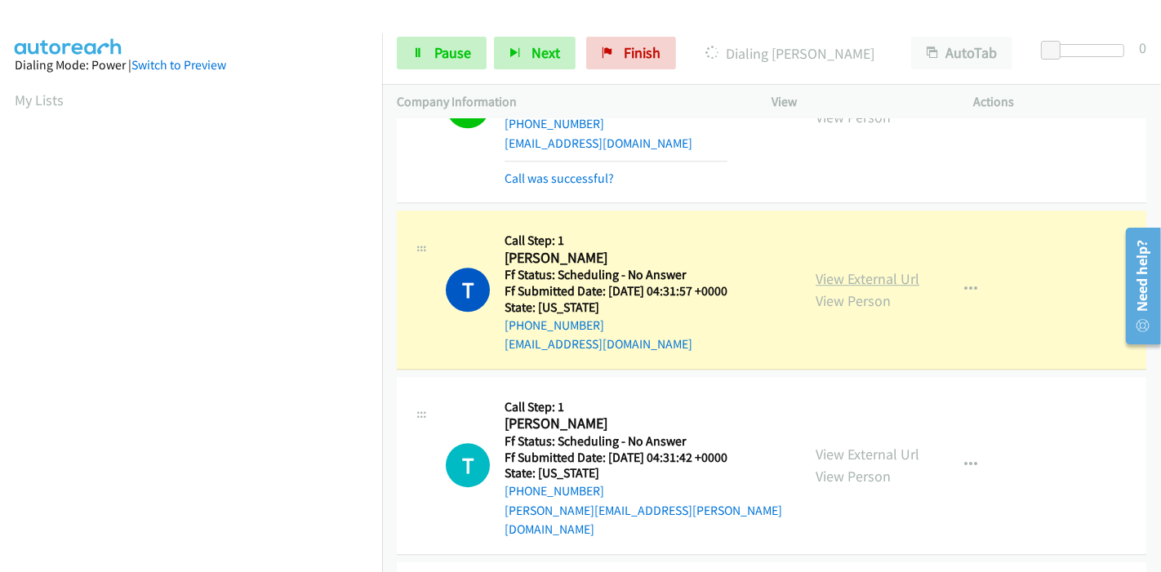
click at [891, 269] on link "View External Url" at bounding box center [867, 278] width 104 height 19
click at [426, 66] on link "Pause" at bounding box center [442, 53] width 90 height 33
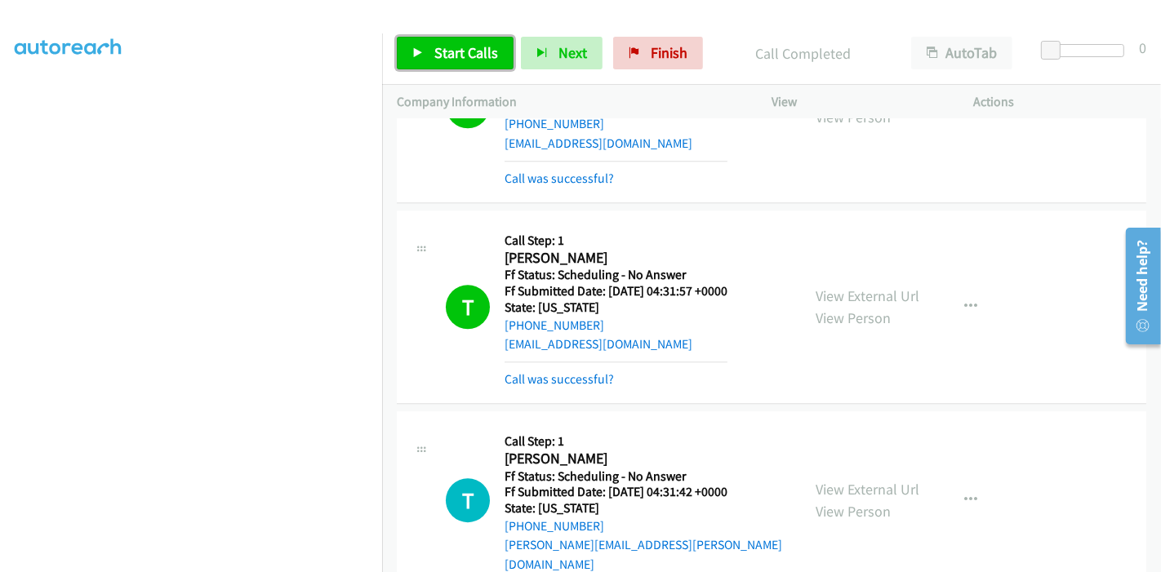
click at [460, 42] on link "Start Calls" at bounding box center [455, 53] width 117 height 33
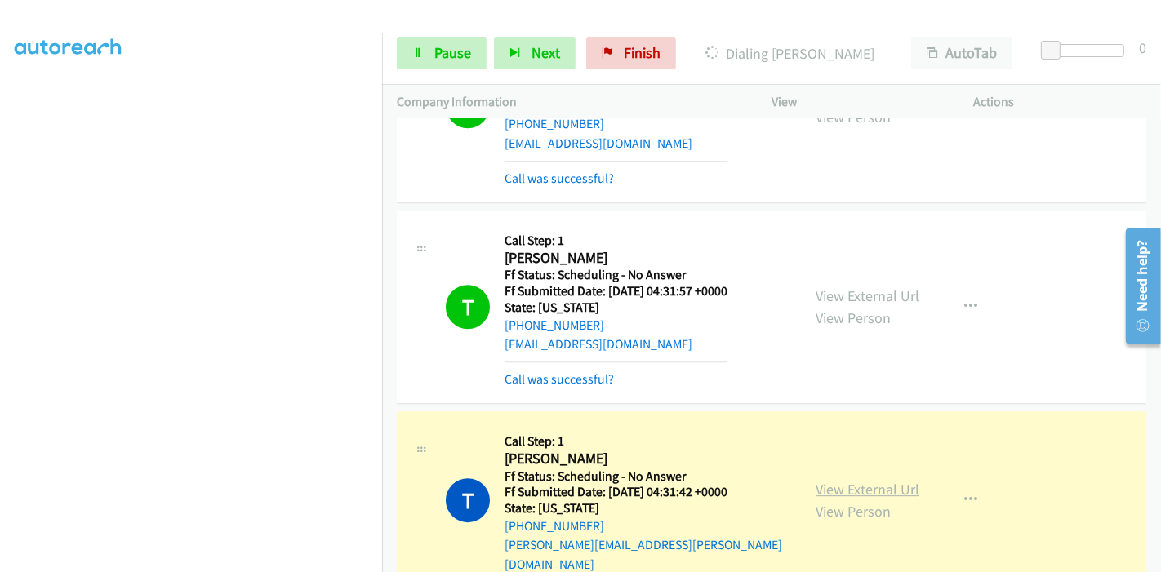
click at [828, 480] on link "View External Url" at bounding box center [867, 489] width 104 height 19
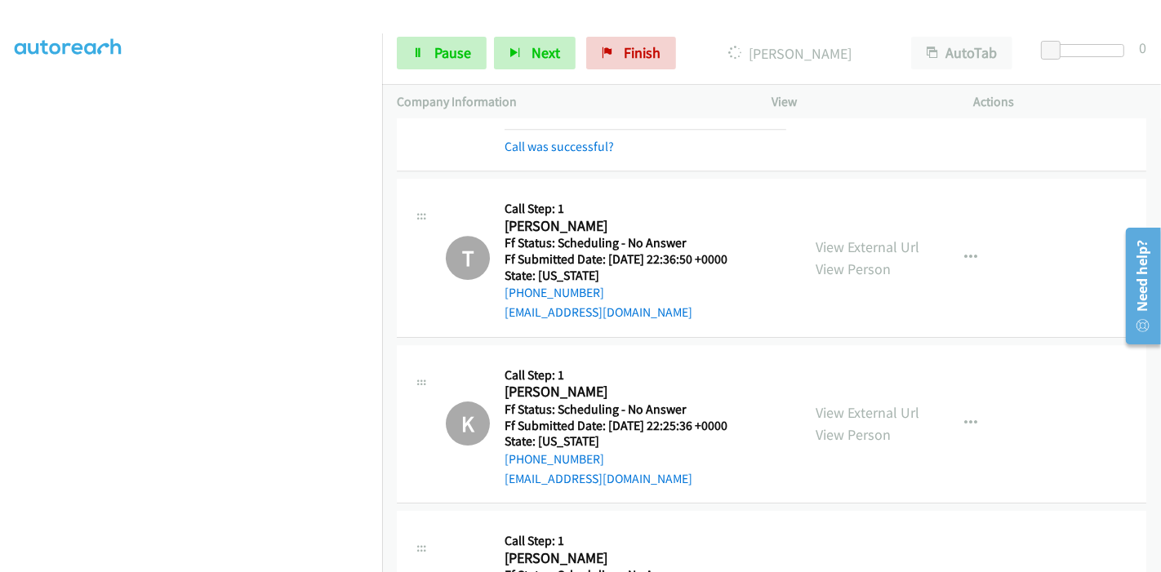
scroll to position [4694, 0]
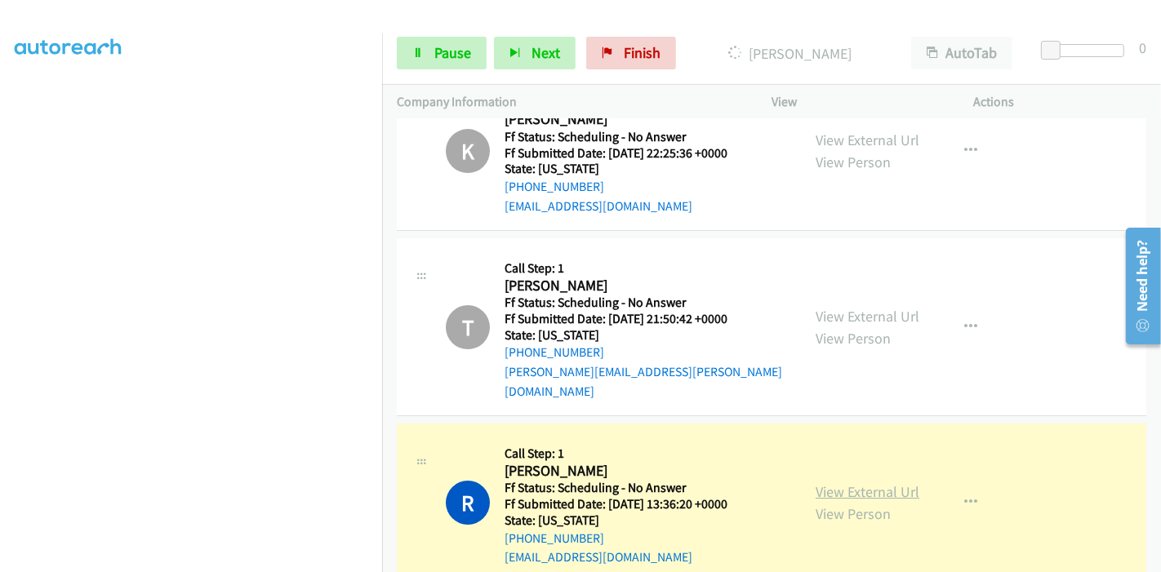
click at [825, 482] on link "View External Url" at bounding box center [867, 491] width 104 height 19
click at [441, 47] on span "Pause" at bounding box center [452, 52] width 37 height 19
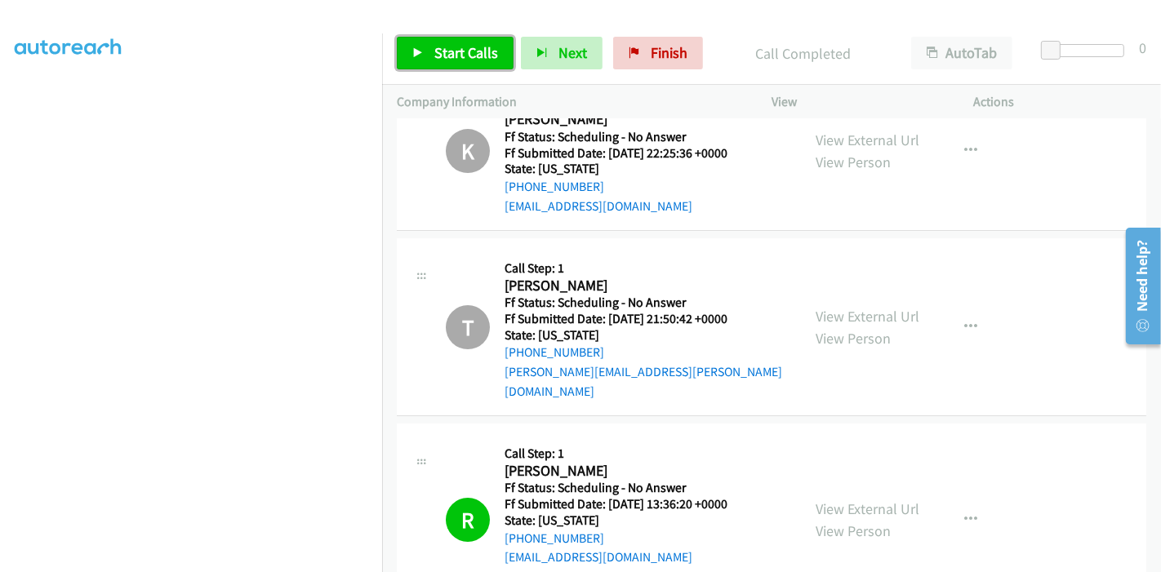
click at [442, 37] on link "Start Calls" at bounding box center [455, 53] width 117 height 33
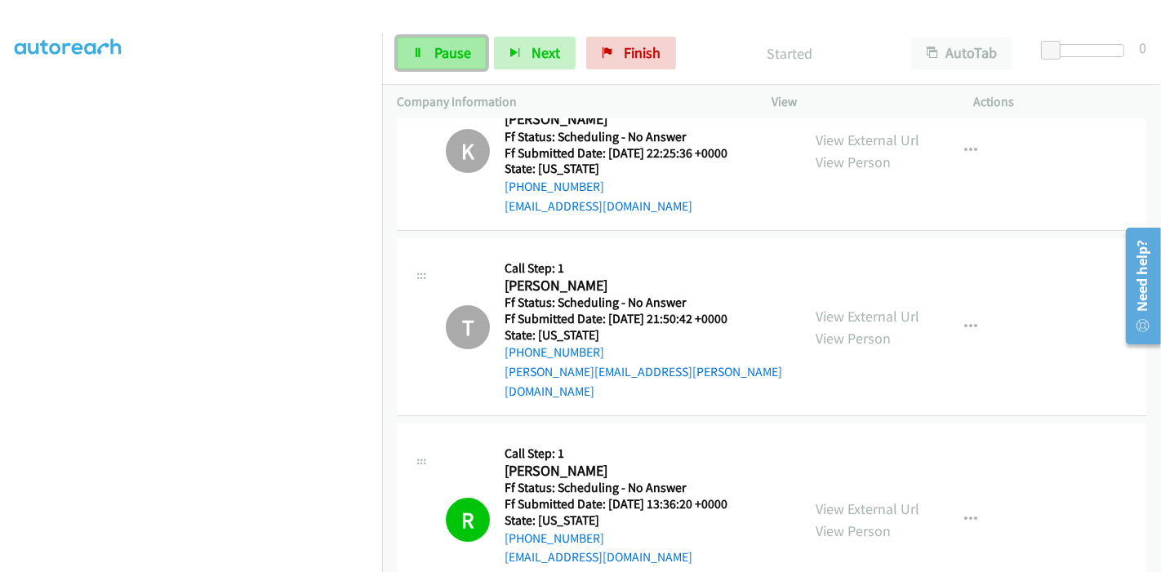
drag, startPoint x: 457, startPoint y: 56, endPoint x: 449, endPoint y: 50, distance: 10.5
click at [456, 56] on span "Pause" at bounding box center [452, 52] width 37 height 19
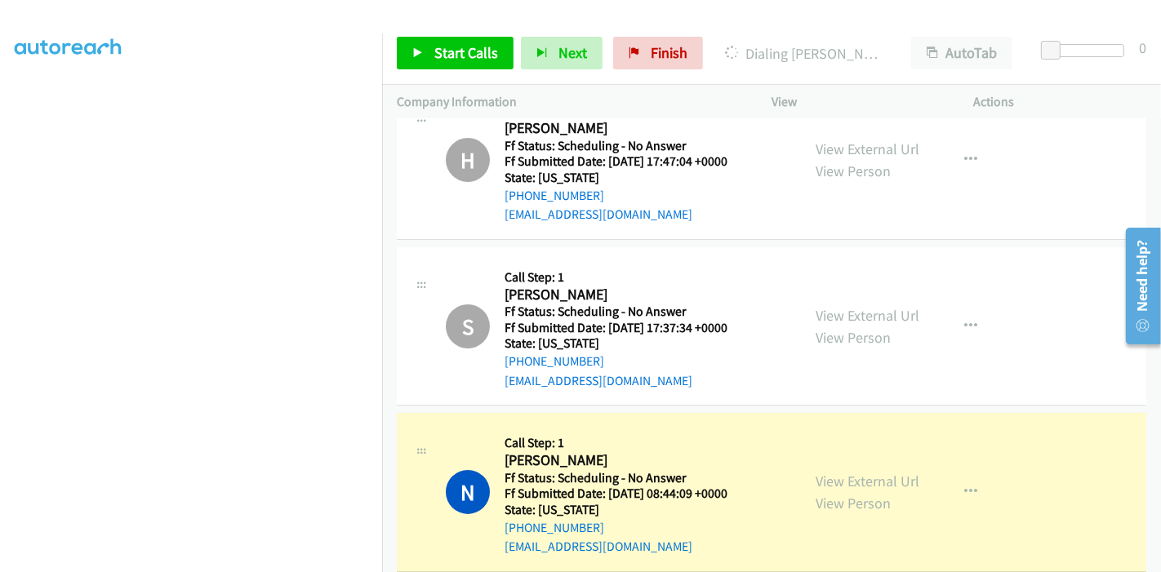
scroll to position [5420, 0]
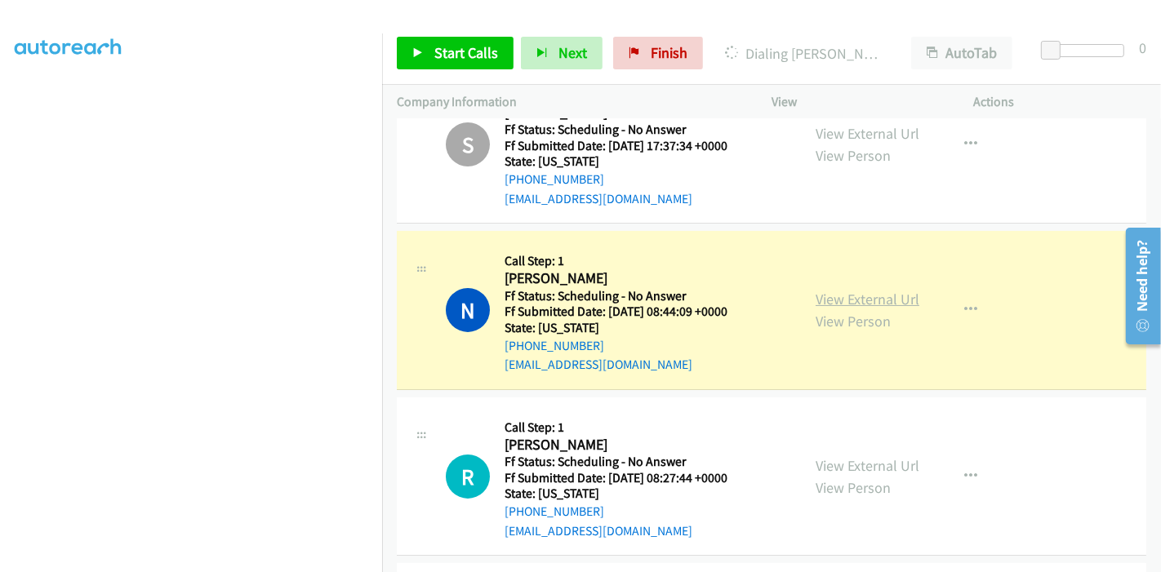
click at [901, 290] on link "View External Url" at bounding box center [867, 299] width 104 height 19
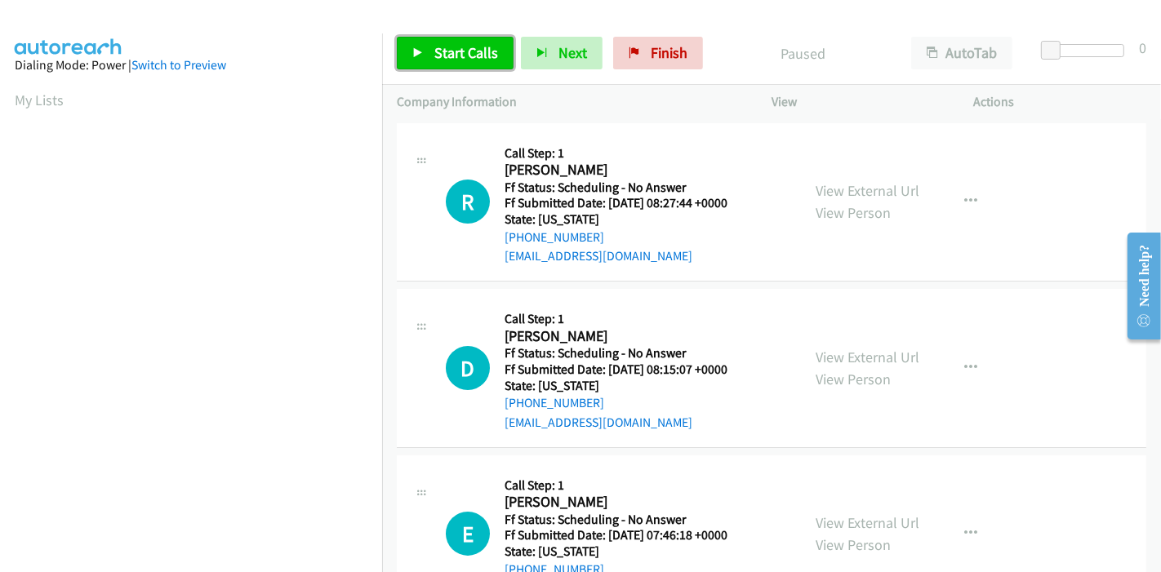
click at [438, 56] on span "Start Calls" at bounding box center [466, 52] width 64 height 19
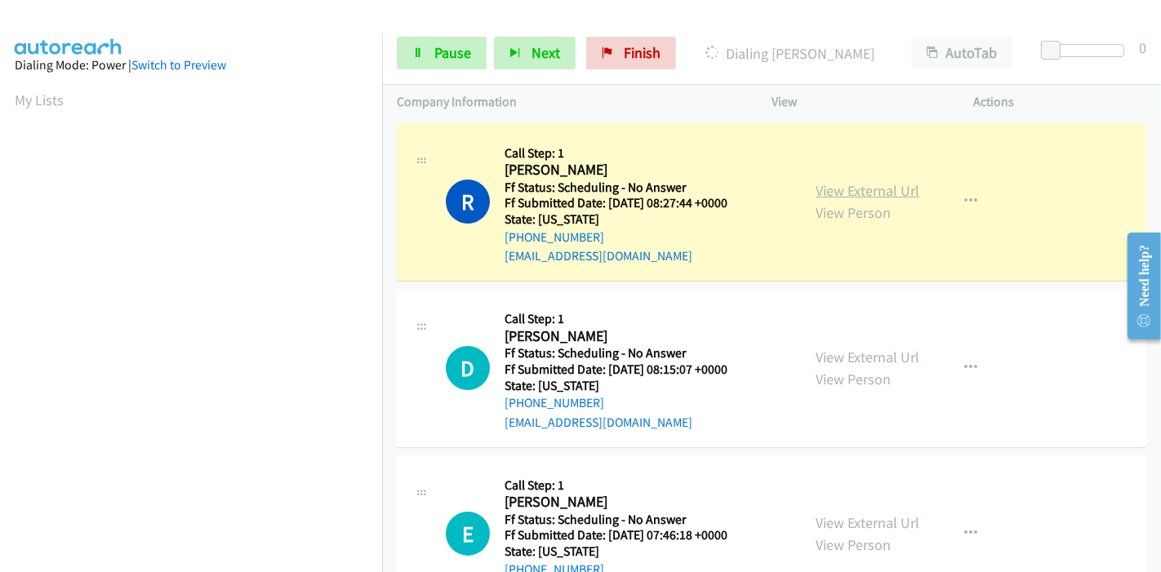
click at [849, 183] on link "View External Url" at bounding box center [867, 190] width 104 height 19
click at [458, 52] on span "Pause" at bounding box center [452, 52] width 37 height 19
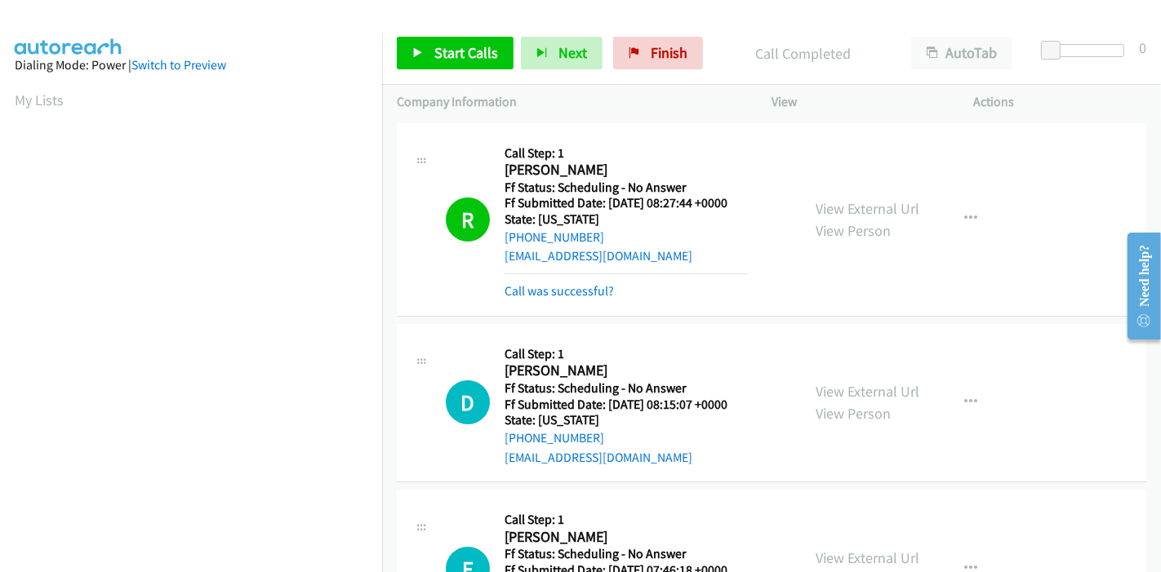
scroll to position [344, 0]
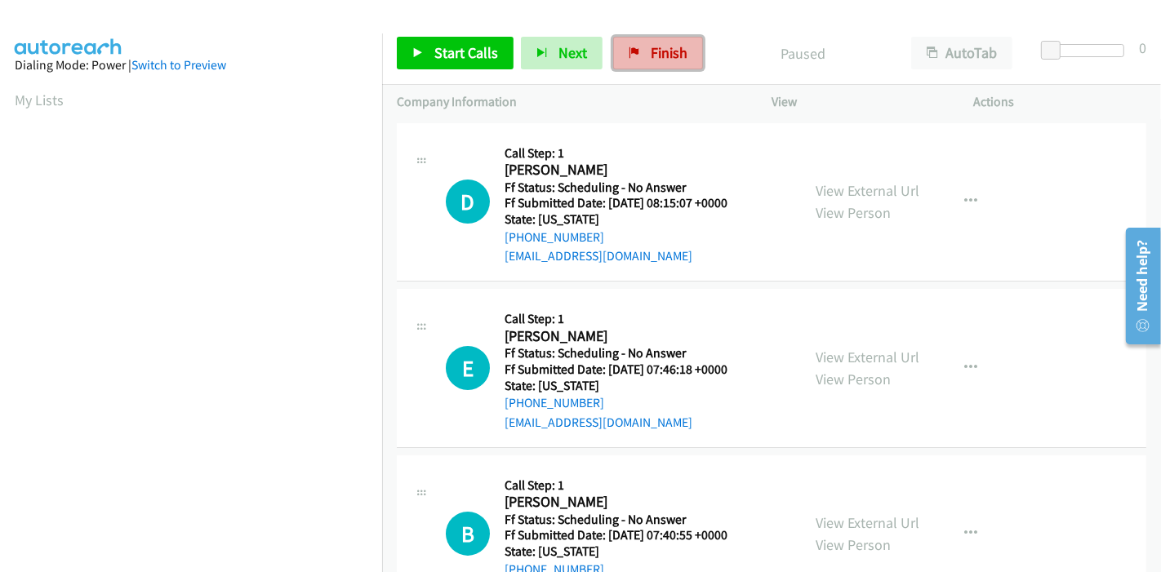
click at [622, 64] on link "Finish" at bounding box center [658, 53] width 90 height 33
